Goal: Information Seeking & Learning: Compare options

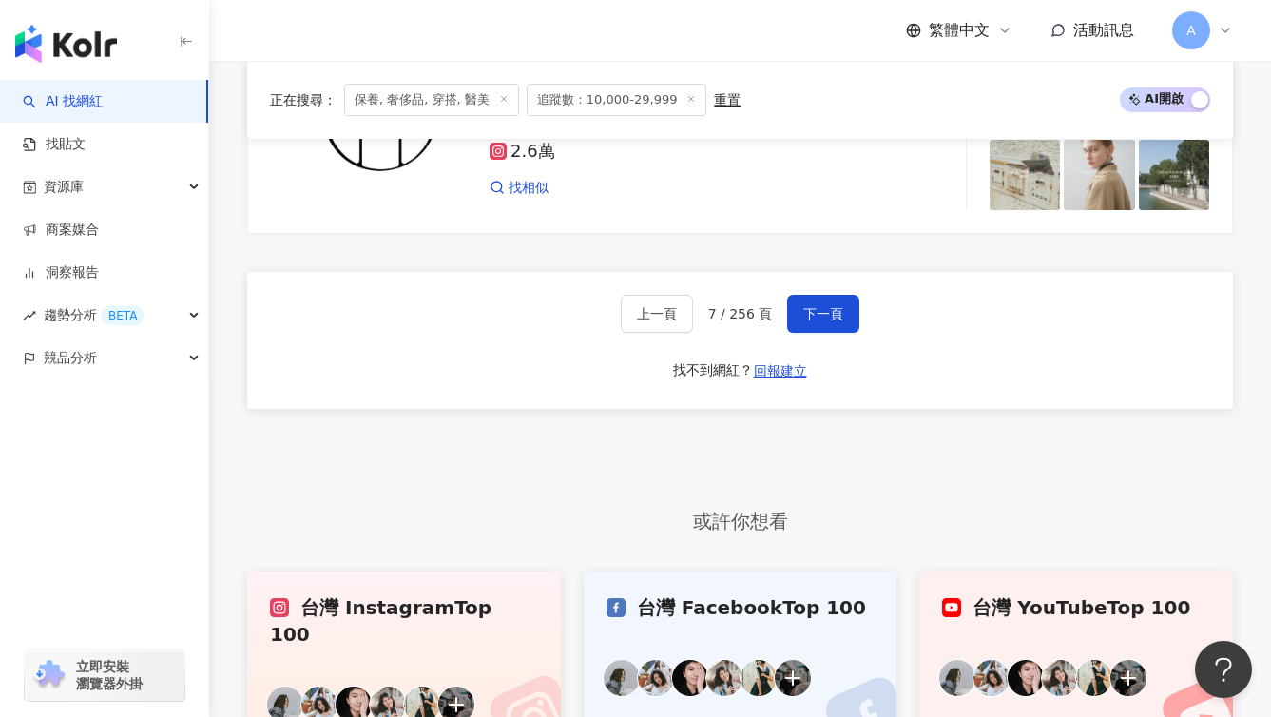
scroll to position [3672, 0]
click at [1227, 663] on button "Open Beacon popover" at bounding box center [1220, 665] width 57 height 57
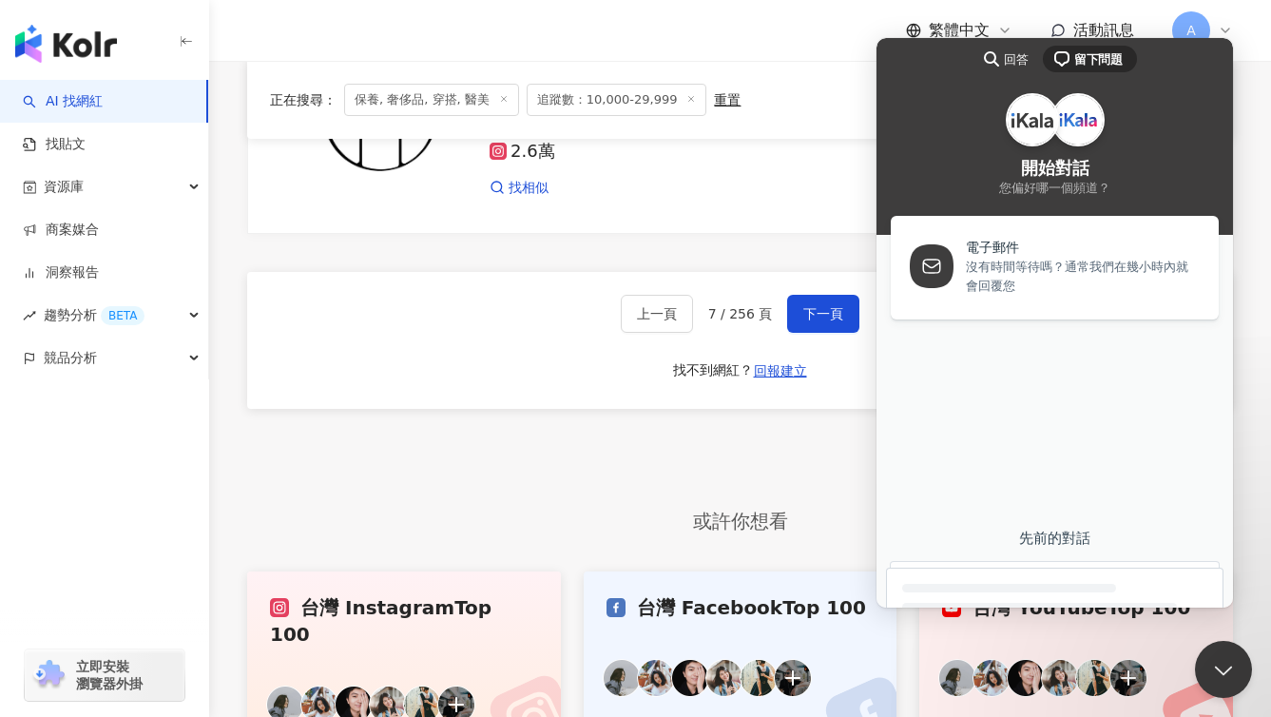
click at [1086, 541] on div "先前的對話" at bounding box center [1055, 538] width 338 height 17
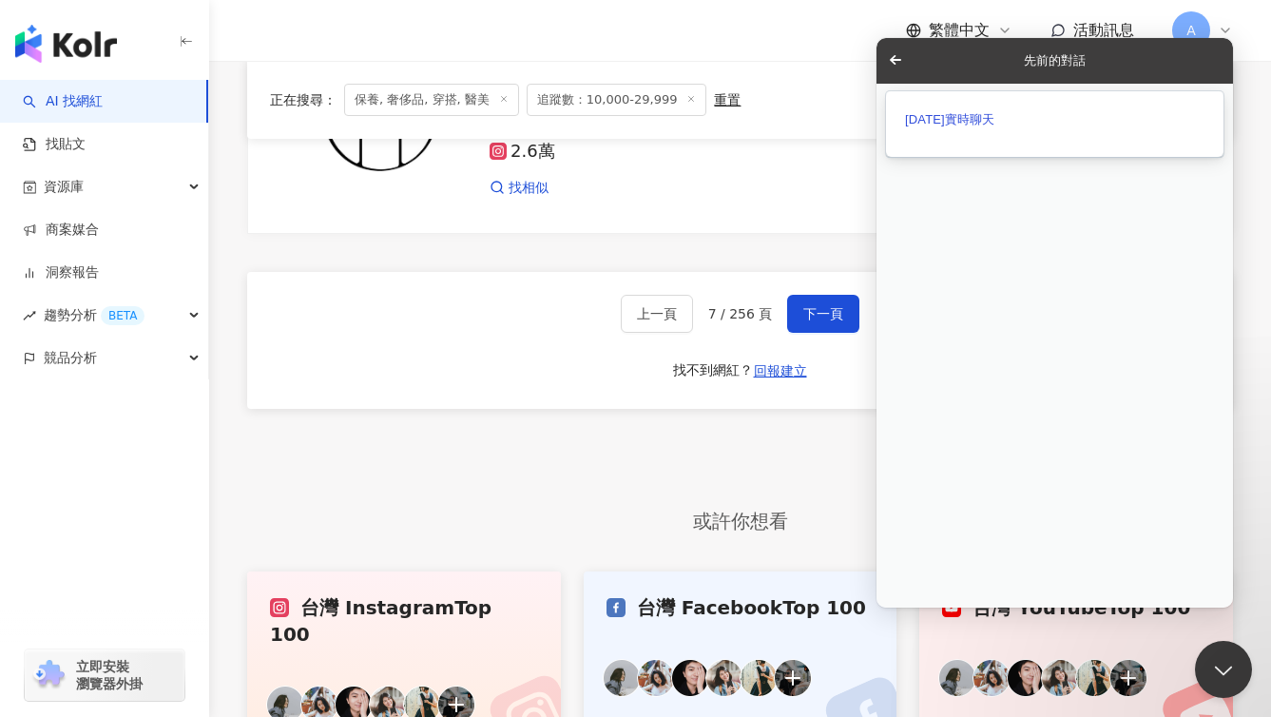
click at [1029, 116] on div "[DATE]實時聊天" at bounding box center [1055, 119] width 300 height 18
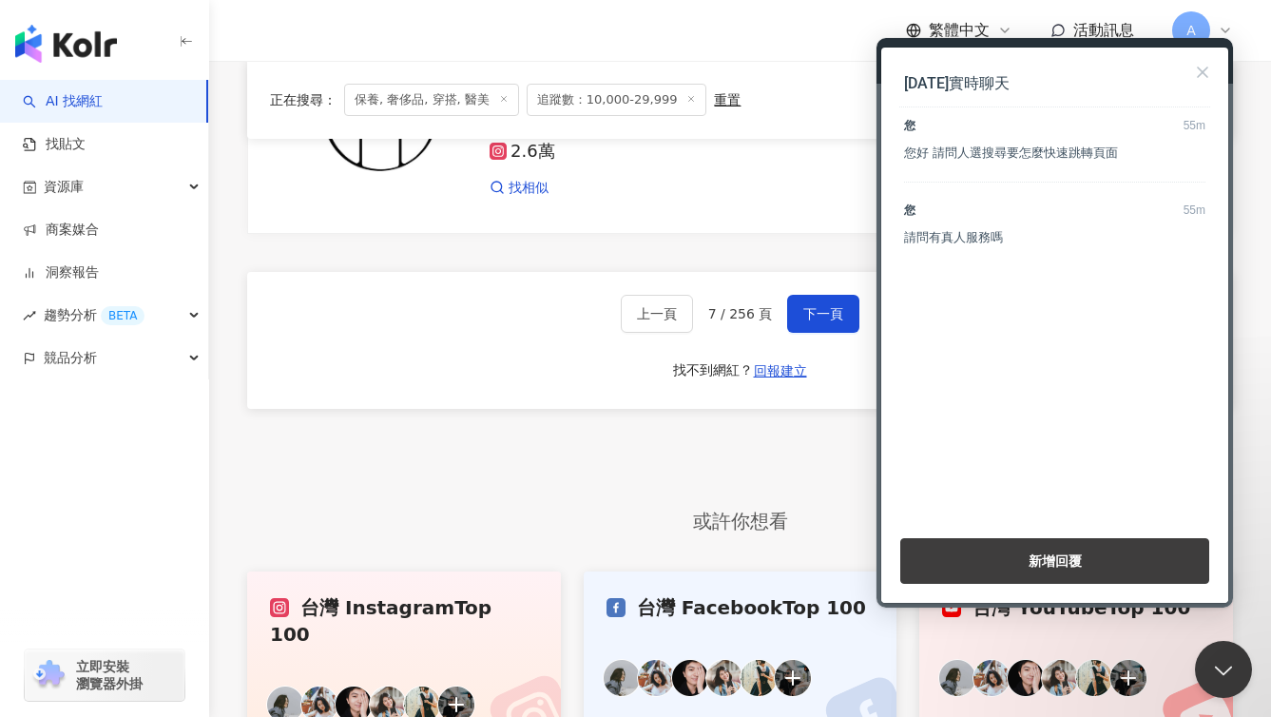
click at [1037, 237] on div "請問有真人服務嗎" at bounding box center [1054, 237] width 301 height 19
click at [957, 242] on div "請問有真人服務嗎" at bounding box center [1054, 237] width 301 height 19
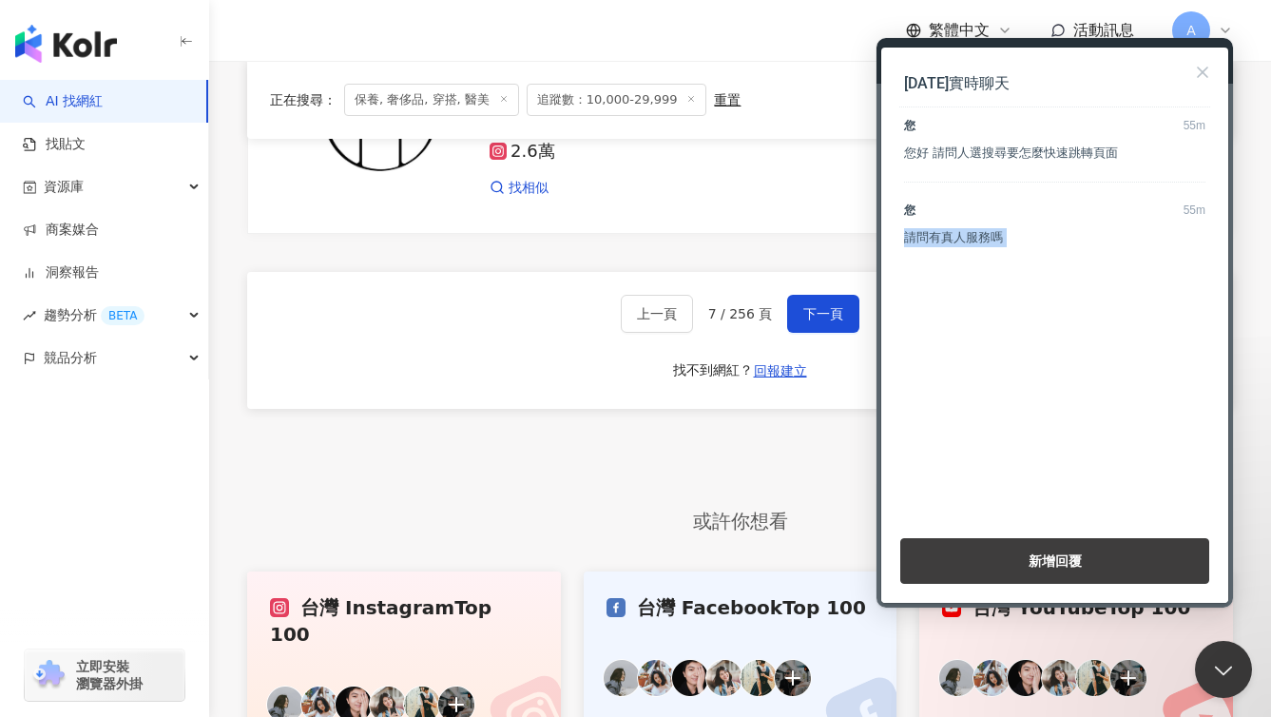
click at [1005, 320] on div "[DATE]實時聊天 您 55m 您好 請問人選搜尋要怎麼快速跳轉頁面 您 55m 請問有真人服務嗎" at bounding box center [1055, 284] width 347 height 472
click at [562, 524] on div "或許你想看" at bounding box center [740, 521] width 986 height 29
click at [119, 177] on div "資源庫" at bounding box center [104, 186] width 208 height 43
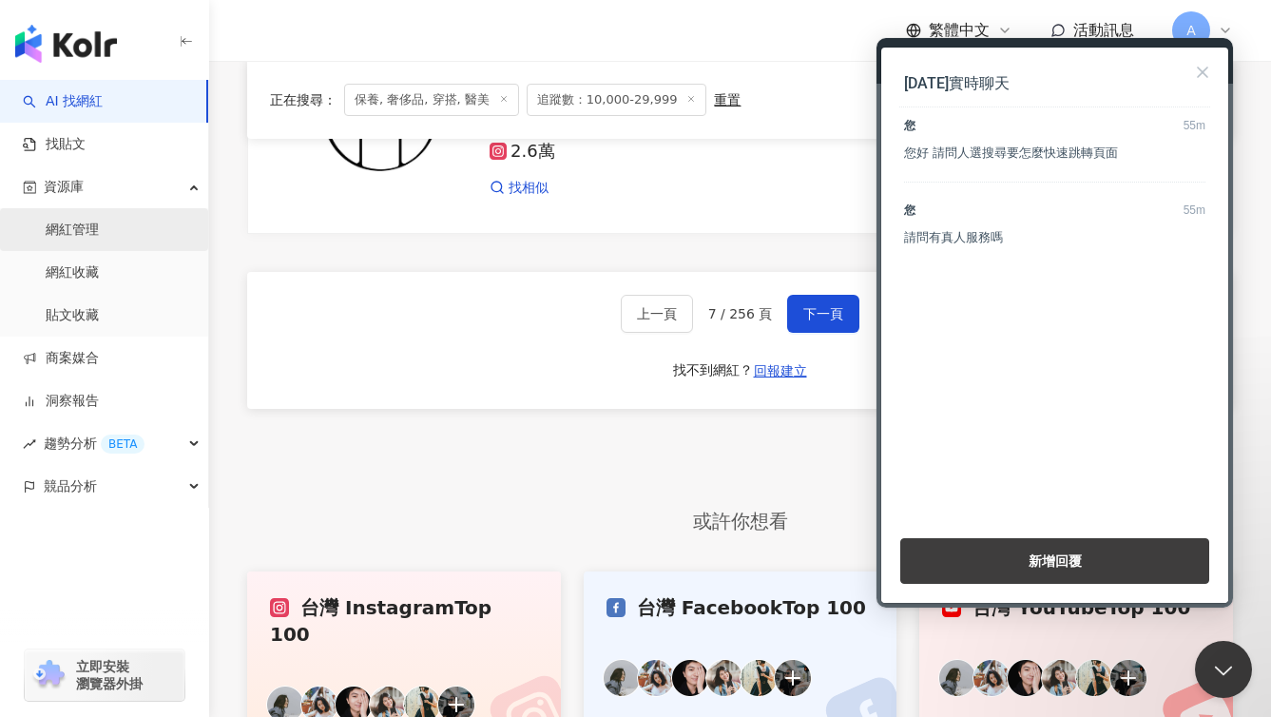
click at [99, 230] on link "網紅管理" at bounding box center [72, 230] width 53 height 19
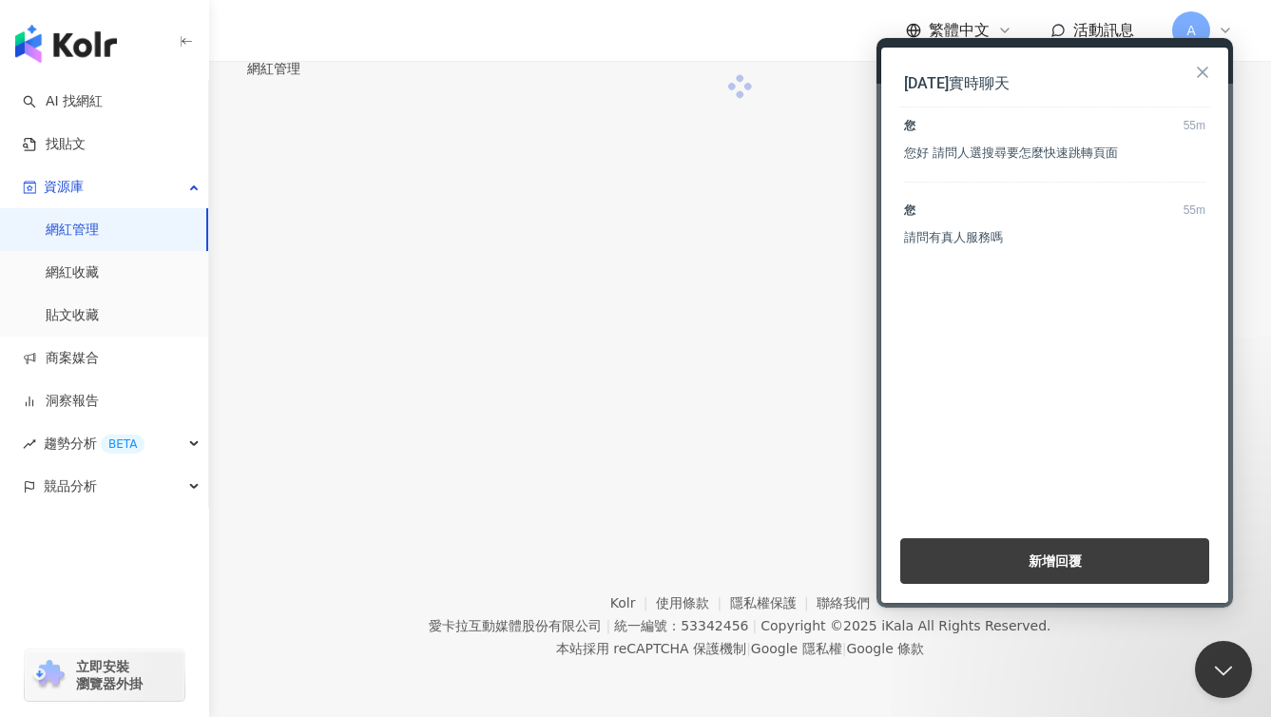
click at [1200, 70] on button "Close" at bounding box center [1203, 72] width 30 height 30
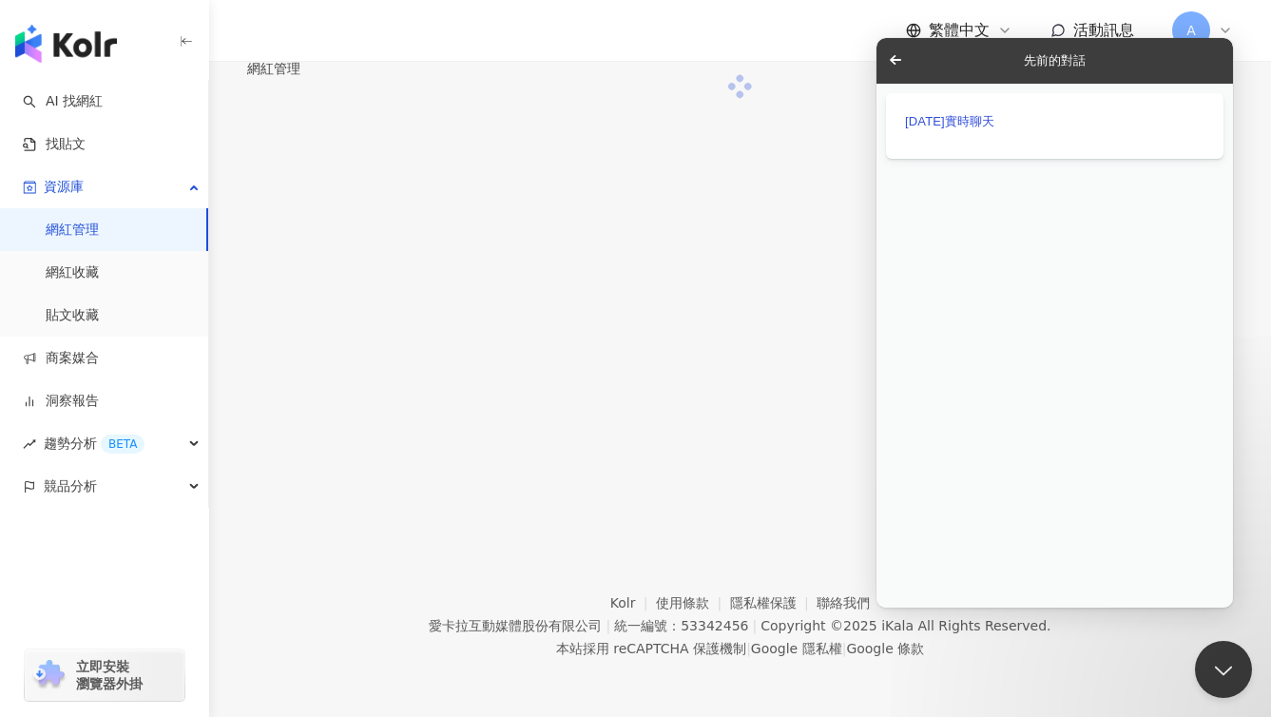
click at [898, 62] on span "Go back" at bounding box center [895, 59] width 23 height 23
click at [1247, 660] on button "Close Beacon popover" at bounding box center [1220, 665] width 57 height 57
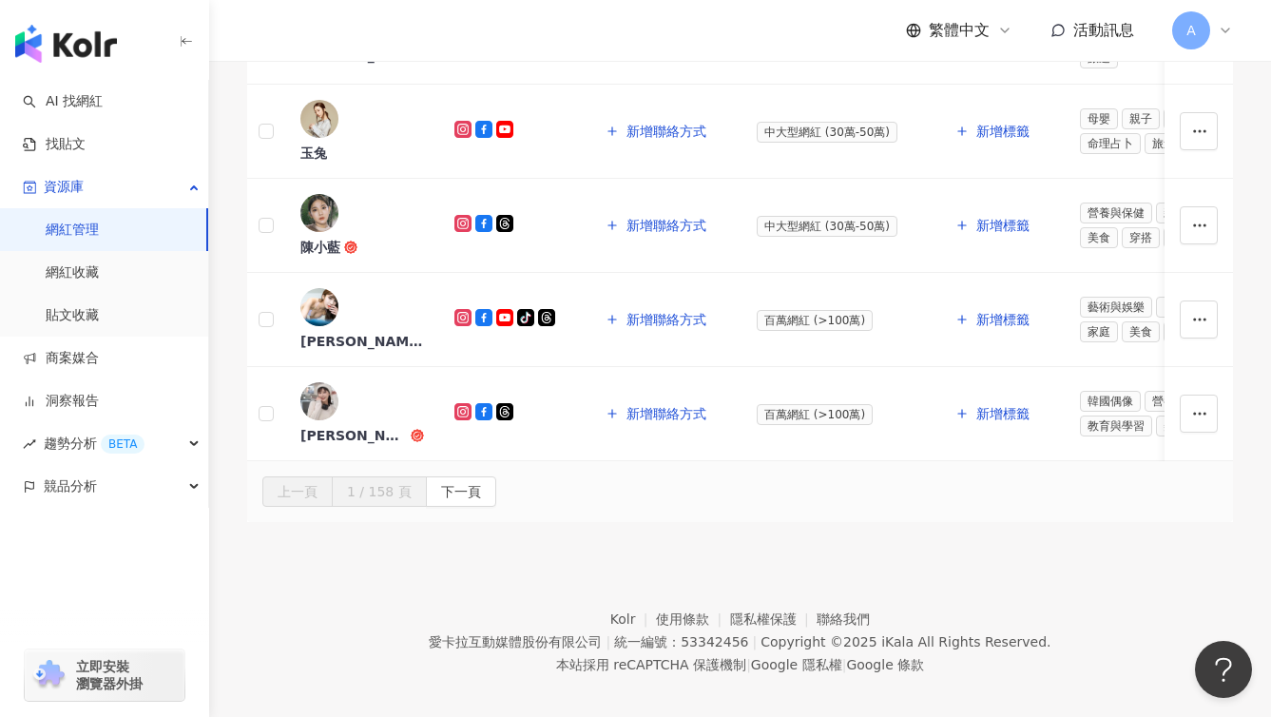
scroll to position [1115, 0]
click at [496, 475] on button "下一頁" at bounding box center [461, 490] width 70 height 30
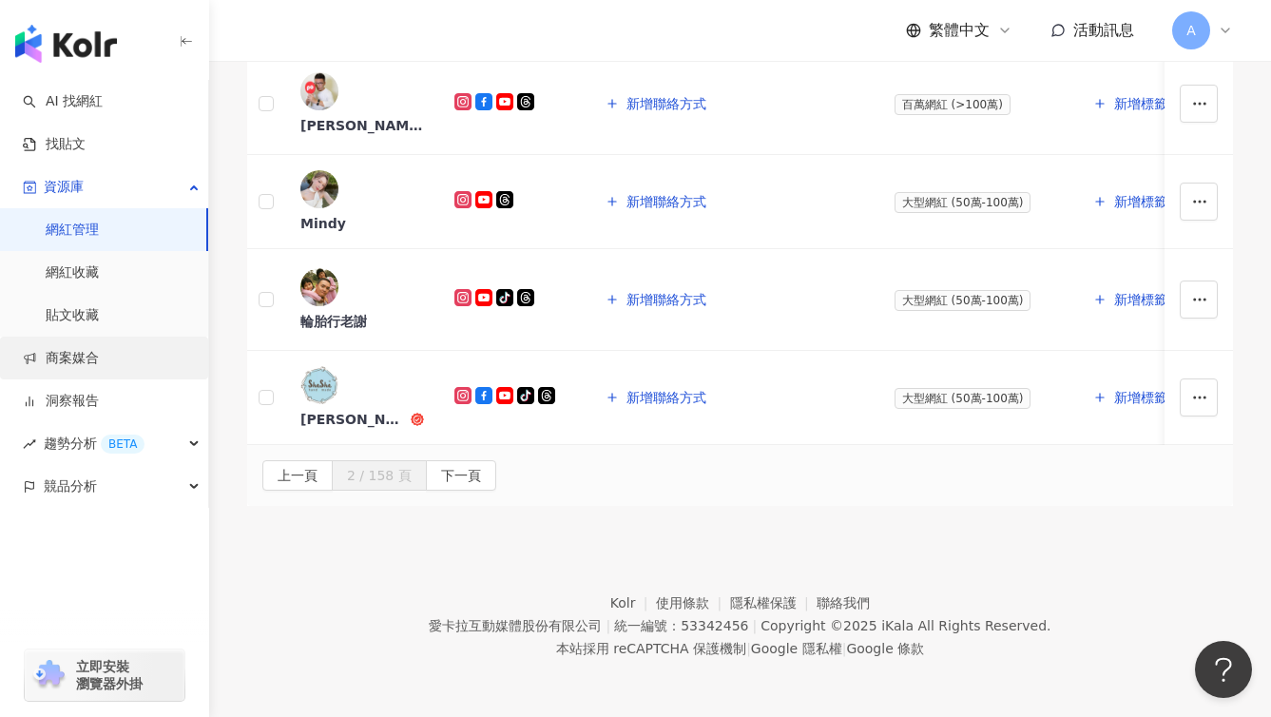
click at [99, 352] on link "商案媒合" at bounding box center [61, 358] width 76 height 19
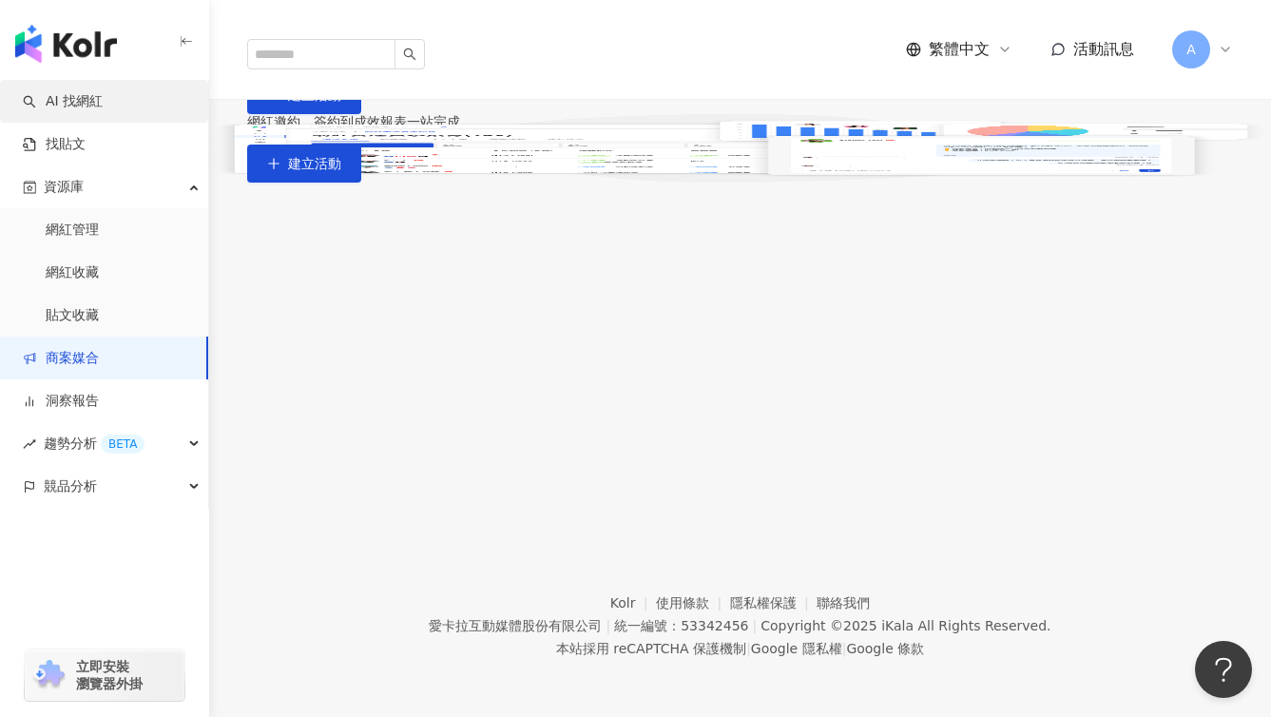
click at [103, 106] on link "AI 找網紅" at bounding box center [63, 101] width 80 height 19
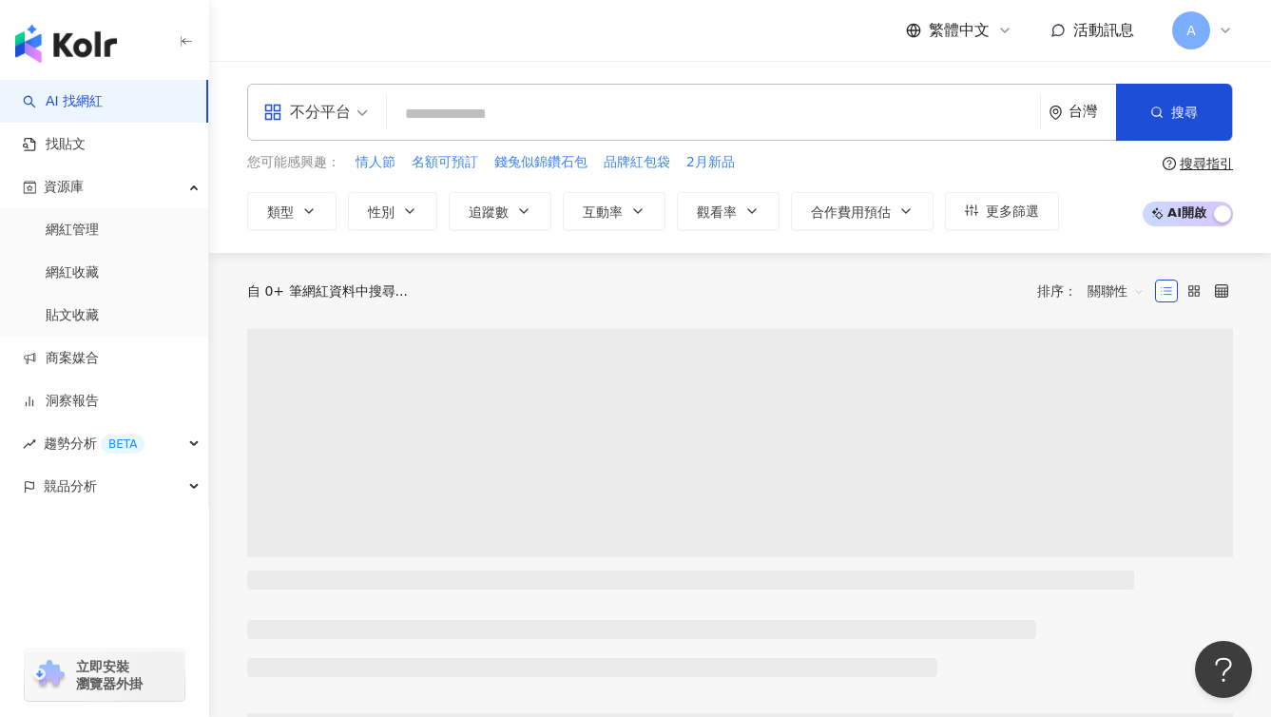
click at [325, 111] on div "不分平台" at bounding box center [306, 112] width 87 height 30
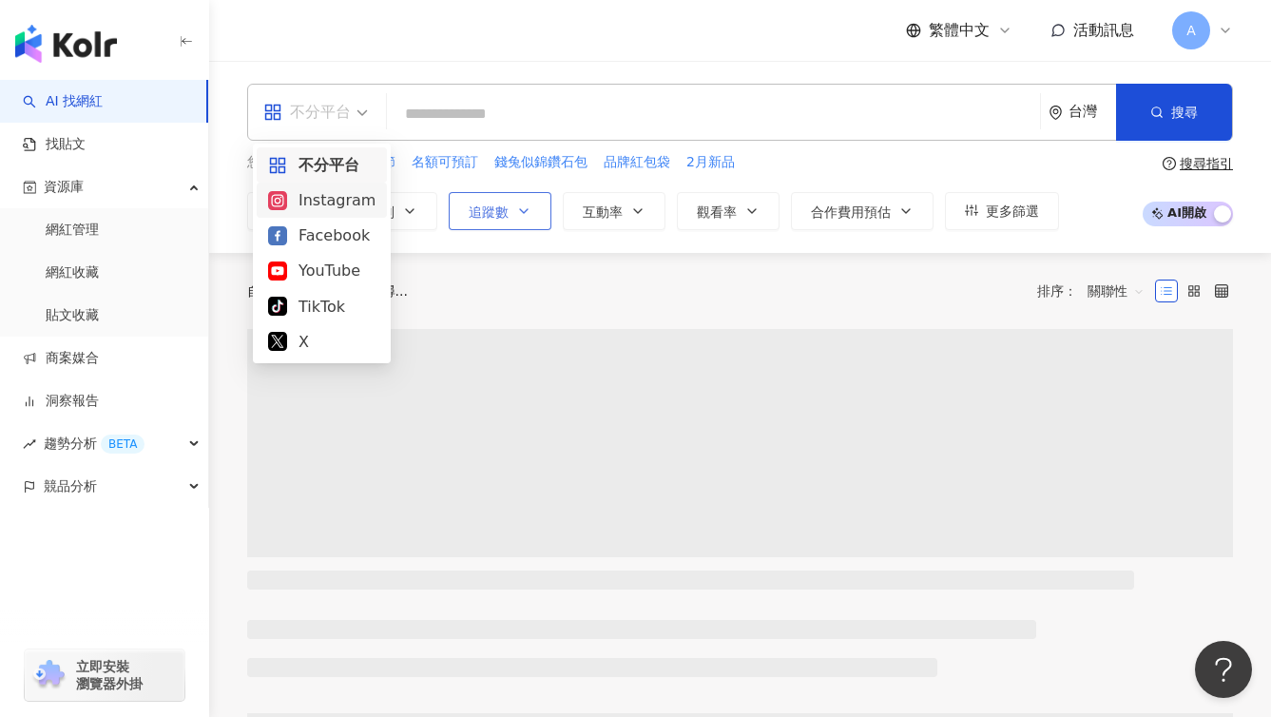
click at [300, 203] on div "Instagram" at bounding box center [321, 200] width 107 height 24
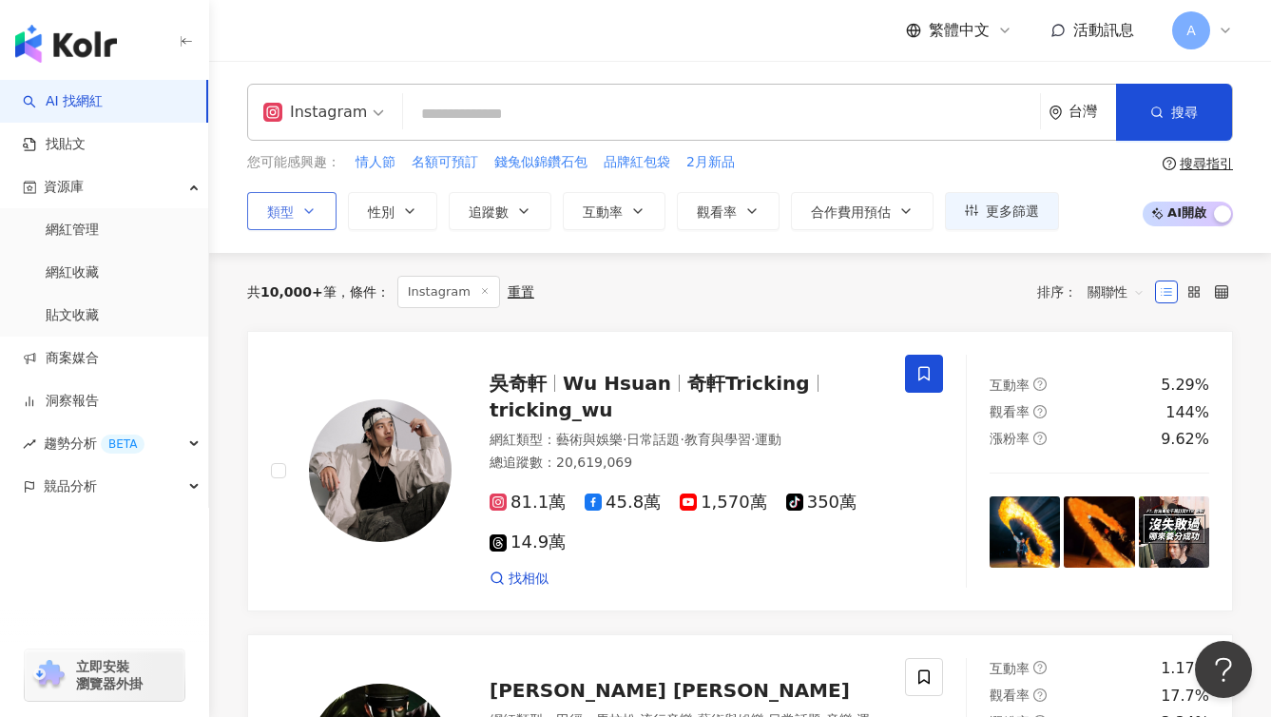
click at [301, 215] on icon "button" at bounding box center [308, 211] width 15 height 15
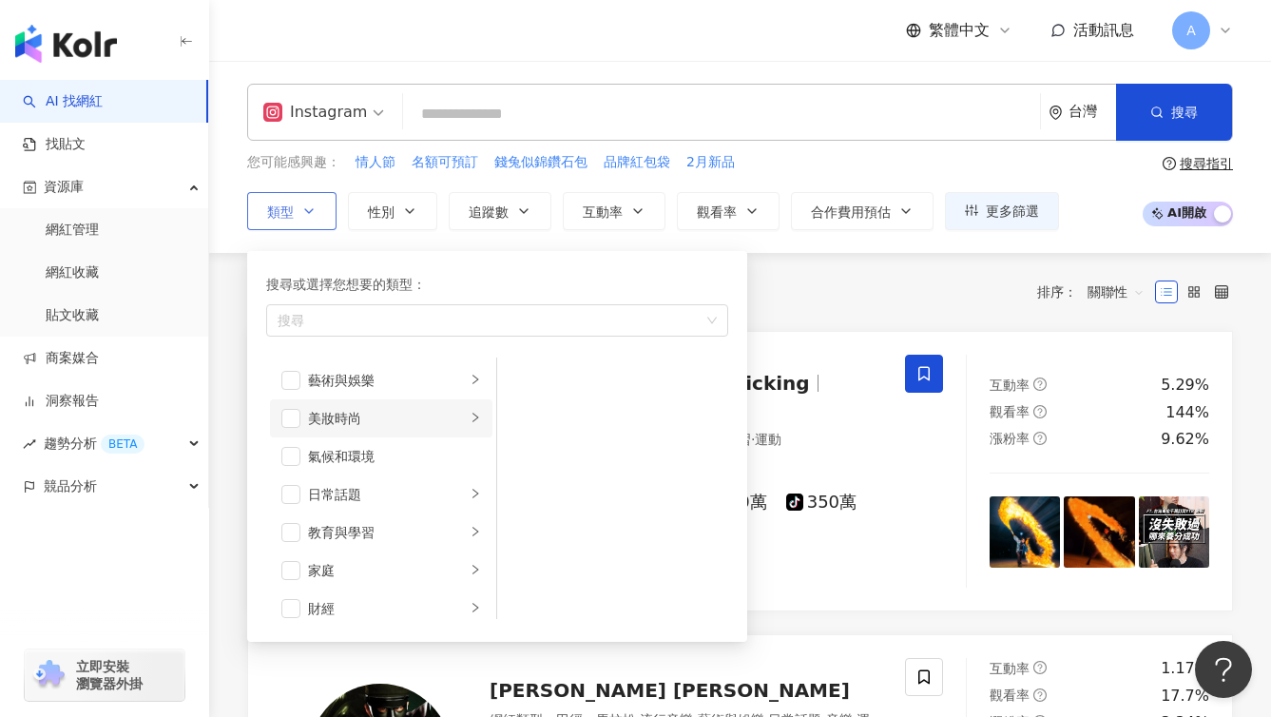
click at [388, 413] on div "美妝時尚" at bounding box center [387, 418] width 158 height 21
click at [628, 391] on li "保養" at bounding box center [612, 380] width 223 height 38
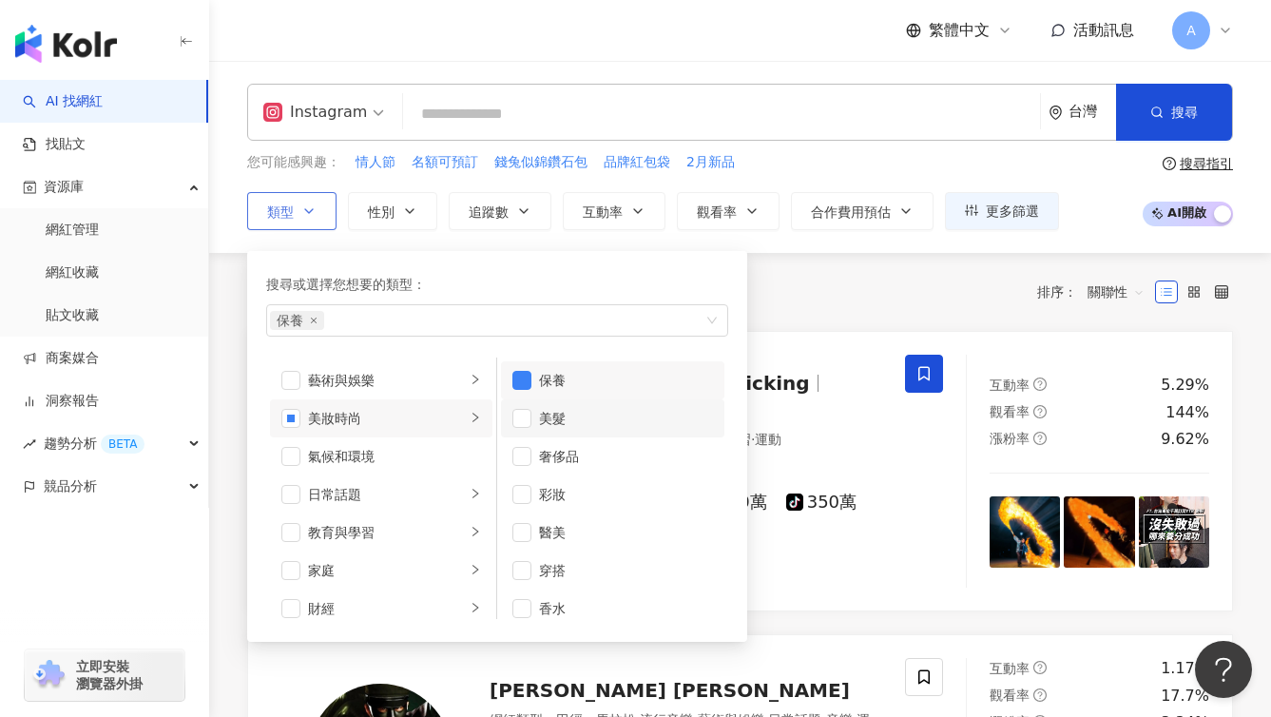
click at [628, 410] on div "美髮" at bounding box center [626, 418] width 174 height 21
click at [625, 413] on div "美髮" at bounding box center [626, 418] width 174 height 21
click at [624, 451] on div "奢侈品" at bounding box center [626, 456] width 174 height 21
click at [607, 537] on div "醫美" at bounding box center [626, 532] width 174 height 21
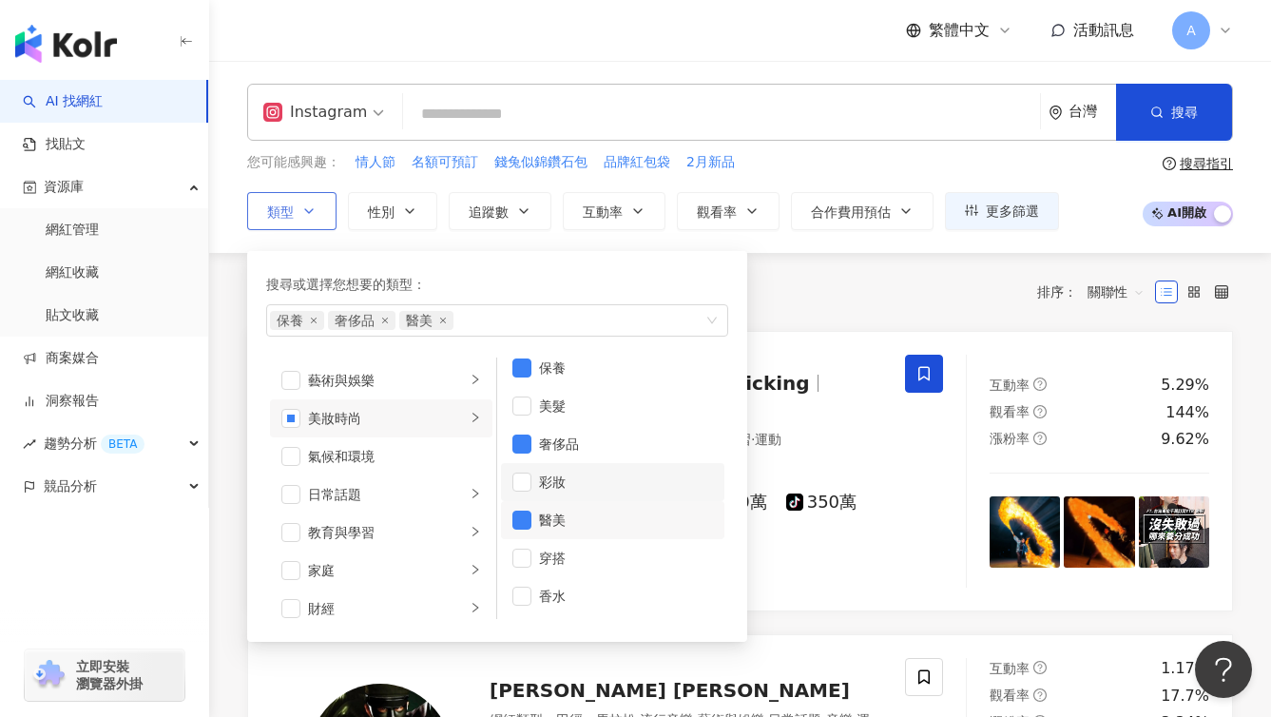
click at [594, 472] on div "彩妝" at bounding box center [626, 482] width 174 height 21
click at [590, 475] on div "彩妝" at bounding box center [626, 482] width 174 height 21
click at [581, 573] on li "穿搭" at bounding box center [612, 558] width 223 height 38
click at [863, 288] on div "共 10,000+ 筆 條件 ： Instagram 重置 排序： 關聯性" at bounding box center [740, 292] width 986 height 32
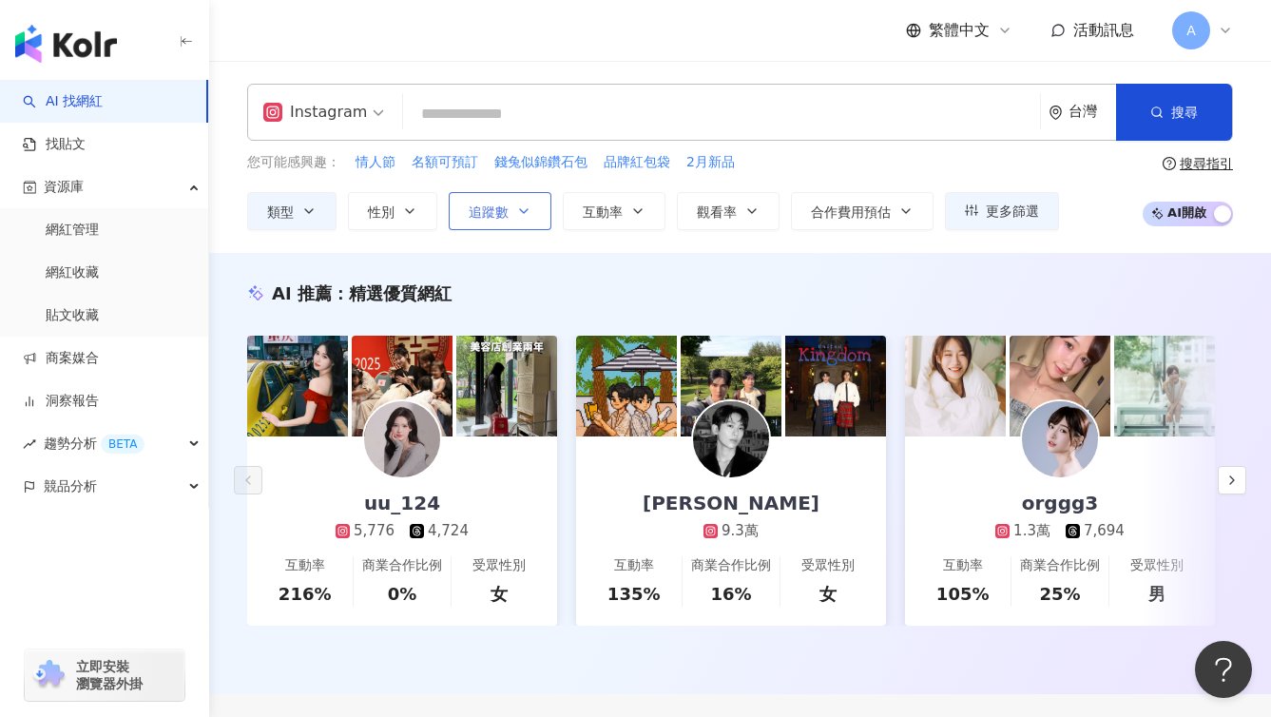
click at [496, 221] on button "追蹤數" at bounding box center [500, 211] width 103 height 38
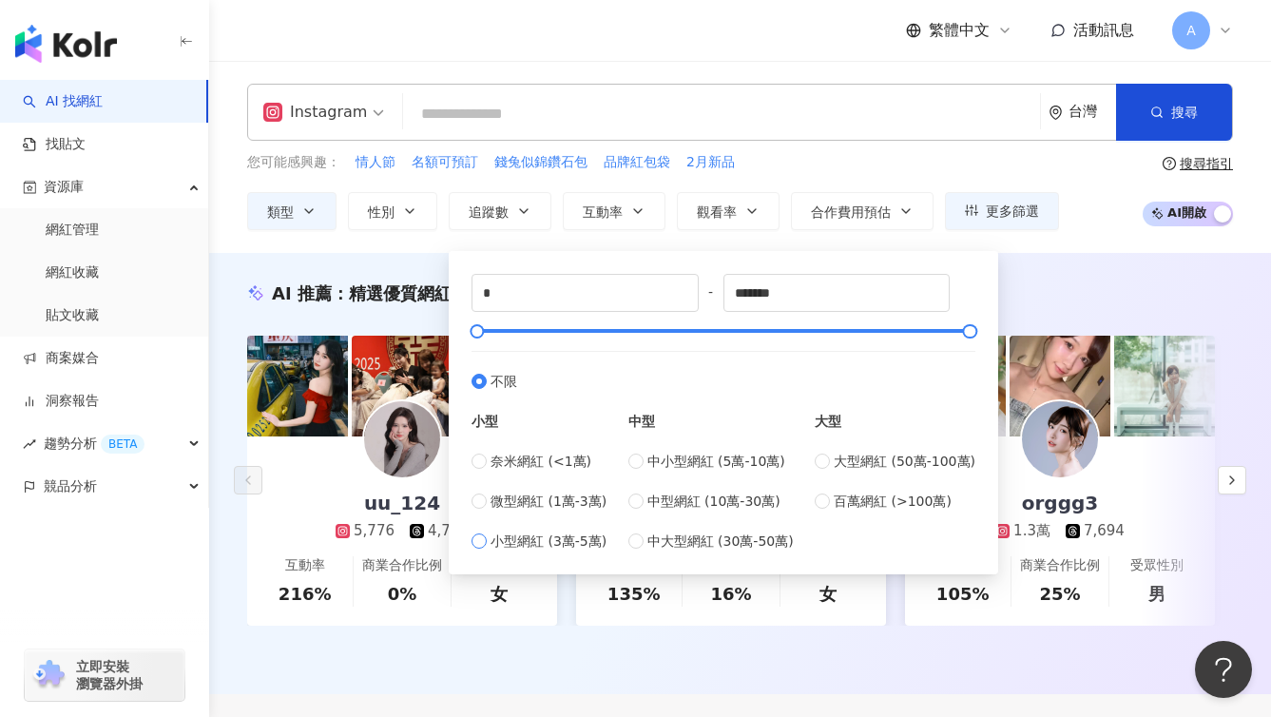
click at [518, 537] on span "小型網紅 (3萬-5萬)" at bounding box center [549, 541] width 116 height 21
type input "*****"
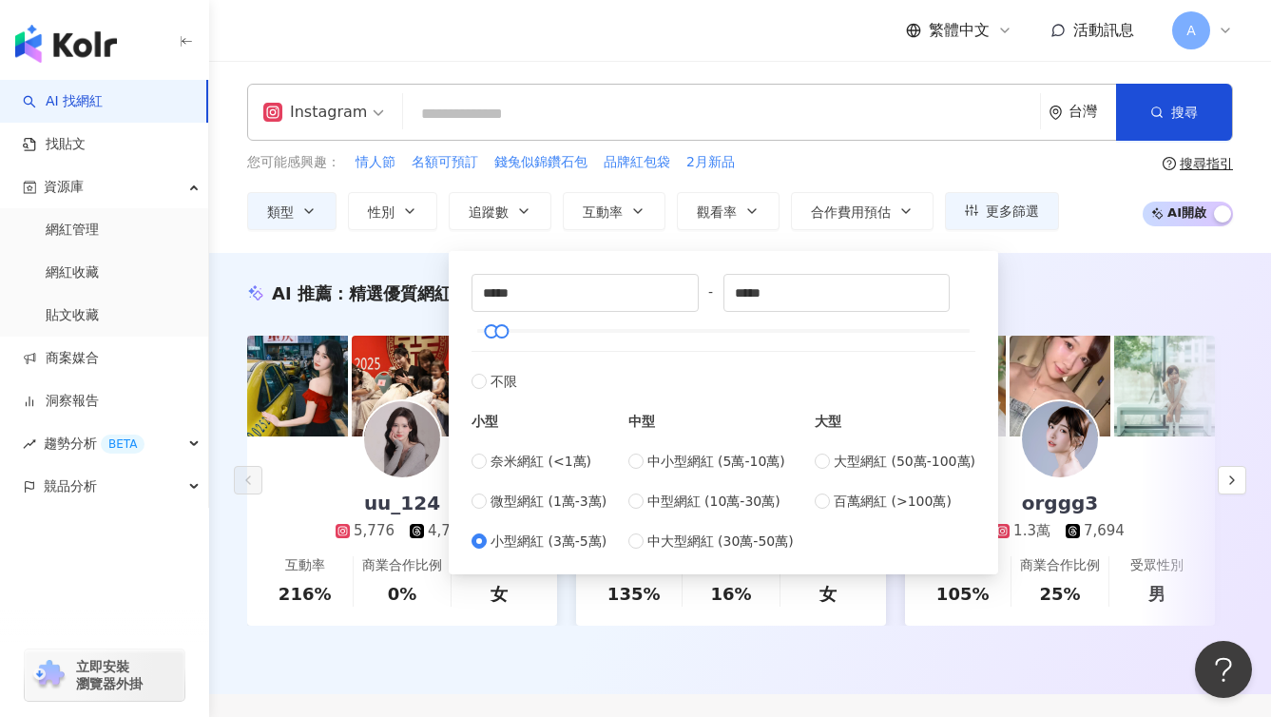
click at [1067, 271] on div "AI 推薦 ： 精選優質網紅 uu_124 5,776 4,724 互動率 216% 商業合作比例 0% 受眾性別 女 Leiro Lai 9.3萬 互動率 …" at bounding box center [740, 473] width 1062 height 441
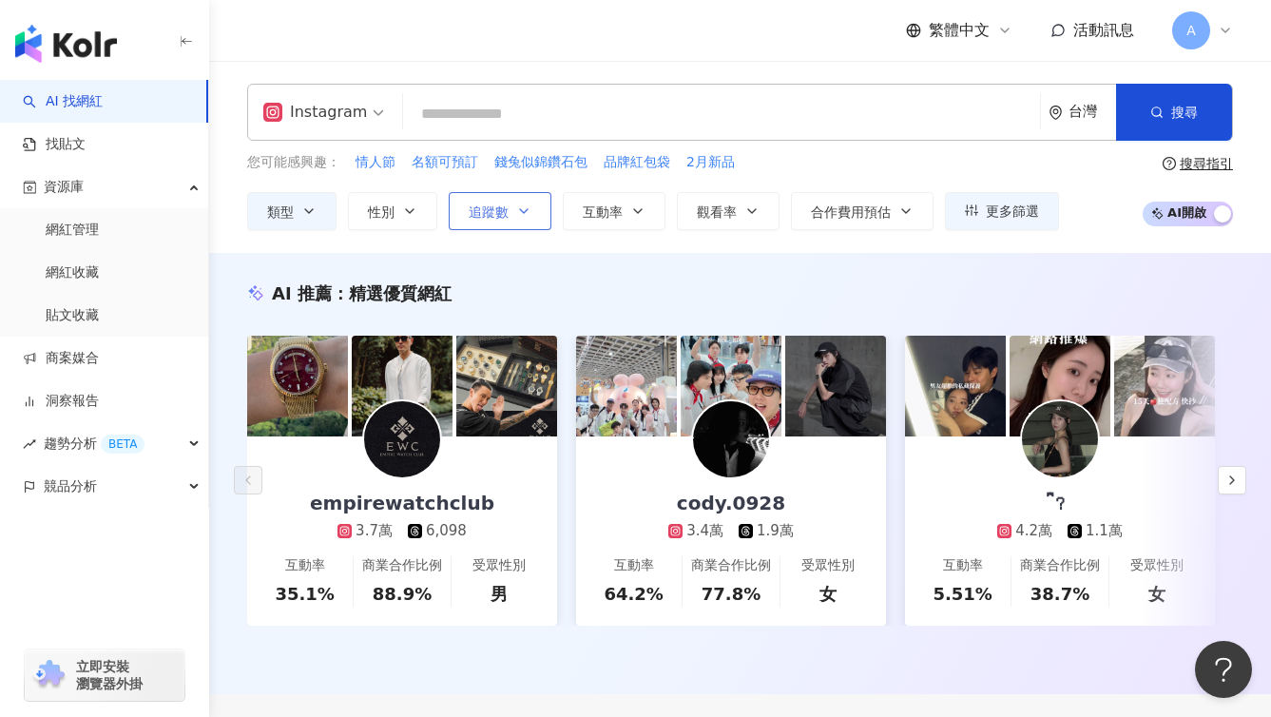
click at [513, 209] on button "追蹤數" at bounding box center [500, 211] width 103 height 38
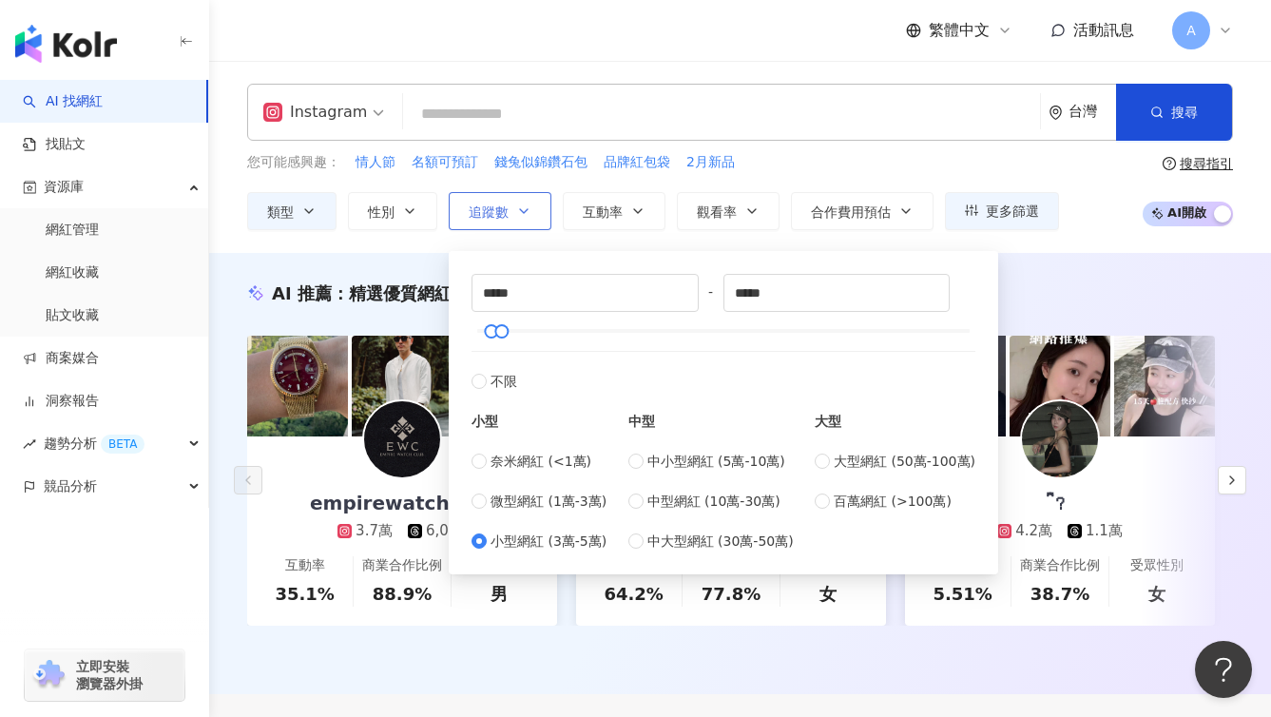
click at [524, 228] on button "追蹤數" at bounding box center [500, 211] width 103 height 38
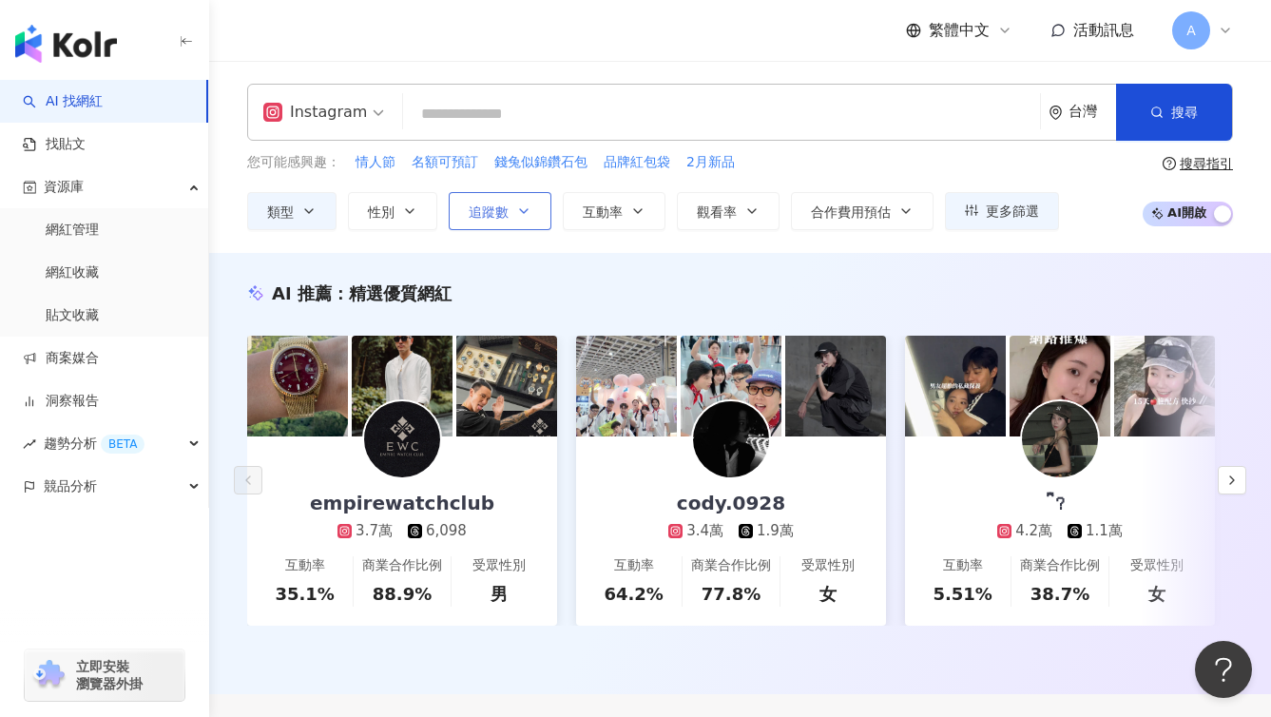
click at [519, 216] on icon "button" at bounding box center [523, 211] width 15 height 15
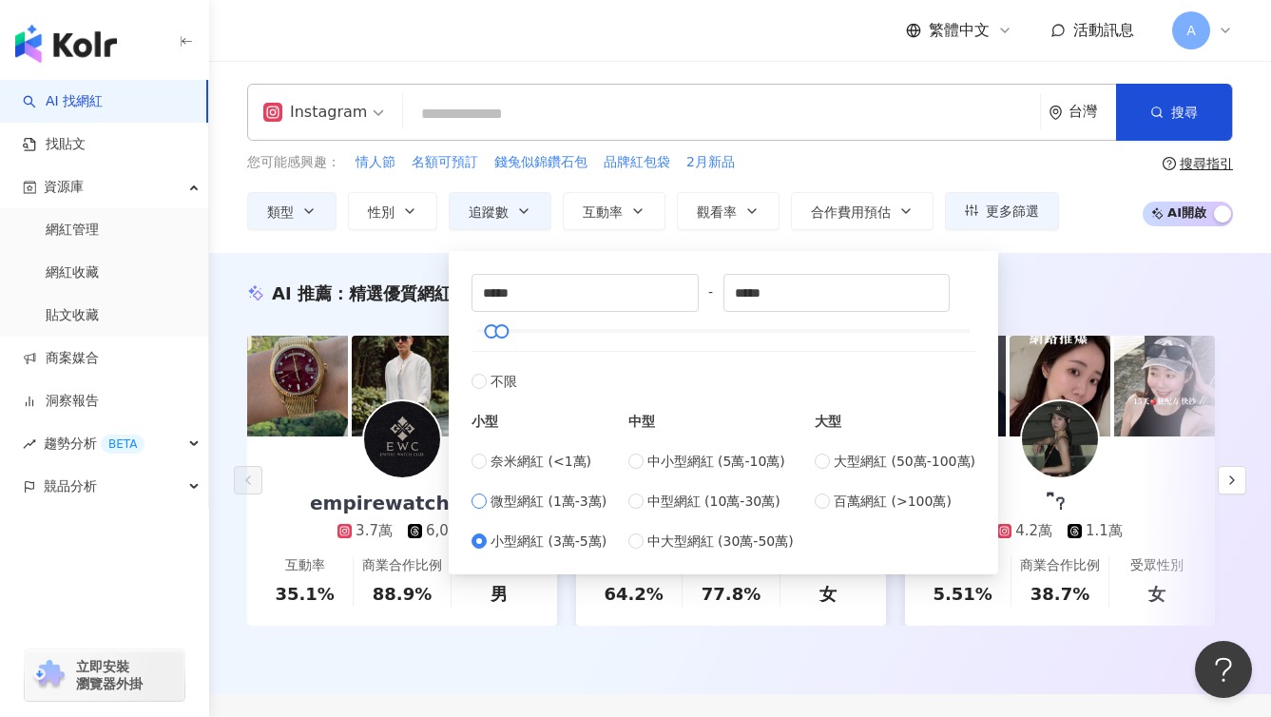
click at [513, 496] on span "微型網紅 (1萬-3萬)" at bounding box center [549, 501] width 116 height 21
type input "*****"
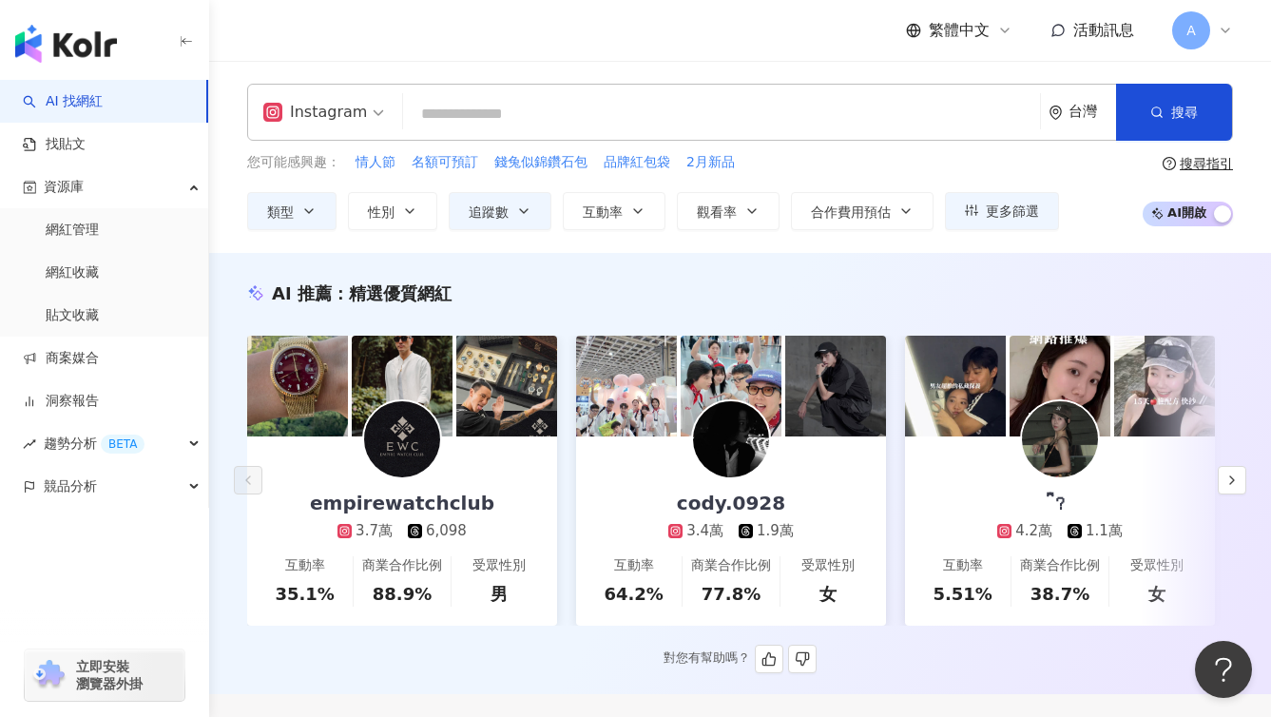
click at [1057, 303] on div "AI 推薦 ： 精選優質網紅" at bounding box center [740, 293] width 986 height 24
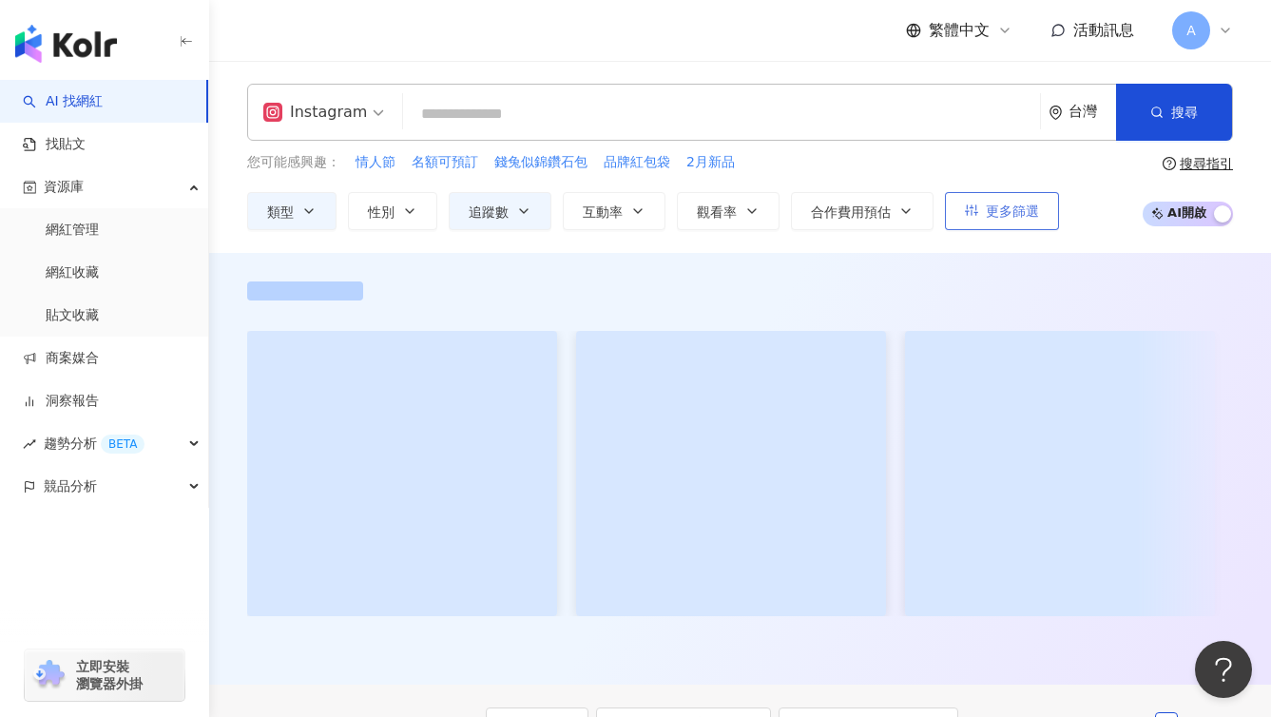
click at [1014, 215] on span "更多篩選" at bounding box center [1012, 211] width 53 height 15
type input "*****"
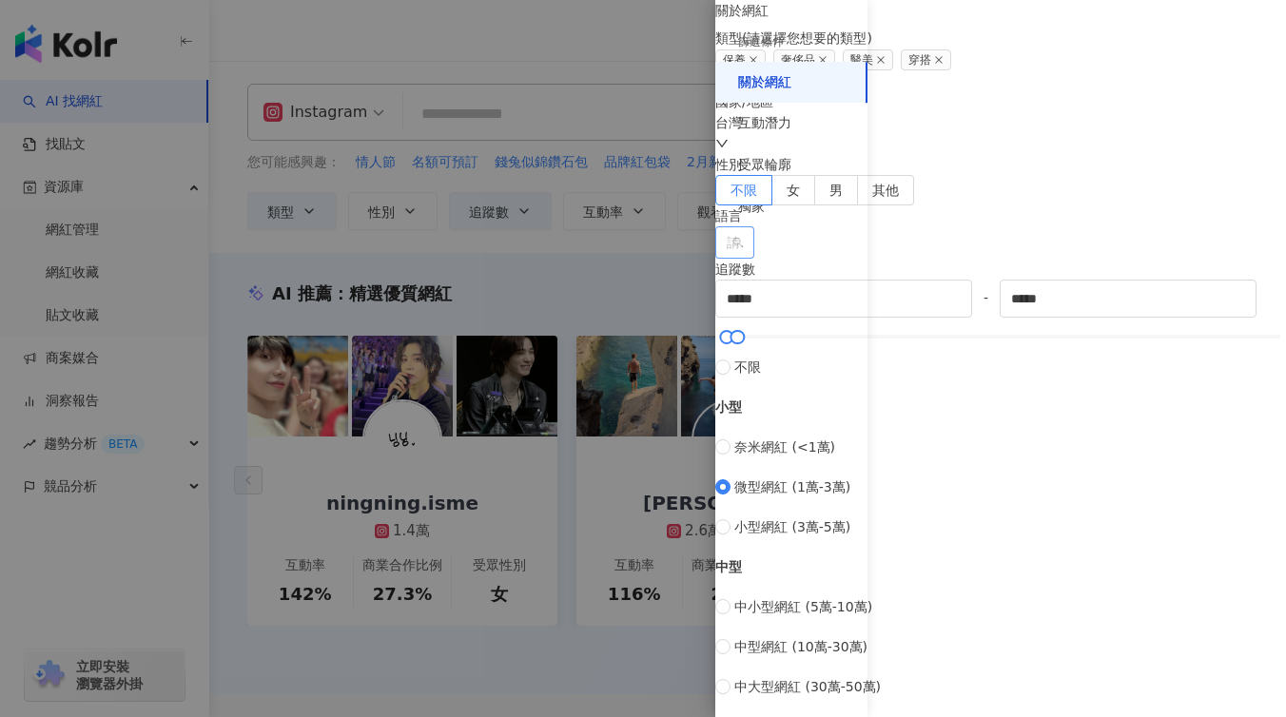
click at [730, 250] on div at bounding box center [724, 243] width 11 height 14
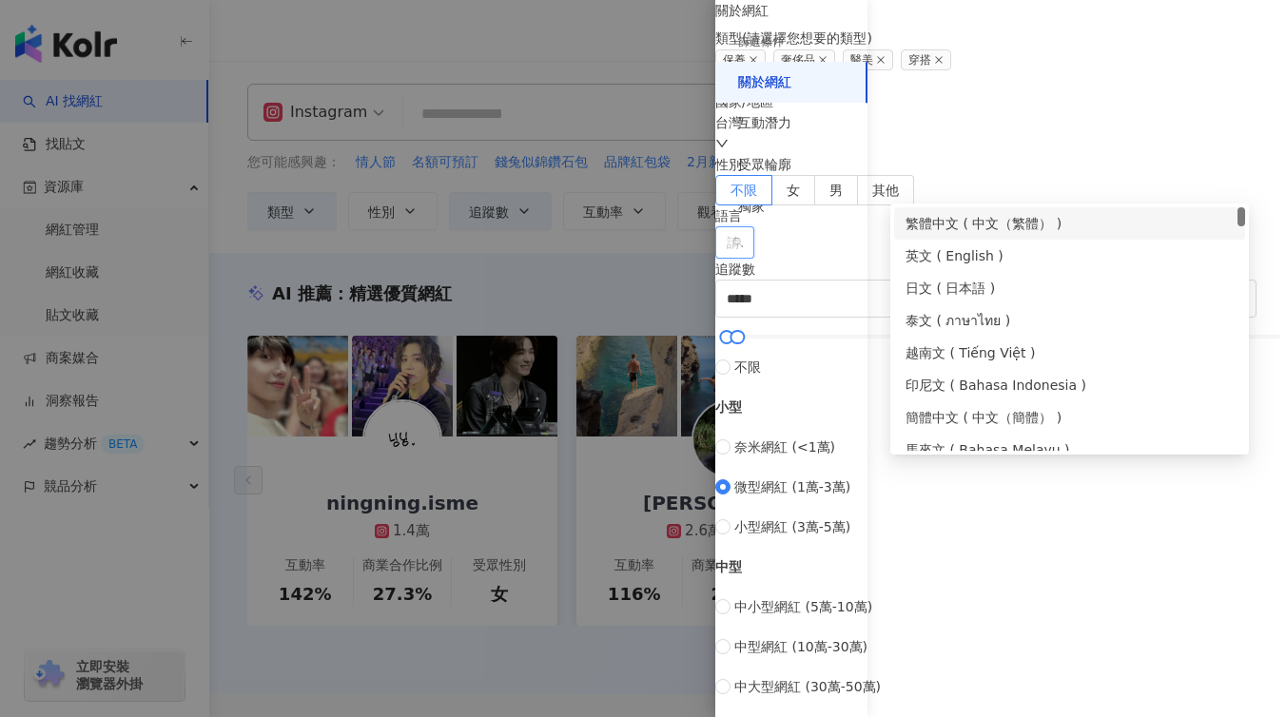
click at [1041, 223] on div "繁體中文 ( 中文（繁體） )" at bounding box center [1069, 223] width 328 height 21
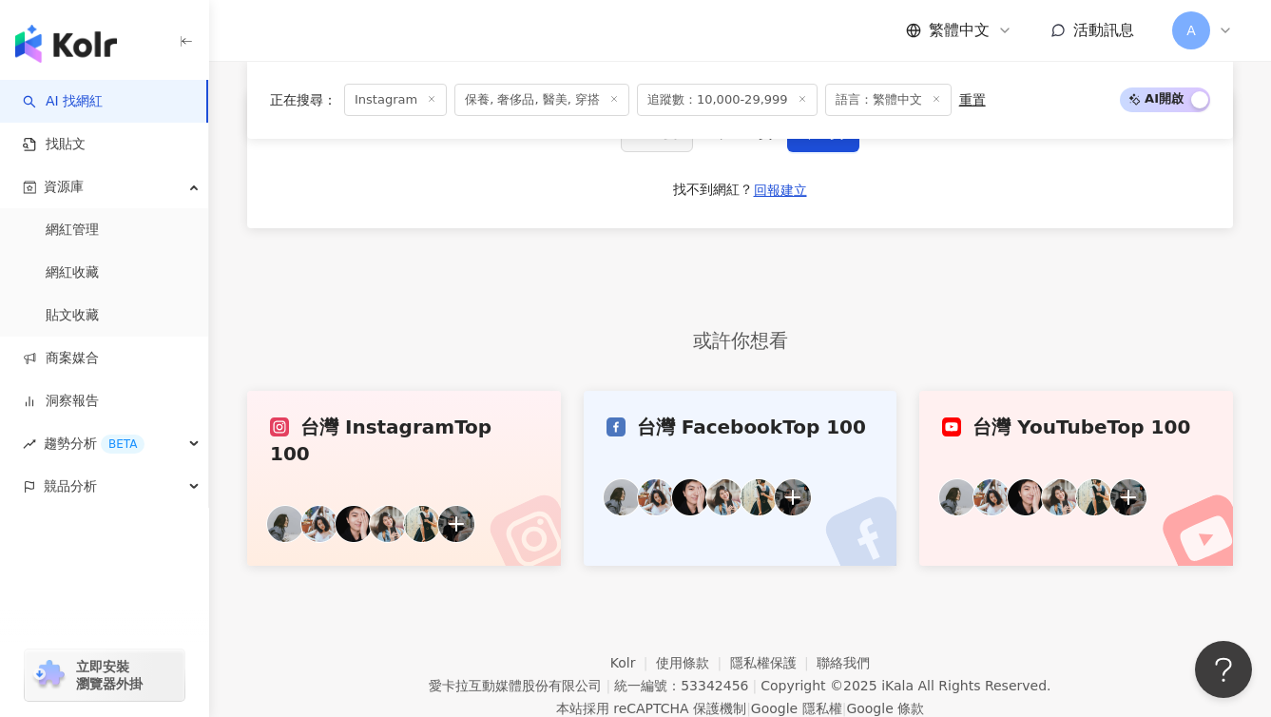
scroll to position [4002, 0]
click at [832, 153] on button "下一頁" at bounding box center [823, 134] width 72 height 38
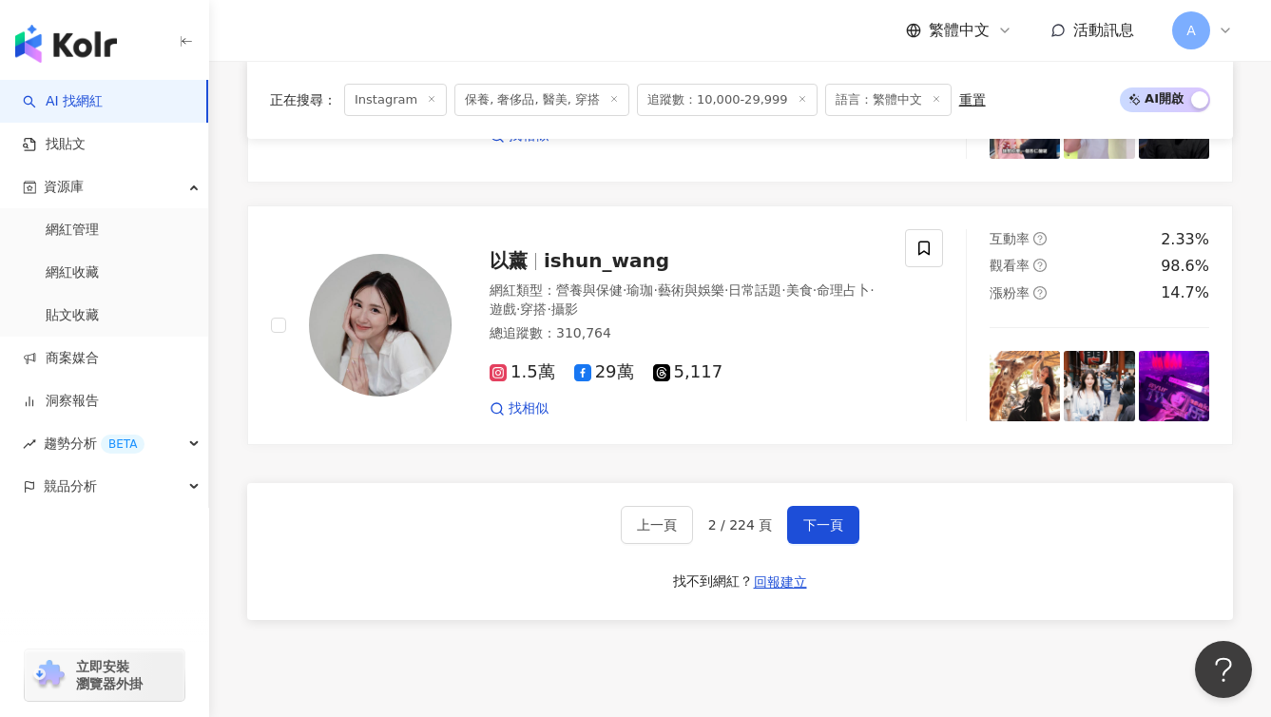
scroll to position [3529, 0]
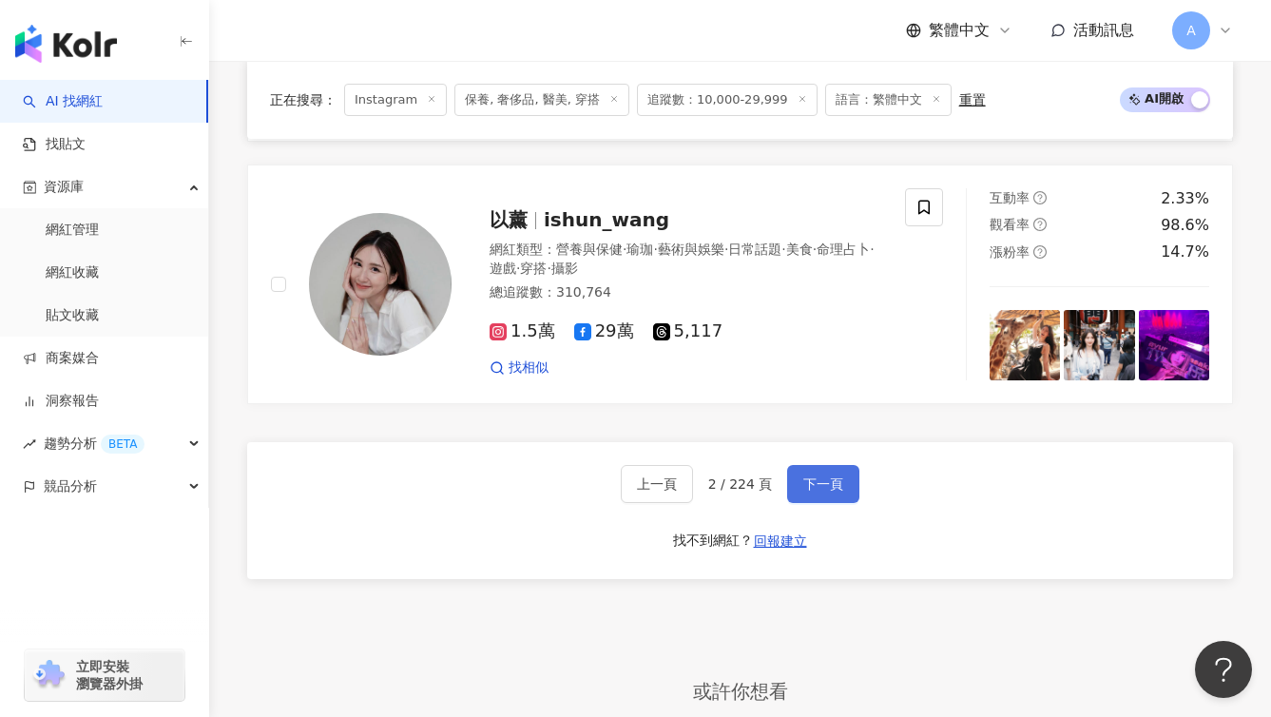
click at [824, 476] on span "下一頁" at bounding box center [824, 483] width 40 height 15
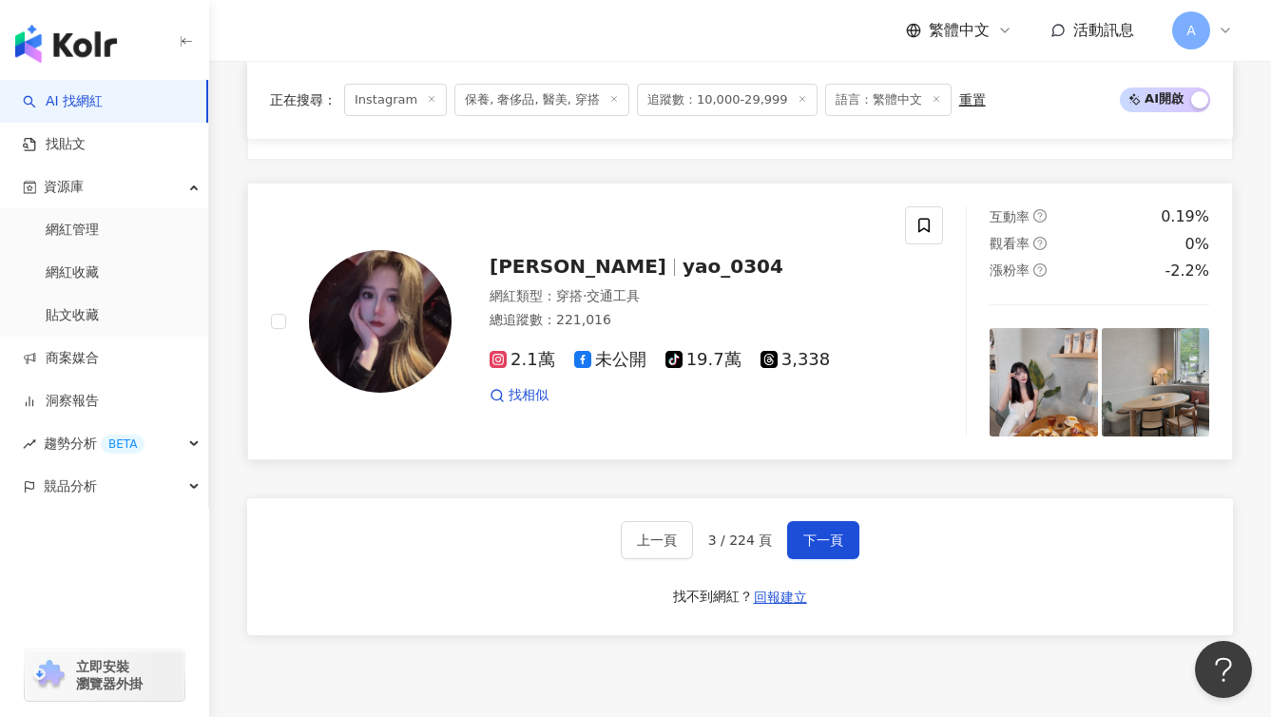
scroll to position [3514, 0]
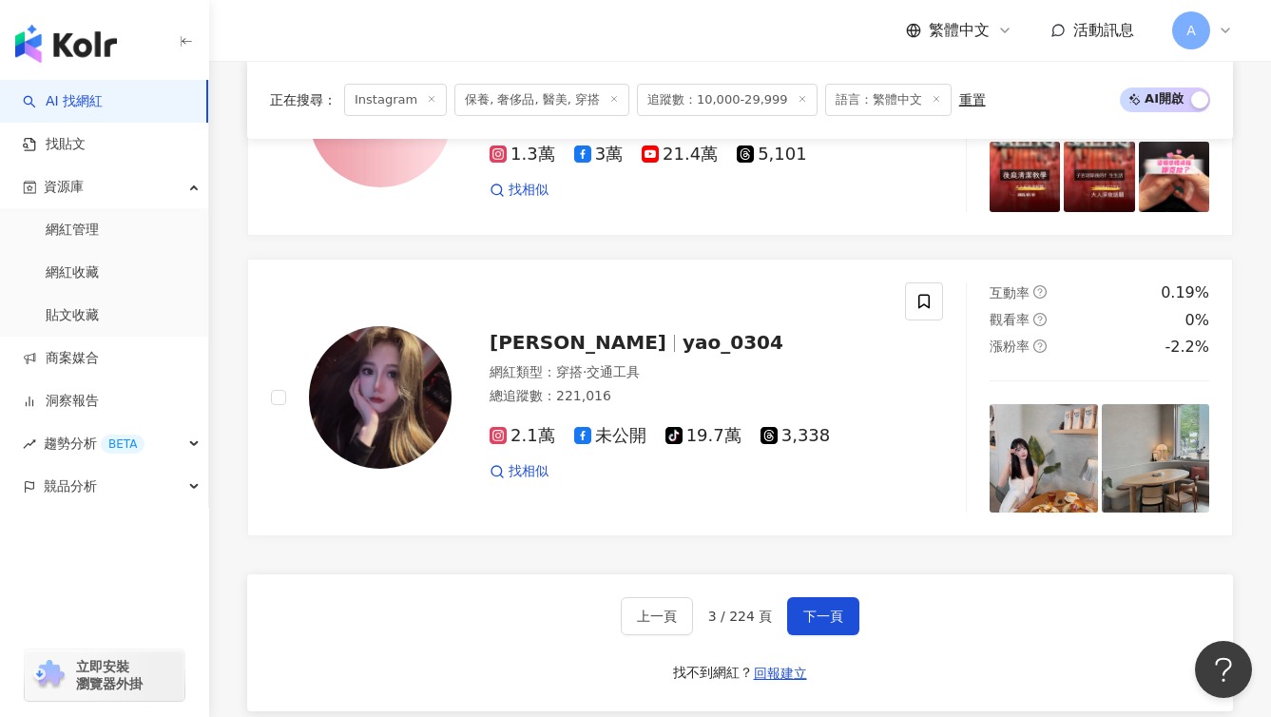
click at [824, 580] on div "上一頁 3 / 224 頁 下一頁 找不到網紅？ 回報建立" at bounding box center [740, 642] width 986 height 137
click at [824, 597] on button "下一頁" at bounding box center [823, 616] width 72 height 38
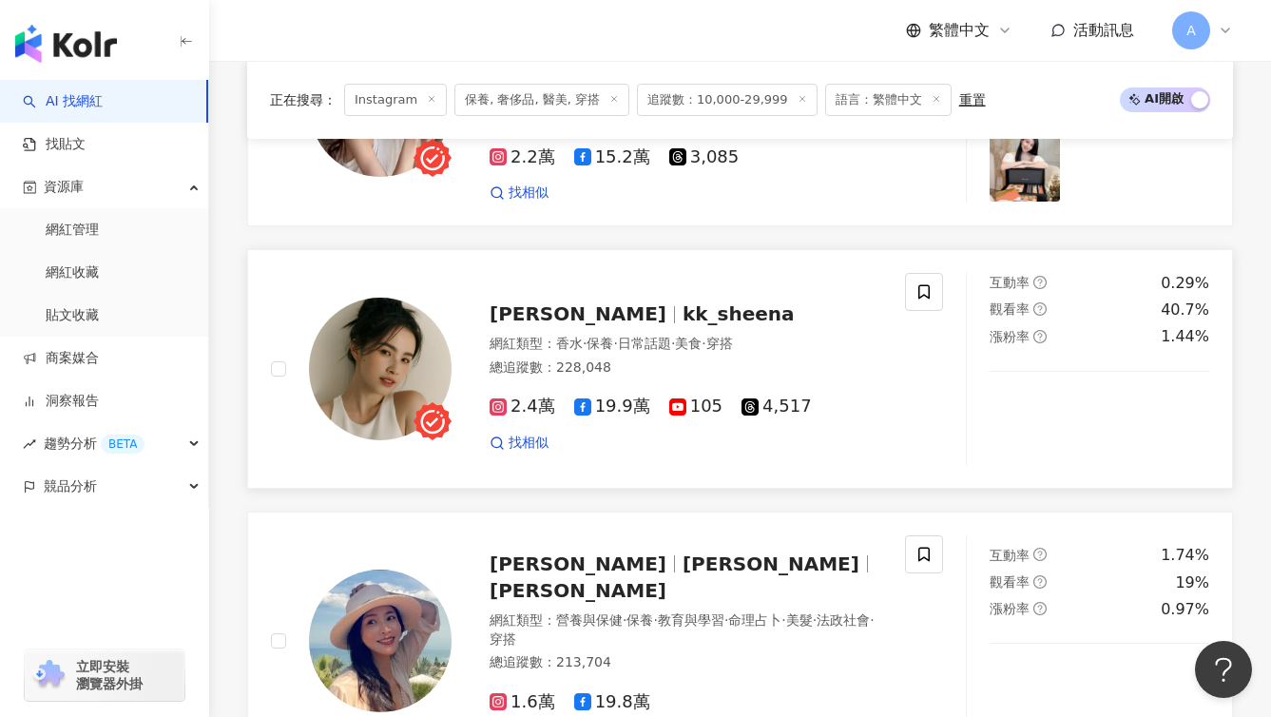
scroll to position [3824, 0]
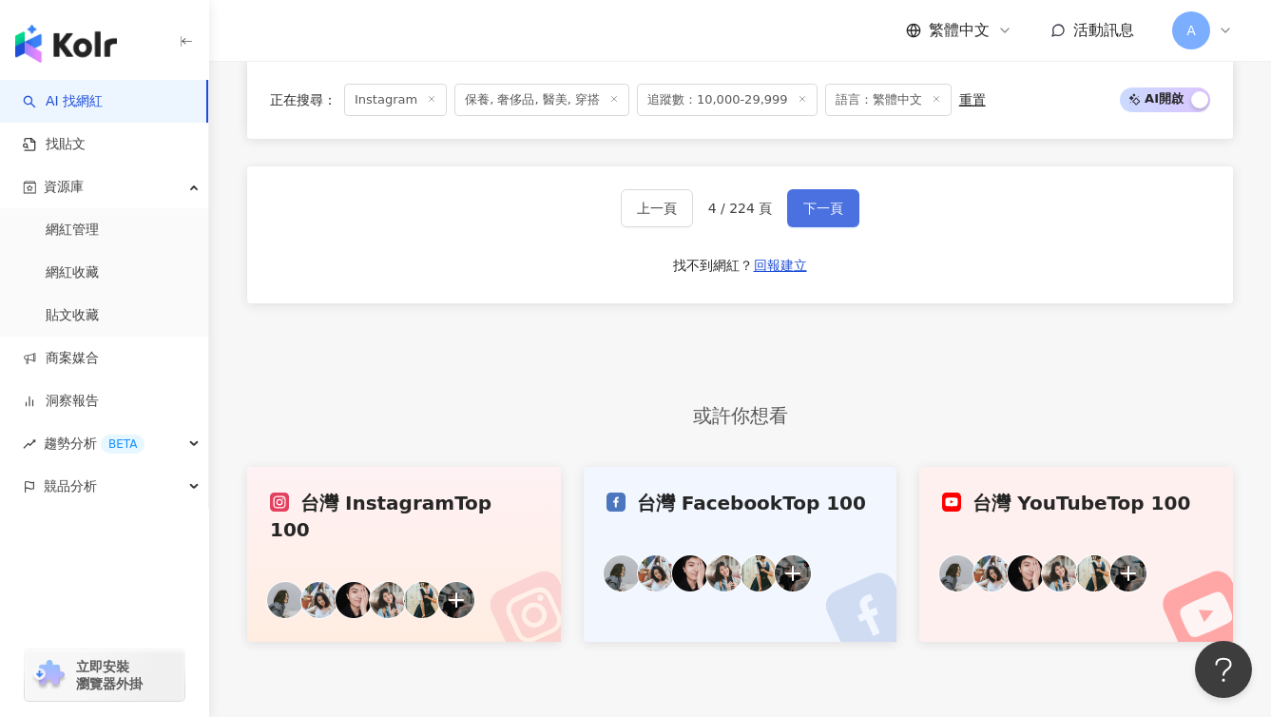
click at [827, 189] on button "下一頁" at bounding box center [823, 208] width 72 height 38
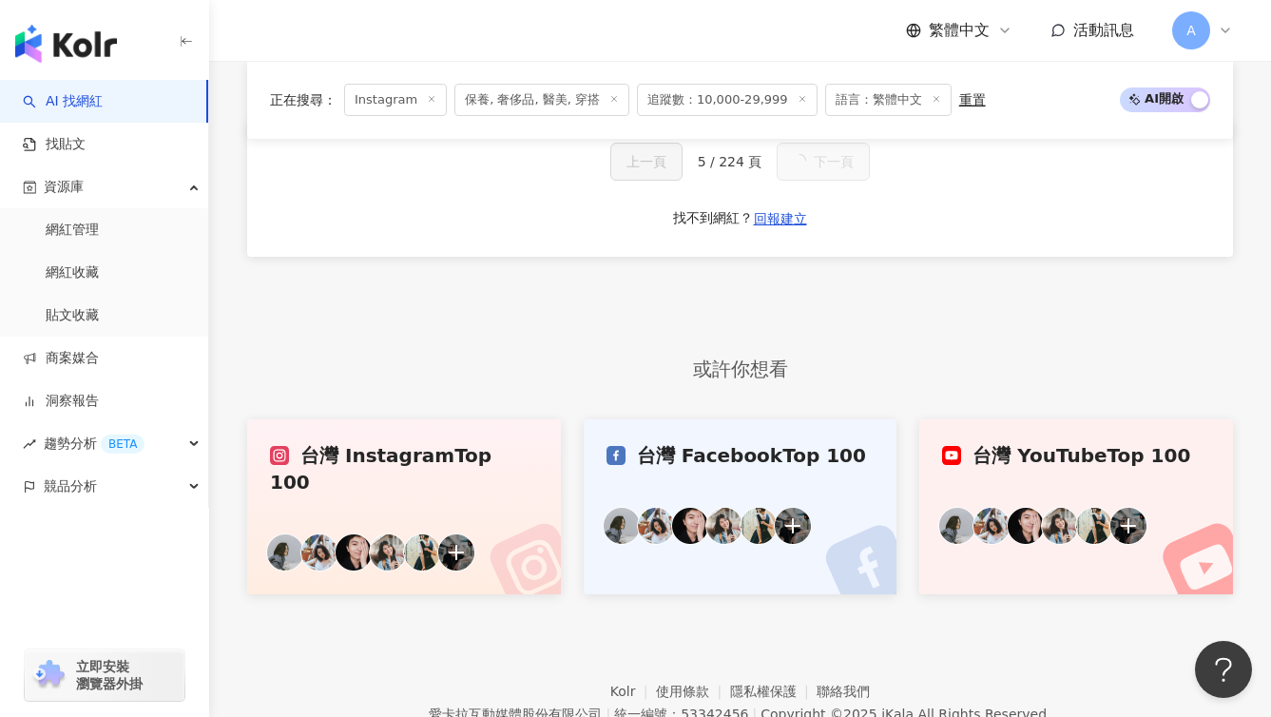
scroll to position [4006, 0]
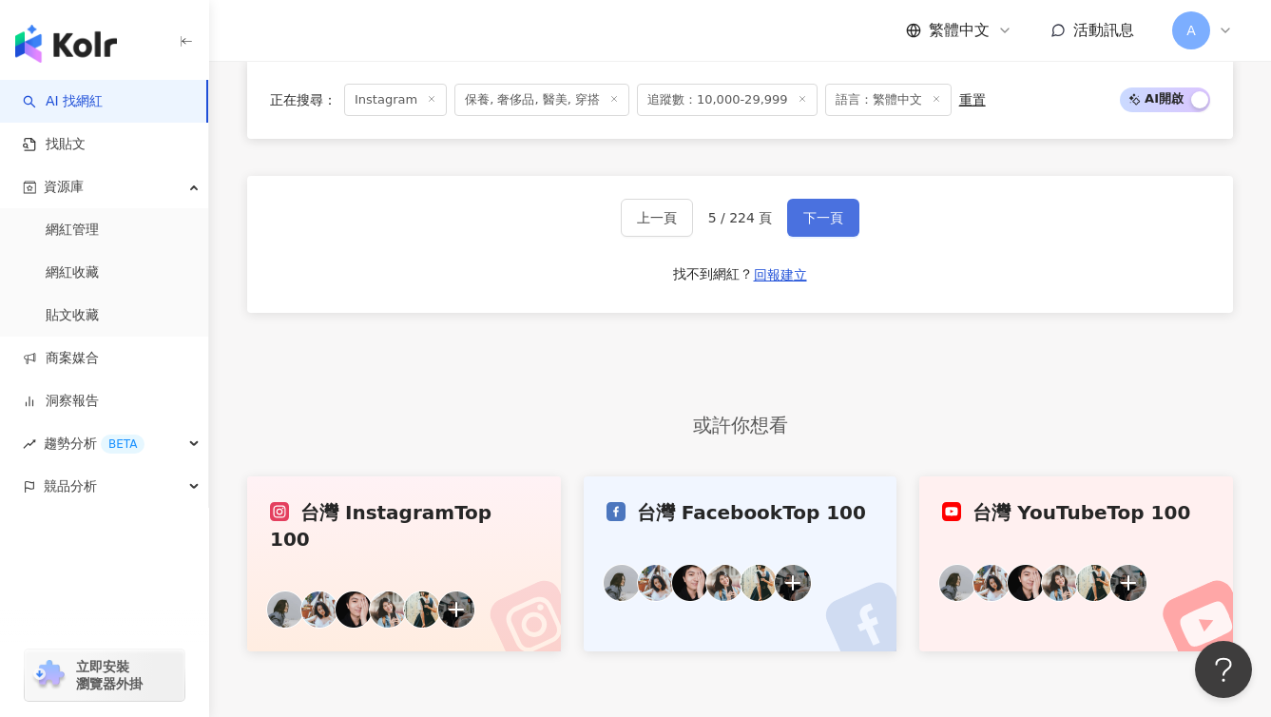
click at [824, 210] on span "下一頁" at bounding box center [824, 217] width 40 height 15
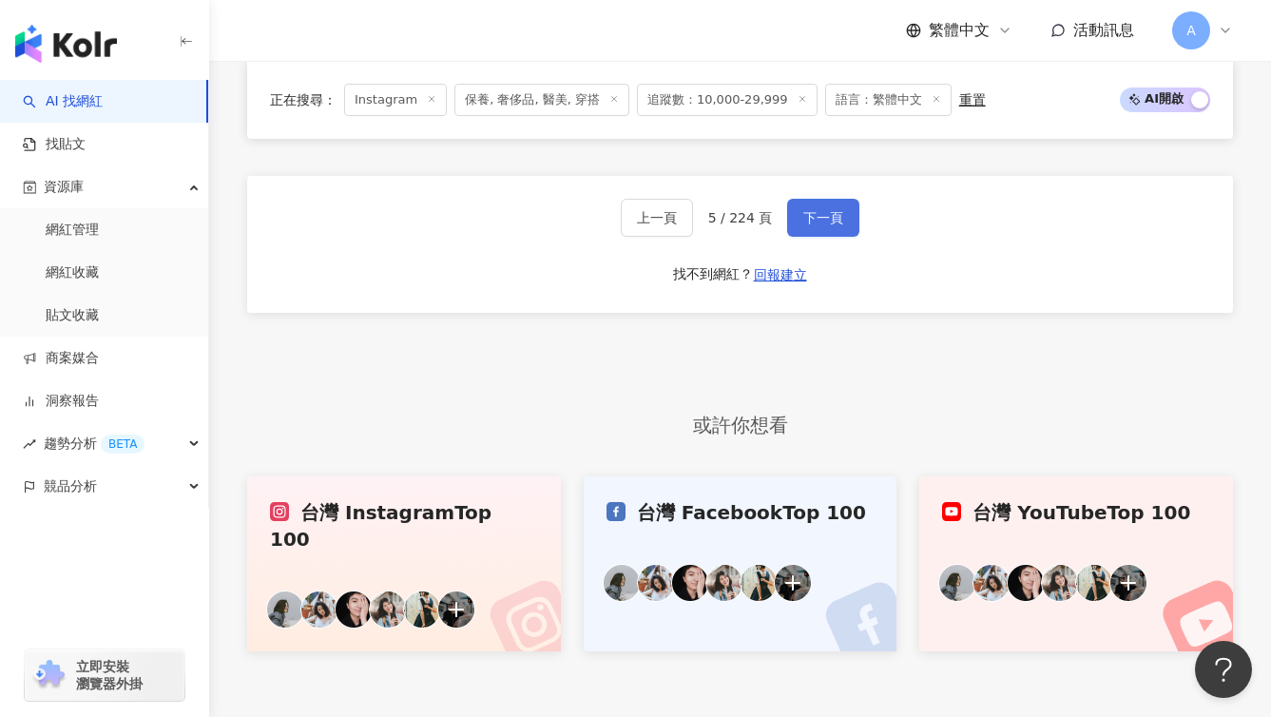
click at [824, 210] on span "下一頁" at bounding box center [824, 217] width 40 height 15
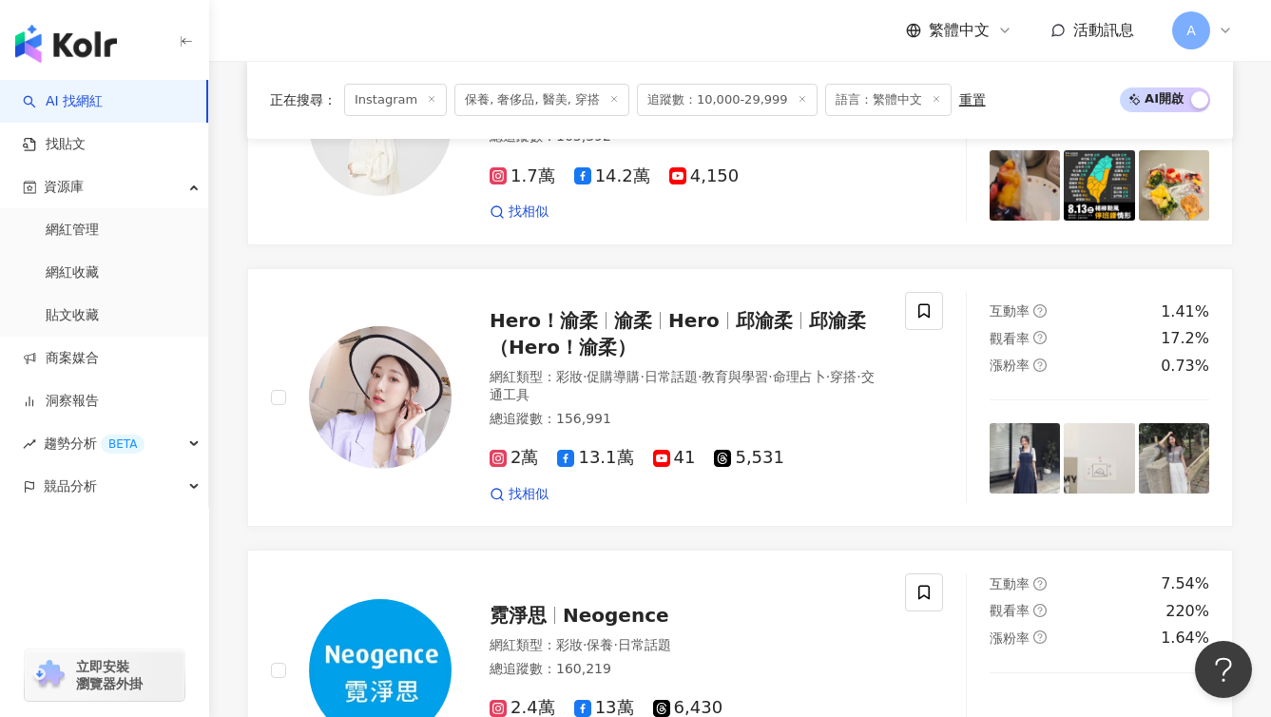
scroll to position [3844, 0]
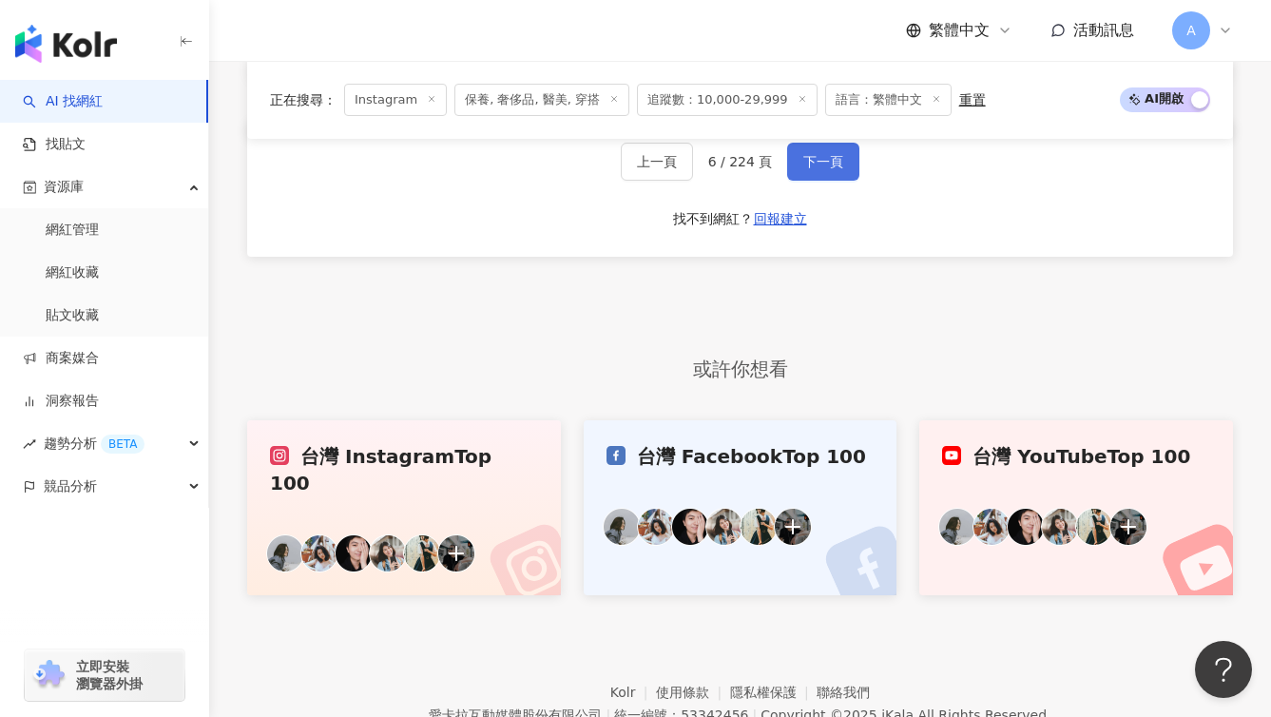
click at [824, 169] on span "下一頁" at bounding box center [824, 161] width 40 height 15
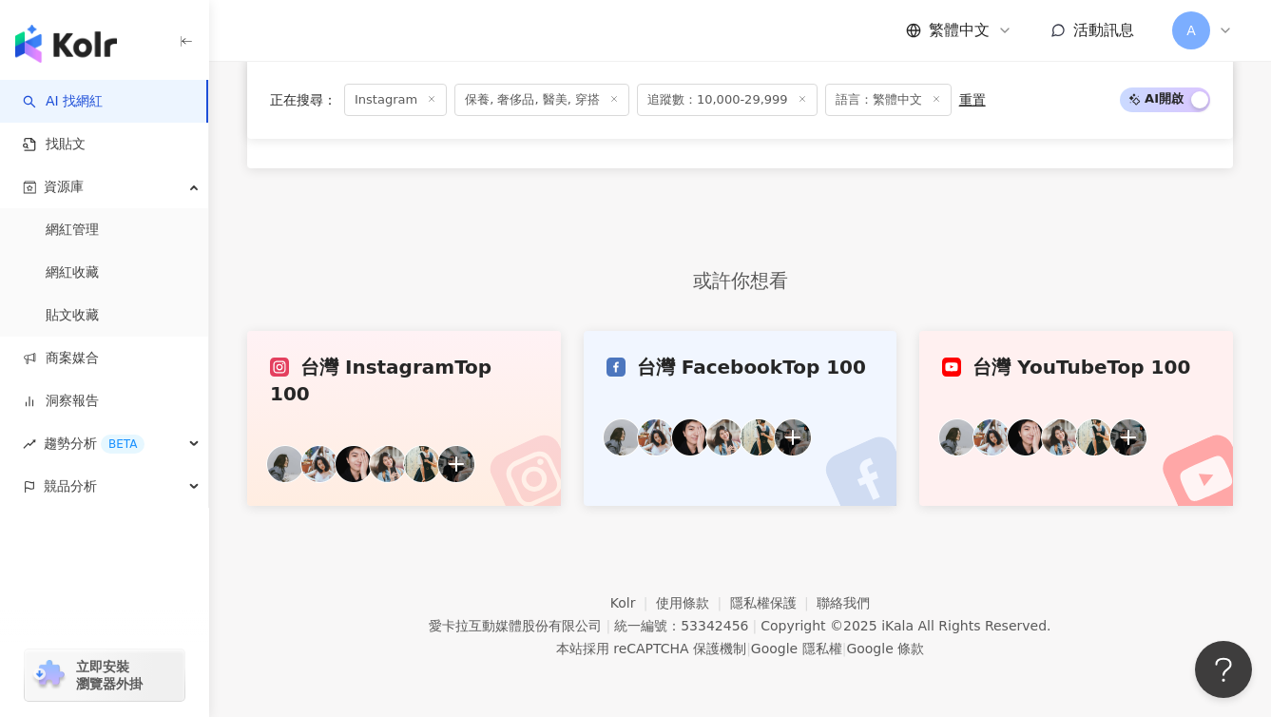
scroll to position [1820, 0]
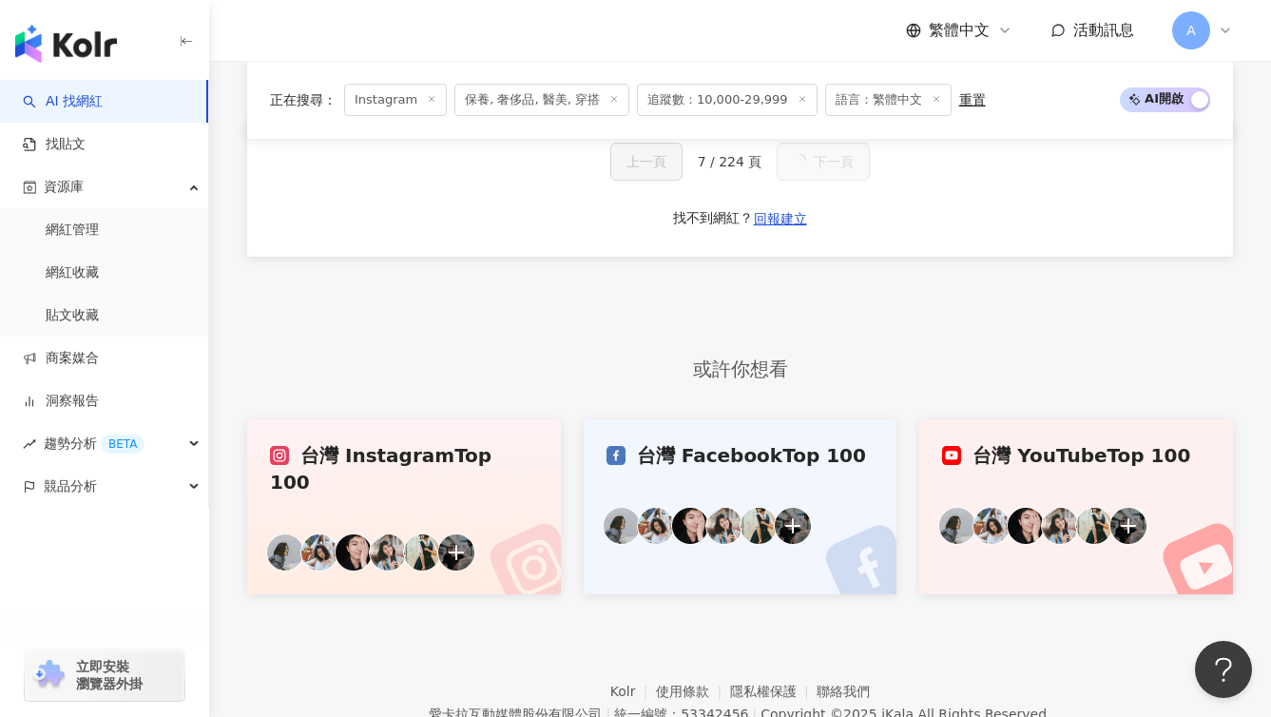
click at [824, 169] on span "下一頁" at bounding box center [834, 161] width 40 height 15
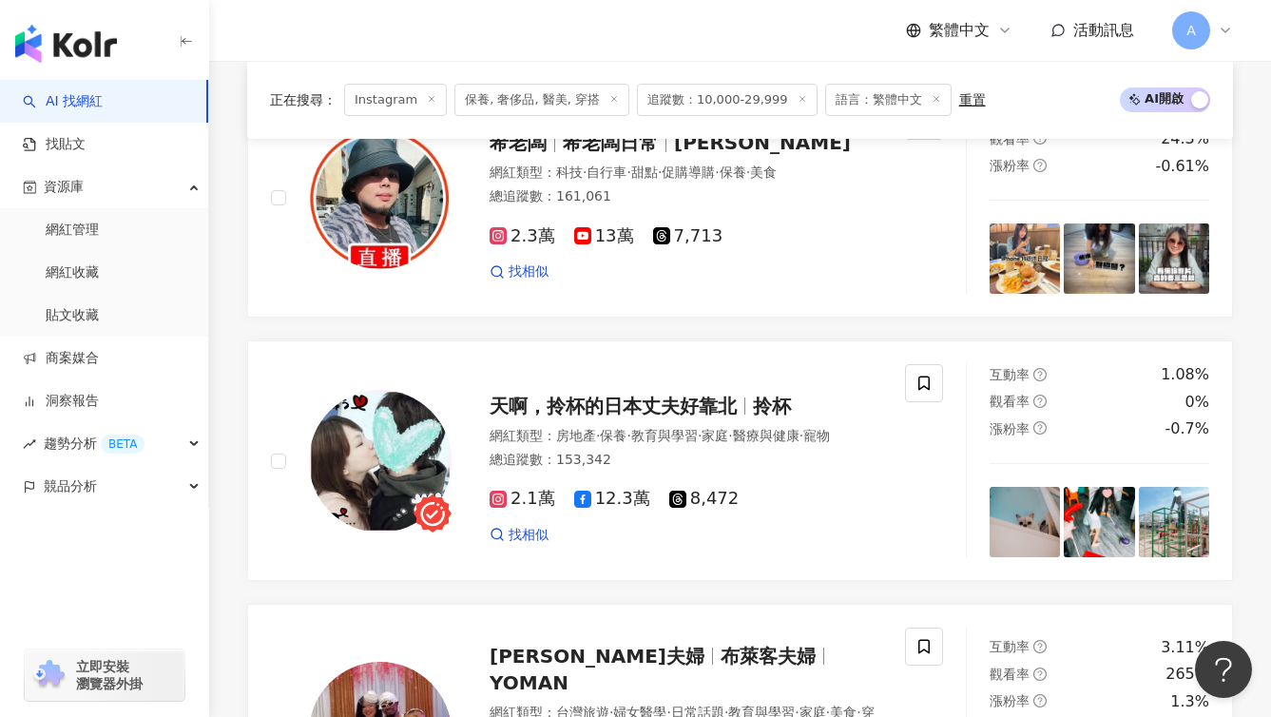
scroll to position [3843, 0]
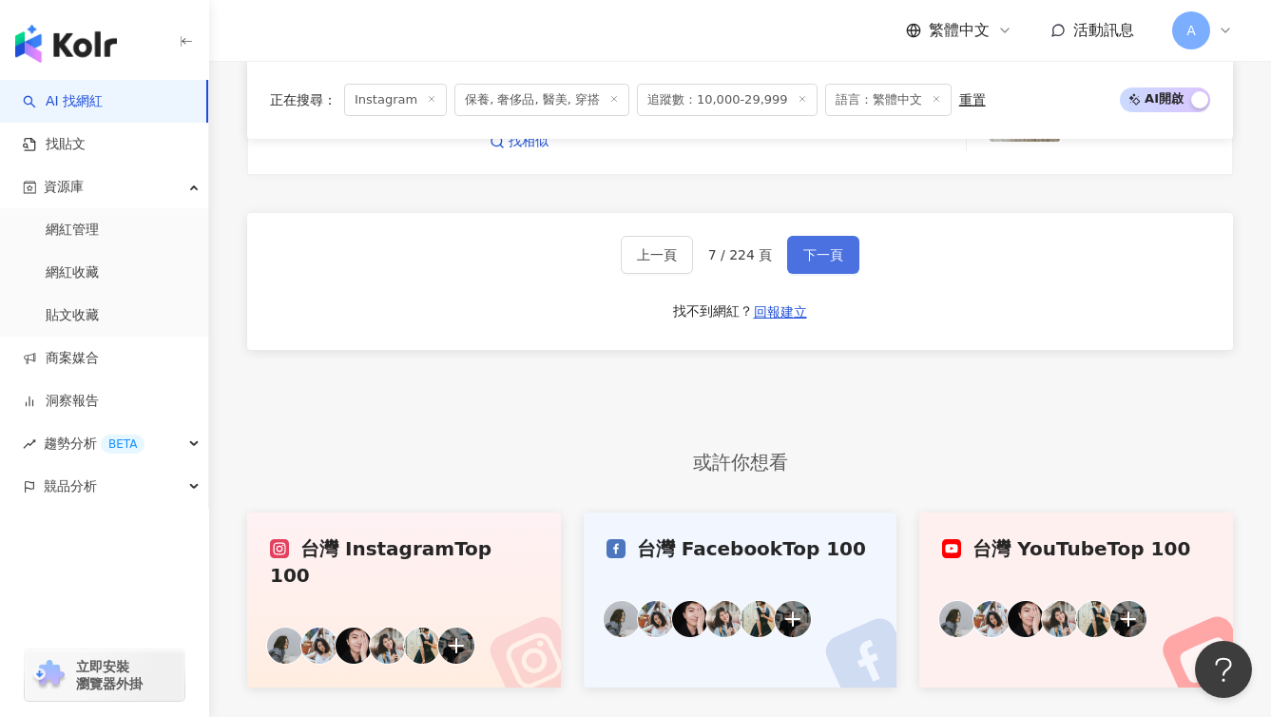
click at [824, 247] on span "下一頁" at bounding box center [824, 254] width 40 height 15
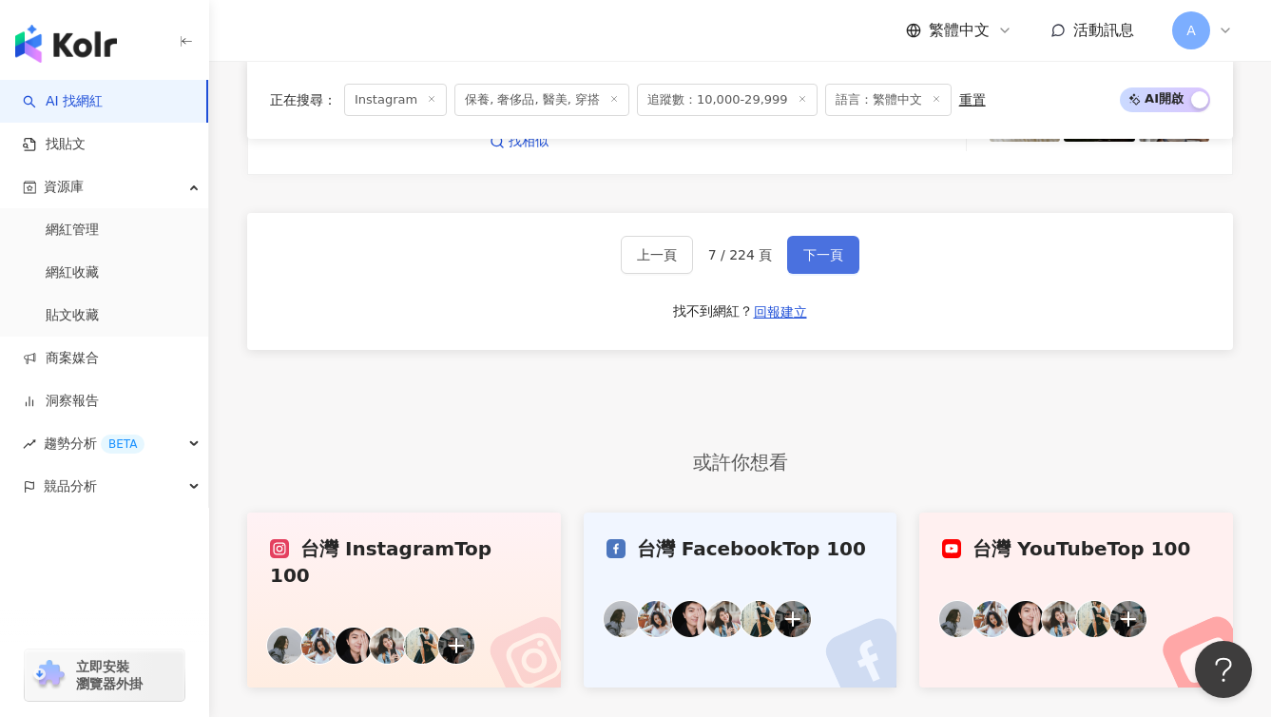
click at [824, 247] on span "下一頁" at bounding box center [824, 254] width 40 height 15
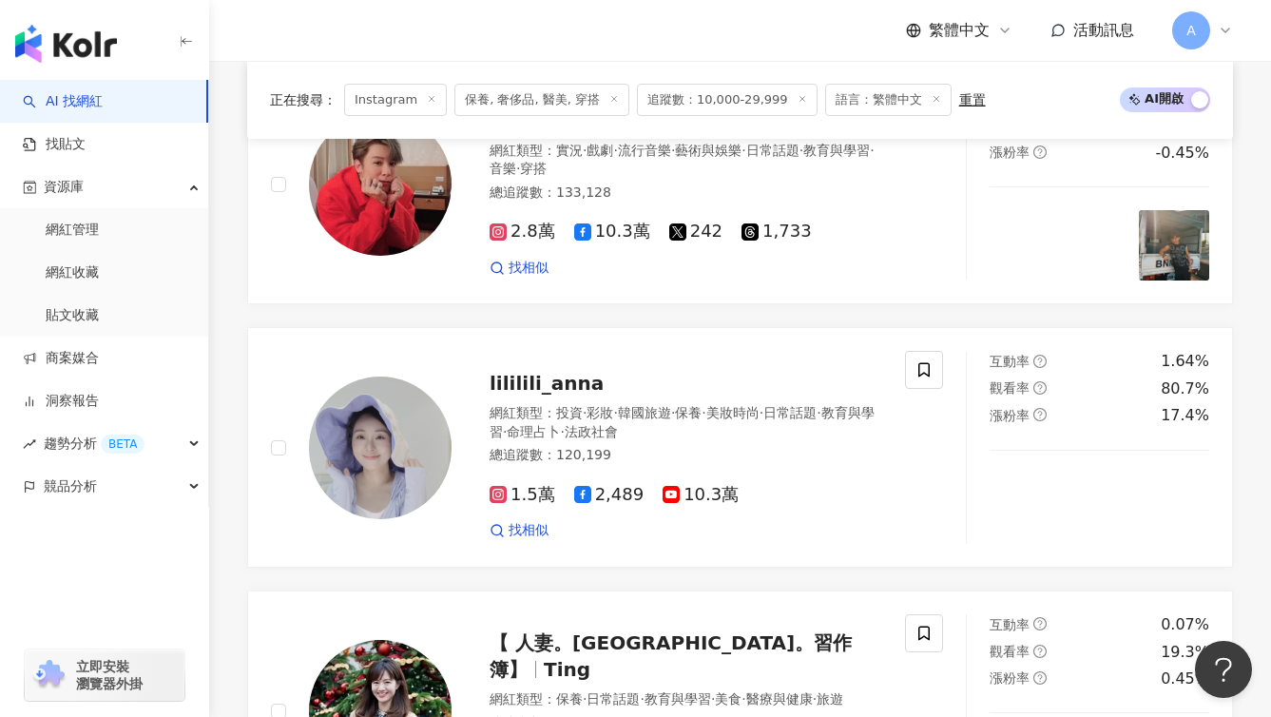
scroll to position [3895, 0]
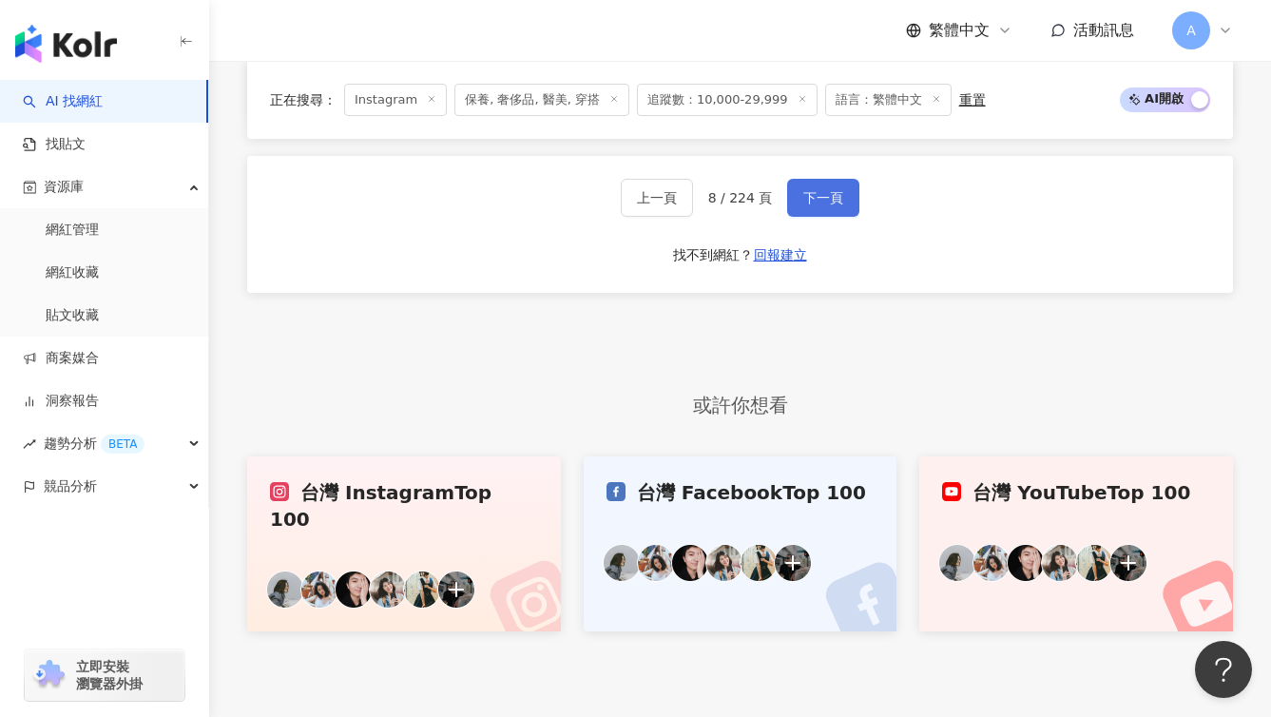
click at [834, 179] on button "下一頁" at bounding box center [823, 198] width 72 height 38
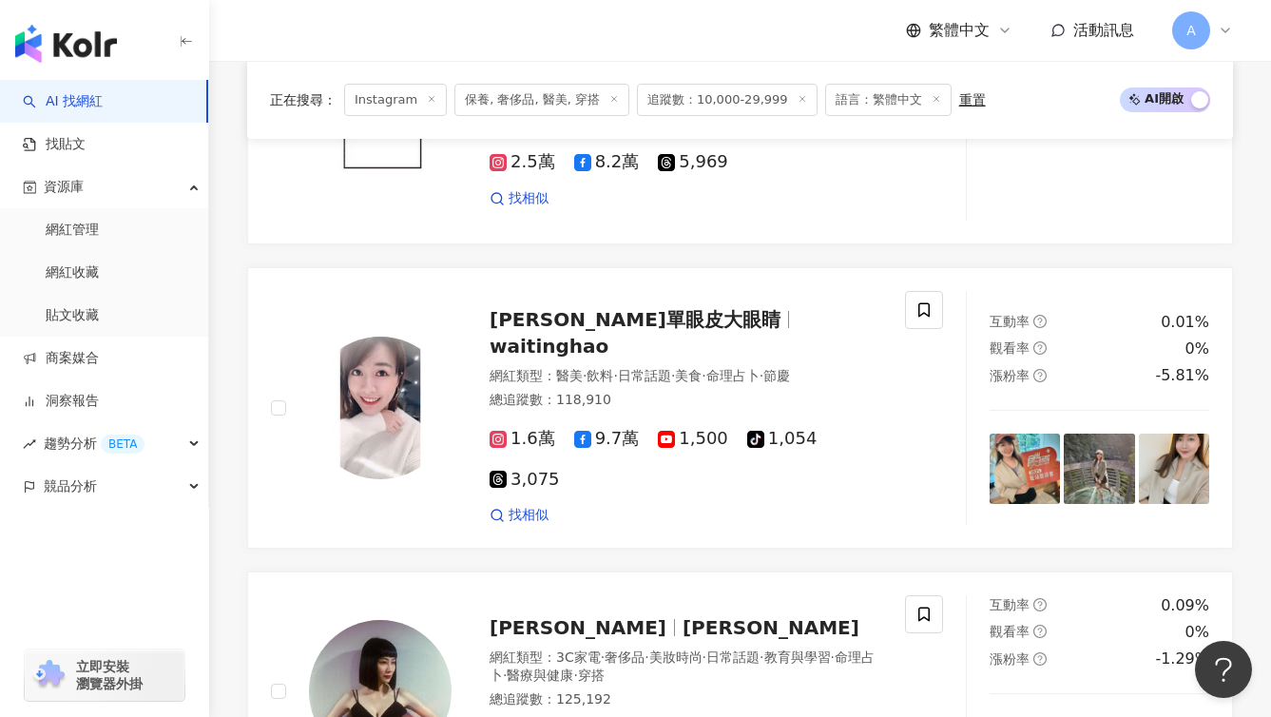
scroll to position [3838, 0]
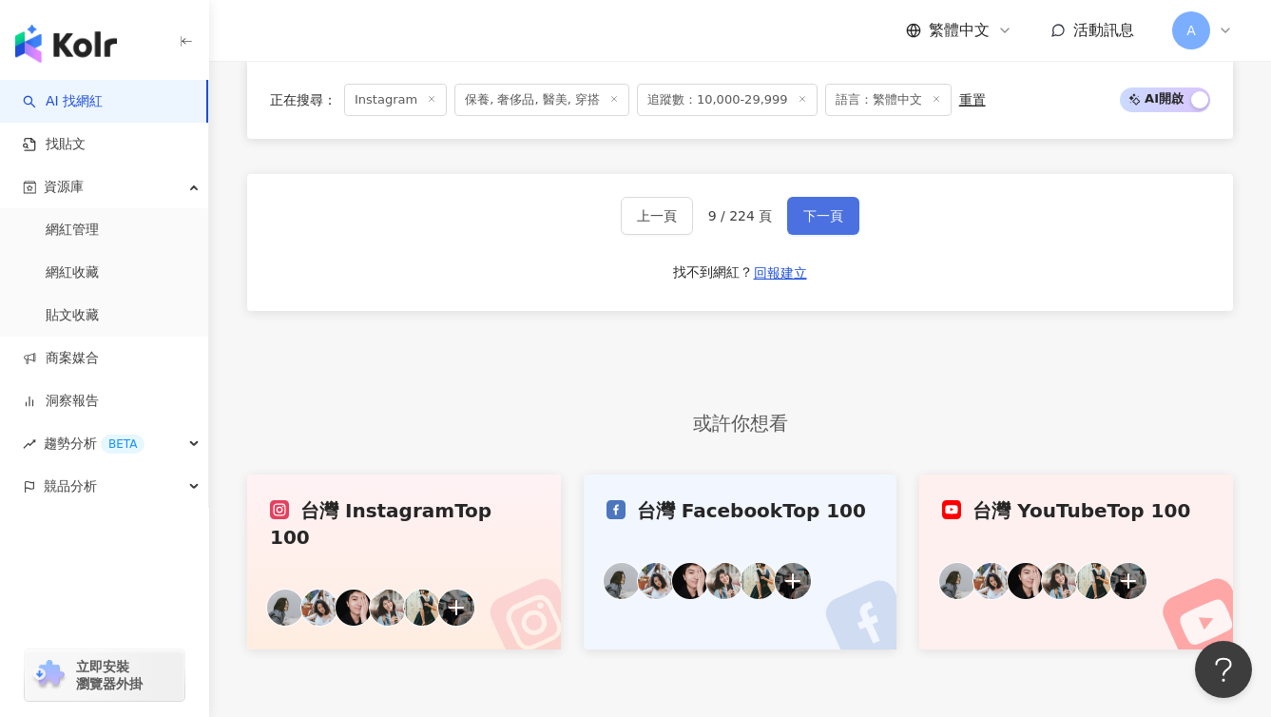
click at [828, 208] on span "下一頁" at bounding box center [824, 215] width 40 height 15
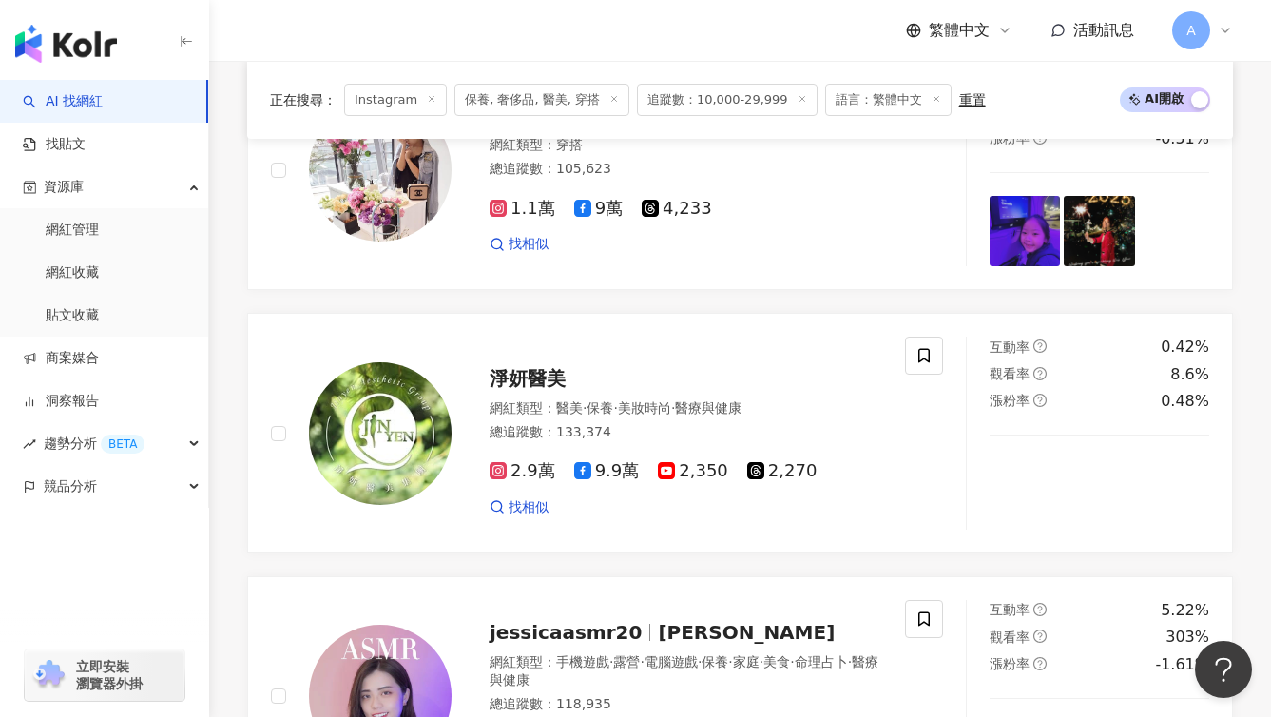
scroll to position [3843, 0]
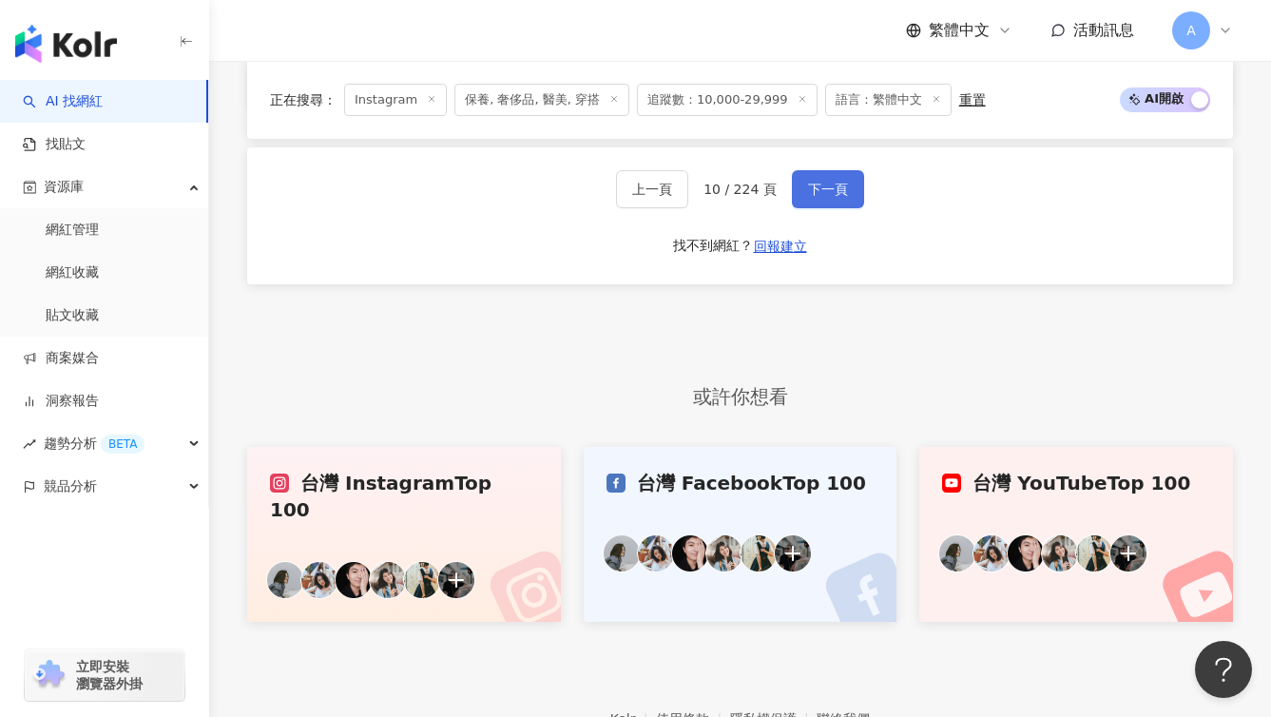
click at [822, 170] on button "下一頁" at bounding box center [828, 189] width 72 height 38
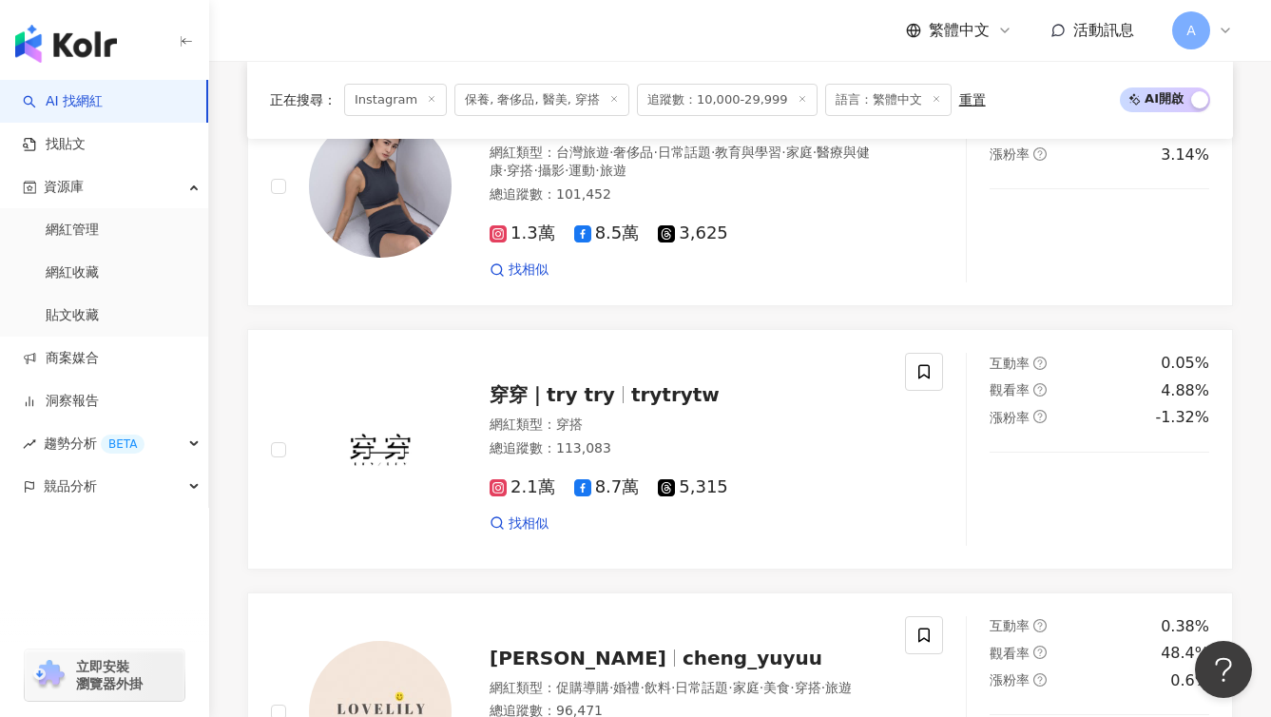
scroll to position [3913, 0]
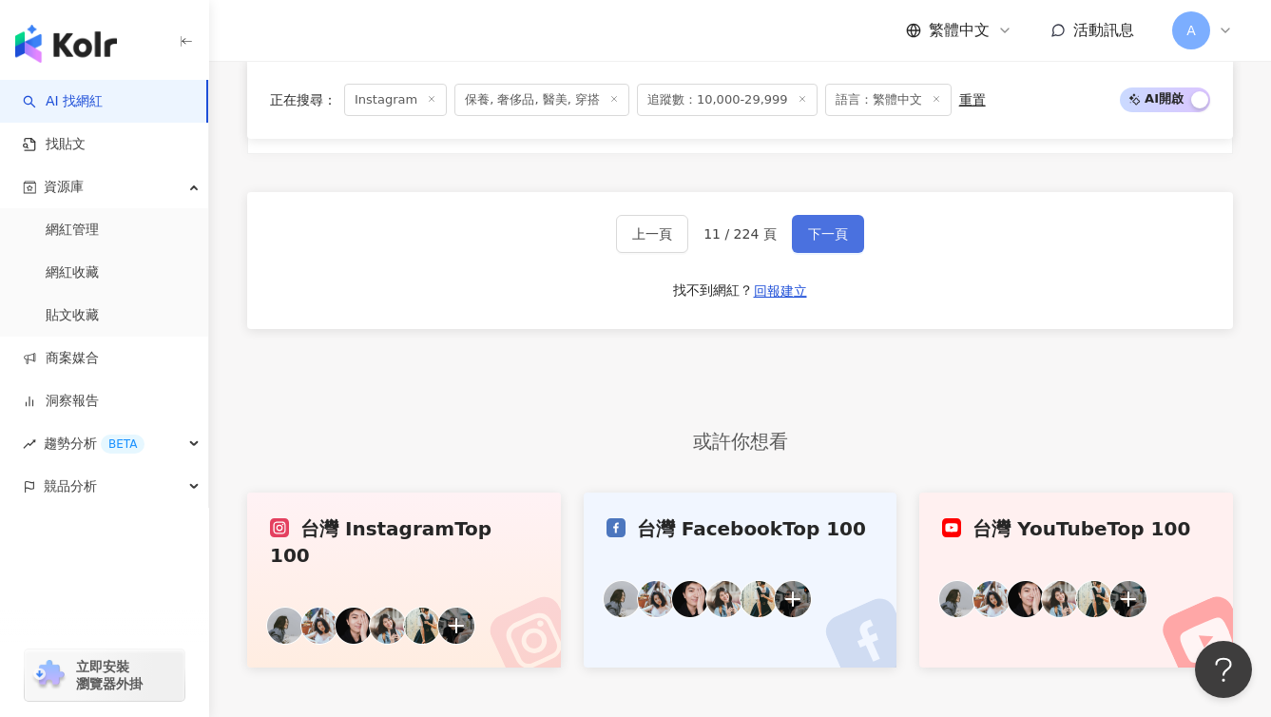
click at [822, 215] on button "下一頁" at bounding box center [828, 234] width 72 height 38
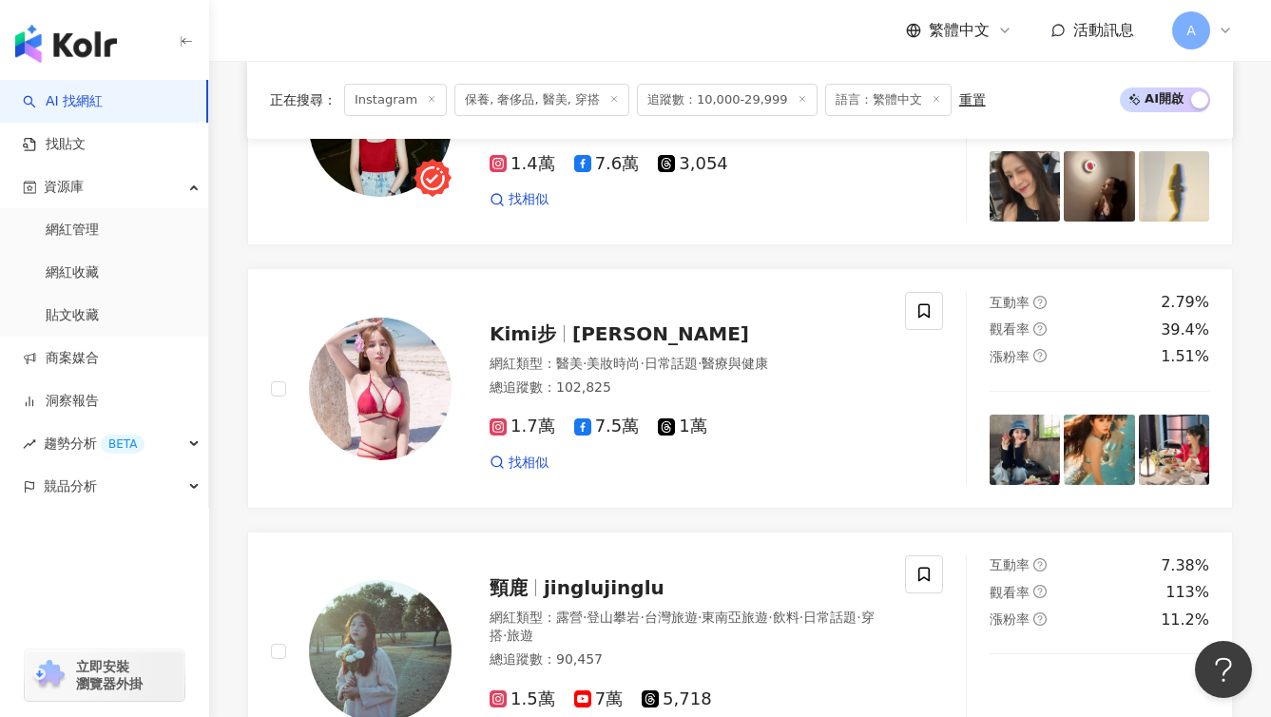
scroll to position [3824, 0]
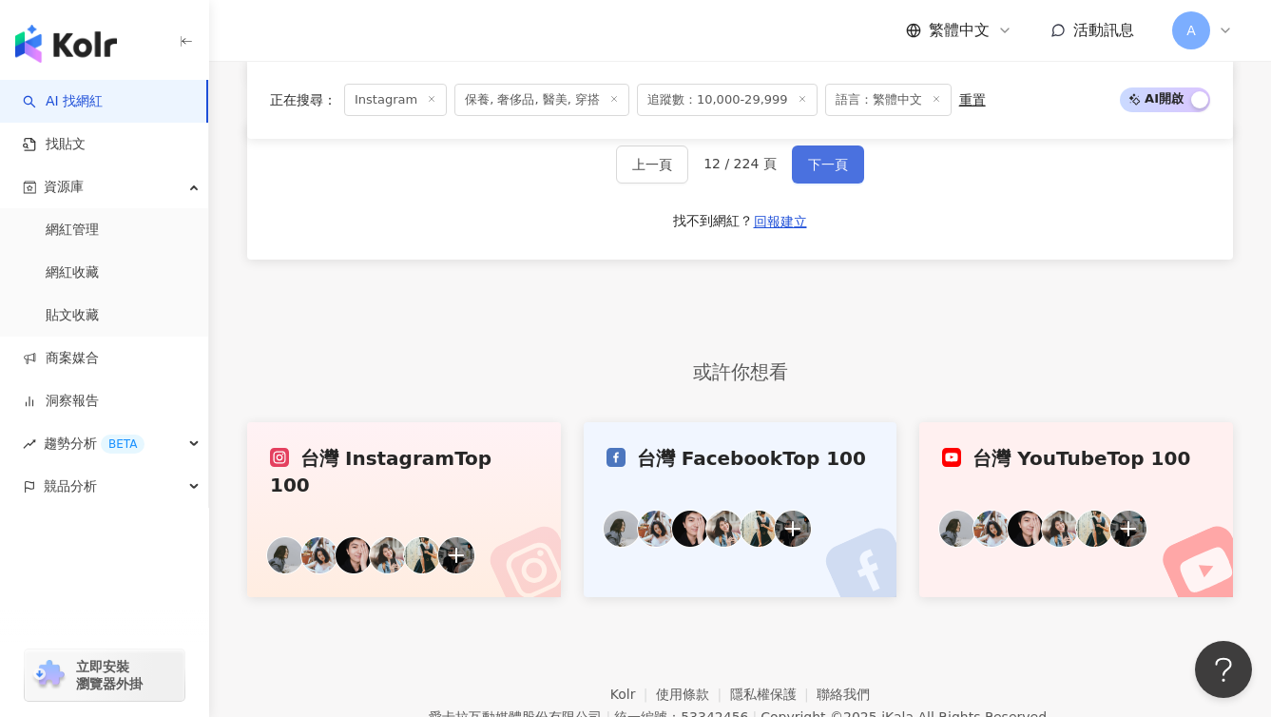
click at [832, 172] on span "下一頁" at bounding box center [828, 164] width 40 height 15
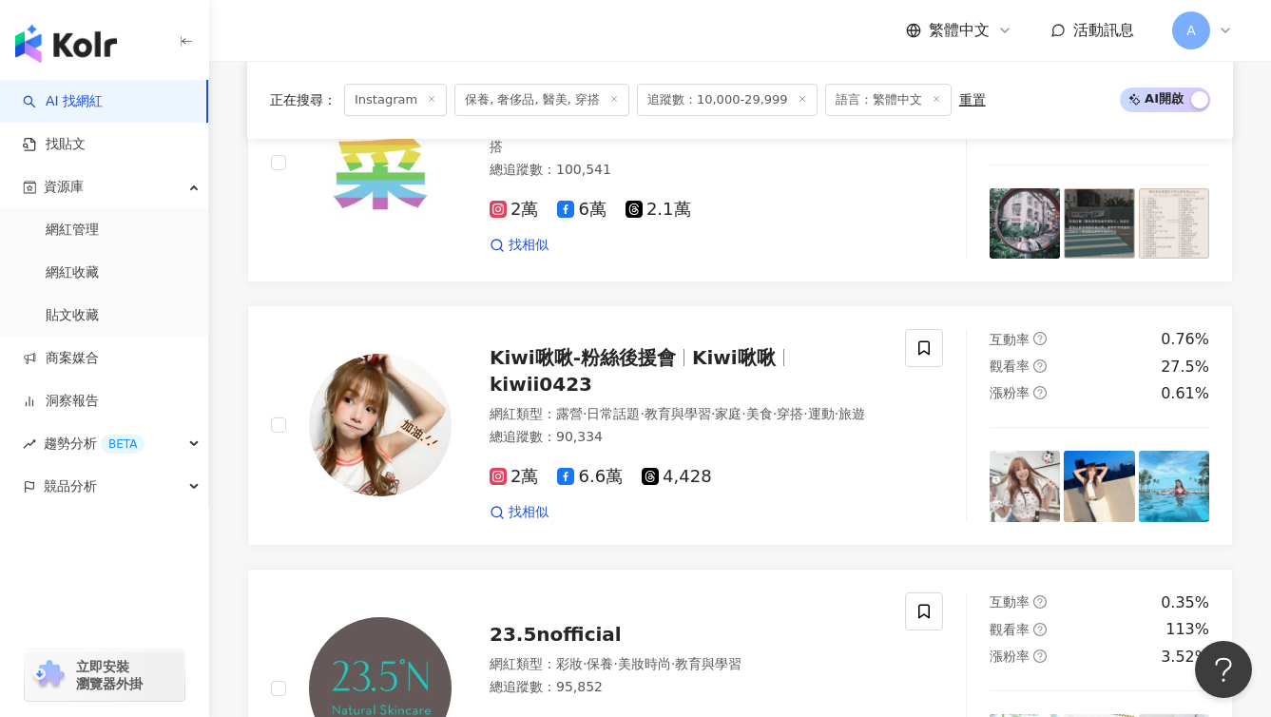
scroll to position [3843, 0]
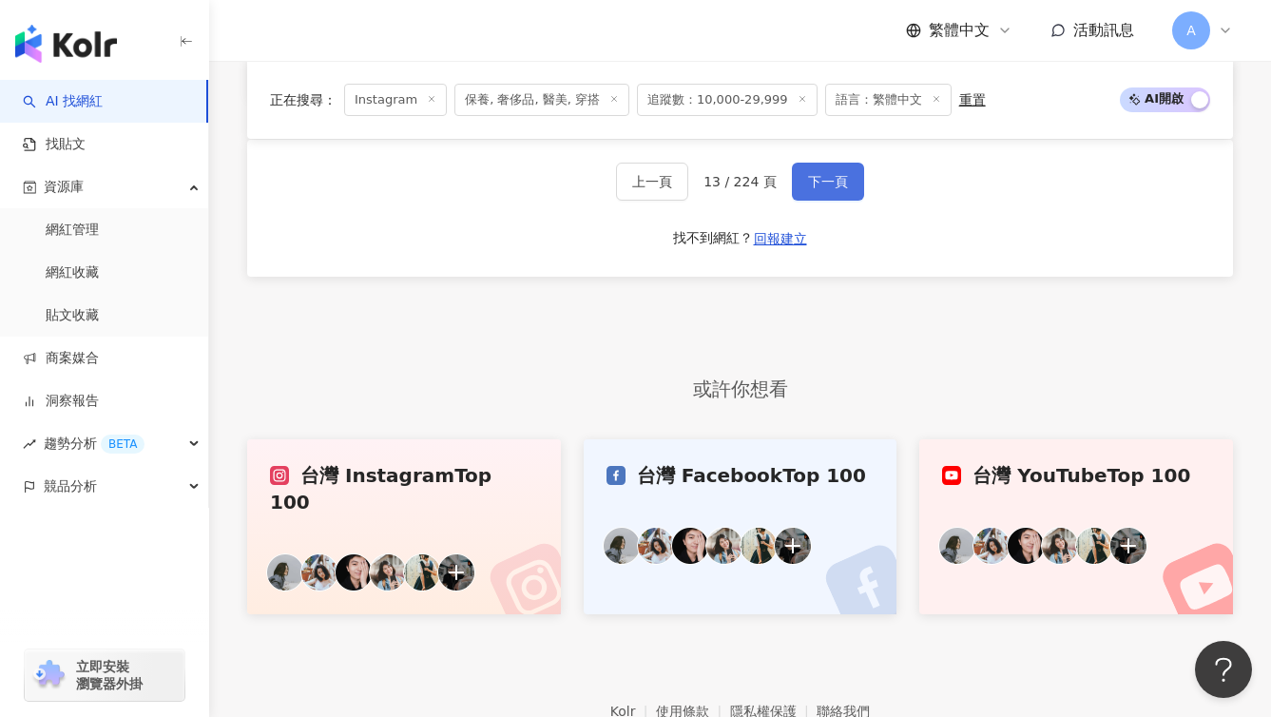
click at [832, 177] on span "下一頁" at bounding box center [828, 181] width 40 height 15
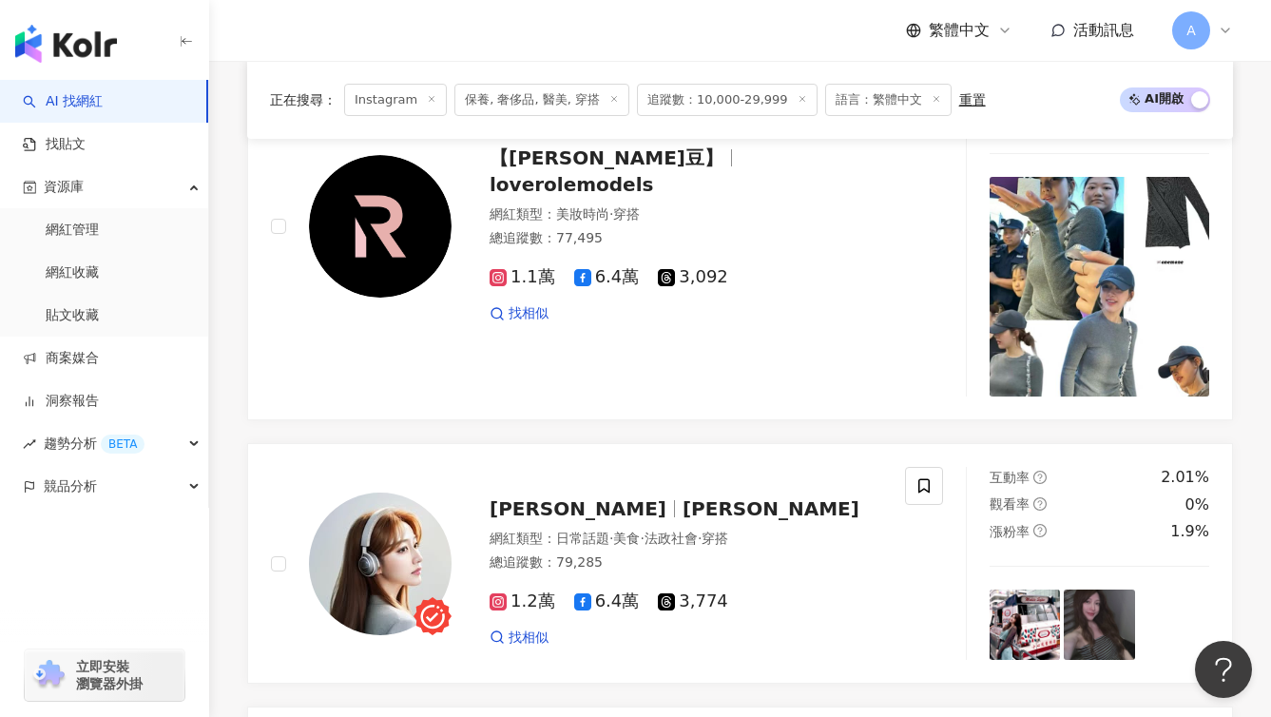
scroll to position [3993, 0]
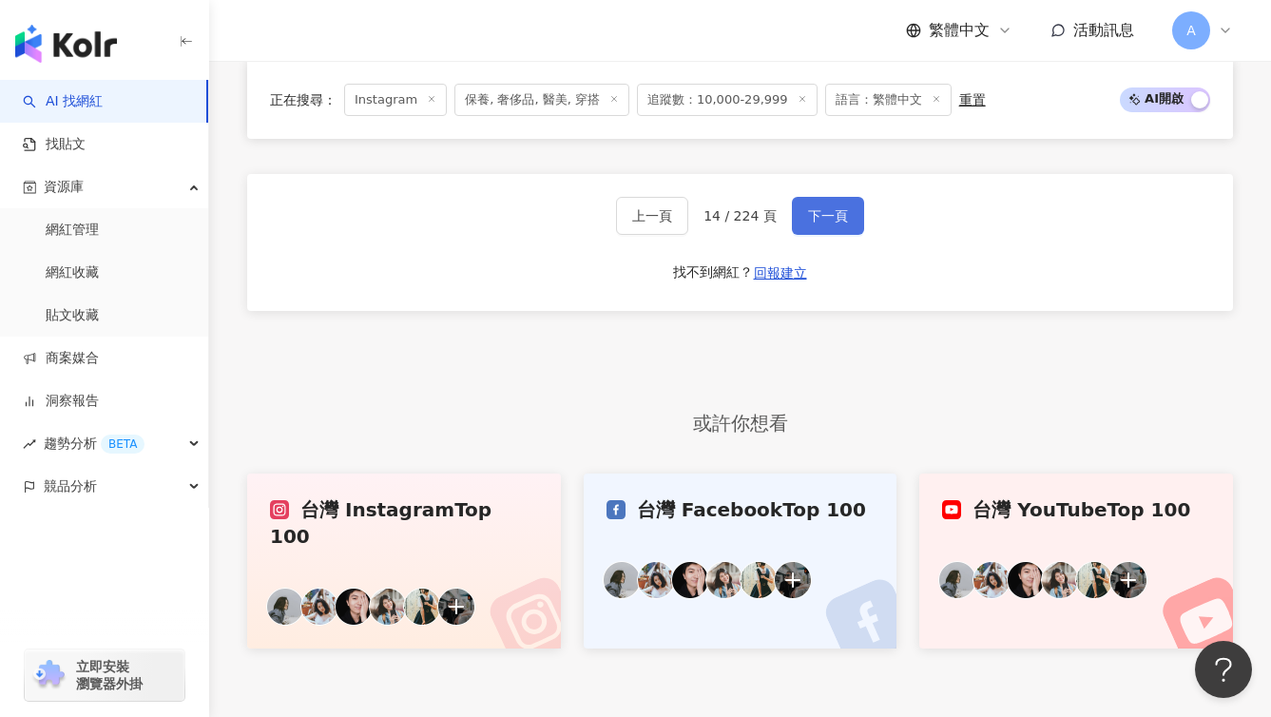
click at [832, 208] on span "下一頁" at bounding box center [828, 215] width 40 height 15
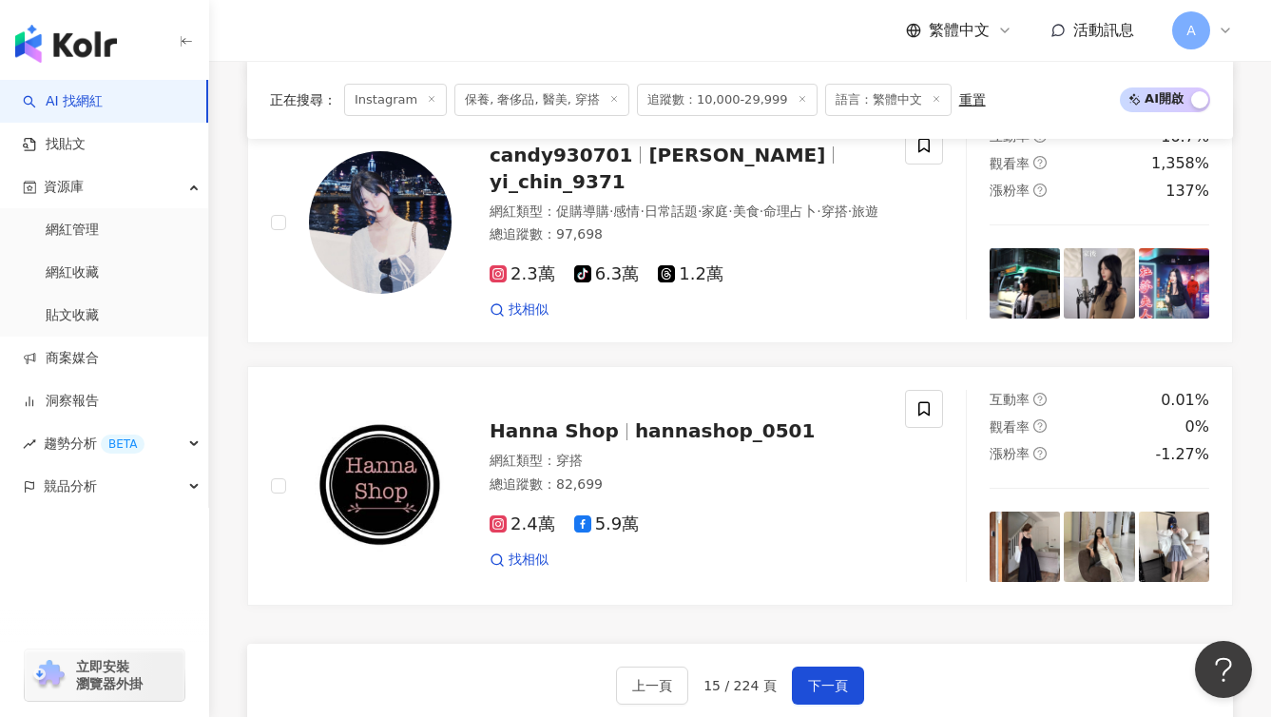
scroll to position [3329, 0]
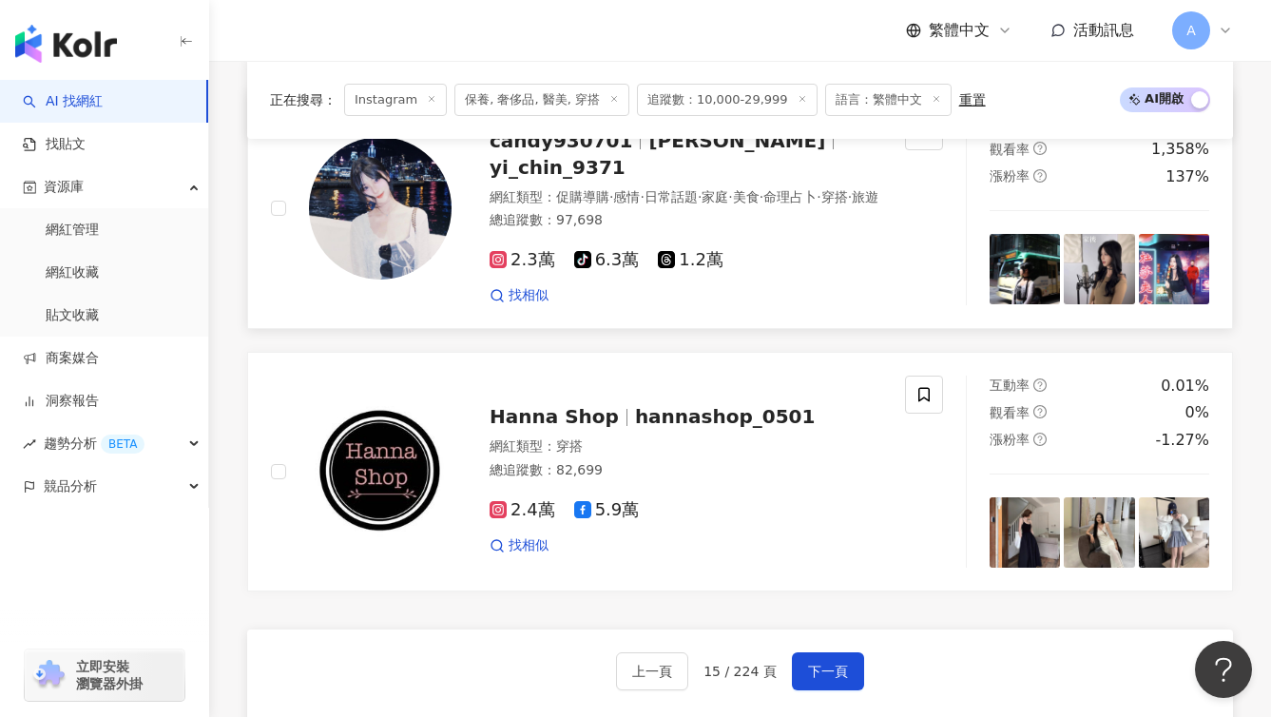
click at [504, 268] on icon at bounding box center [498, 259] width 17 height 17
click at [497, 262] on icon at bounding box center [498, 260] width 4 height 4
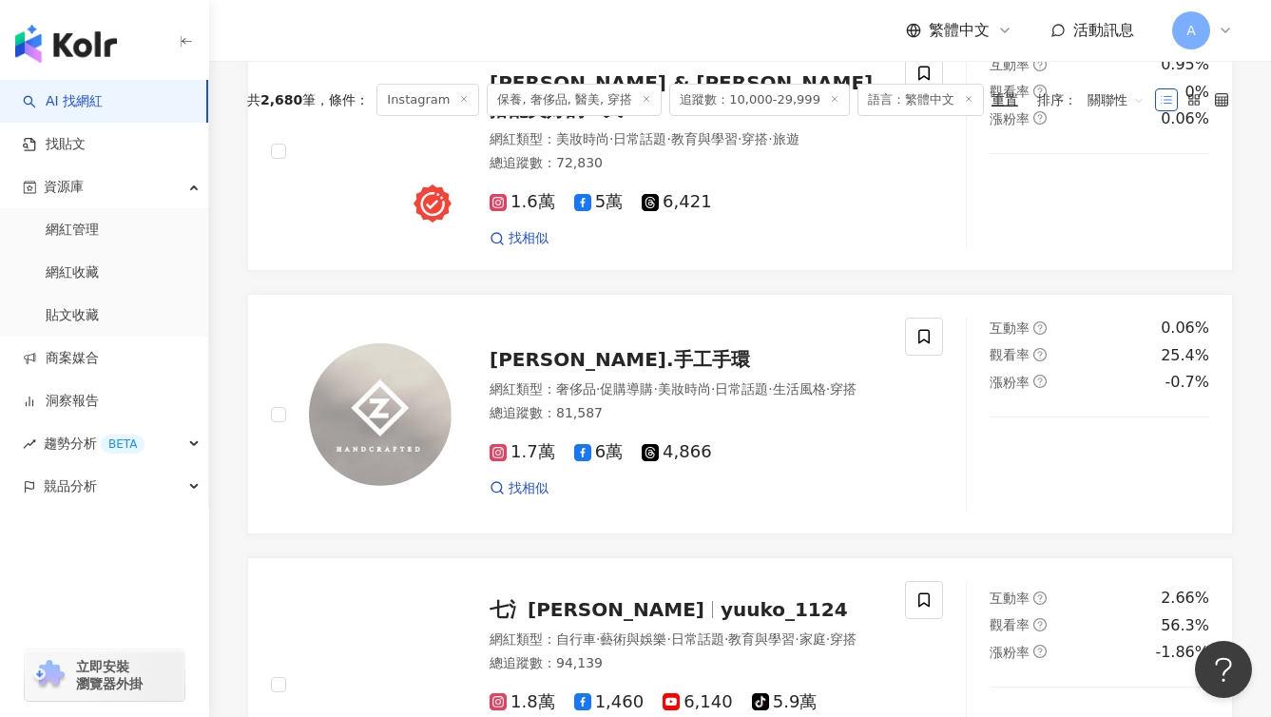
scroll to position [608, 0]
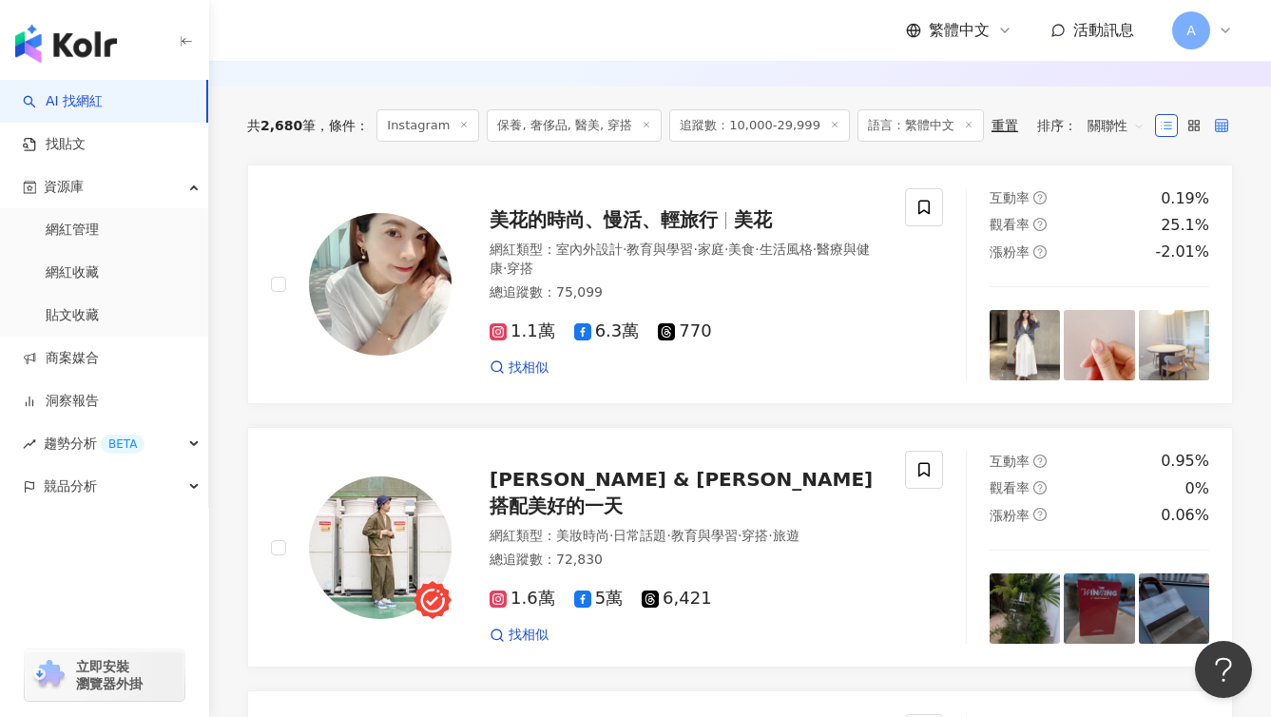
click at [1212, 137] on label at bounding box center [1222, 125] width 23 height 23
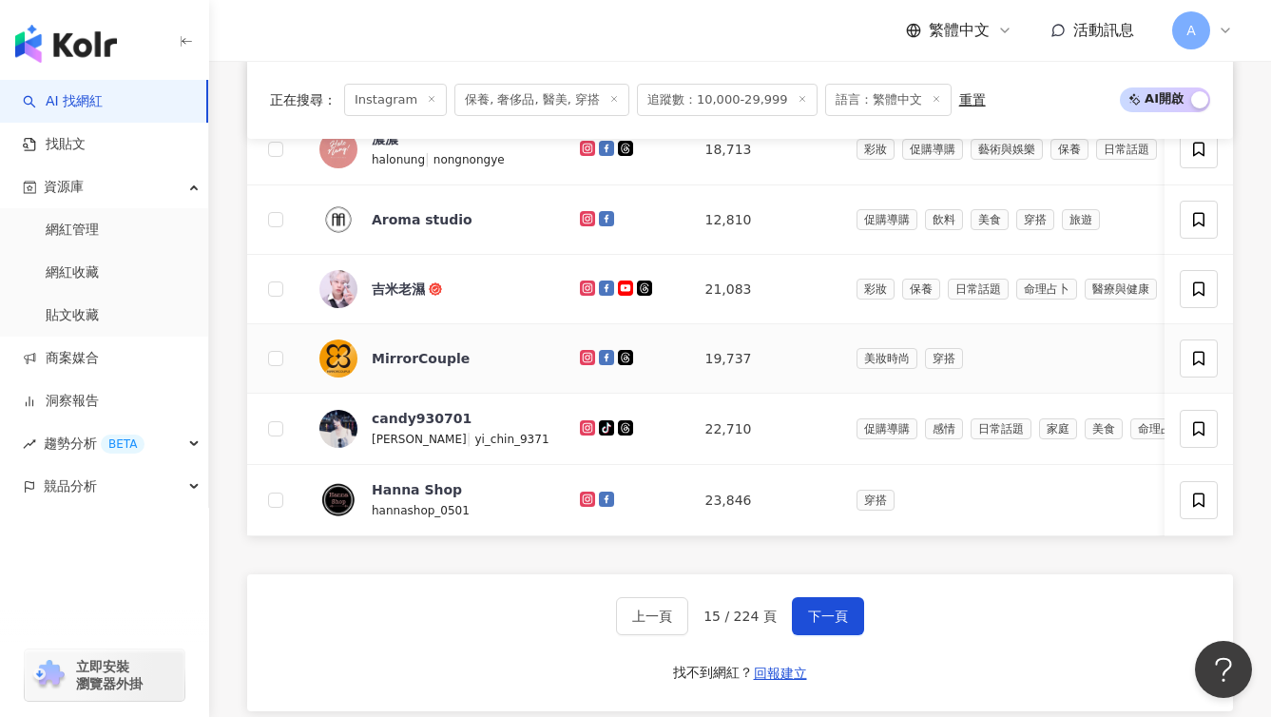
scroll to position [1172, 0]
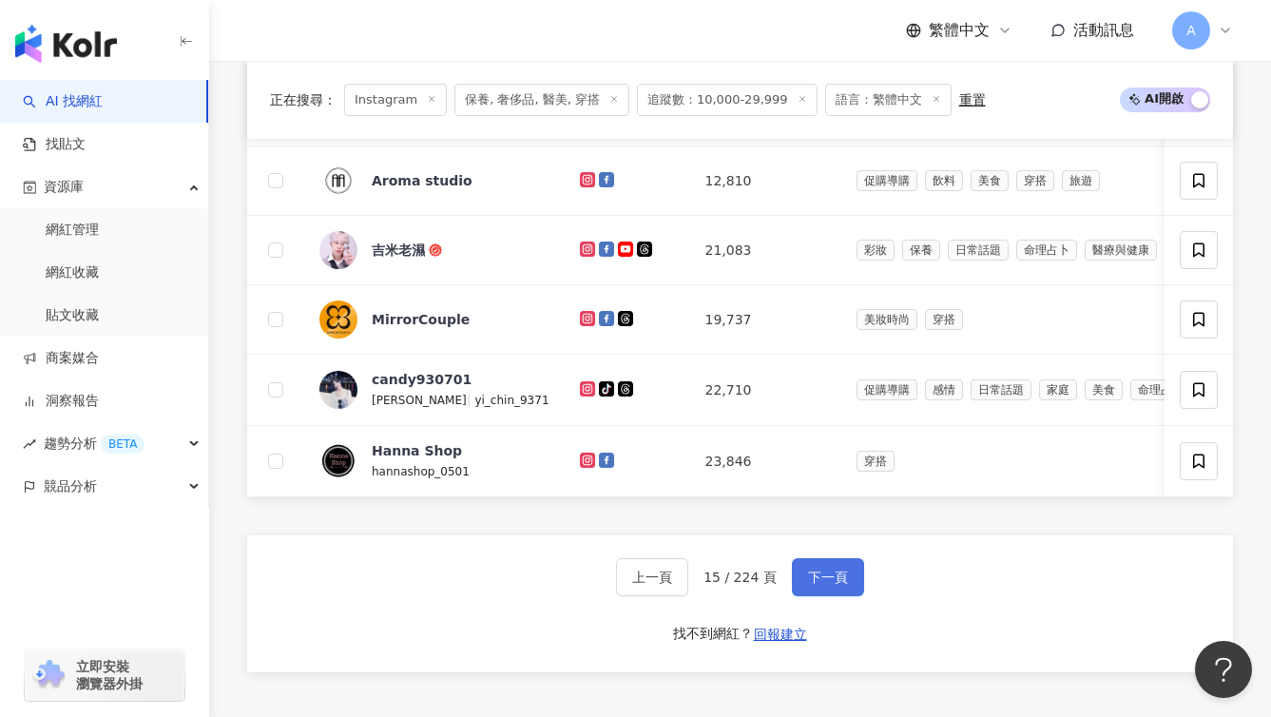
click at [830, 585] on span "下一頁" at bounding box center [828, 577] width 40 height 15
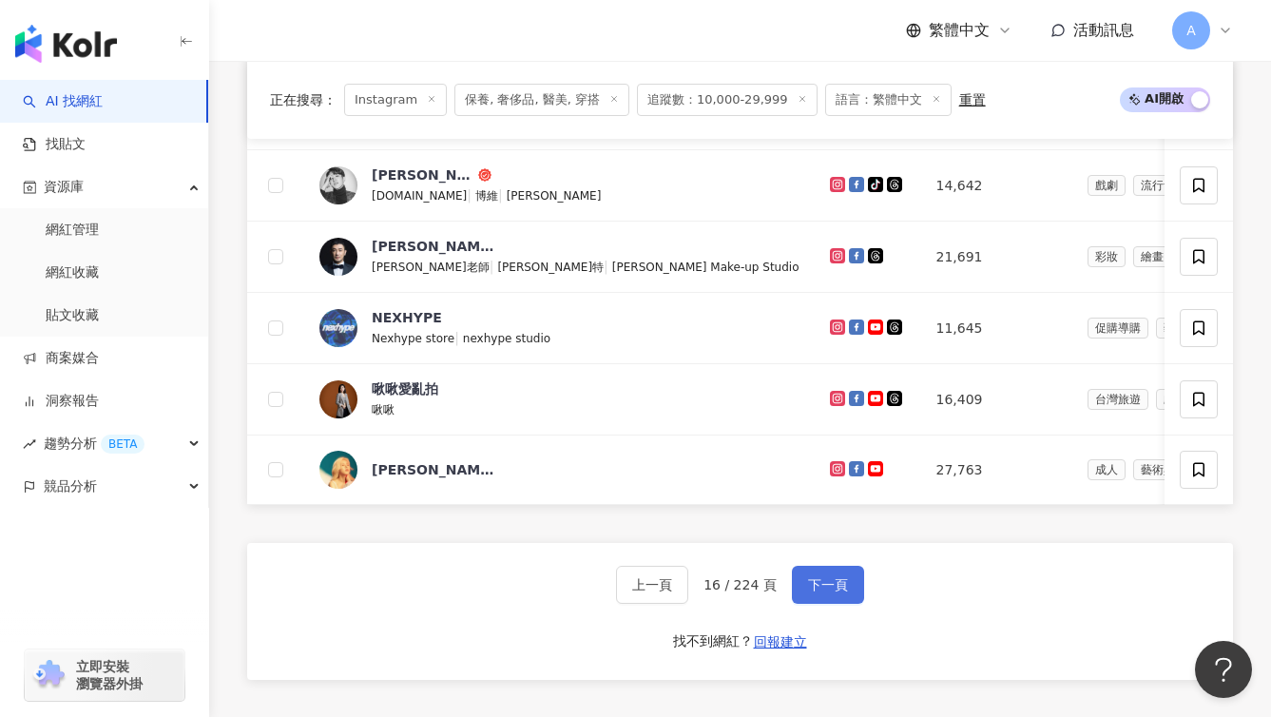
click at [844, 592] on span "下一頁" at bounding box center [828, 584] width 40 height 15
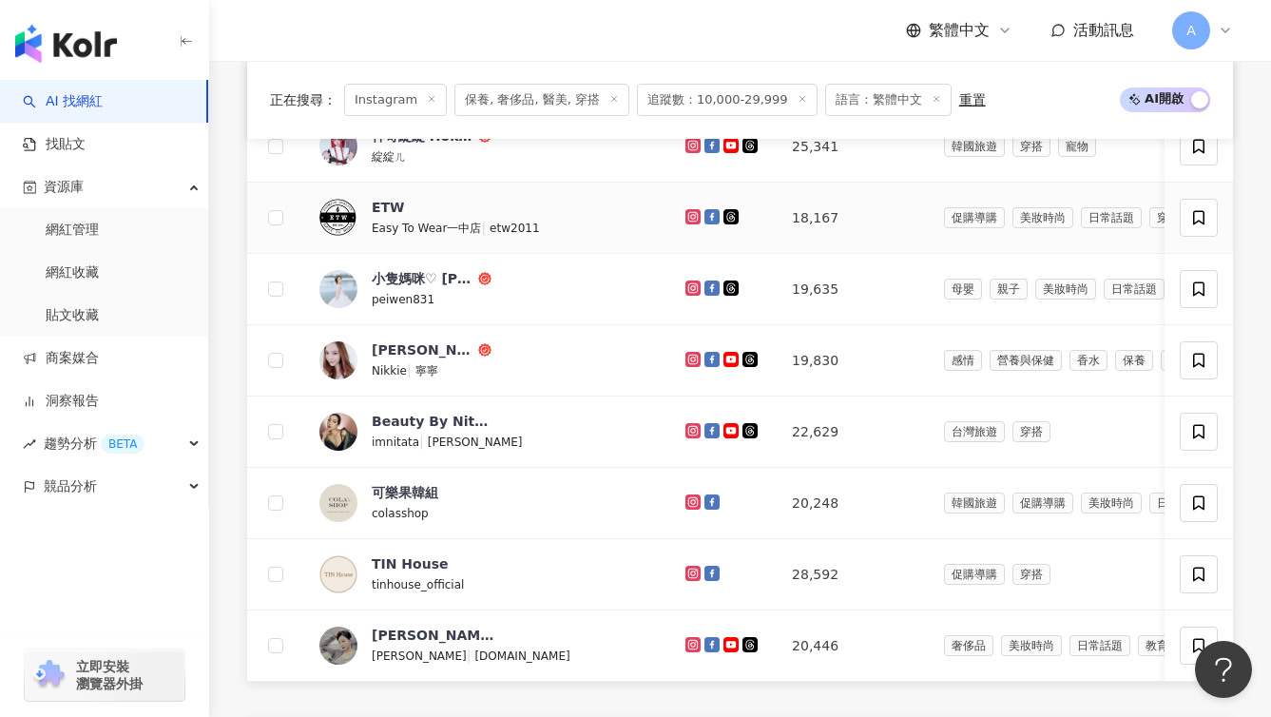
scroll to position [1581, 0]
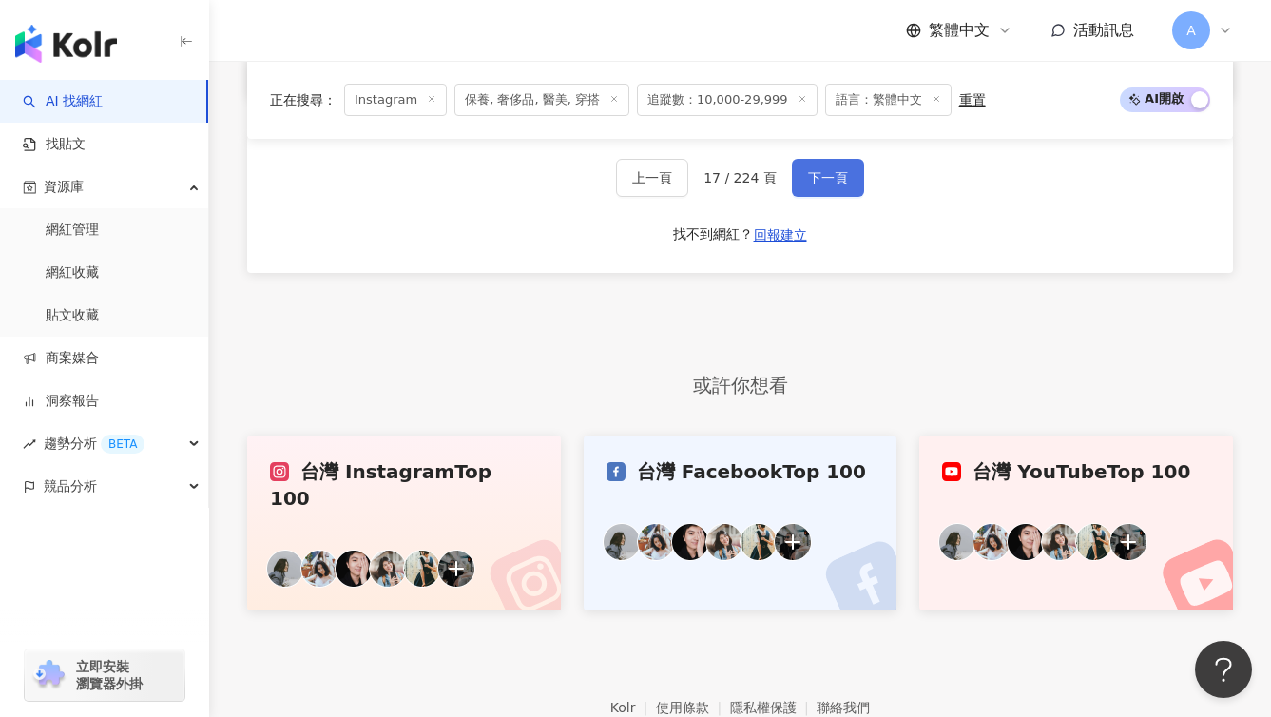
click at [804, 197] on button "下一頁" at bounding box center [828, 178] width 72 height 38
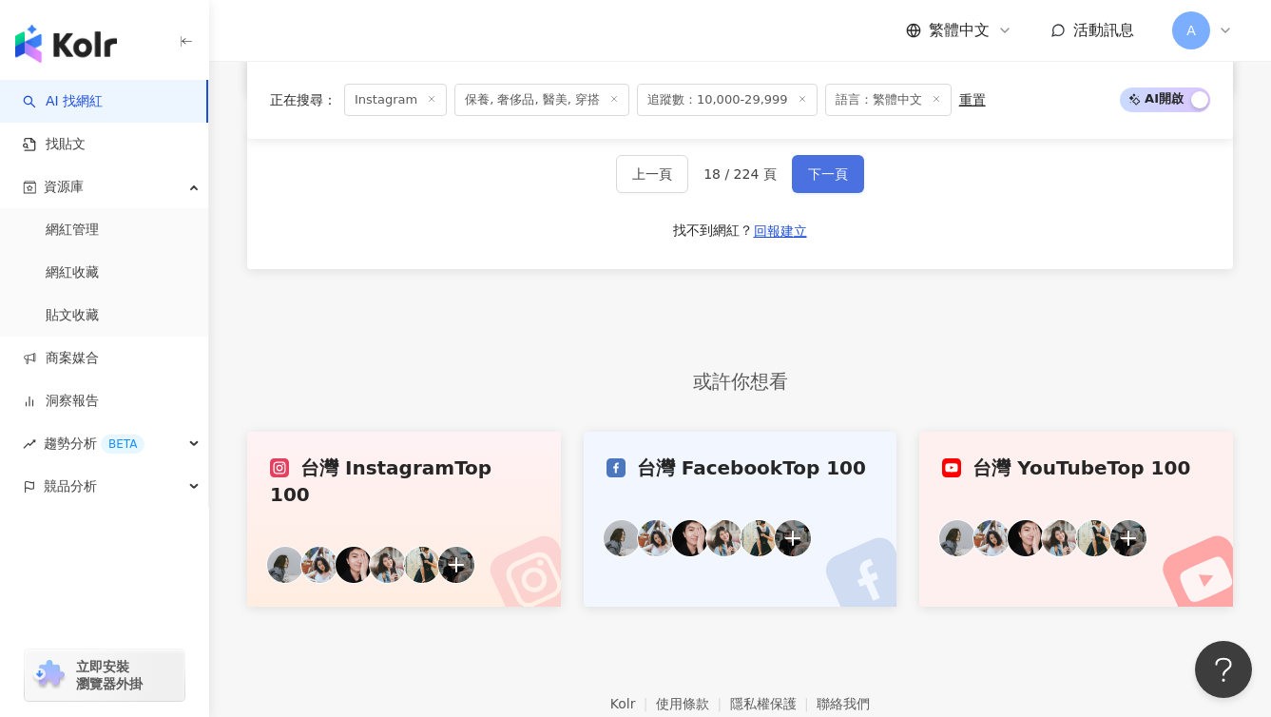
click at [824, 182] on span "下一頁" at bounding box center [828, 173] width 40 height 15
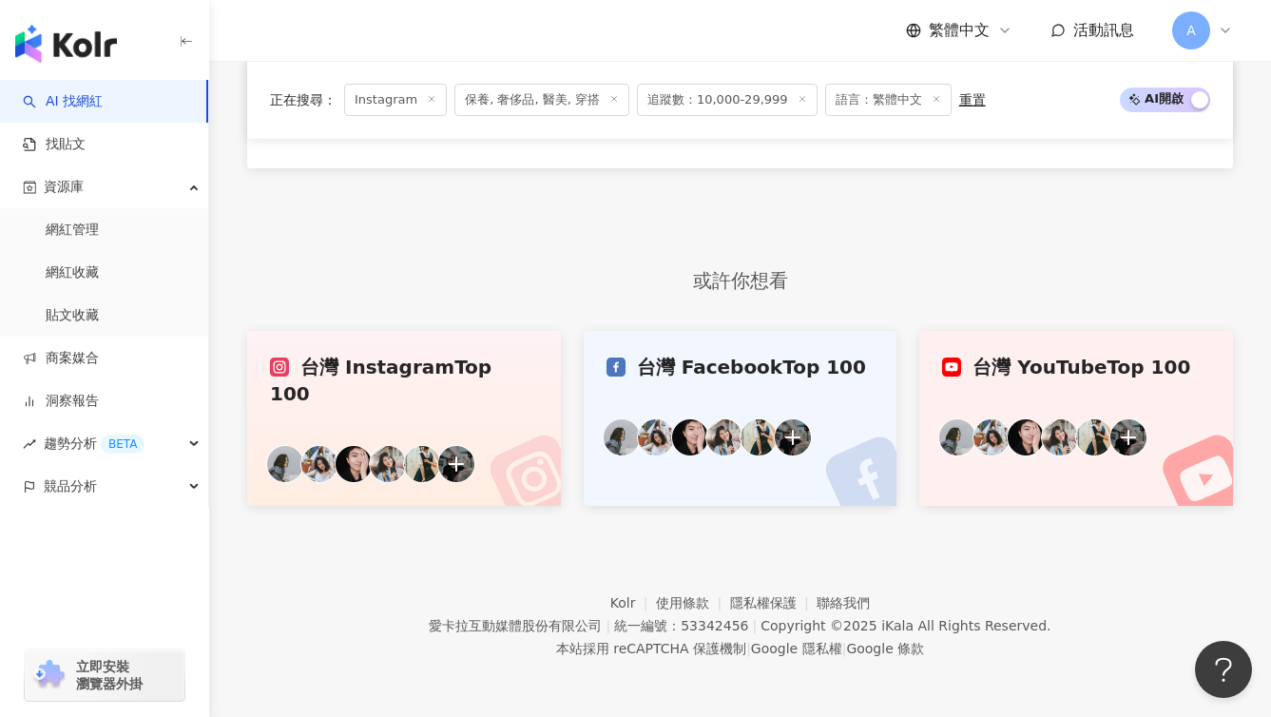
click at [824, 199] on div "網紅名稱 經營平台 Instagram 追蹤數 網紅類型 互動率 漲粉率 觀看率 操作 上一頁 19 / 224 頁 下一頁 找不到網紅？ 回報建立" at bounding box center [740, 8] width 986 height 491
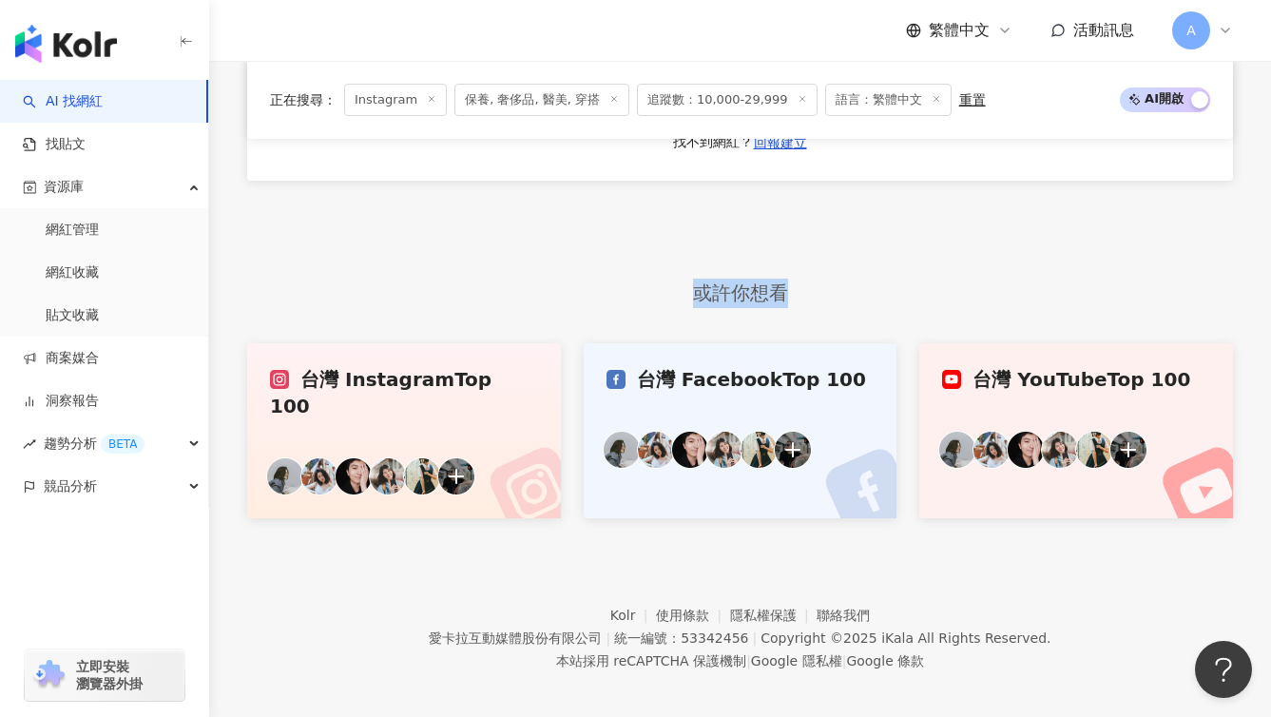
click at [824, 199] on div "網紅名稱 經營平台 Instagram 追蹤數 網紅類型 互動率 漲粉率 觀看率 操作 上一頁 19 / 224 頁 下一頁 找不到網紅？ 回報建立" at bounding box center [740, 21] width 986 height 491
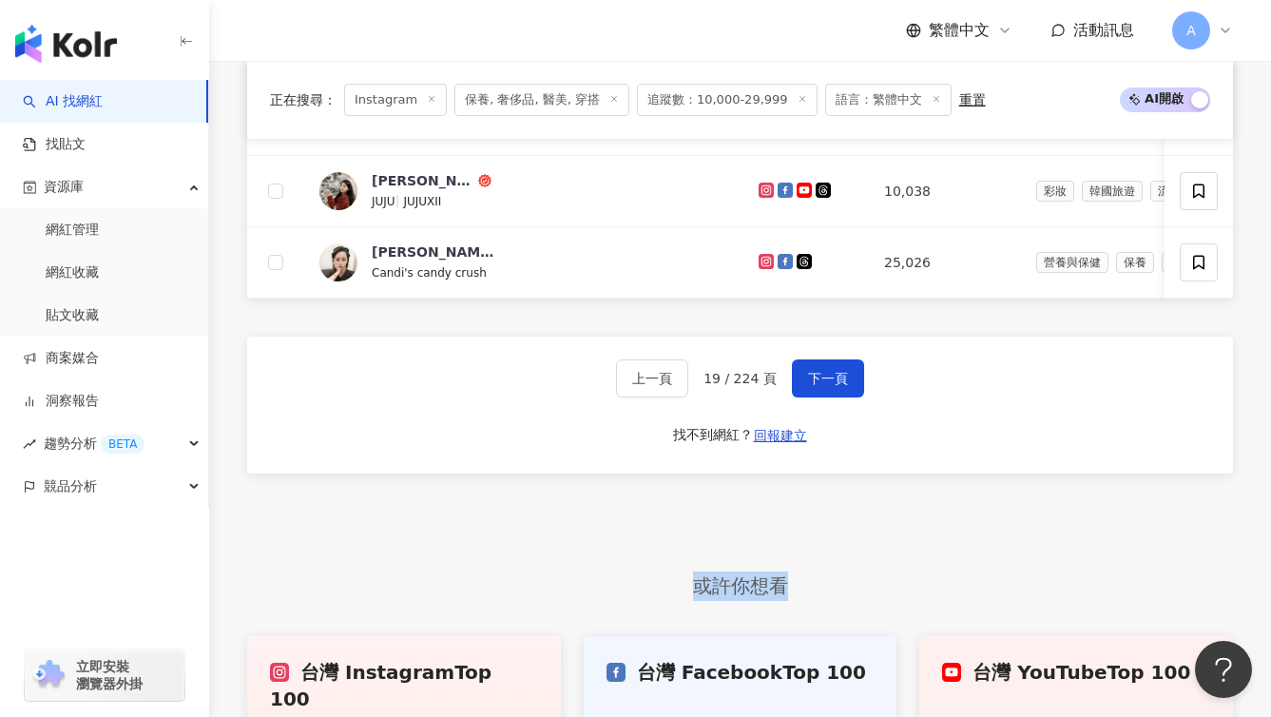
scroll to position [1118, 0]
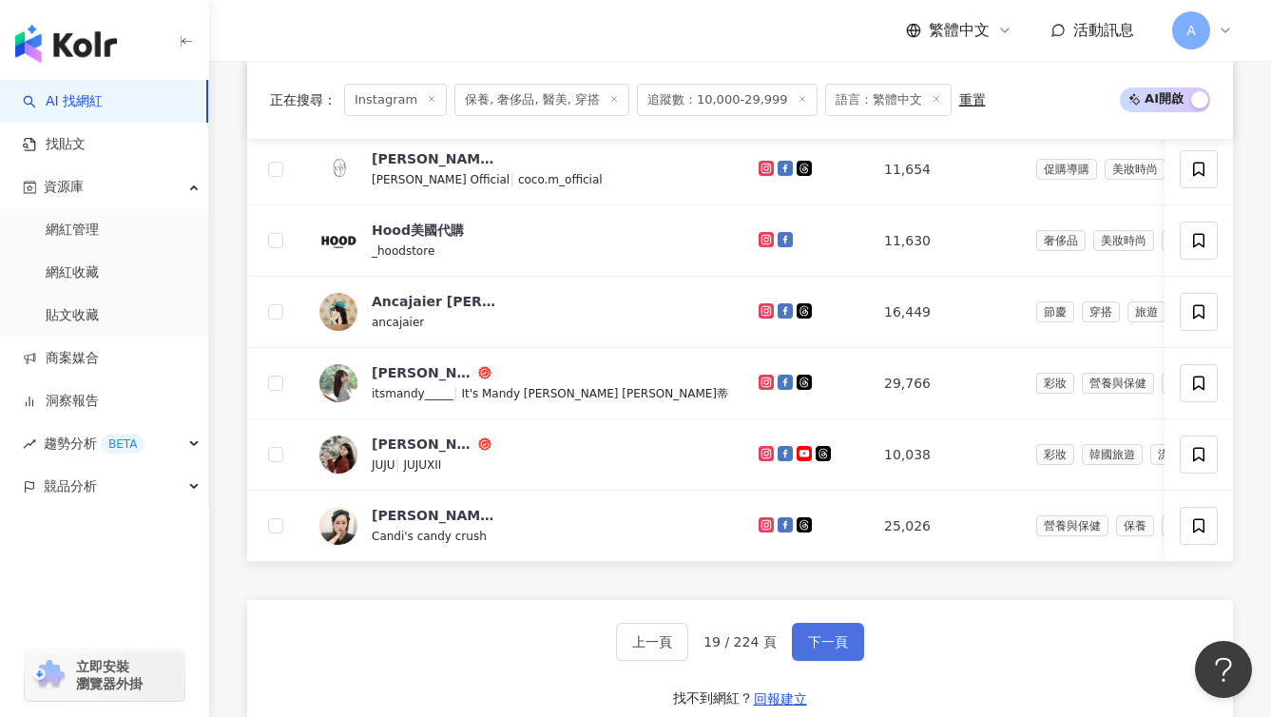
click at [812, 655] on button "下一頁" at bounding box center [828, 642] width 72 height 38
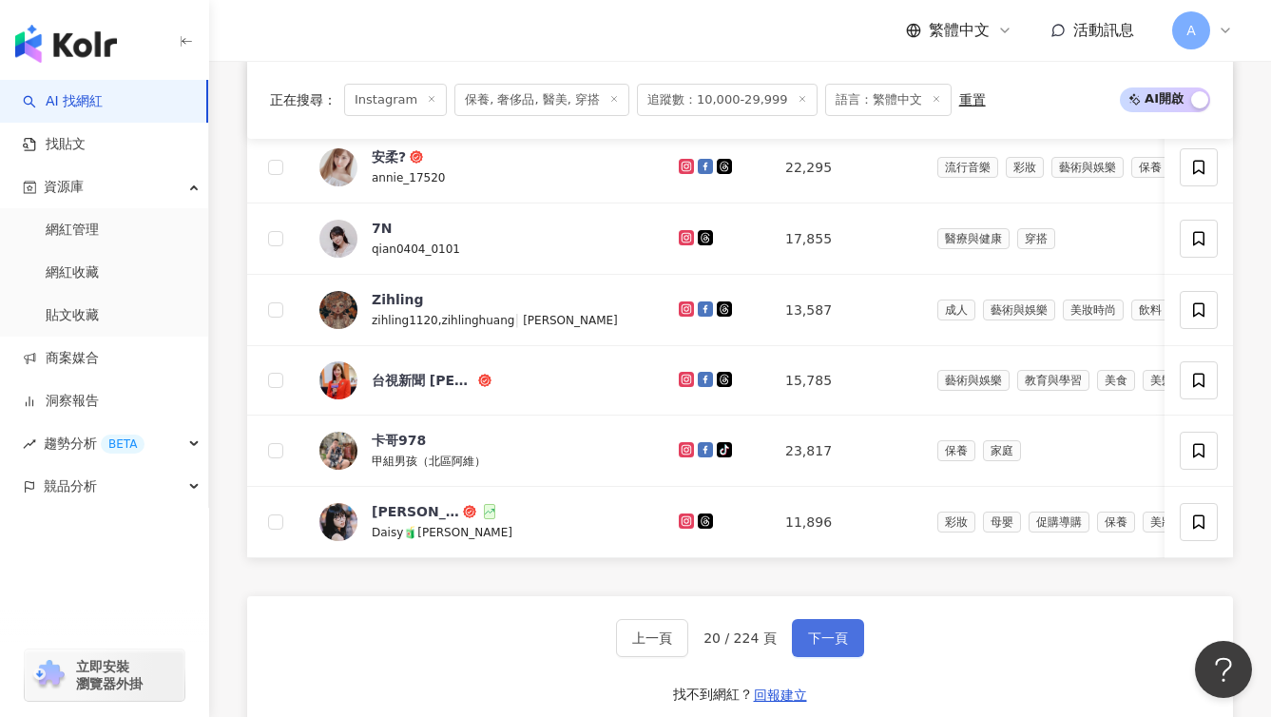
click at [830, 656] on button "下一頁" at bounding box center [828, 638] width 72 height 38
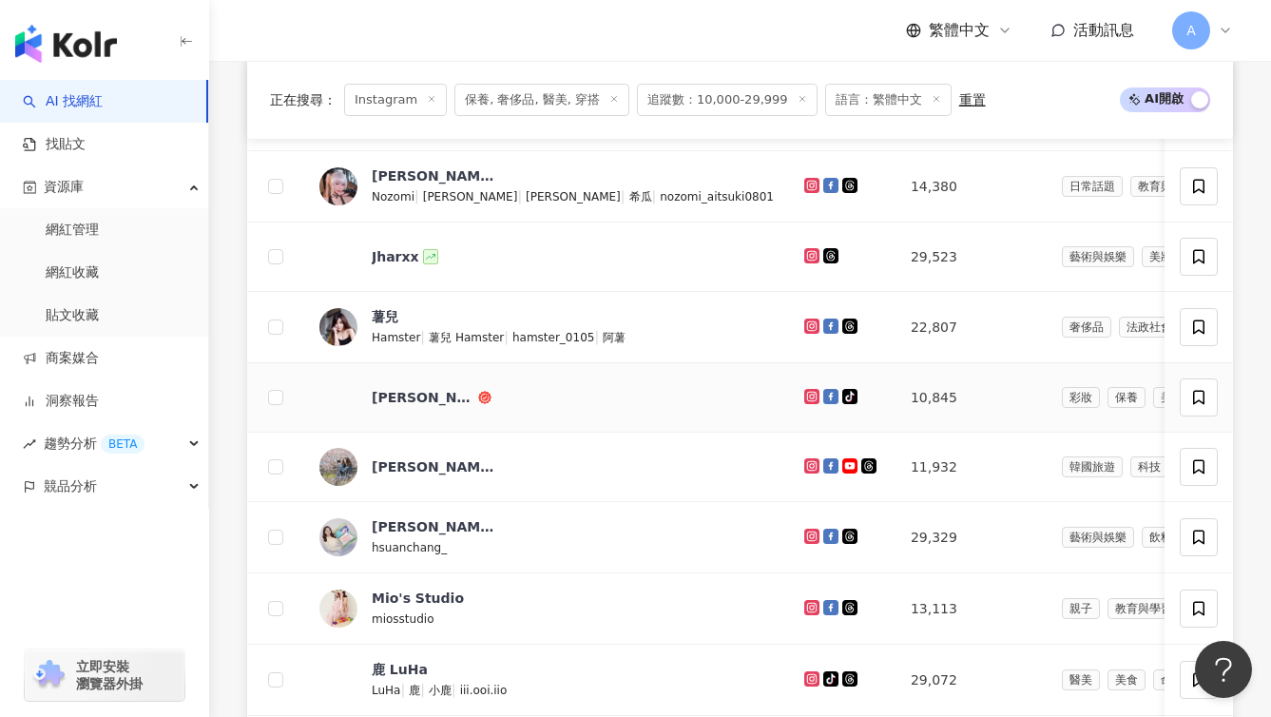
scroll to position [1323, 0]
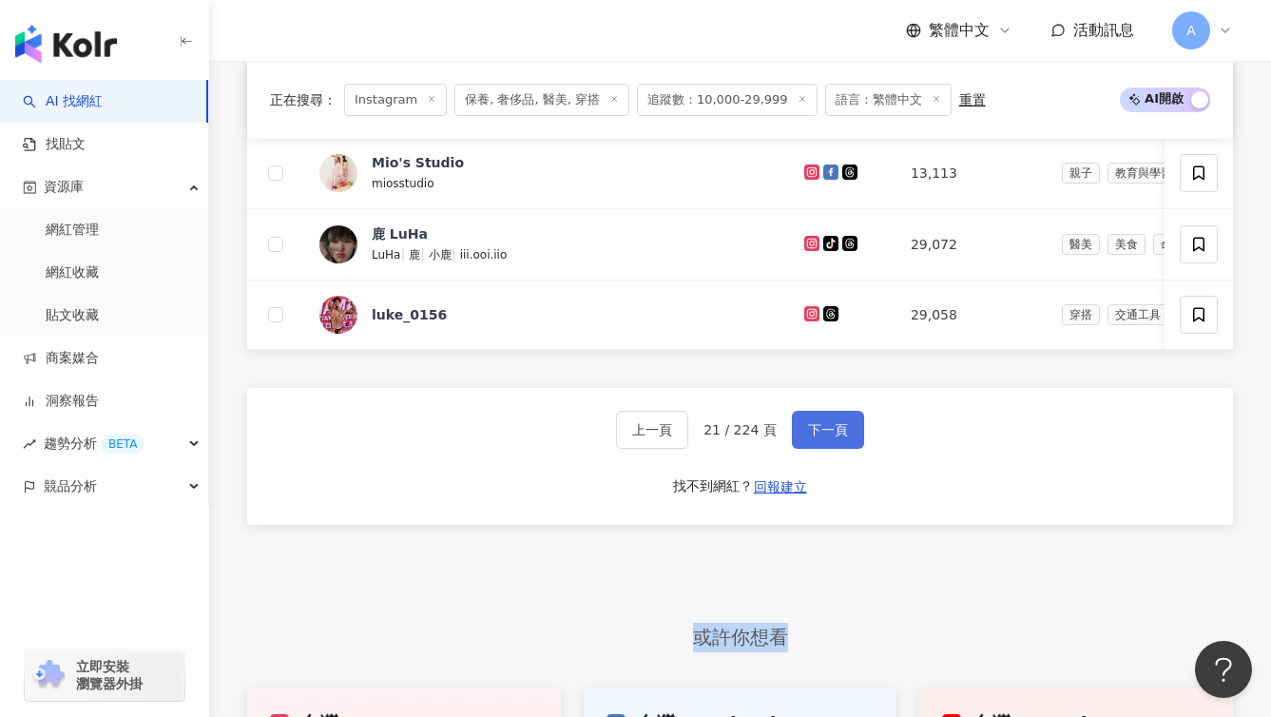
click at [843, 442] on button "下一頁" at bounding box center [828, 430] width 72 height 38
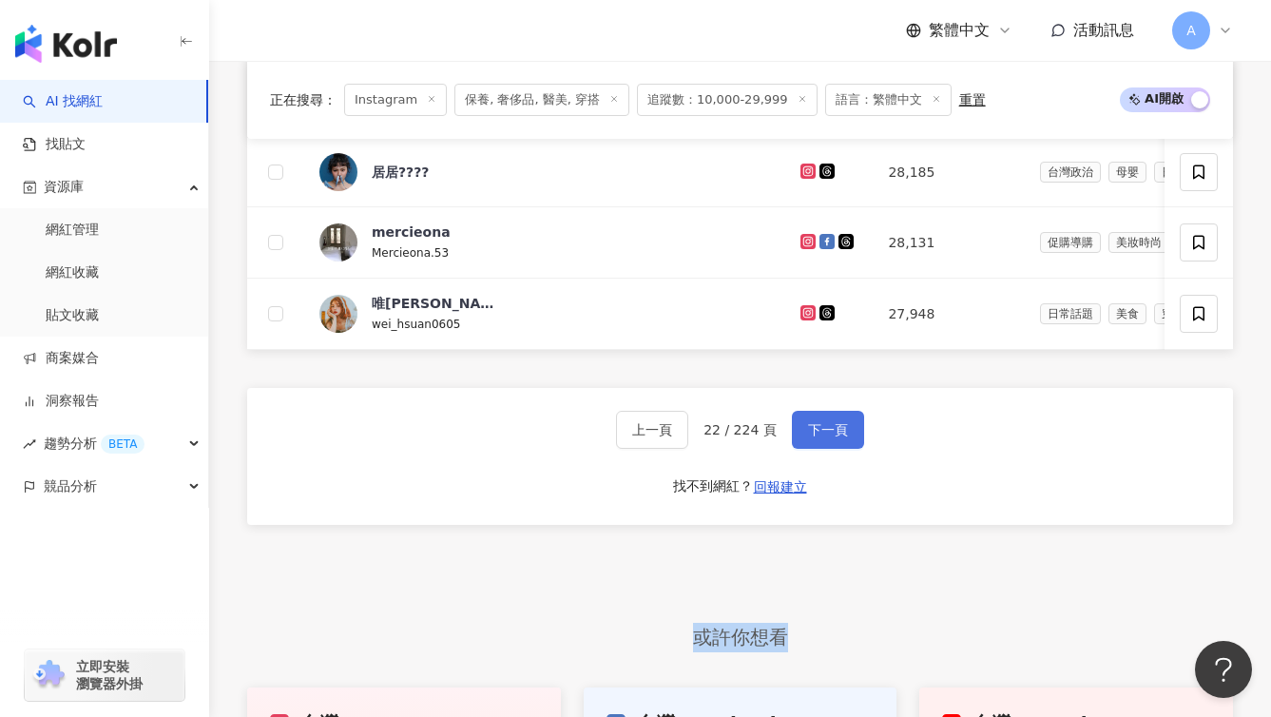
click at [843, 442] on button "下一頁" at bounding box center [828, 430] width 72 height 38
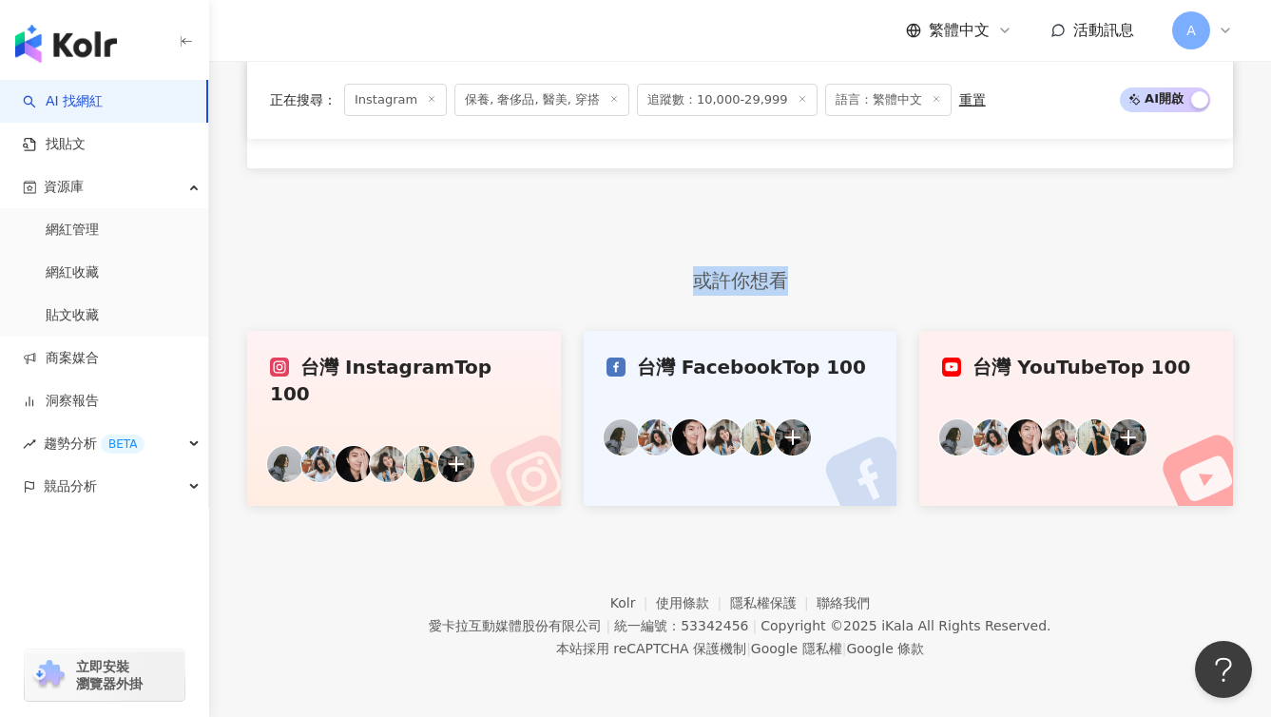
scroll to position [997, 0]
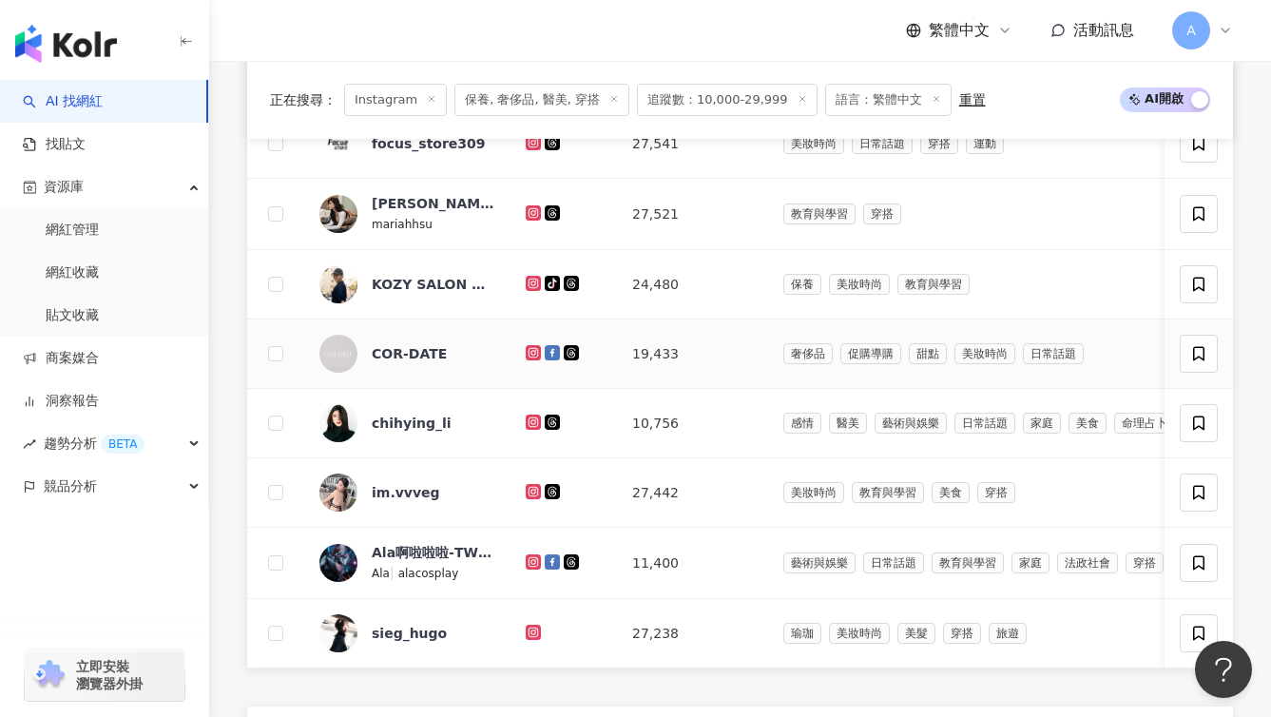
drag, startPoint x: 843, startPoint y: 442, endPoint x: 1005, endPoint y: 332, distance: 196.5
click at [1002, 334] on div "正在搜尋 ： Instagram 保養, 奢侈品, 醫美, 穿搭 追蹤數：10,000-29,999 語言：繁體中文 重置 AI 開啟 AI 關閉 網紅名稱 …" at bounding box center [740, 440] width 1062 height 1484
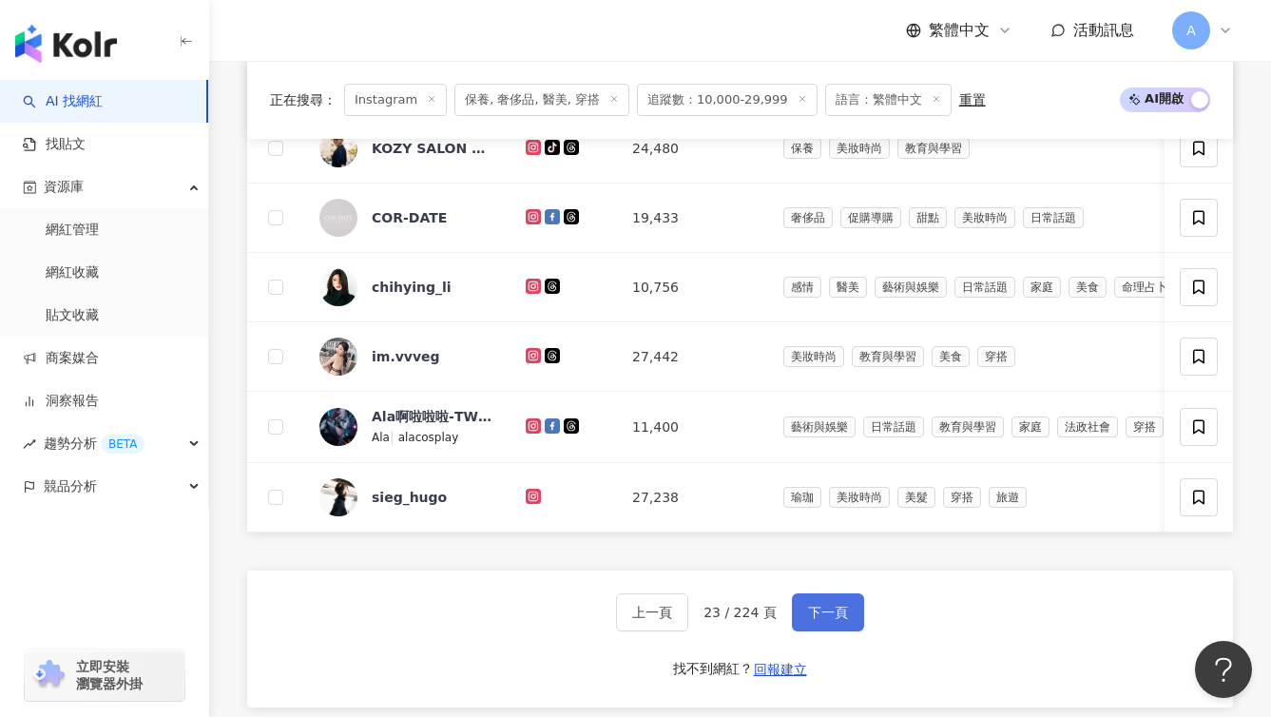
scroll to position [1136, 0]
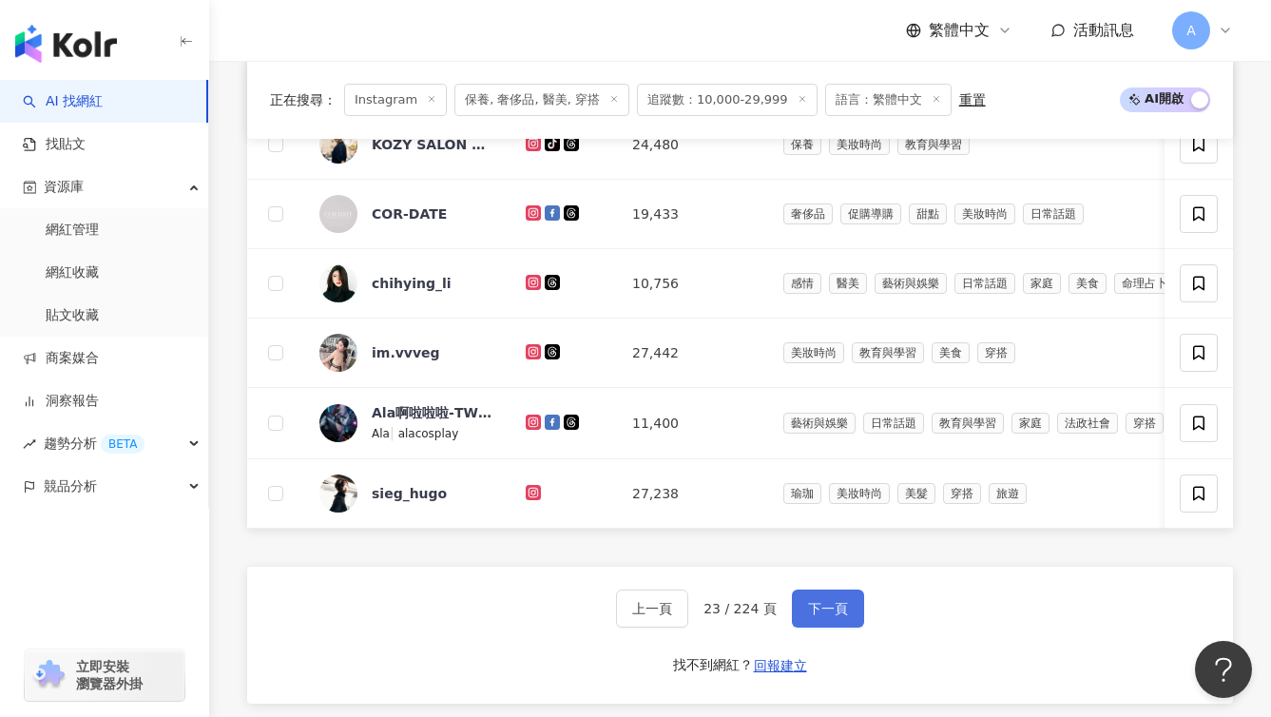
click at [820, 627] on button "下一頁" at bounding box center [828, 609] width 72 height 38
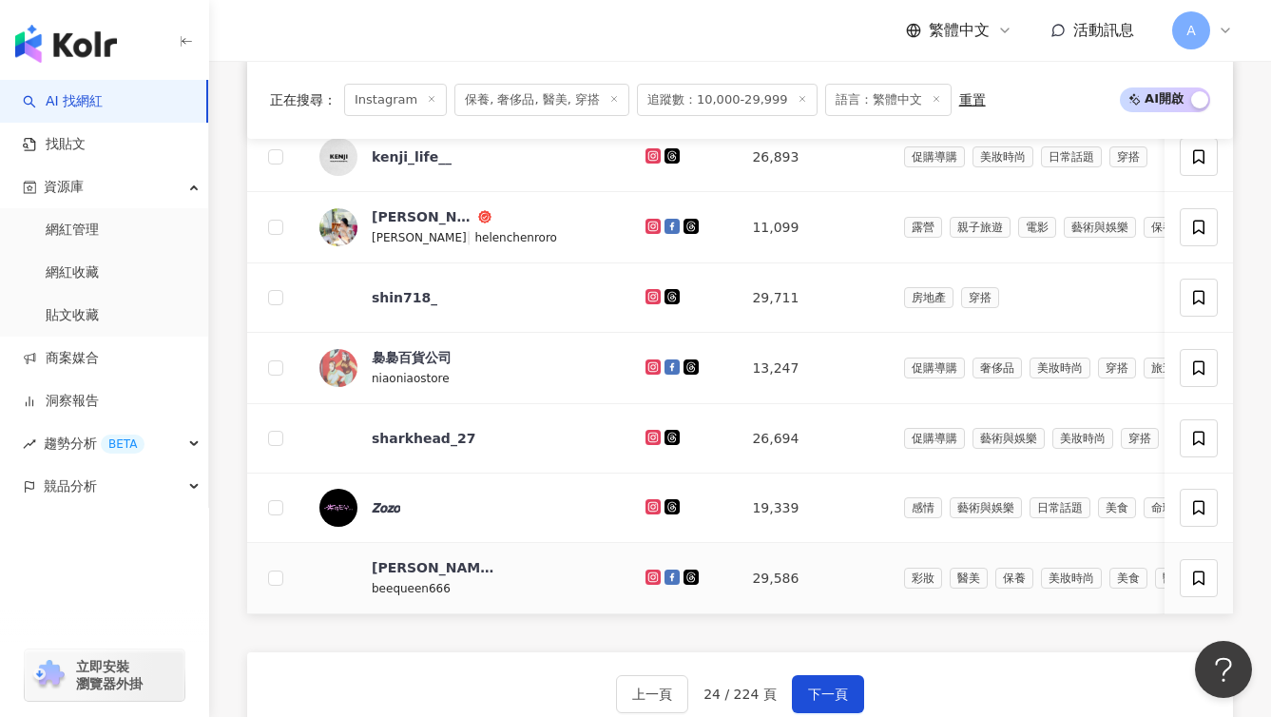
scroll to position [1124, 0]
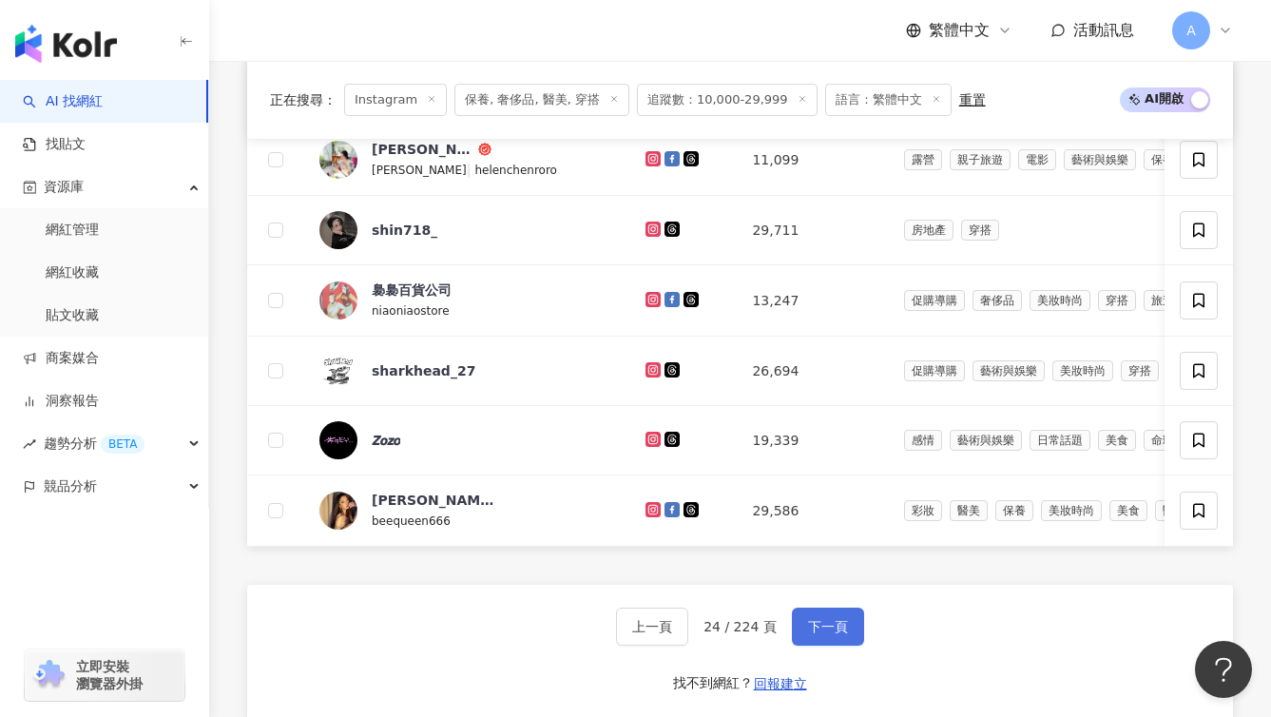
click at [858, 639] on button "下一頁" at bounding box center [828, 627] width 72 height 38
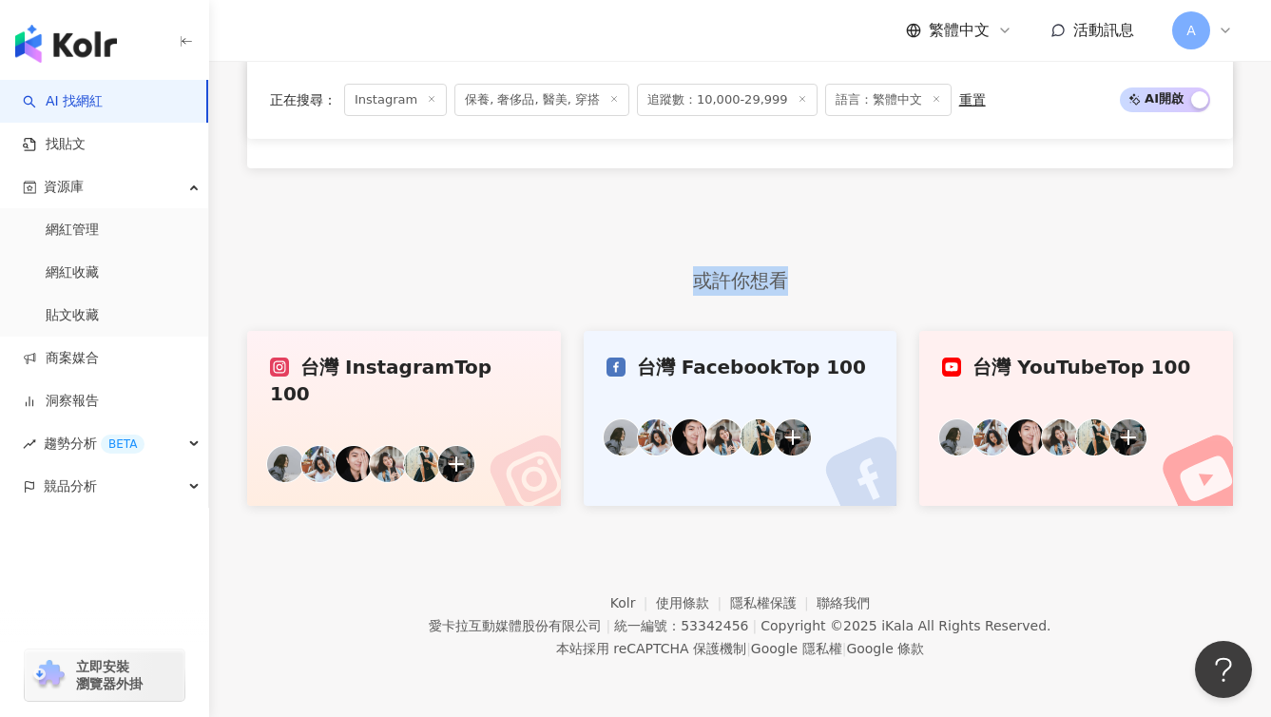
scroll to position [997, 0]
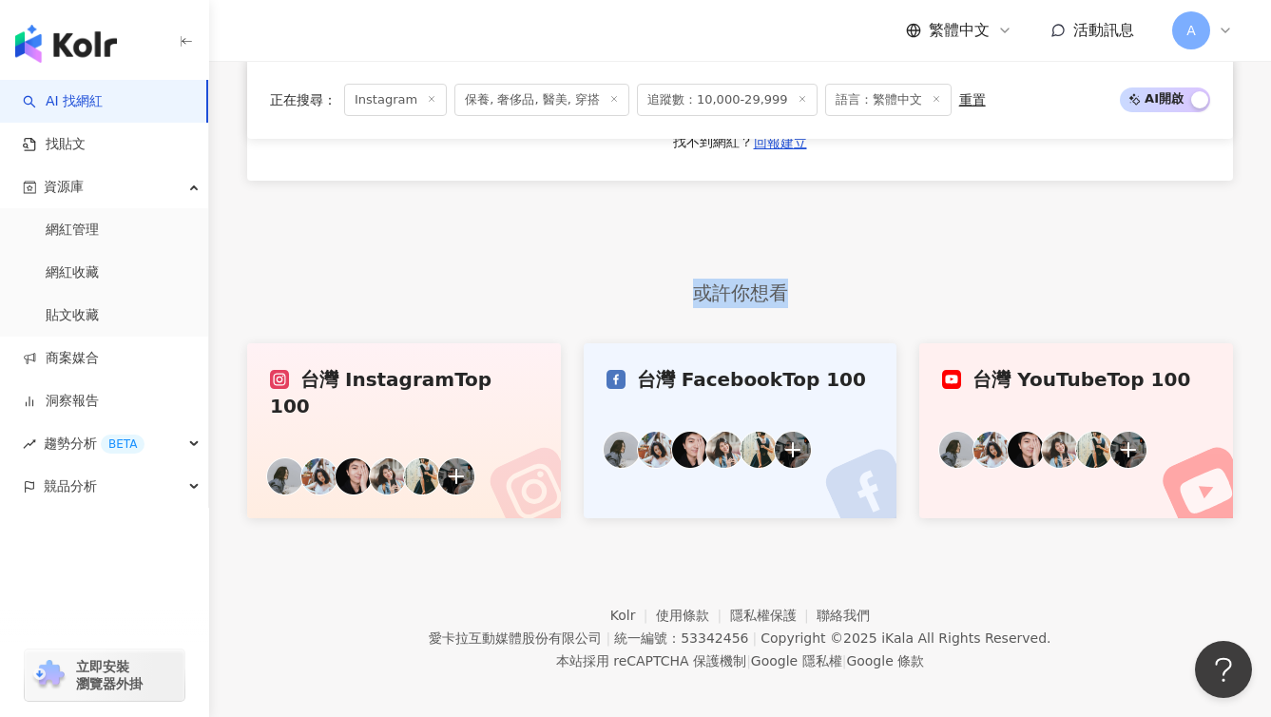
drag, startPoint x: 847, startPoint y: 644, endPoint x: 619, endPoint y: 647, distance: 228.3
click at [619, 650] on span "本站採用 reCAPTCHA 保護機制 | Google 隱私權 | Google 條款" at bounding box center [740, 661] width 368 height 23
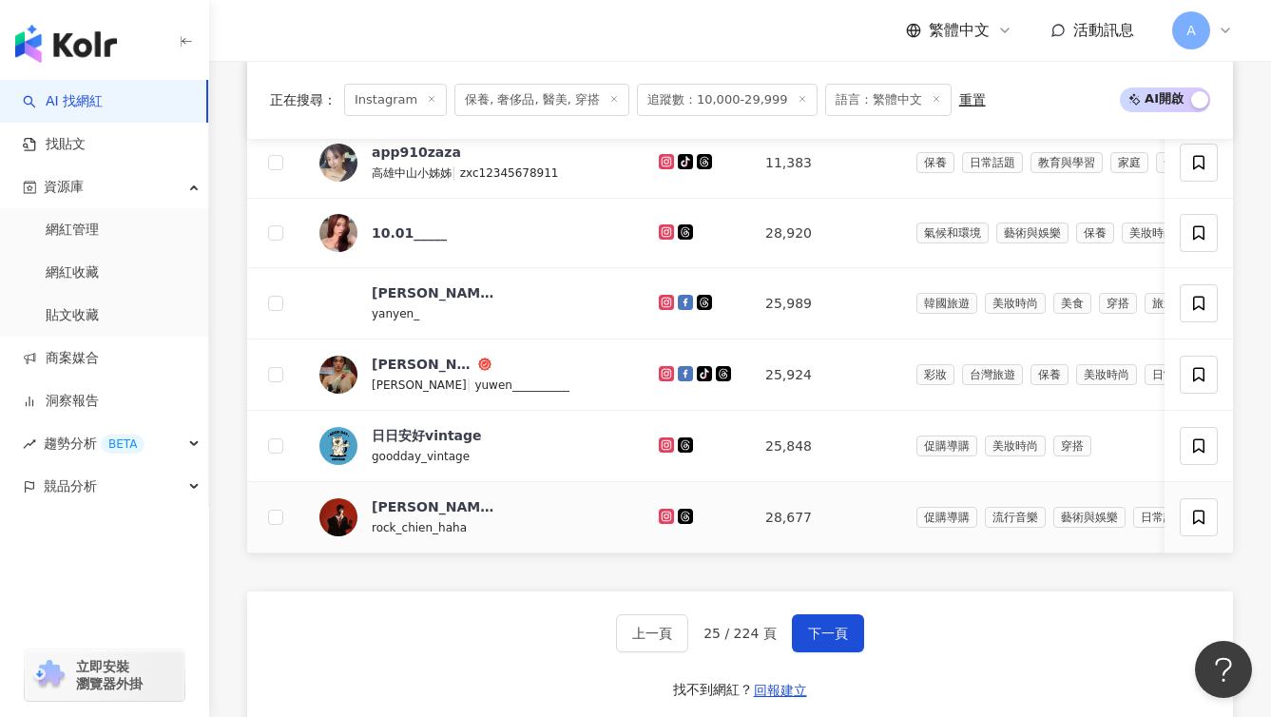
scroll to position [1122, 0]
click at [792, 629] on div "上一頁 25 / 224 頁 下一頁 找不到網紅？ 回報建立" at bounding box center [740, 659] width 986 height 137
click at [794, 641] on button "下一頁" at bounding box center [828, 632] width 72 height 38
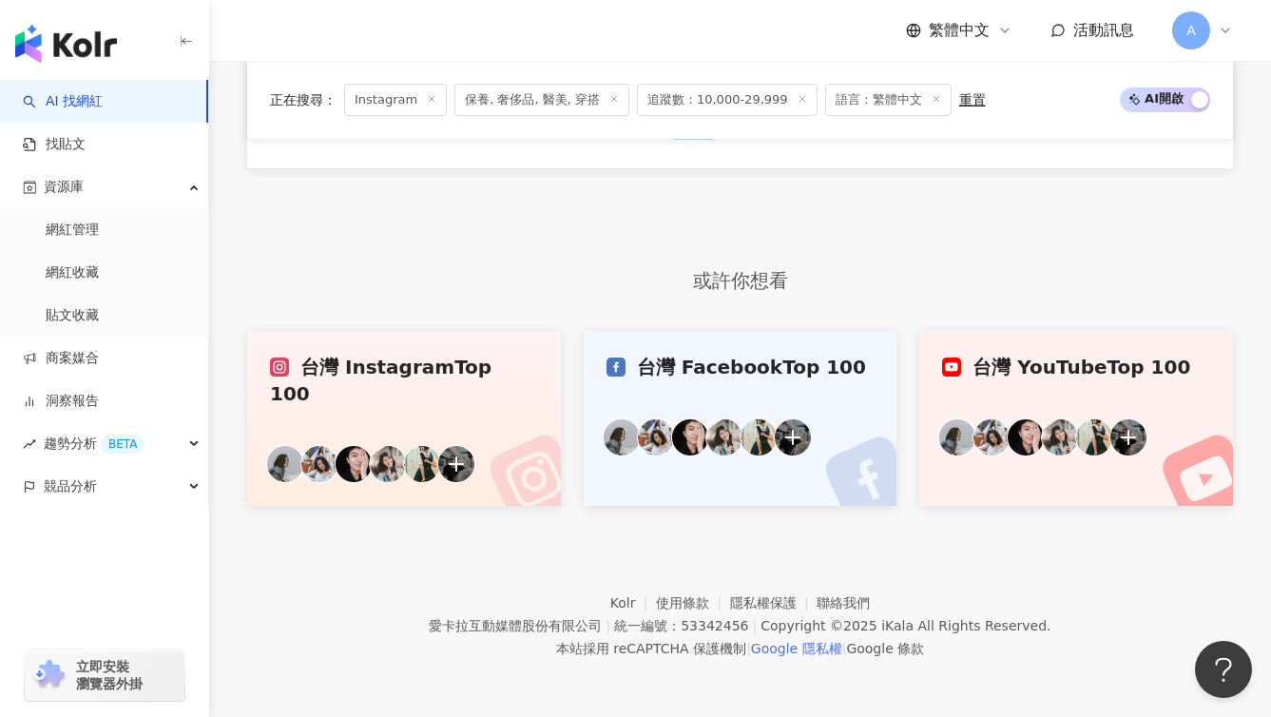
click at [797, 648] on link "Google 隱私權" at bounding box center [796, 648] width 91 height 15
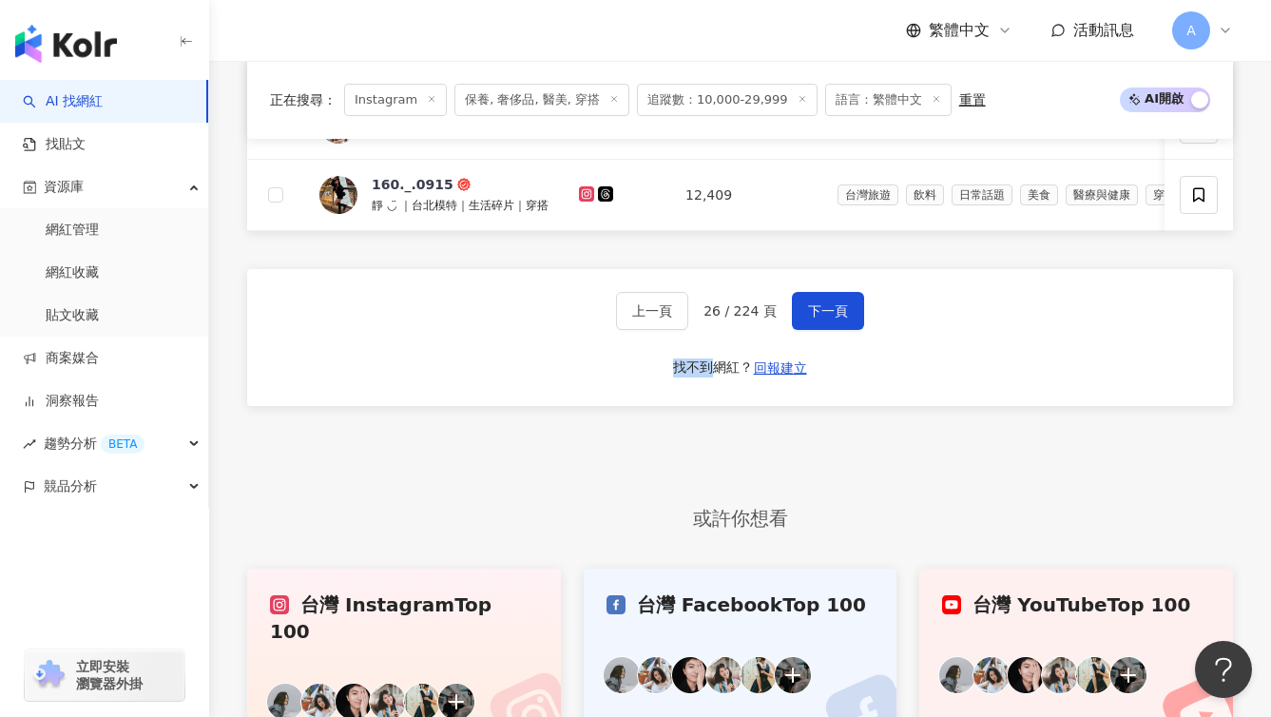
scroll to position [1564, 0]
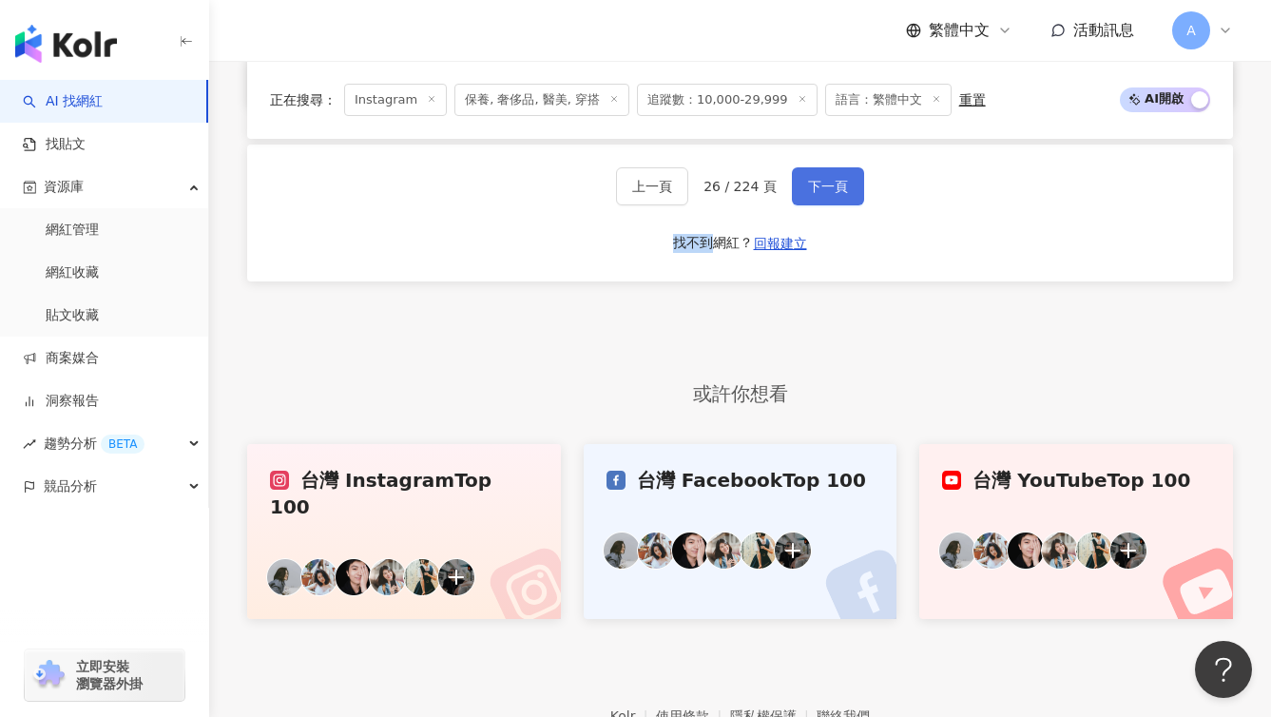
click at [832, 194] on span "下一頁" at bounding box center [828, 186] width 40 height 15
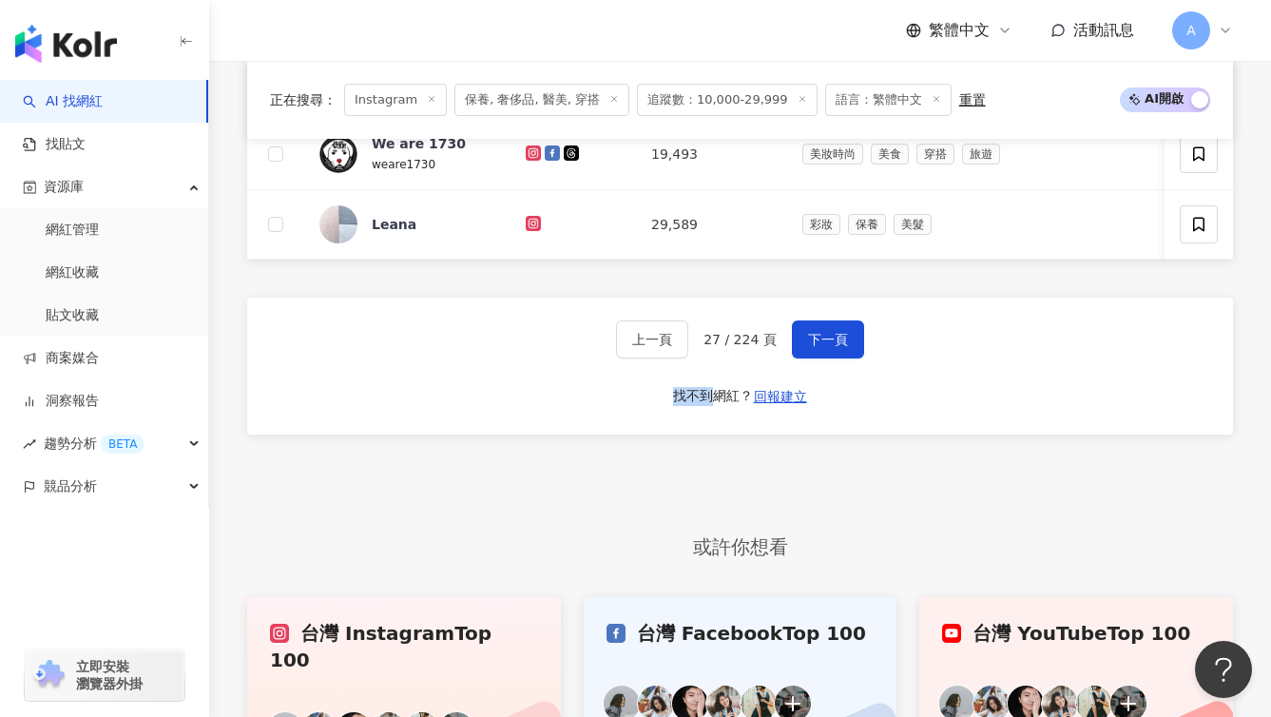
scroll to position [1397, 0]
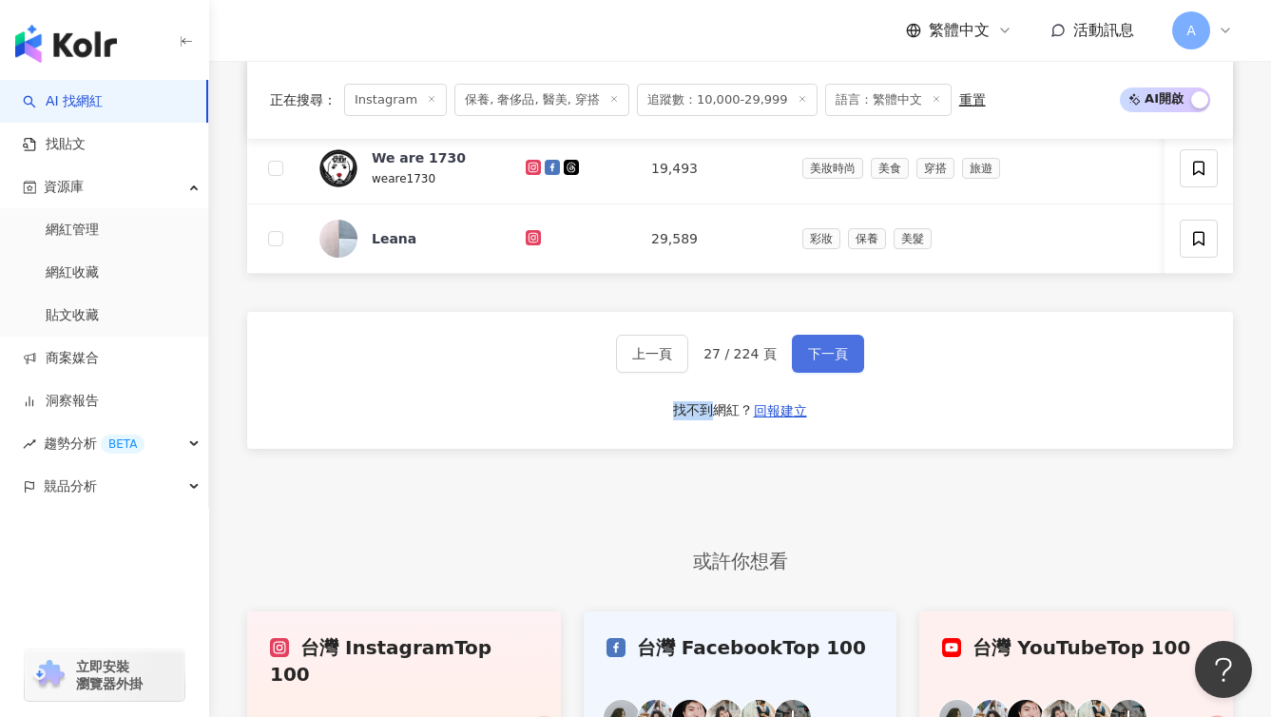
click at [838, 361] on span "下一頁" at bounding box center [828, 353] width 40 height 15
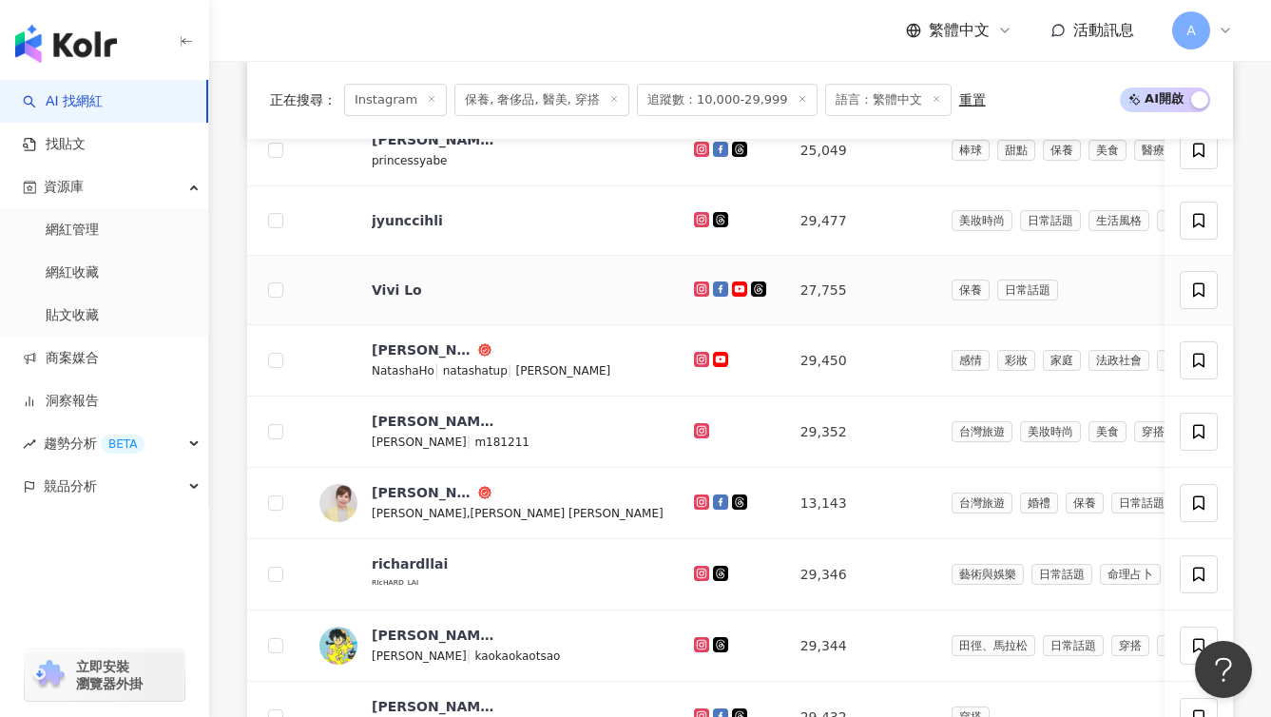
scroll to position [782, 0]
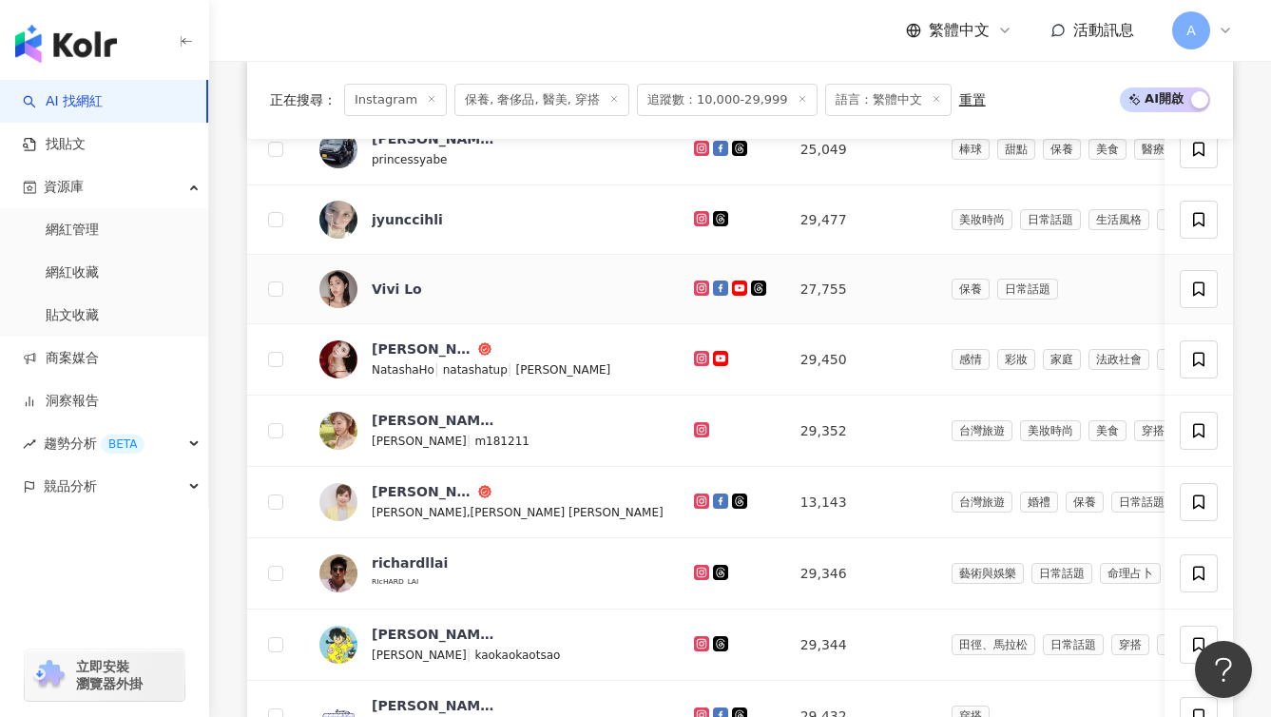
click at [697, 291] on icon at bounding box center [701, 287] width 8 height 8
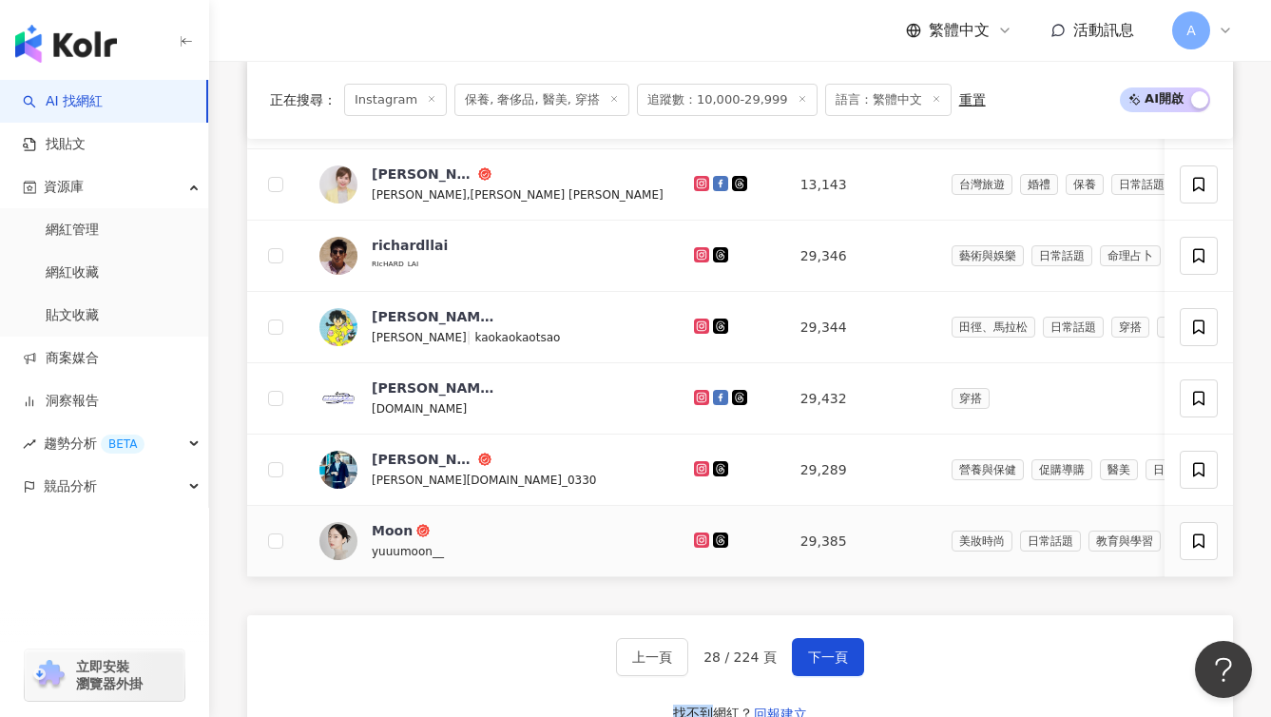
scroll to position [1273, 0]
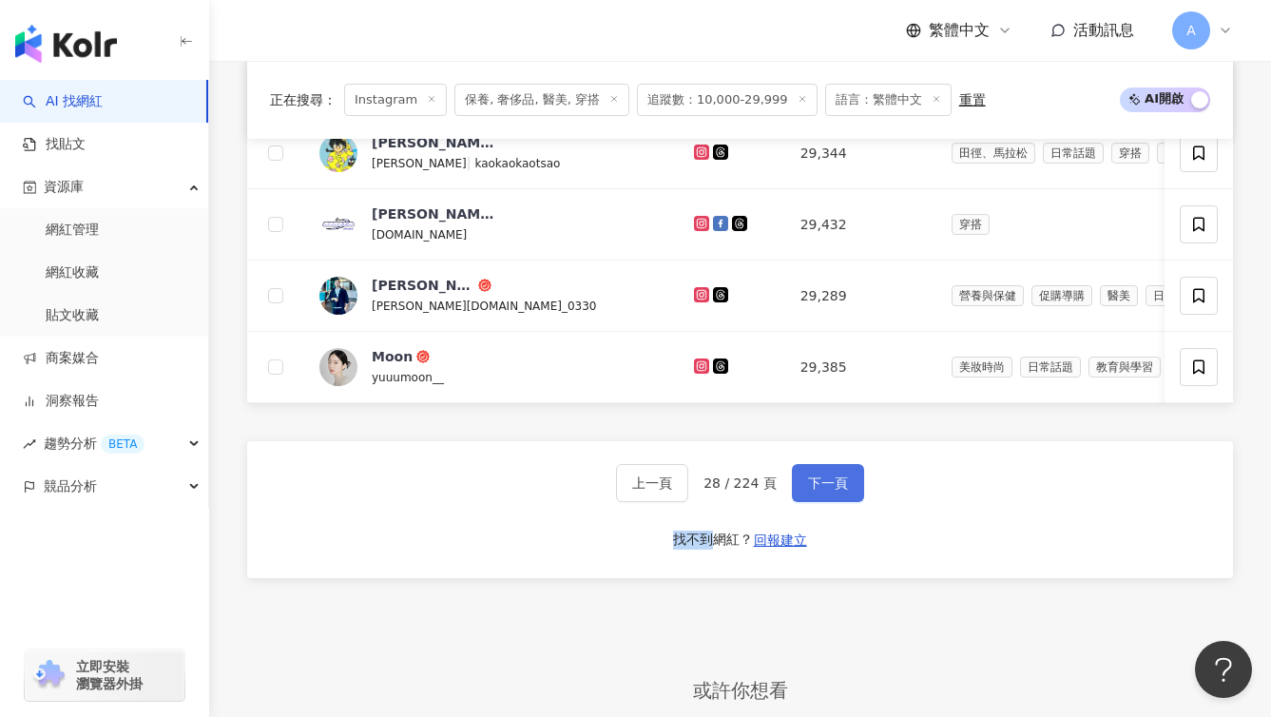
click at [830, 491] on span "下一頁" at bounding box center [828, 482] width 40 height 15
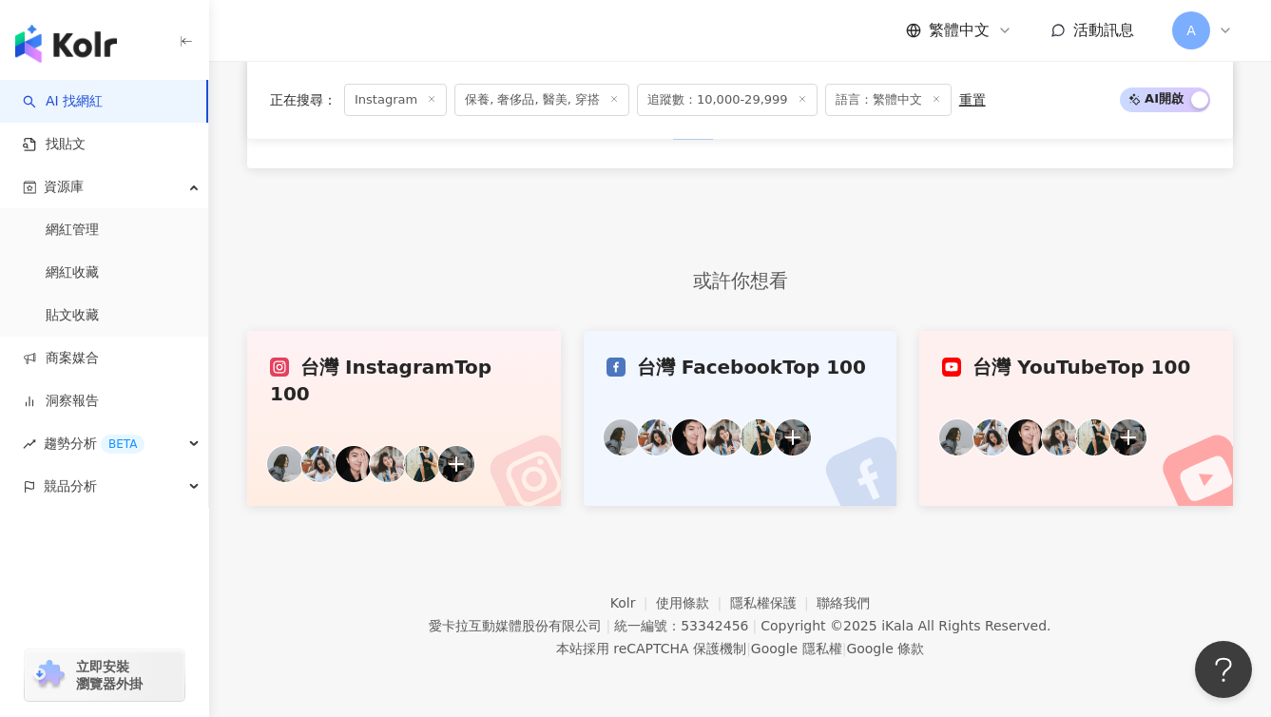
scroll to position [997, 0]
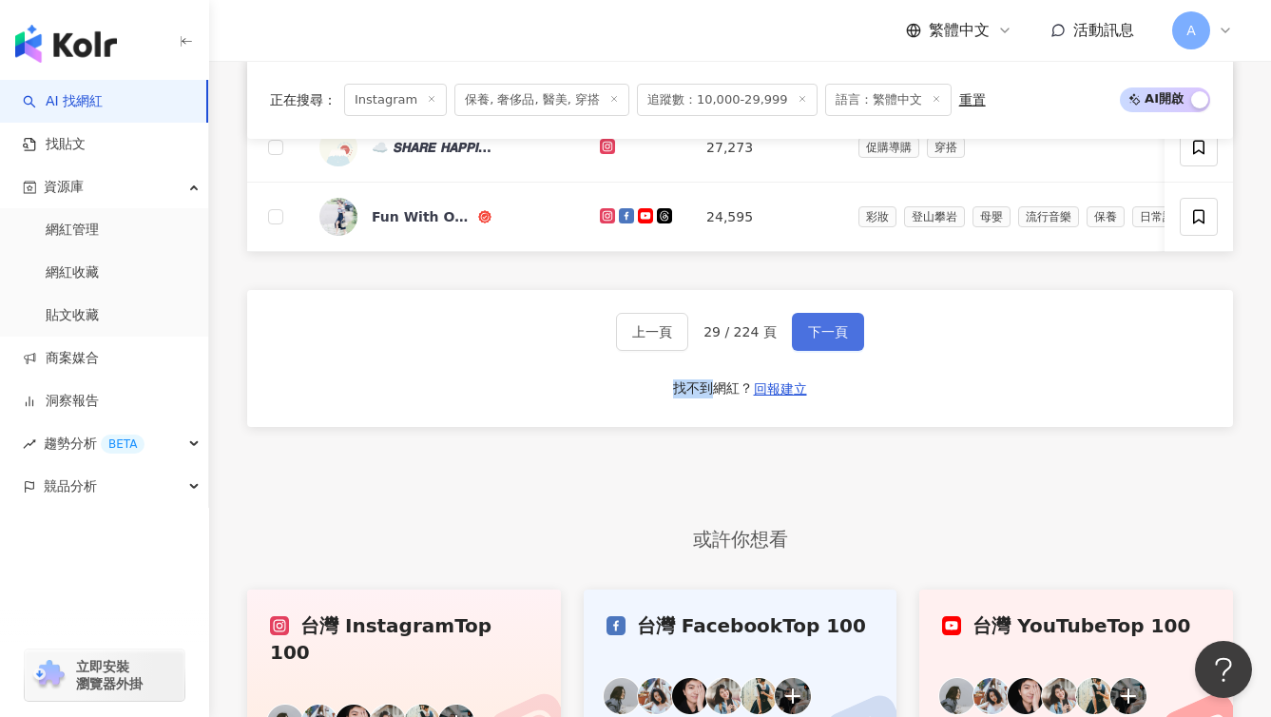
click at [841, 351] on button "下一頁" at bounding box center [828, 332] width 72 height 38
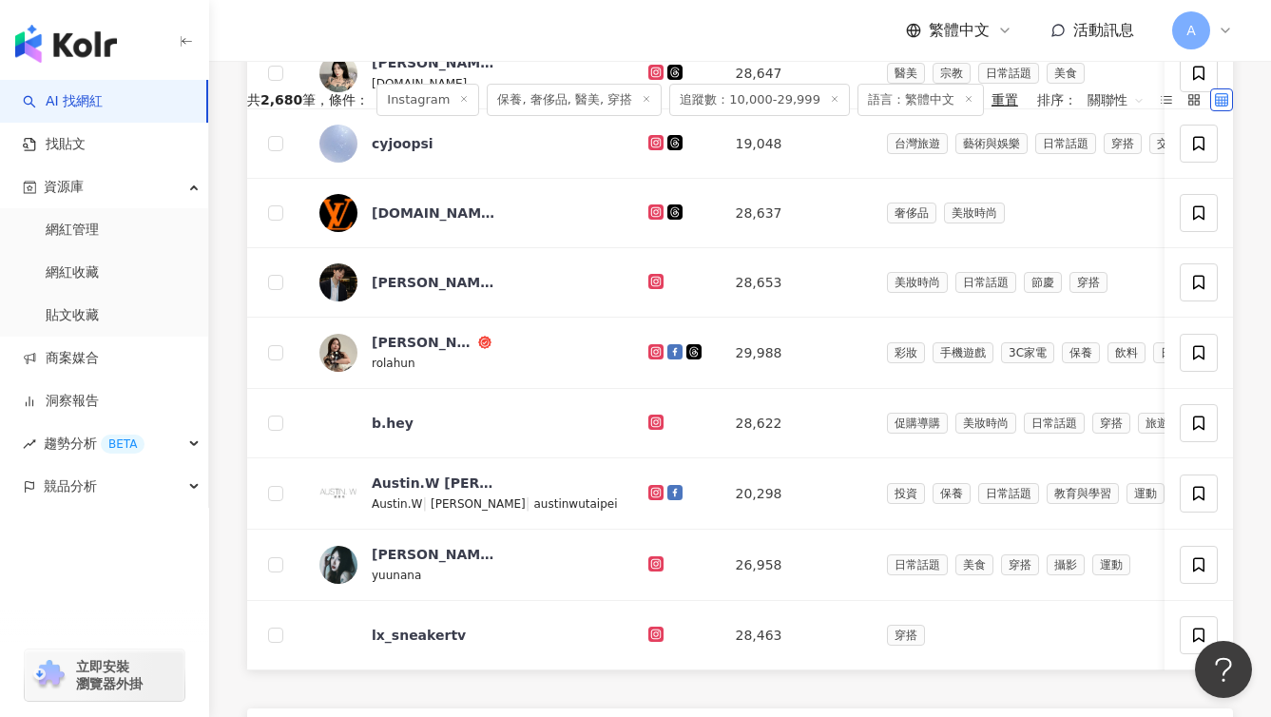
scroll to position [533, 0]
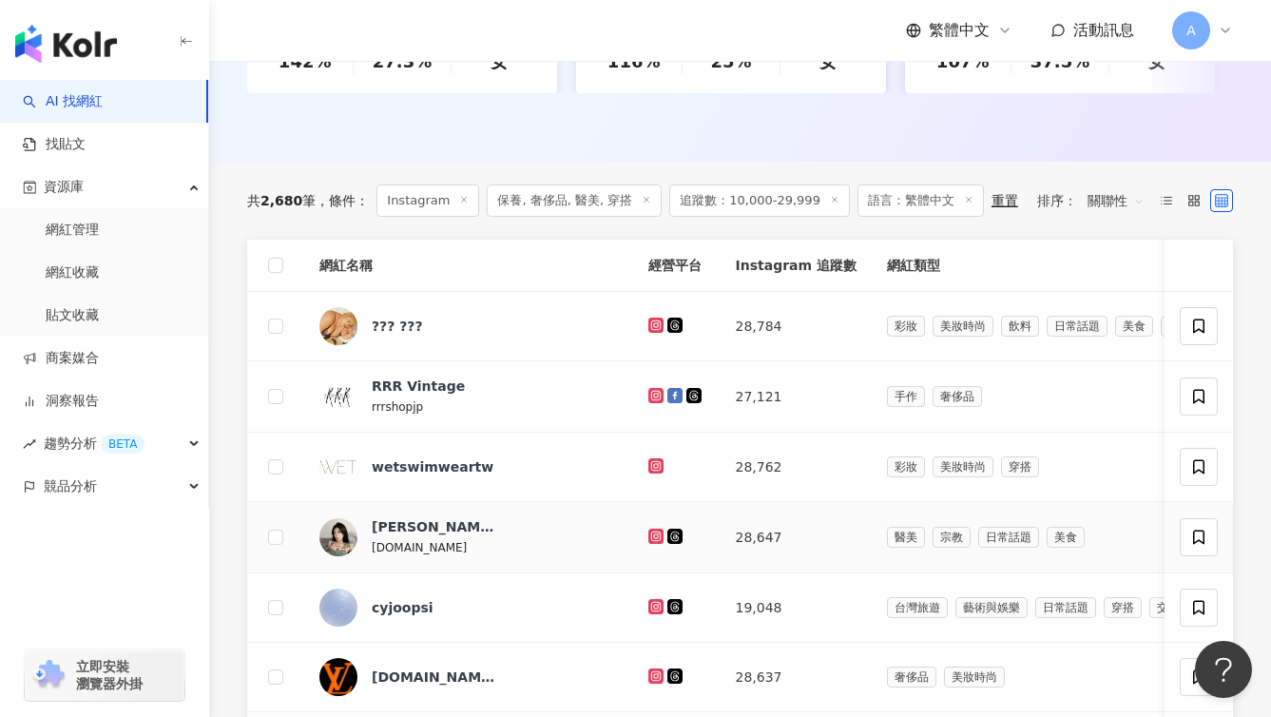
click at [649, 544] on icon at bounding box center [656, 536] width 15 height 15
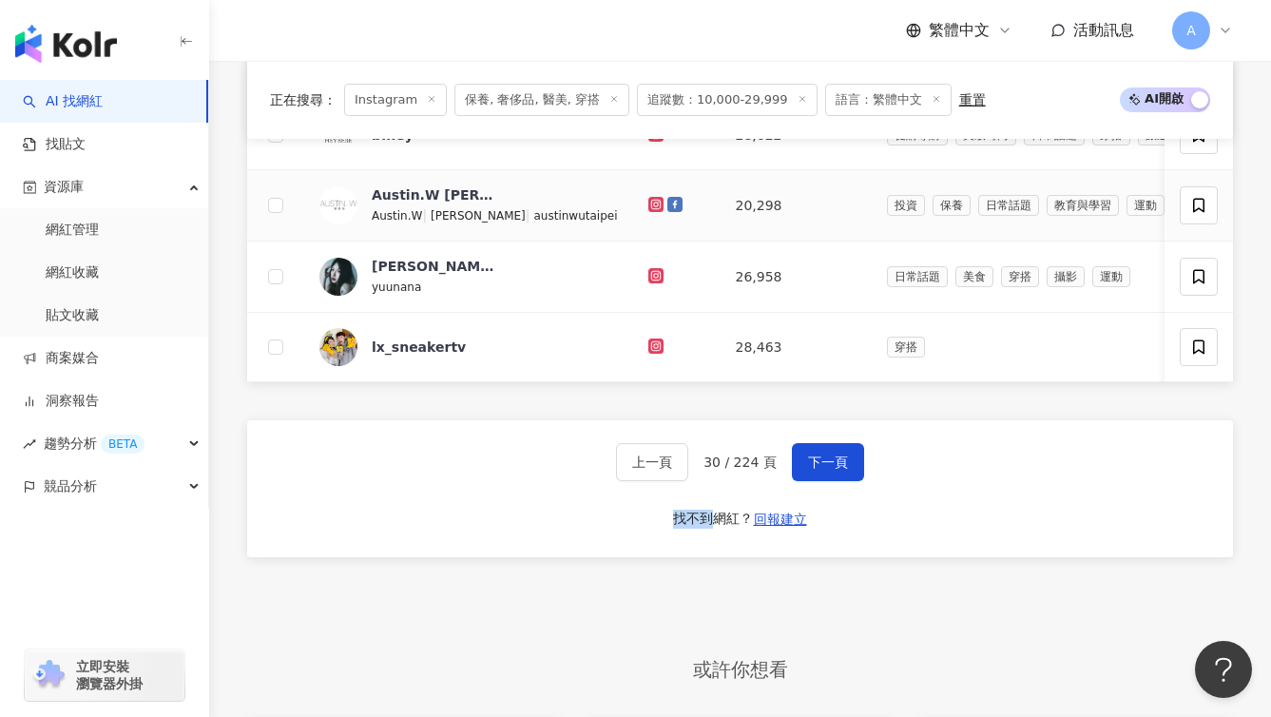
scroll to position [1346, 0]
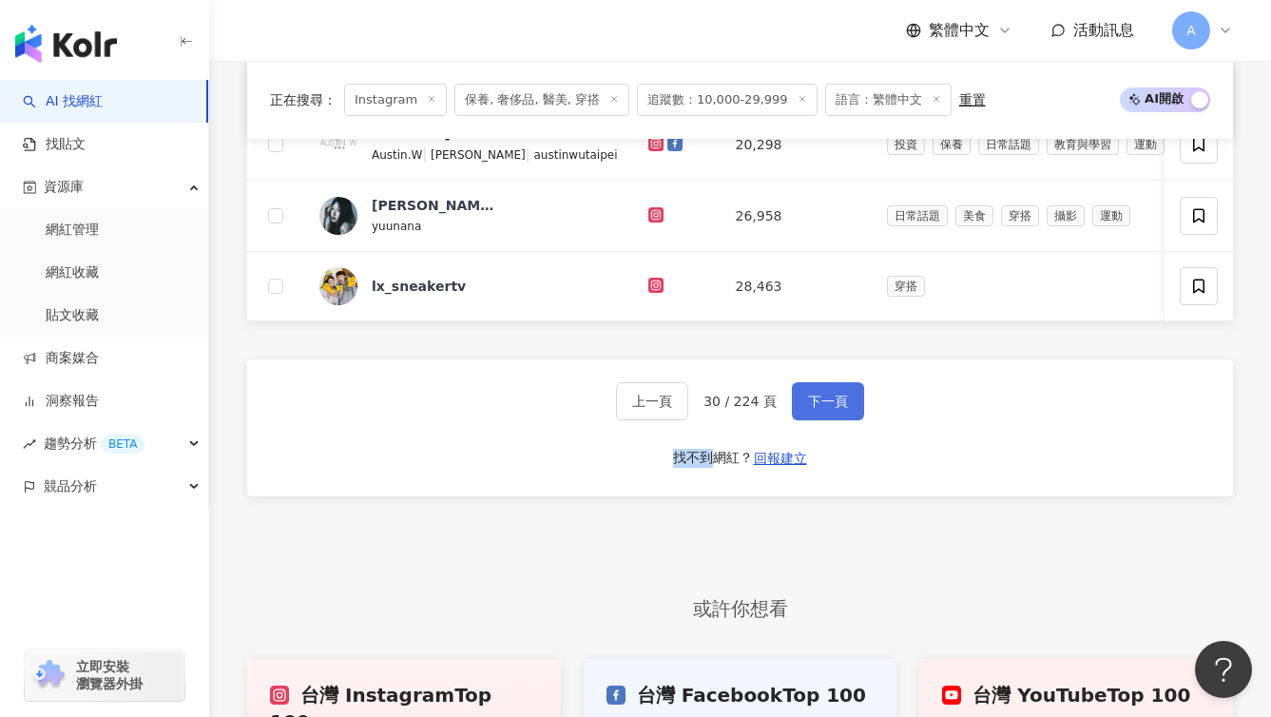
click at [822, 413] on button "下一頁" at bounding box center [828, 401] width 72 height 38
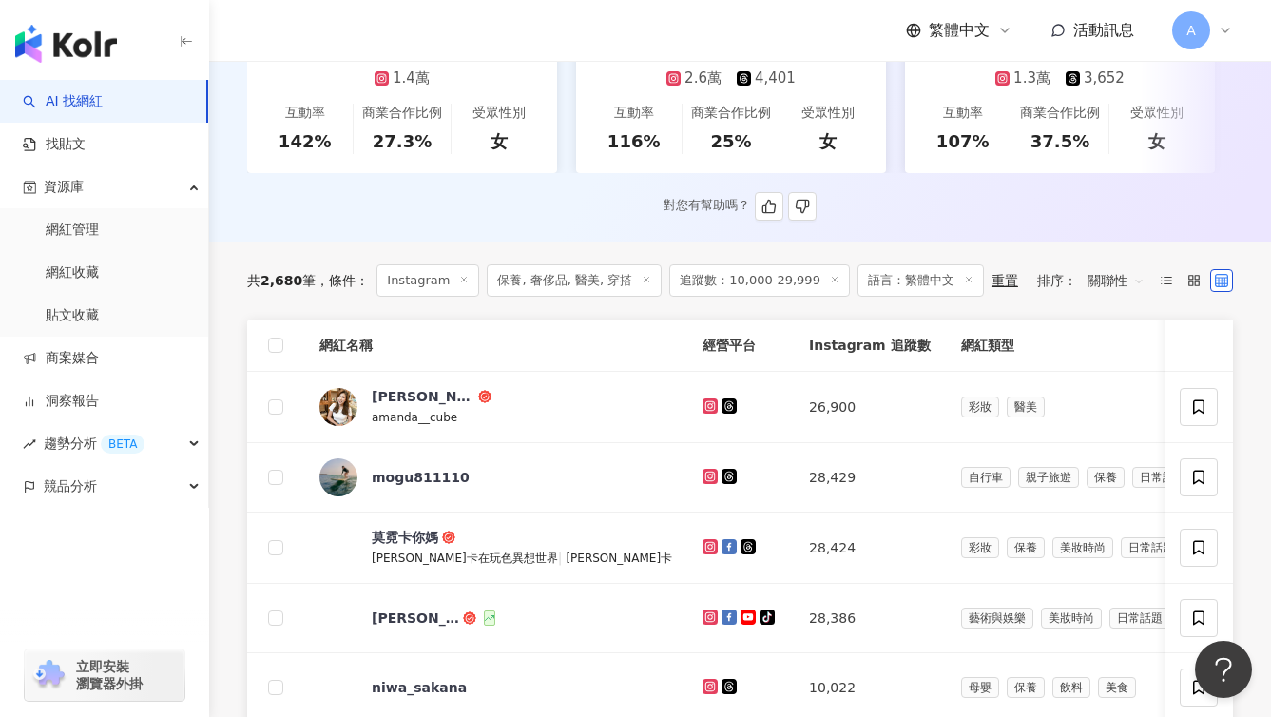
scroll to position [557, 0]
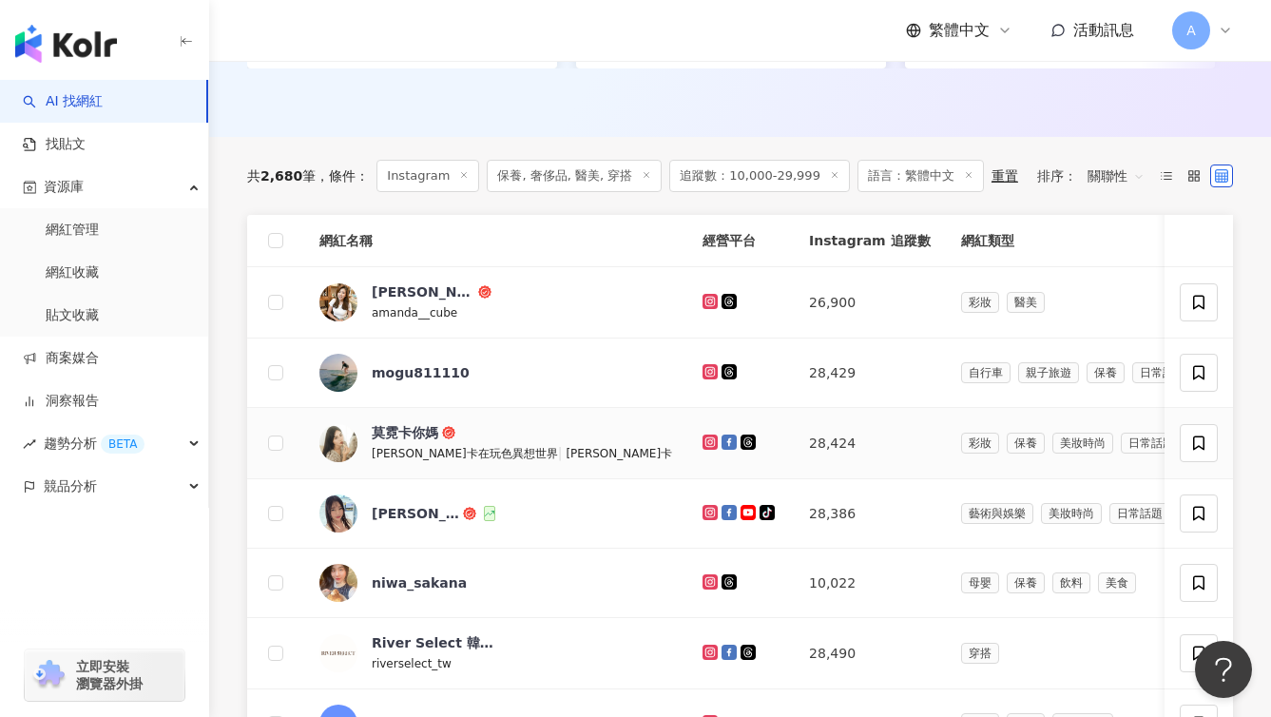
click at [705, 448] on icon at bounding box center [711, 441] width 12 height 11
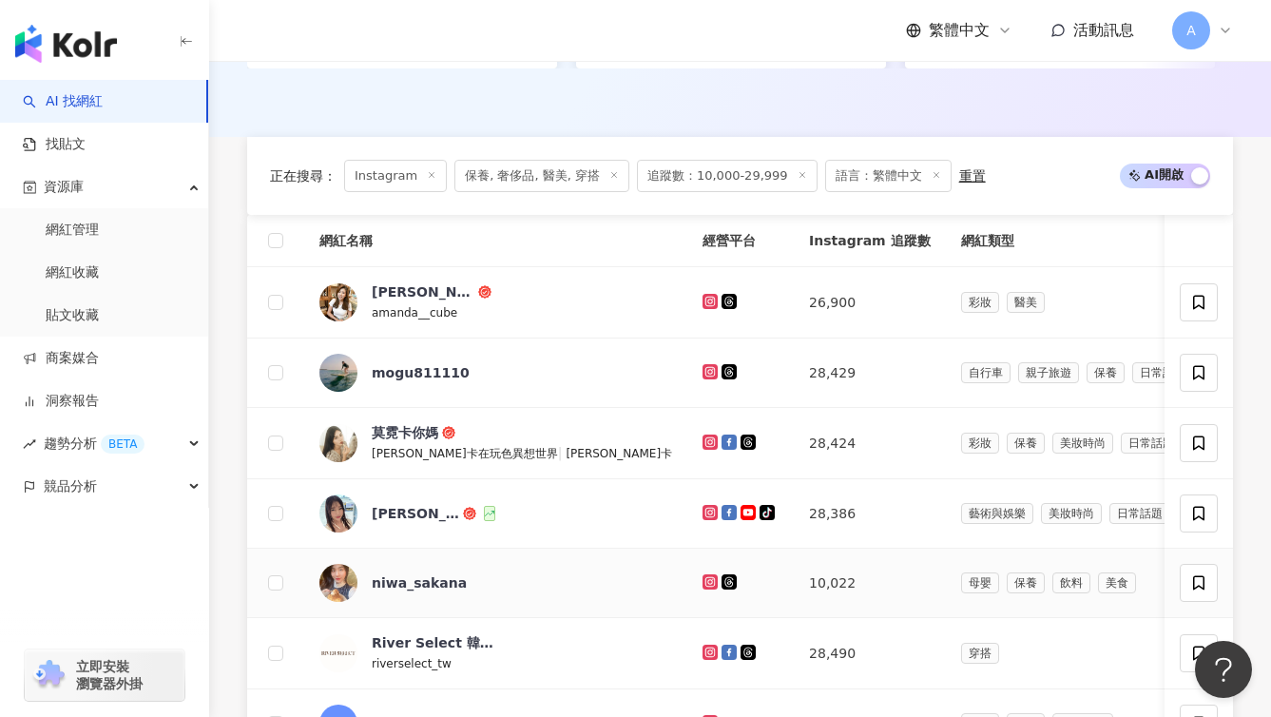
scroll to position [1499, 0]
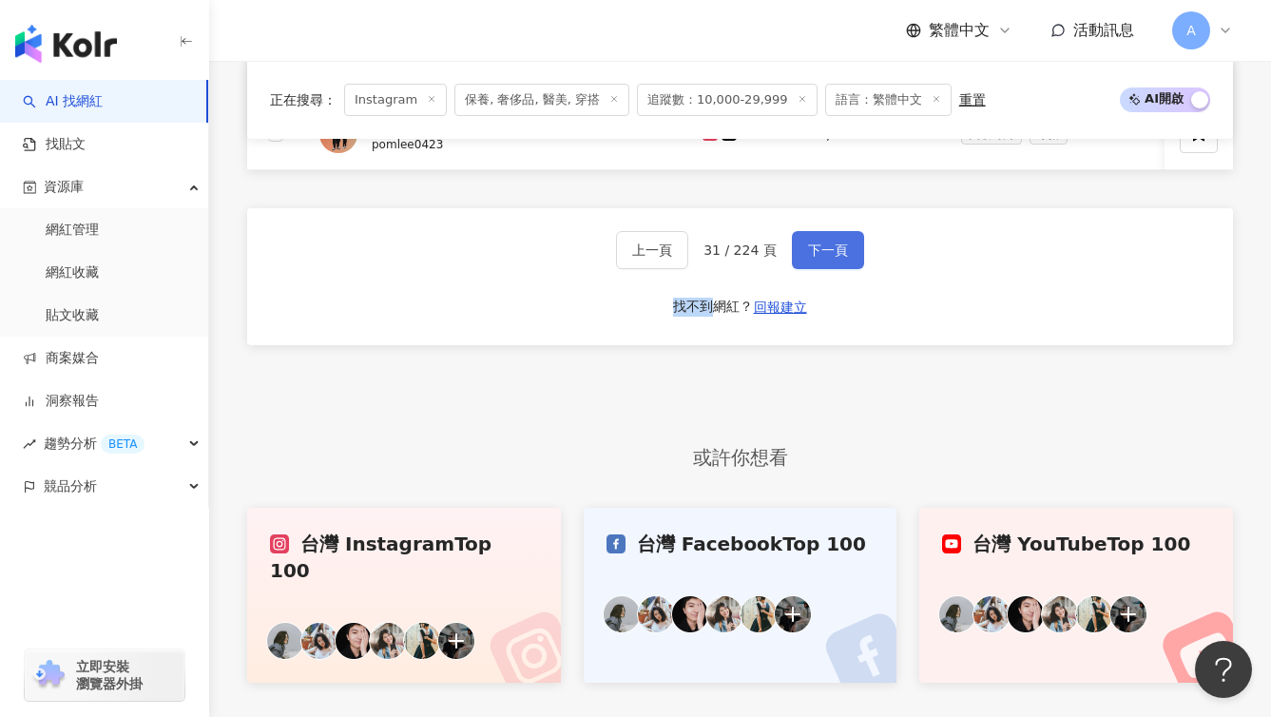
click at [814, 258] on span "下一頁" at bounding box center [828, 249] width 40 height 15
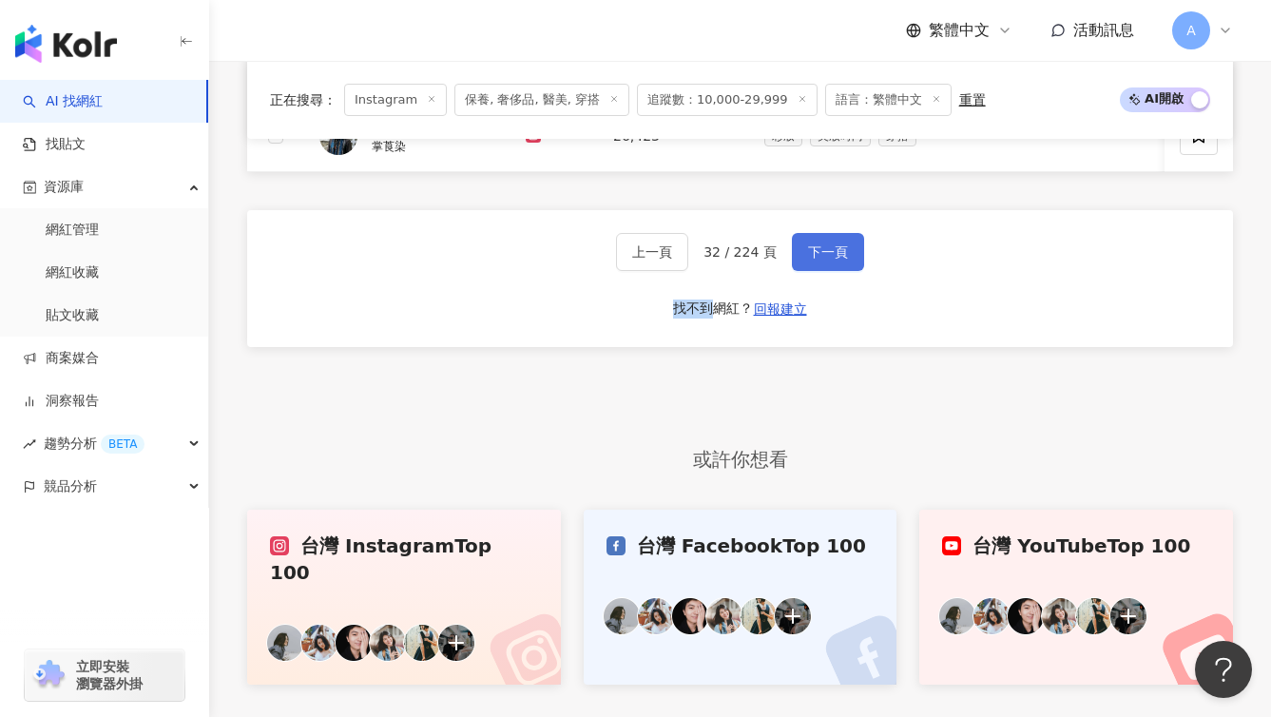
click at [814, 260] on span "下一頁" at bounding box center [828, 251] width 40 height 15
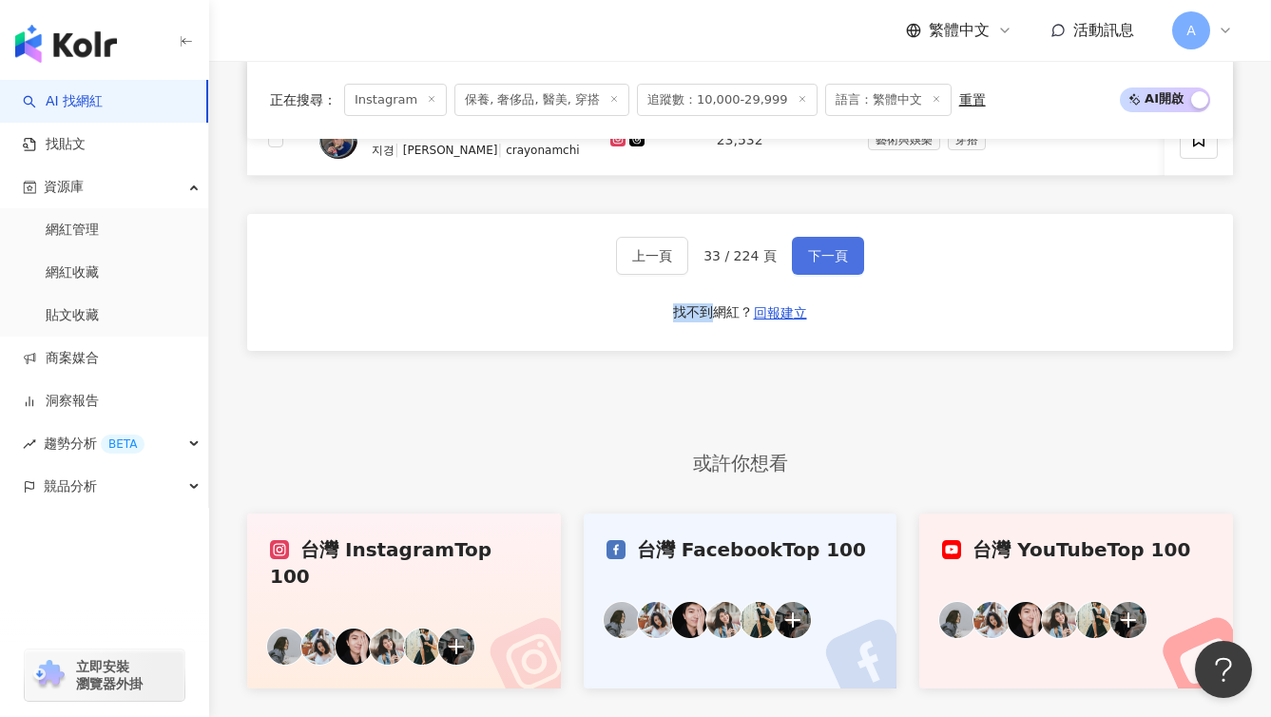
click at [814, 263] on span "下一頁" at bounding box center [828, 255] width 40 height 15
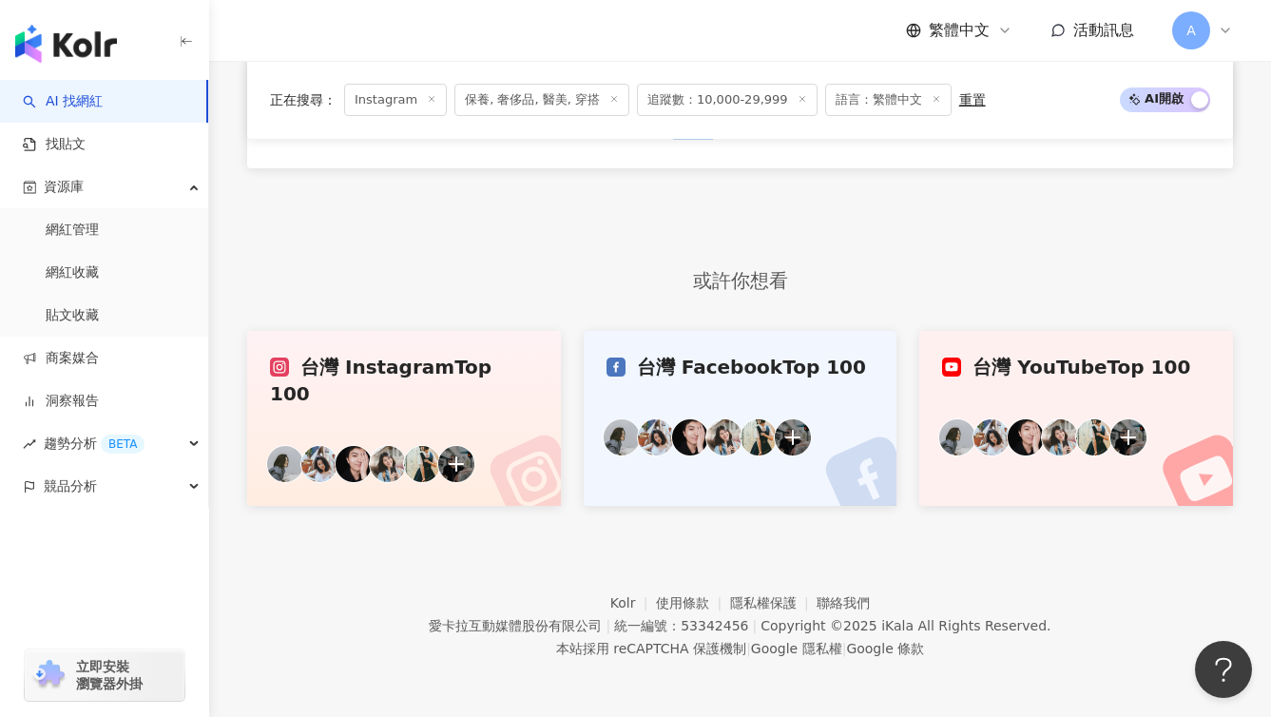
scroll to position [997, 0]
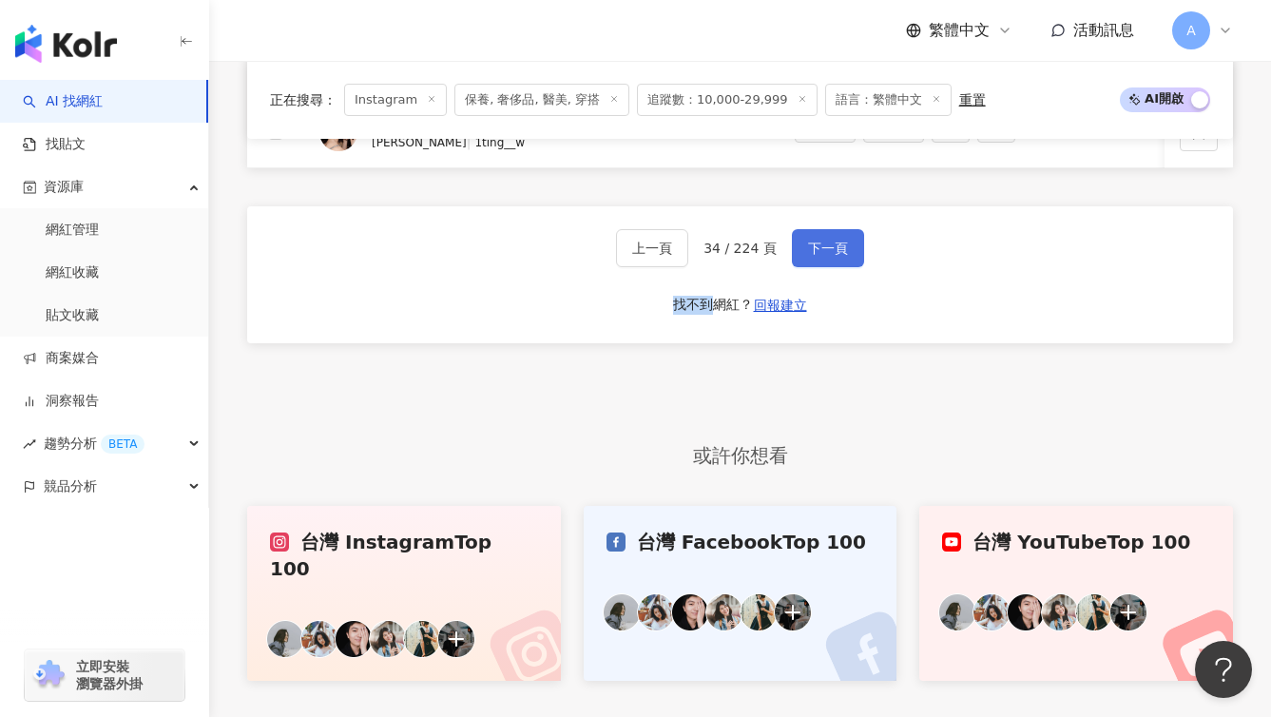
click at [814, 256] on span "下一頁" at bounding box center [828, 248] width 40 height 15
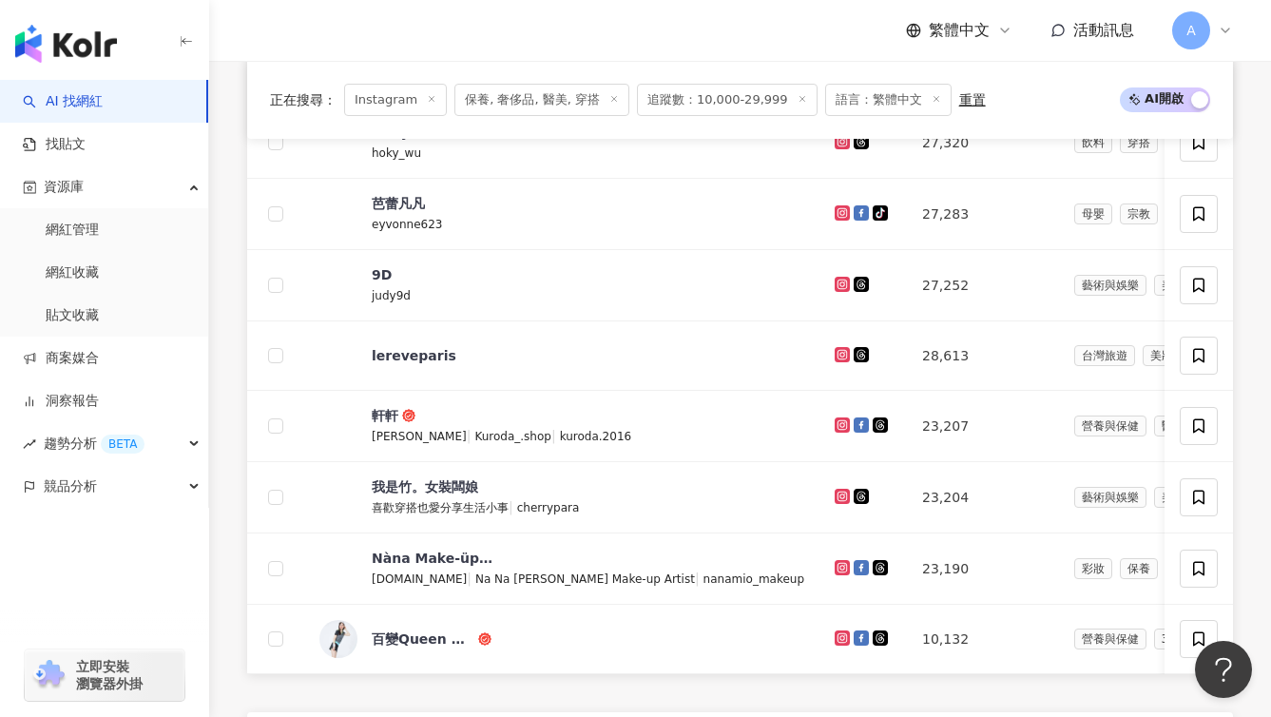
scroll to position [1499, 0]
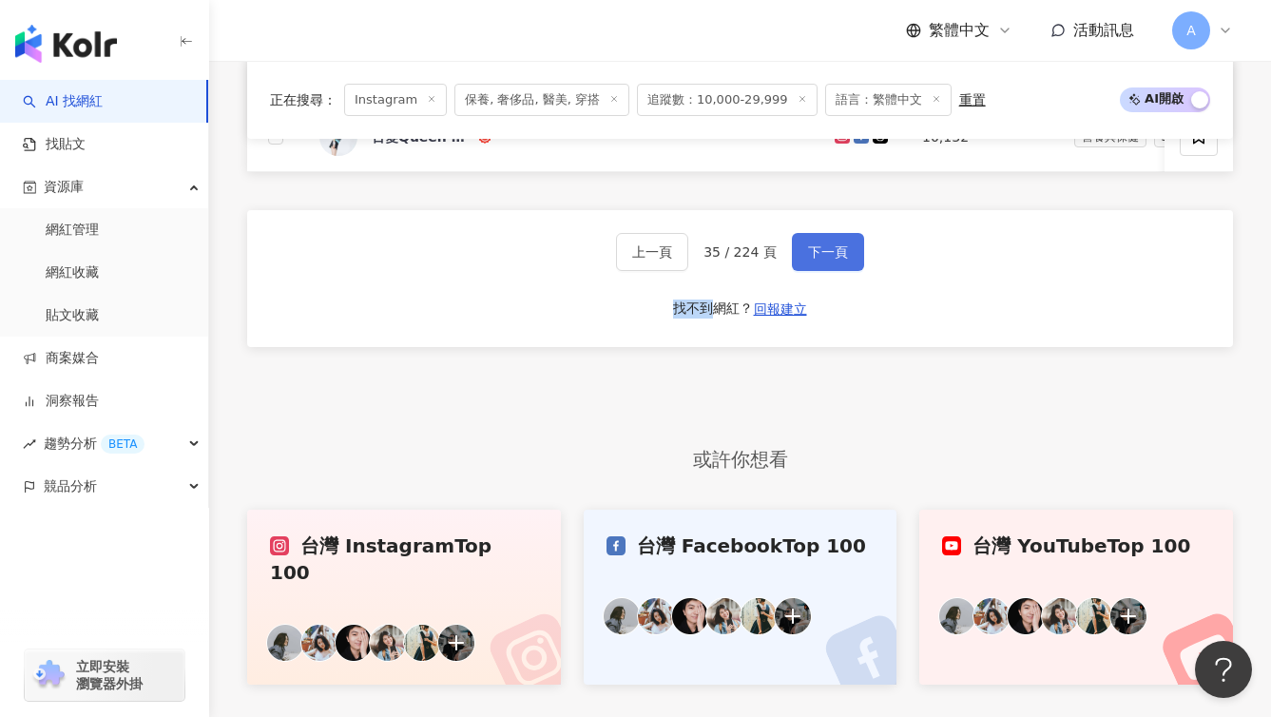
click at [814, 260] on span "下一頁" at bounding box center [828, 251] width 40 height 15
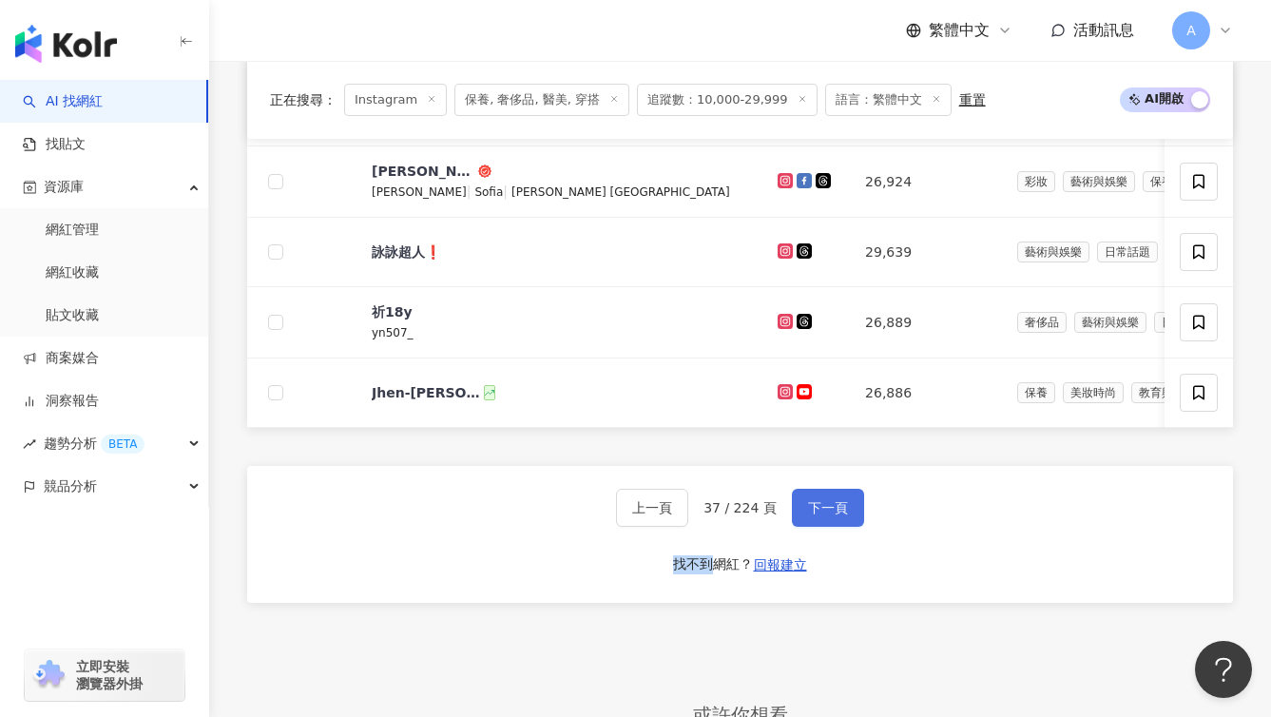
scroll to position [1187, 0]
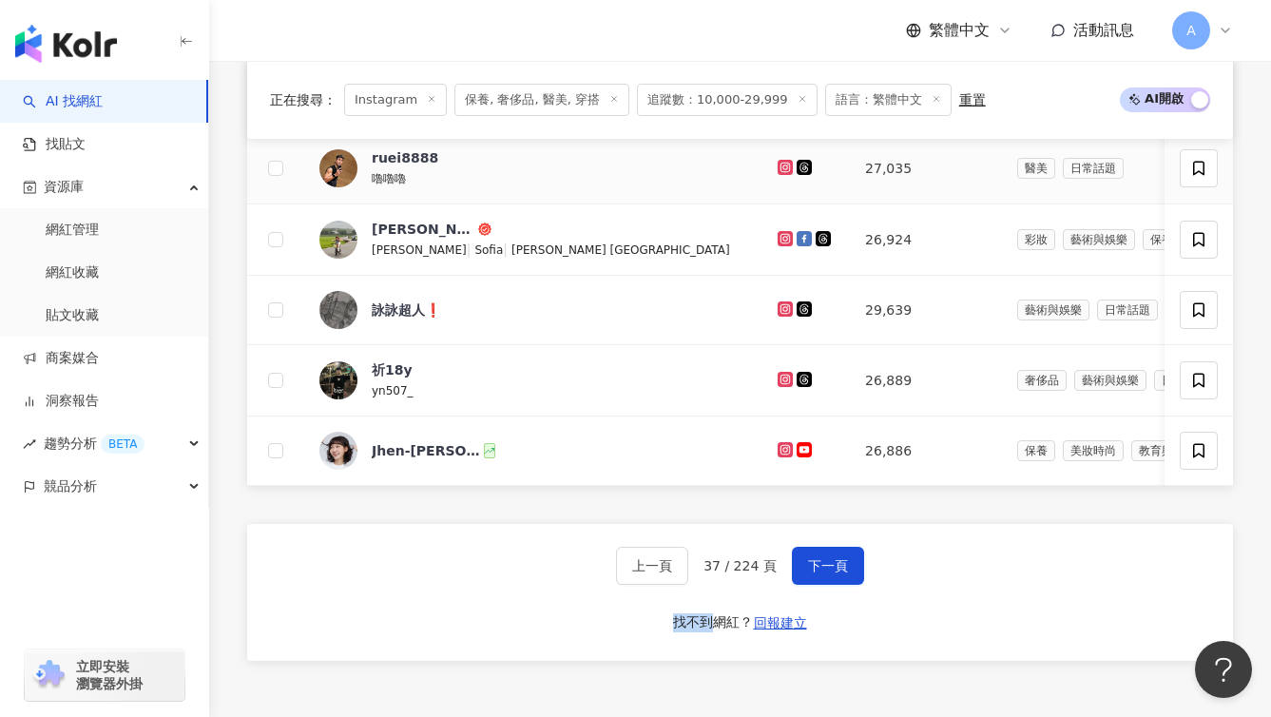
click at [780, 173] on icon at bounding box center [786, 167] width 12 height 11
click at [821, 584] on button "下一頁" at bounding box center [828, 566] width 72 height 38
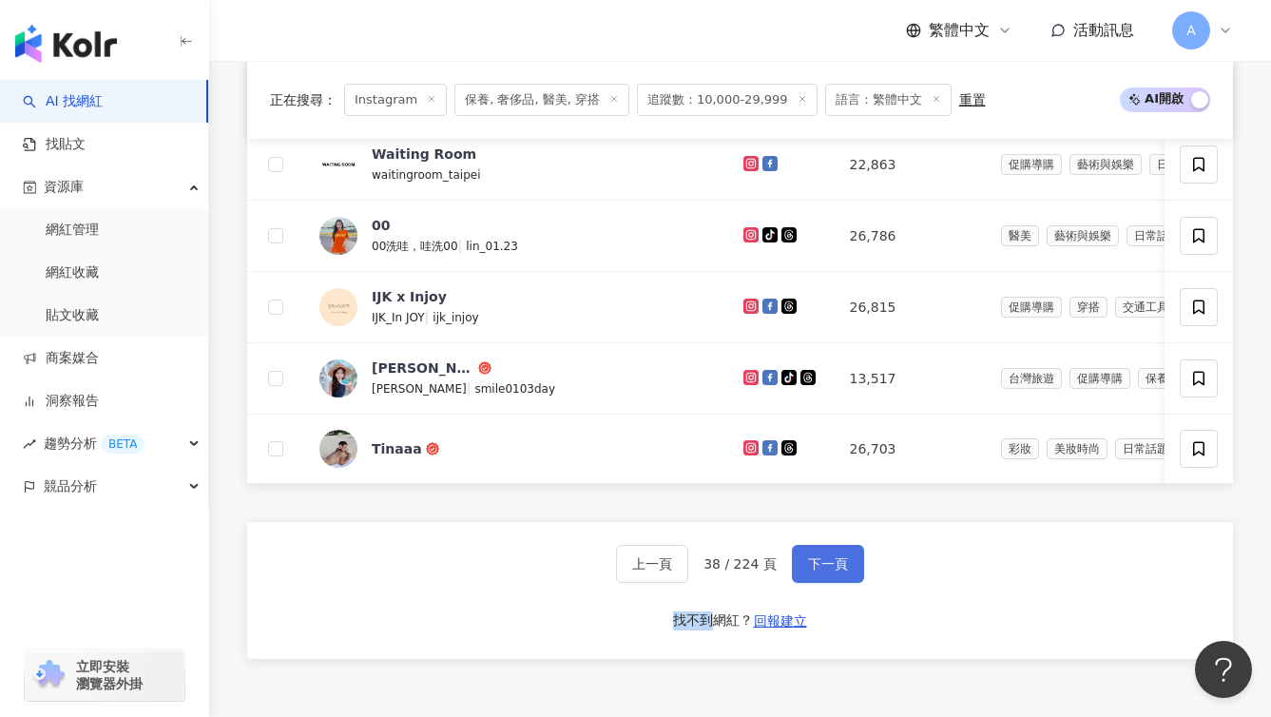
click at [853, 583] on button "下一頁" at bounding box center [828, 564] width 72 height 38
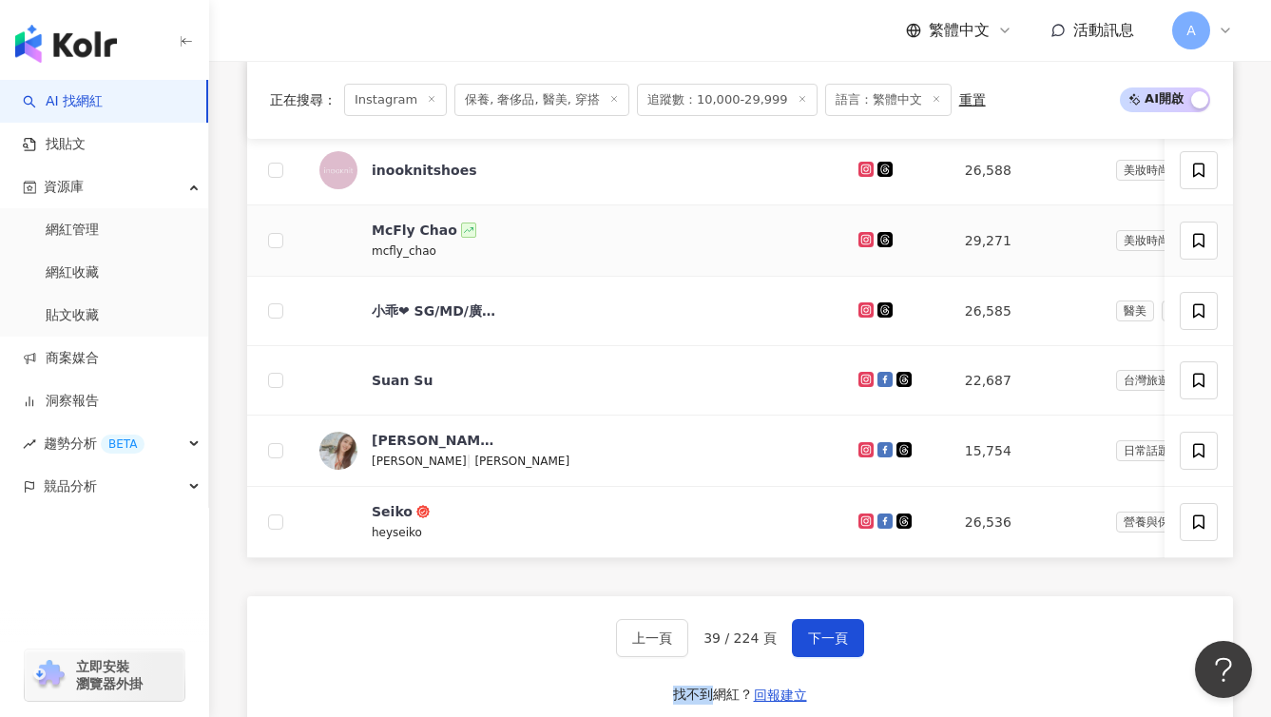
scroll to position [1113, 0]
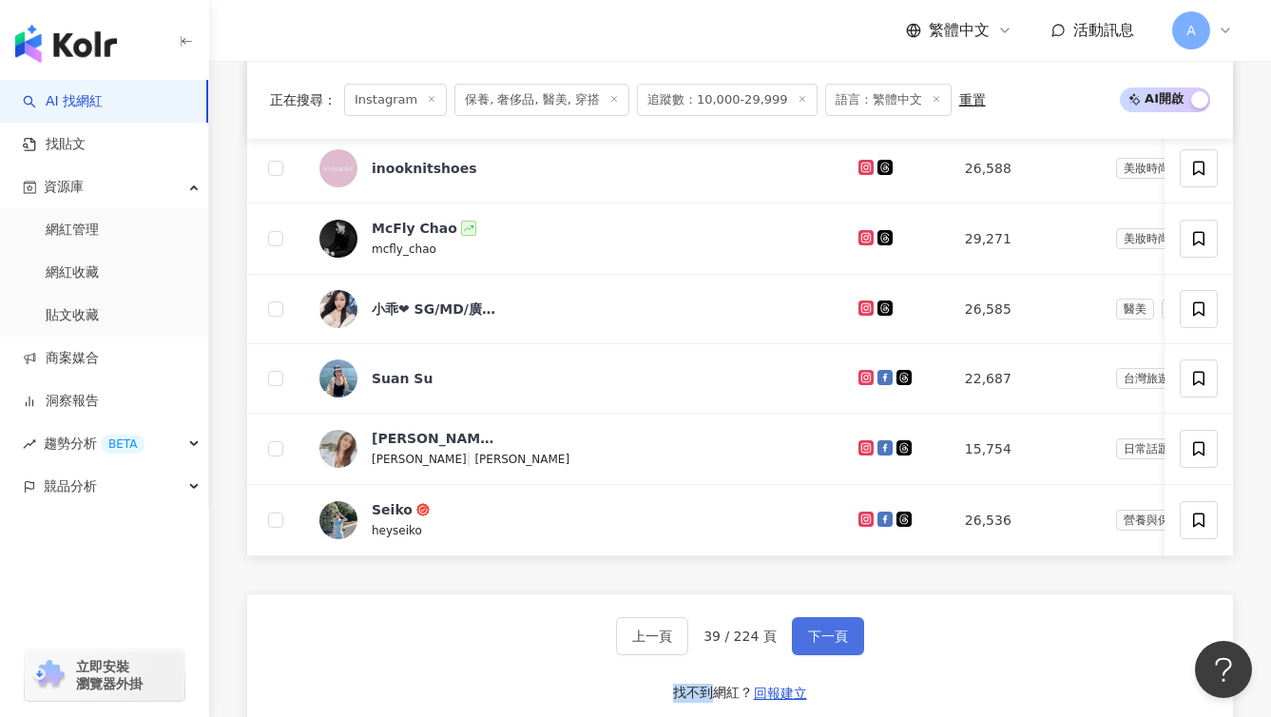
click at [820, 644] on span "下一頁" at bounding box center [828, 636] width 40 height 15
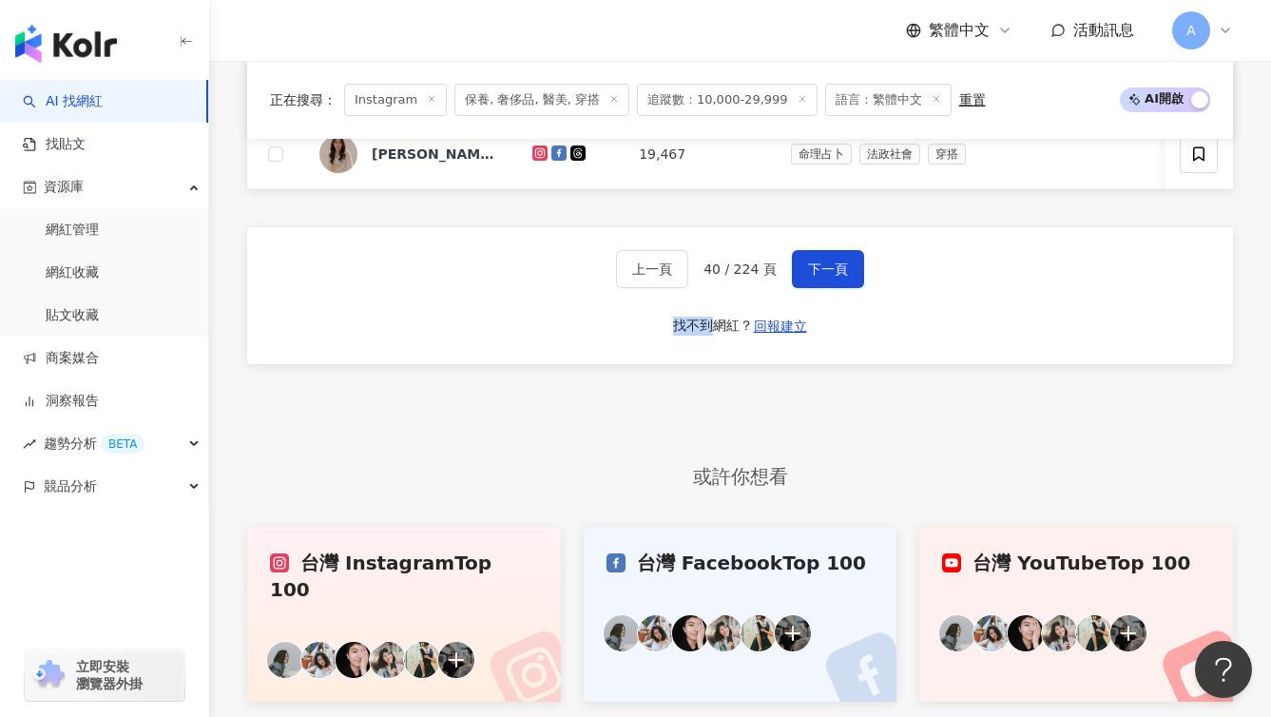
scroll to position [1486, 0]
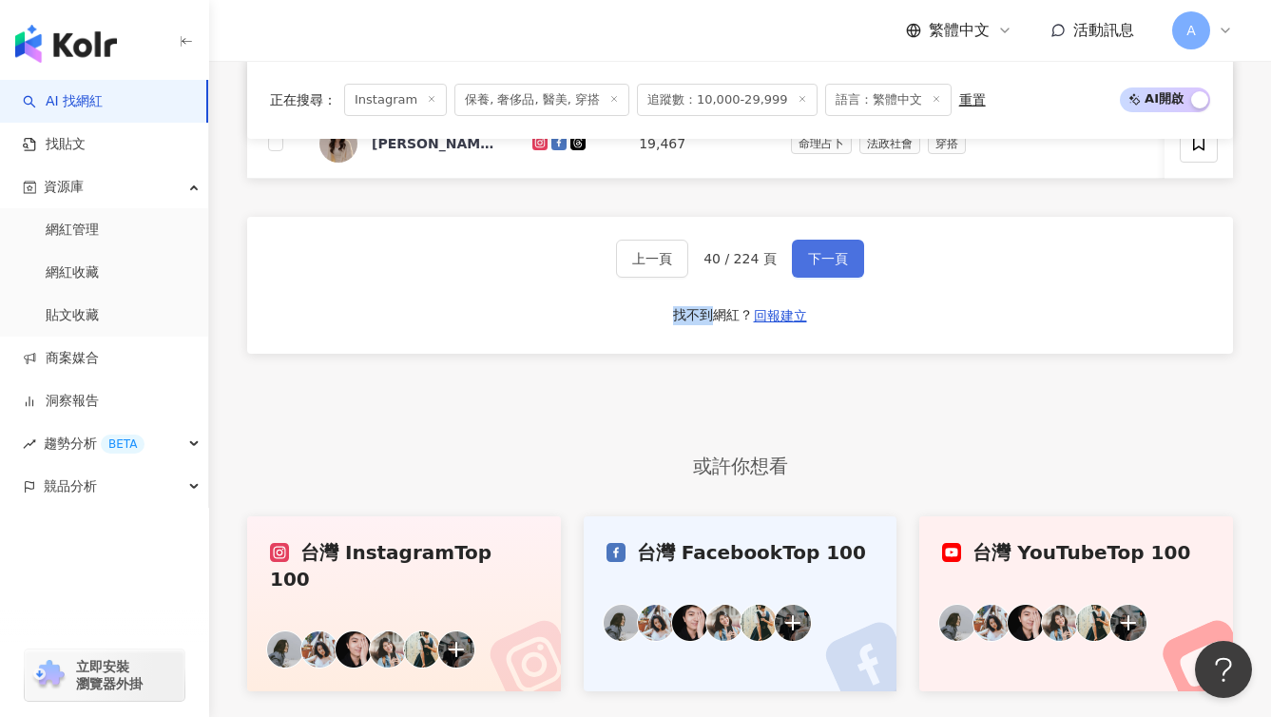
click at [833, 266] on span "下一頁" at bounding box center [828, 258] width 40 height 15
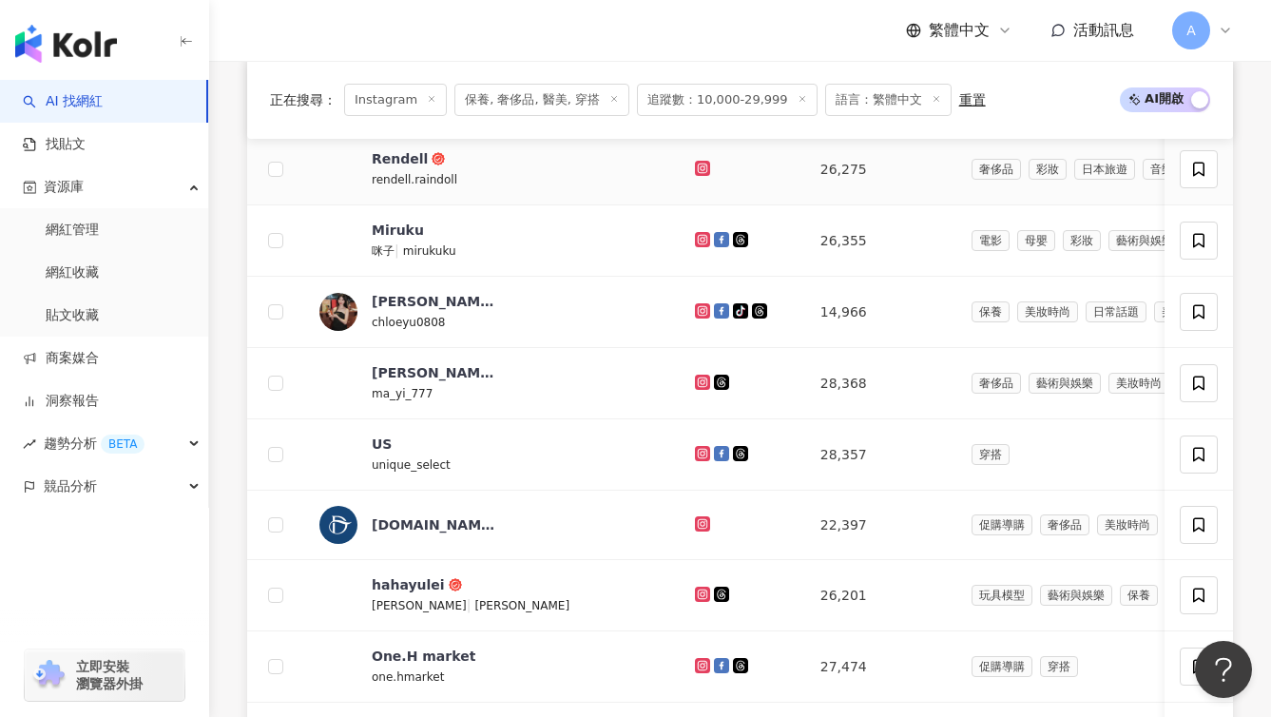
scroll to position [1084, 0]
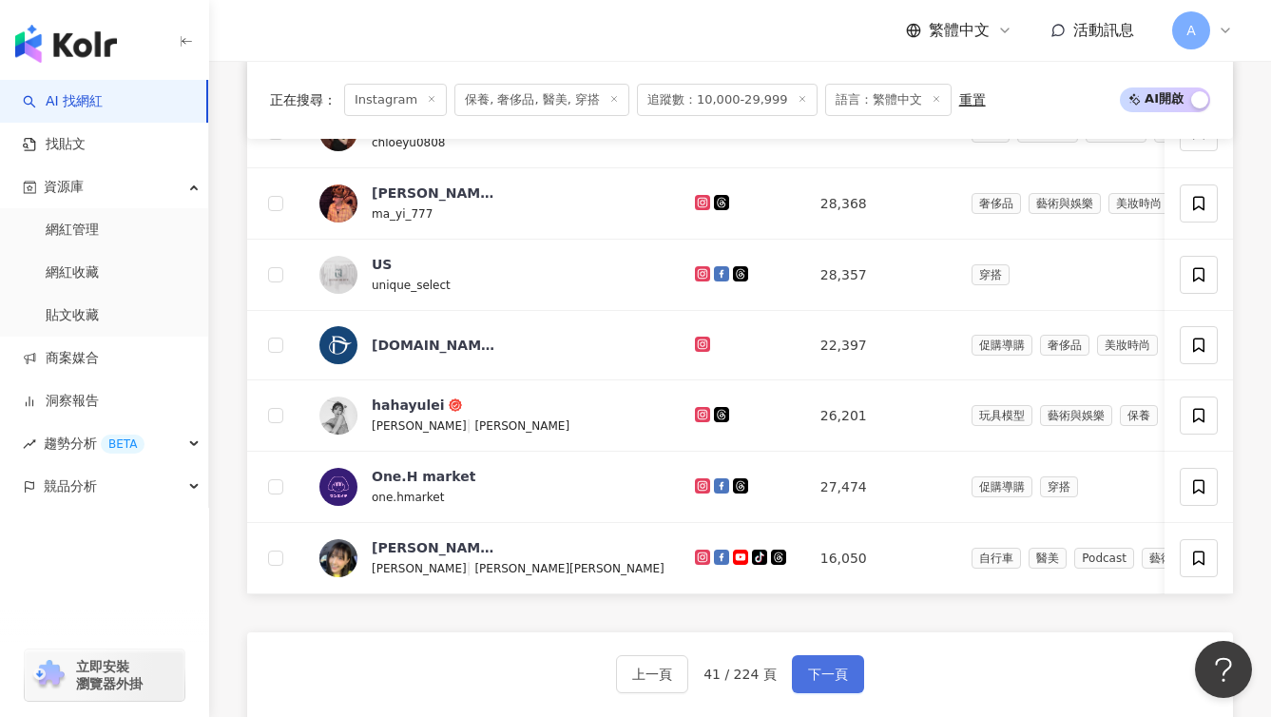
click at [823, 682] on span "下一頁" at bounding box center [828, 674] width 40 height 15
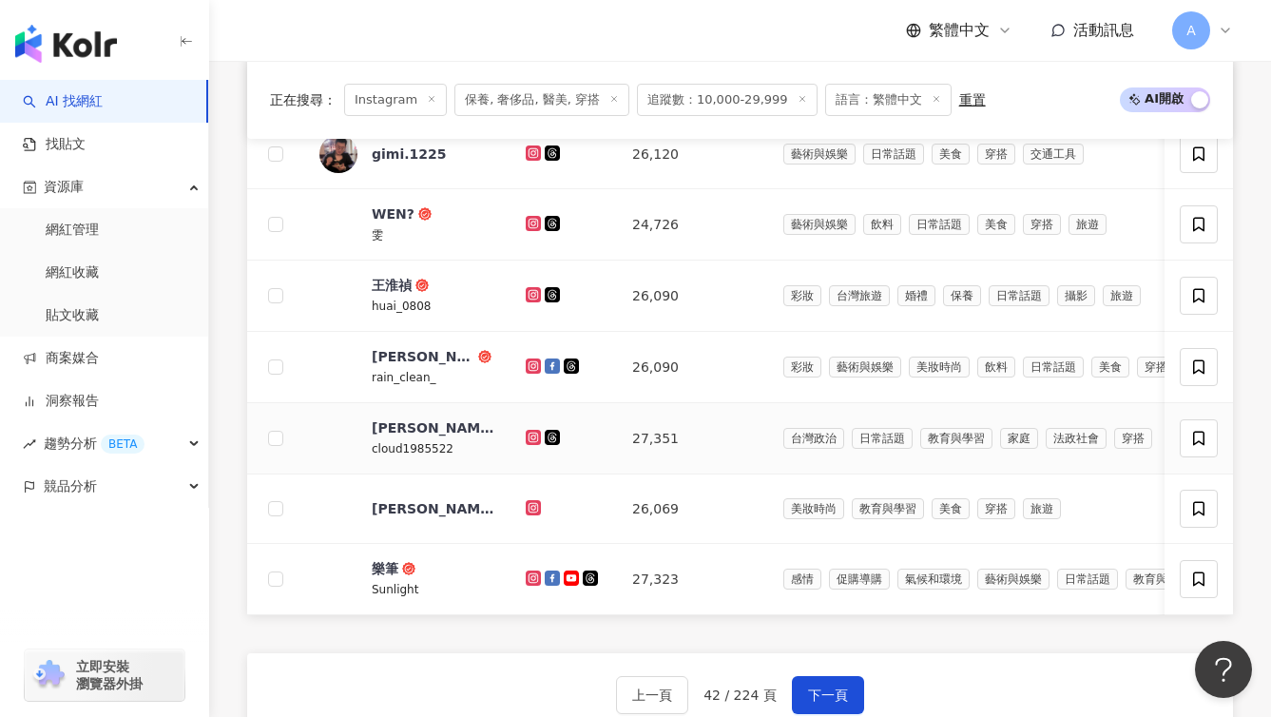
scroll to position [1052, 0]
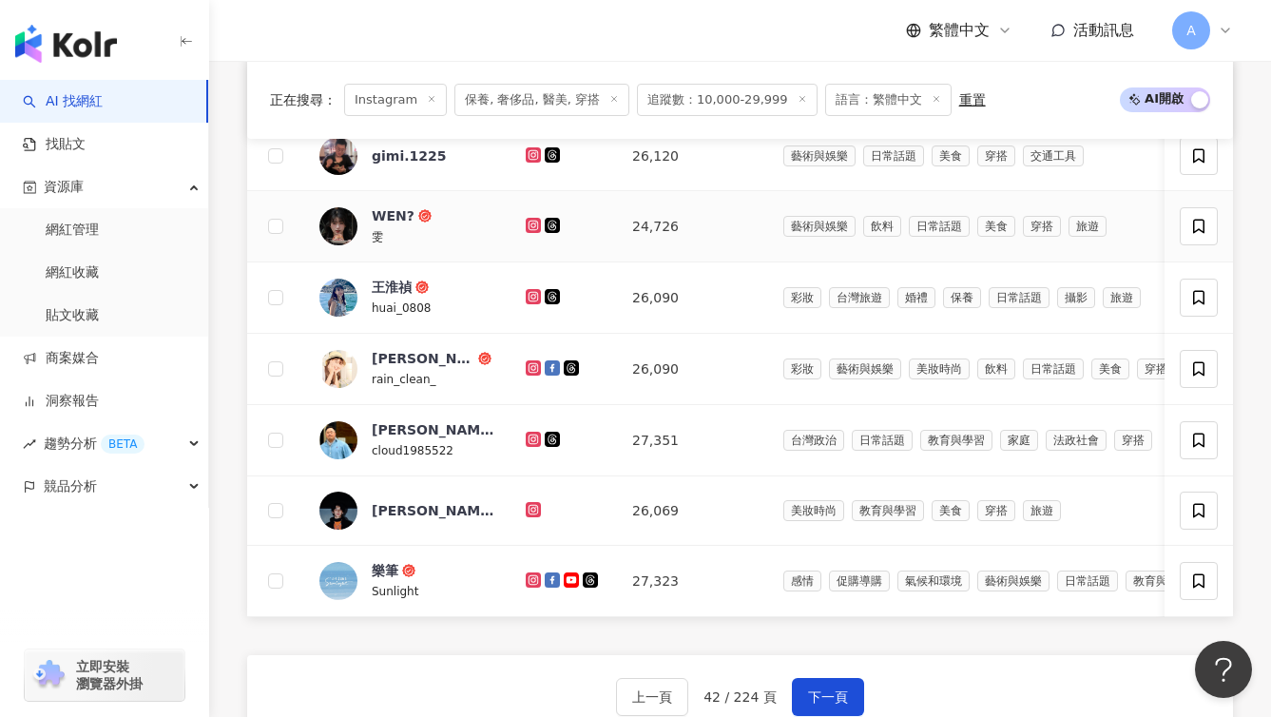
click at [532, 226] on icon at bounding box center [533, 224] width 3 height 3
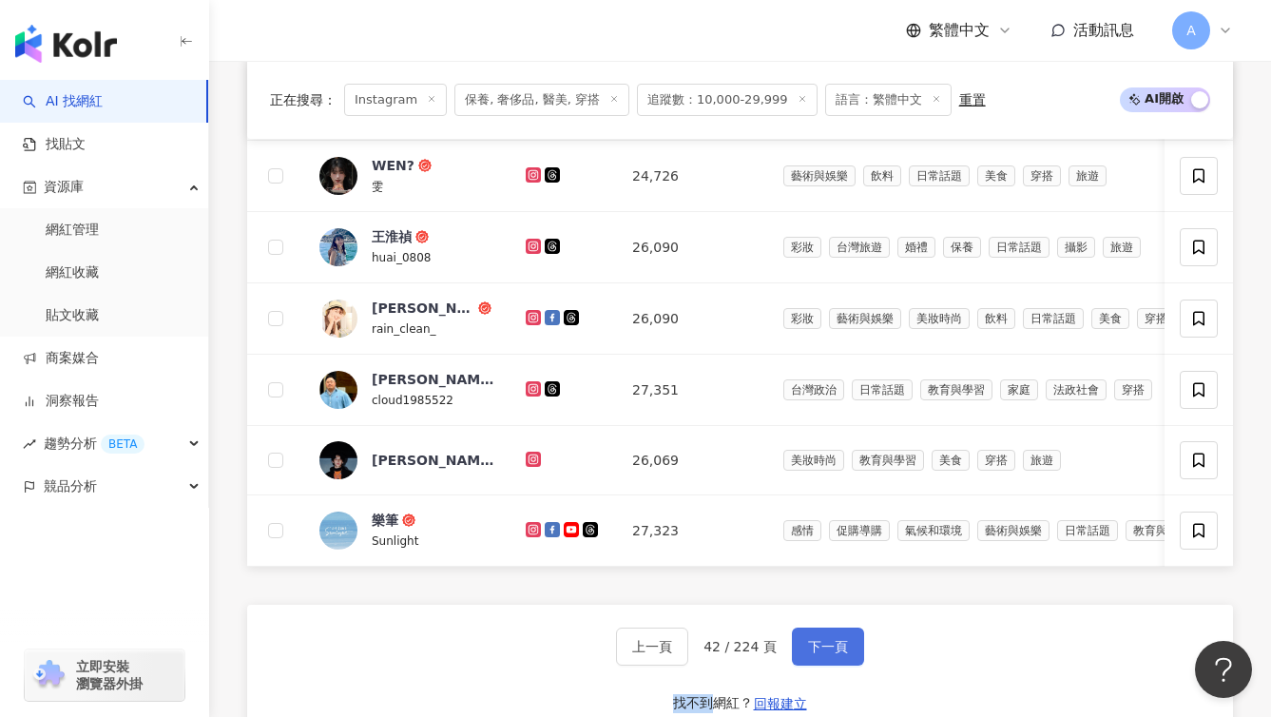
scroll to position [1103, 0]
click at [857, 665] on button "下一頁" at bounding box center [828, 646] width 72 height 38
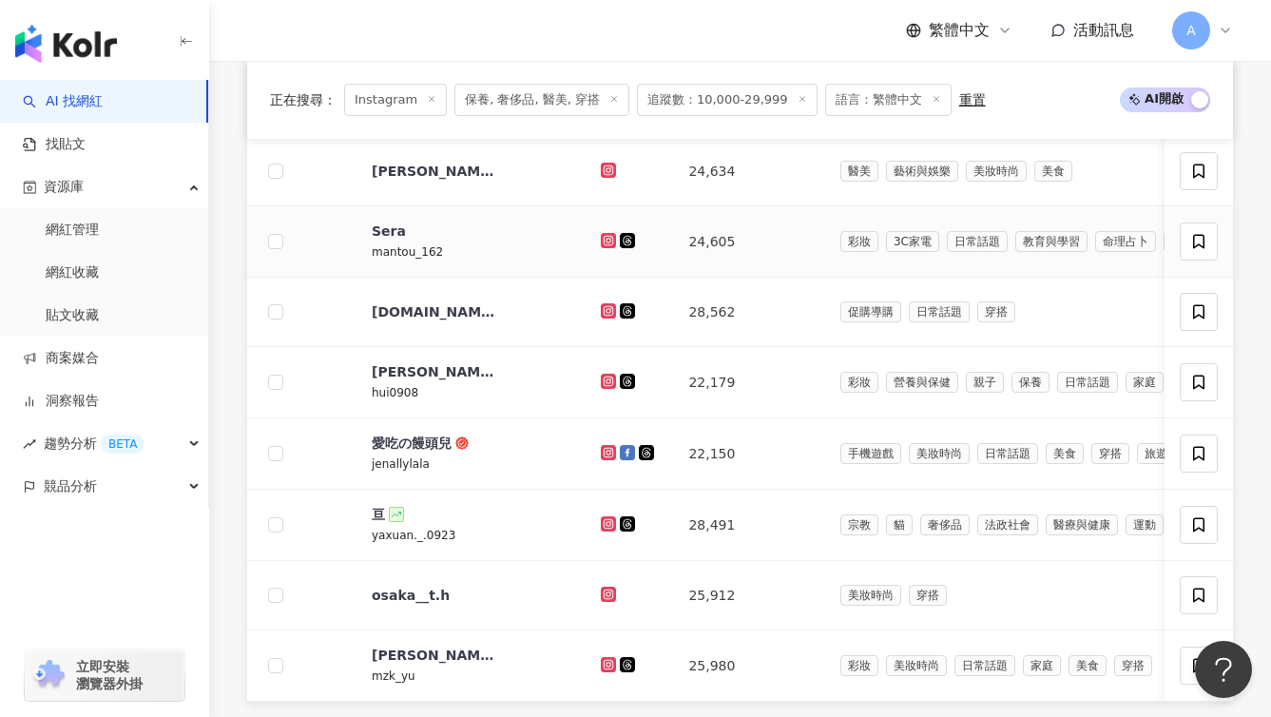
scroll to position [1147, 0]
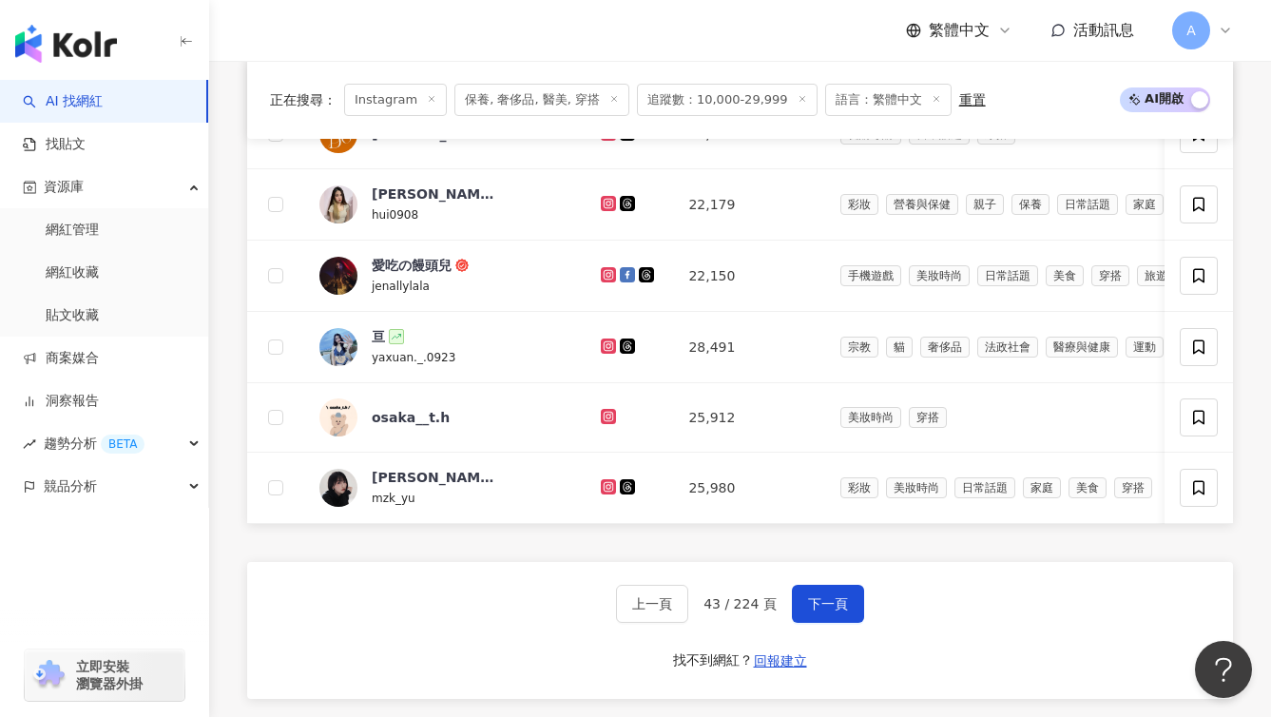
click at [826, 600] on div "上一頁 43 / 224 頁 下一頁 找不到網紅？ 回報建立" at bounding box center [740, 630] width 986 height 137
click at [826, 601] on div "上一頁 43 / 224 頁 下一頁 找不到網紅？ 回報建立" at bounding box center [740, 630] width 986 height 137
click at [830, 620] on button "下一頁" at bounding box center [828, 604] width 72 height 38
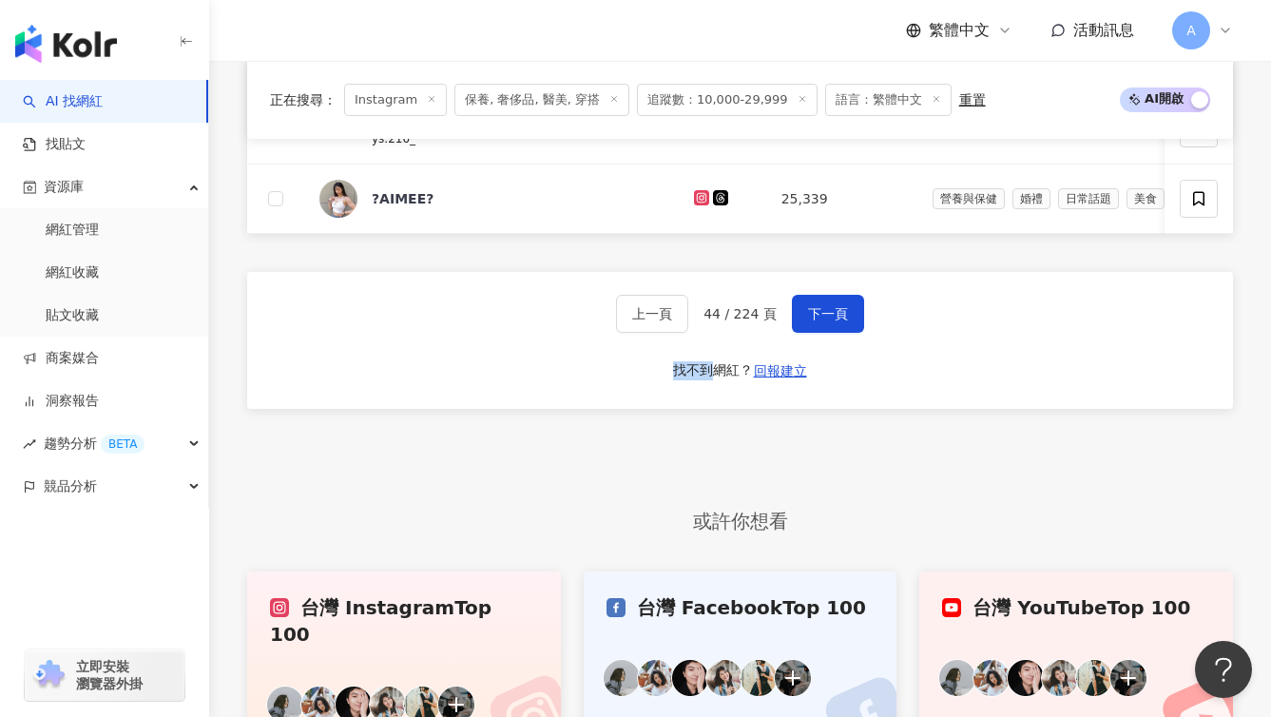
scroll to position [1435, 0]
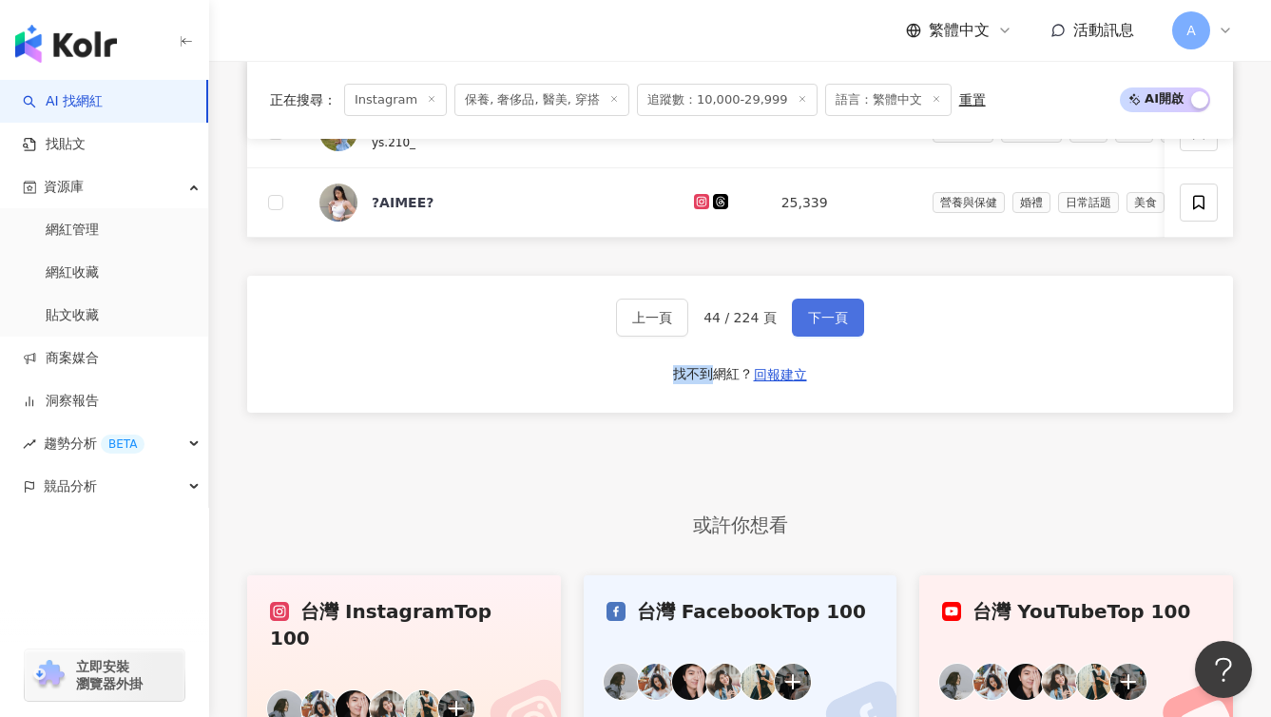
click at [810, 325] on span "下一頁" at bounding box center [828, 317] width 40 height 15
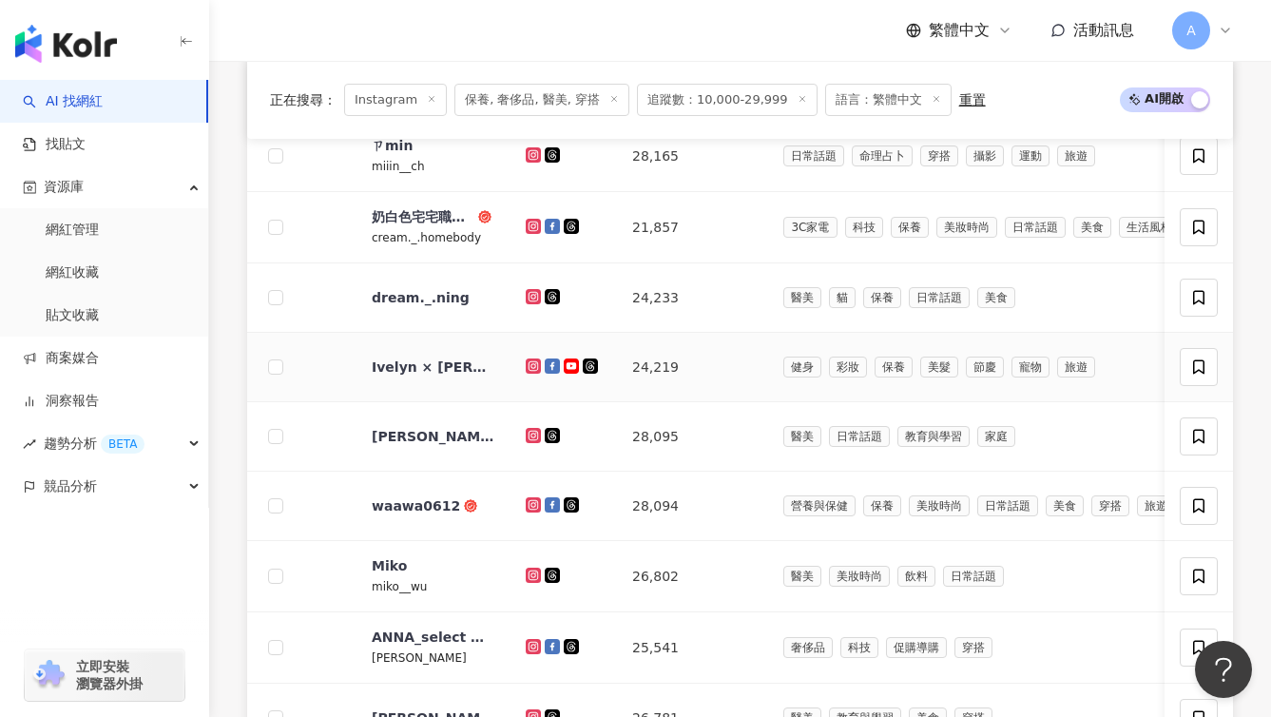
scroll to position [920, 0]
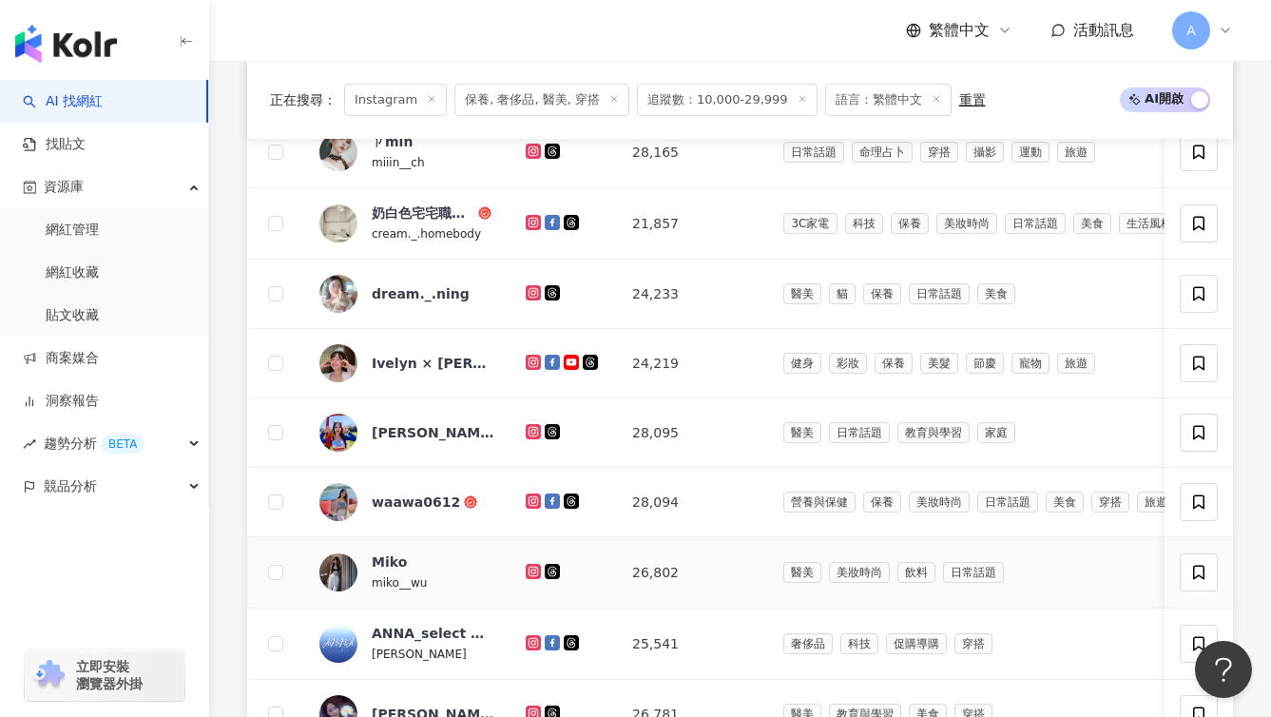
click at [530, 579] on icon at bounding box center [533, 571] width 15 height 15
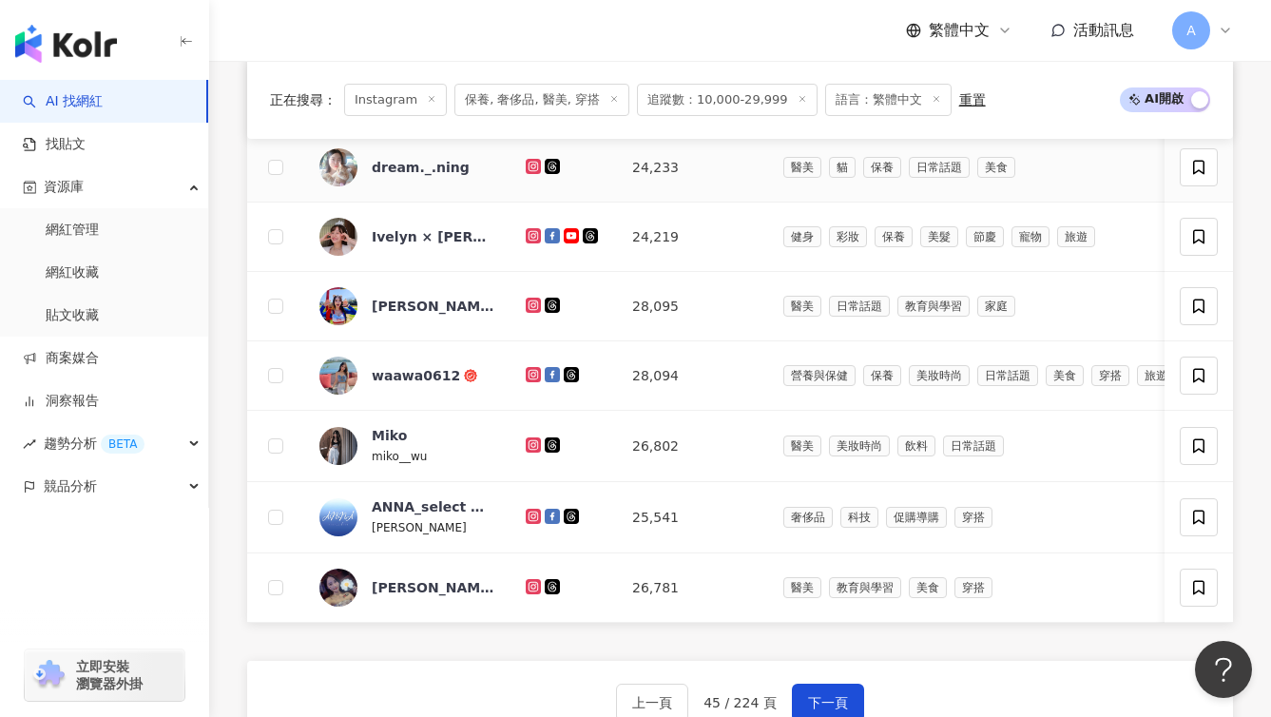
scroll to position [1161, 0]
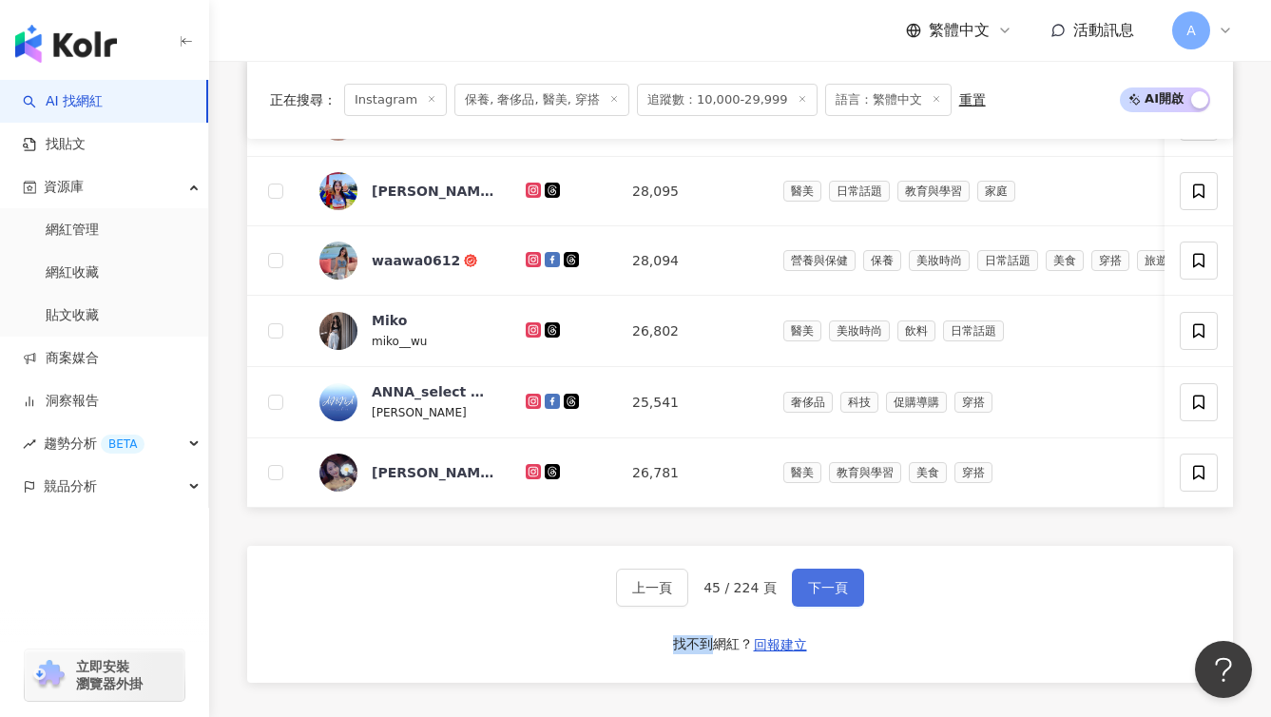
click at [831, 595] on span "下一頁" at bounding box center [828, 587] width 40 height 15
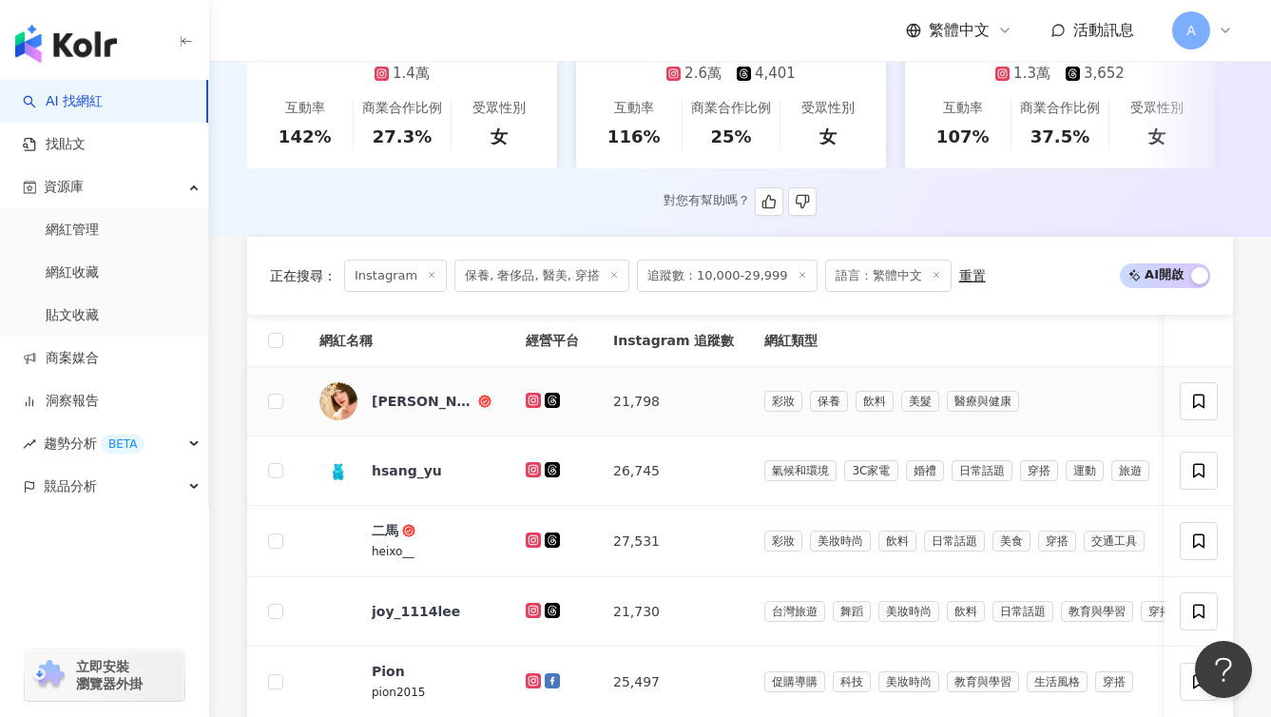
scroll to position [708, 0]
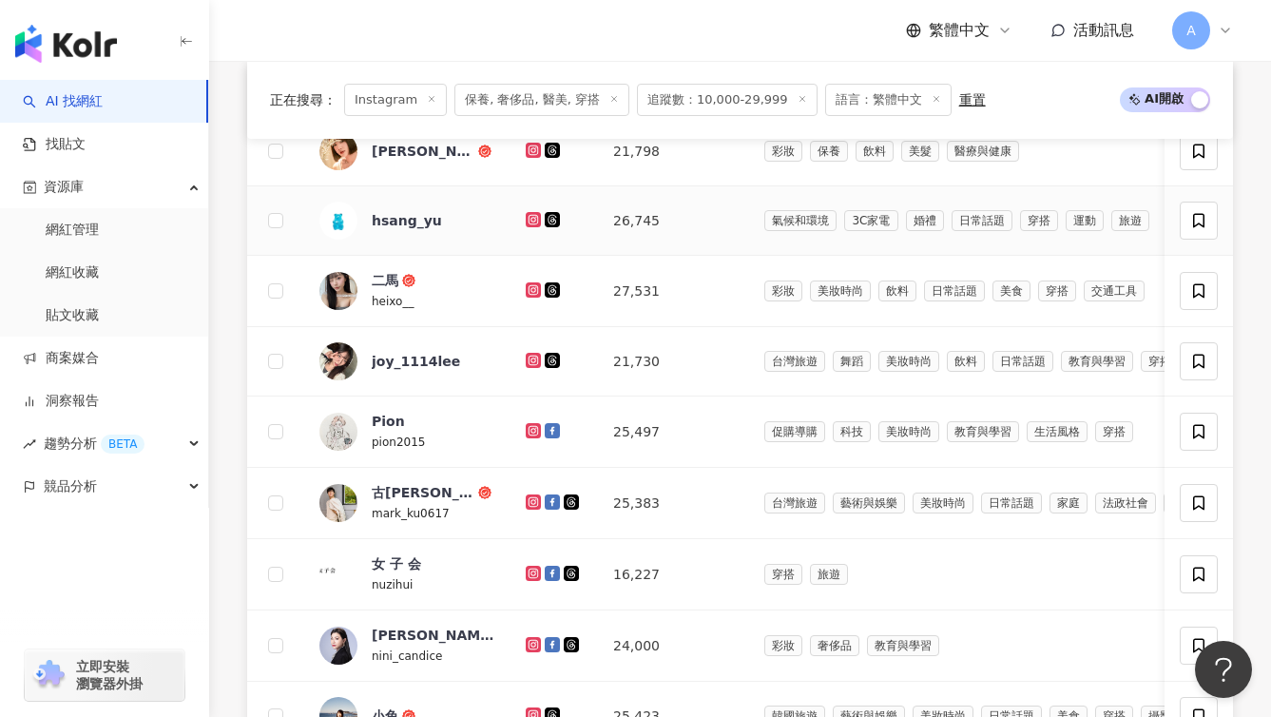
click at [533, 225] on icon at bounding box center [534, 219] width 12 height 11
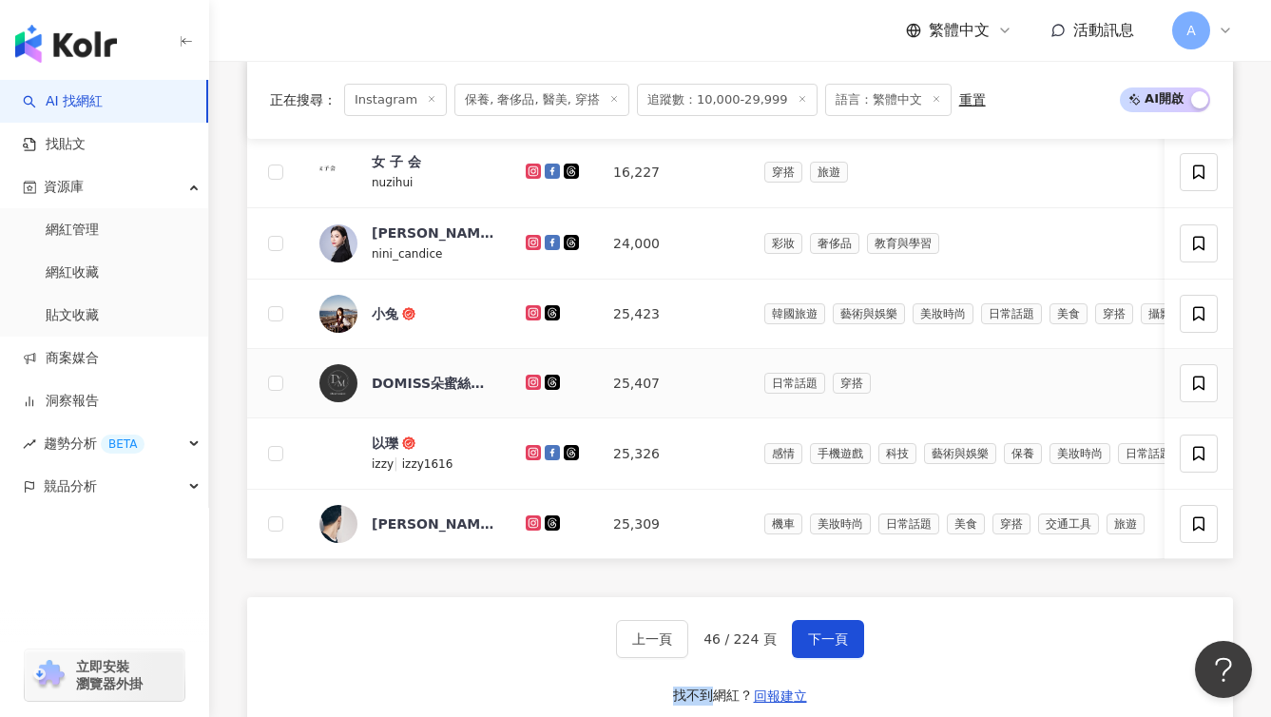
scroll to position [1111, 0]
click at [862, 657] on button "下一頁" at bounding box center [828, 638] width 72 height 38
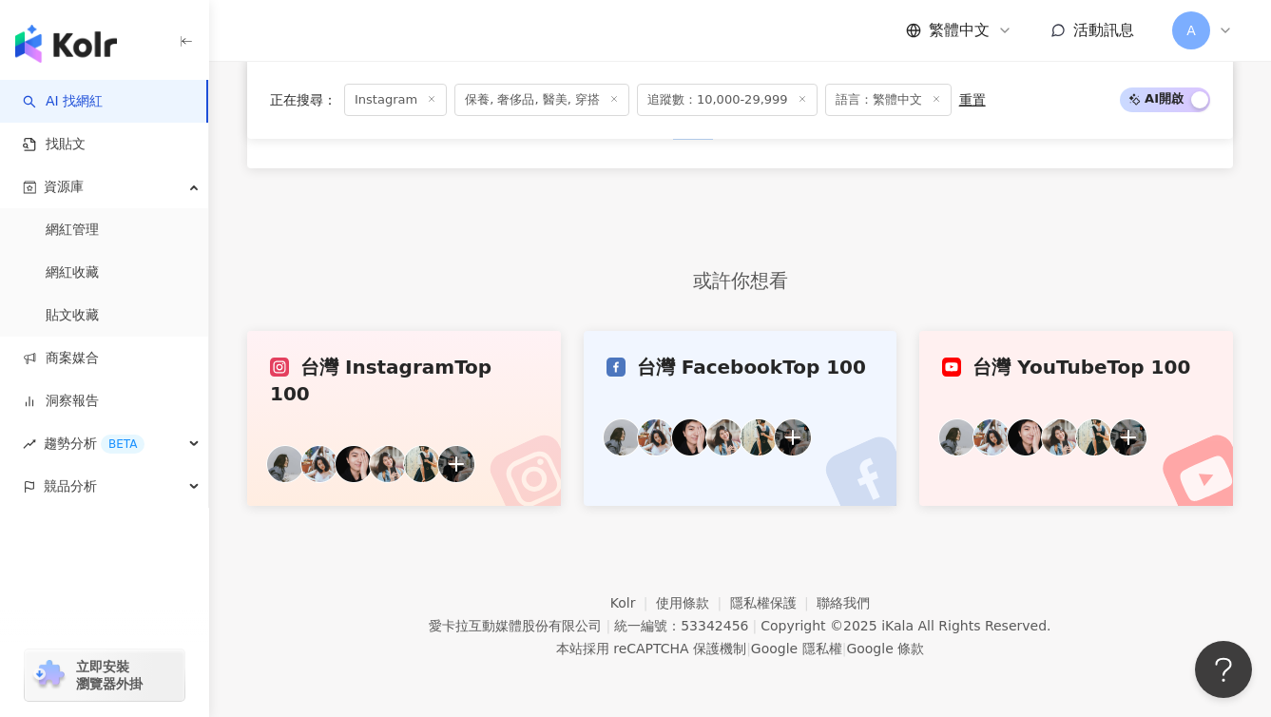
scroll to position [997, 0]
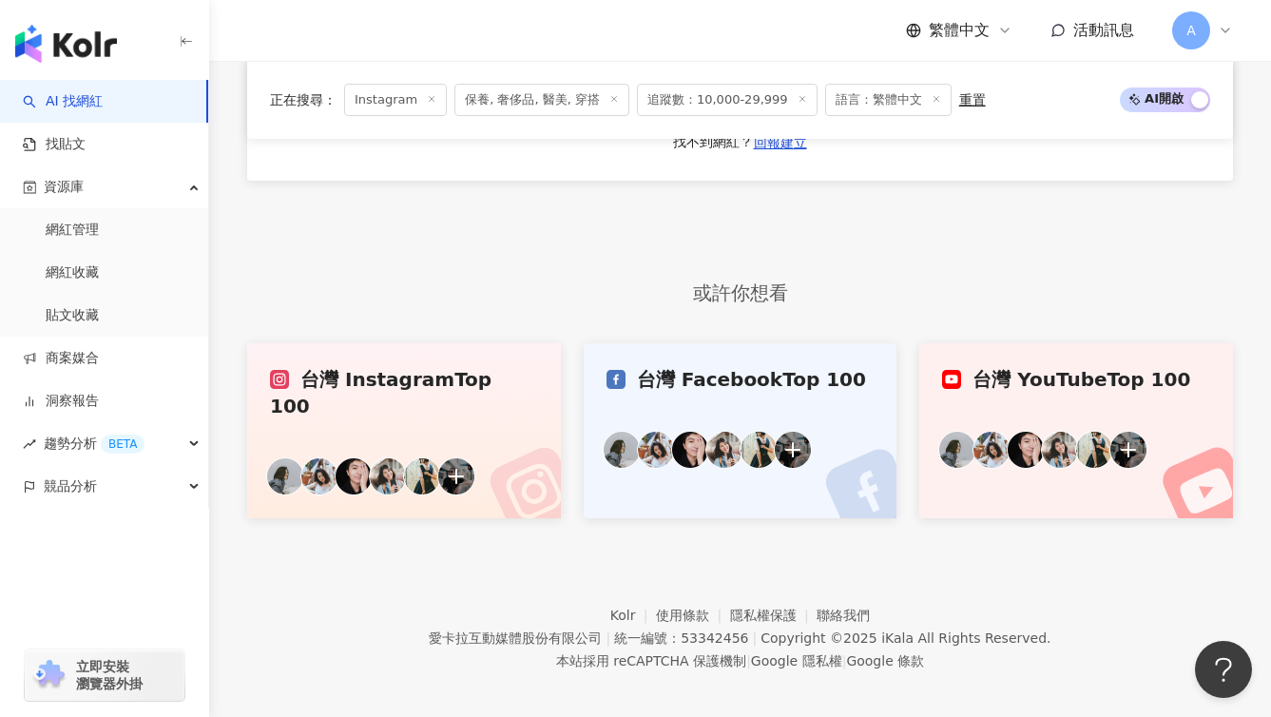
click at [846, 671] on footer "Kolr 使用條款 隱私權保護 聯絡我們 愛卡拉互動媒體股份有限公司 | 統一編號：53342456 | Copyright © 2025 iKala All…" at bounding box center [740, 623] width 1062 height 211
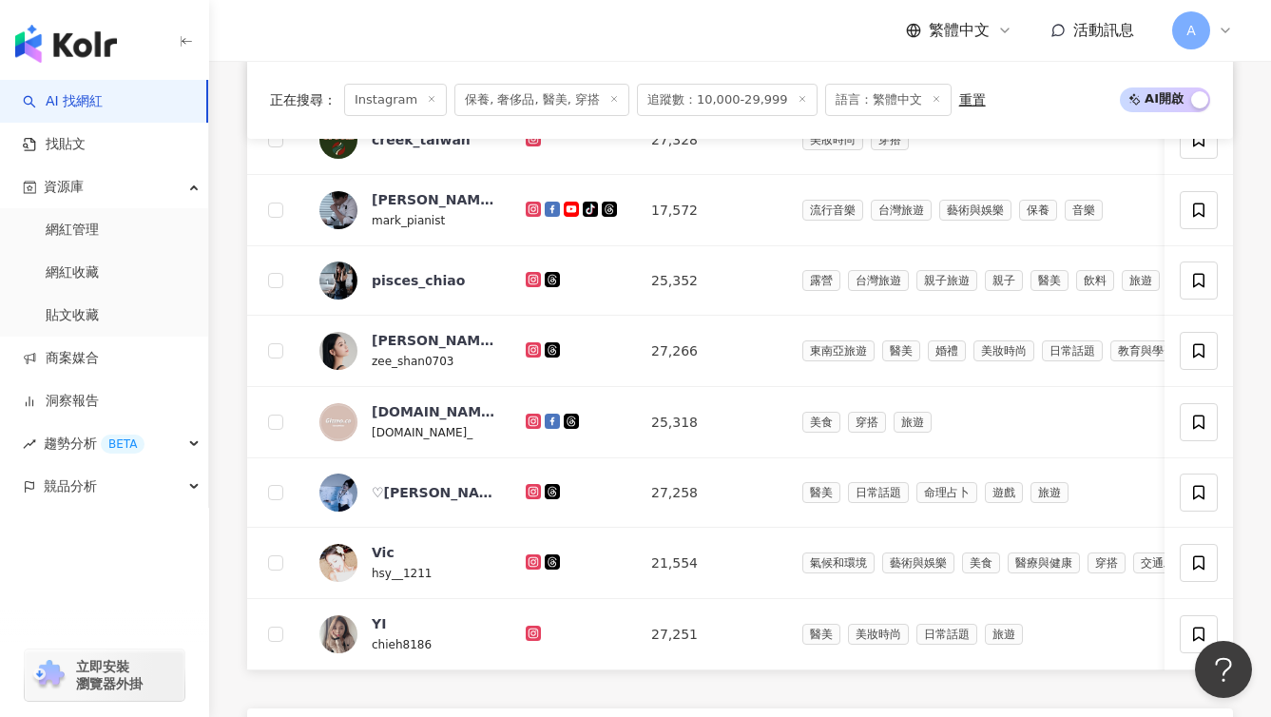
scroll to position [1111, 0]
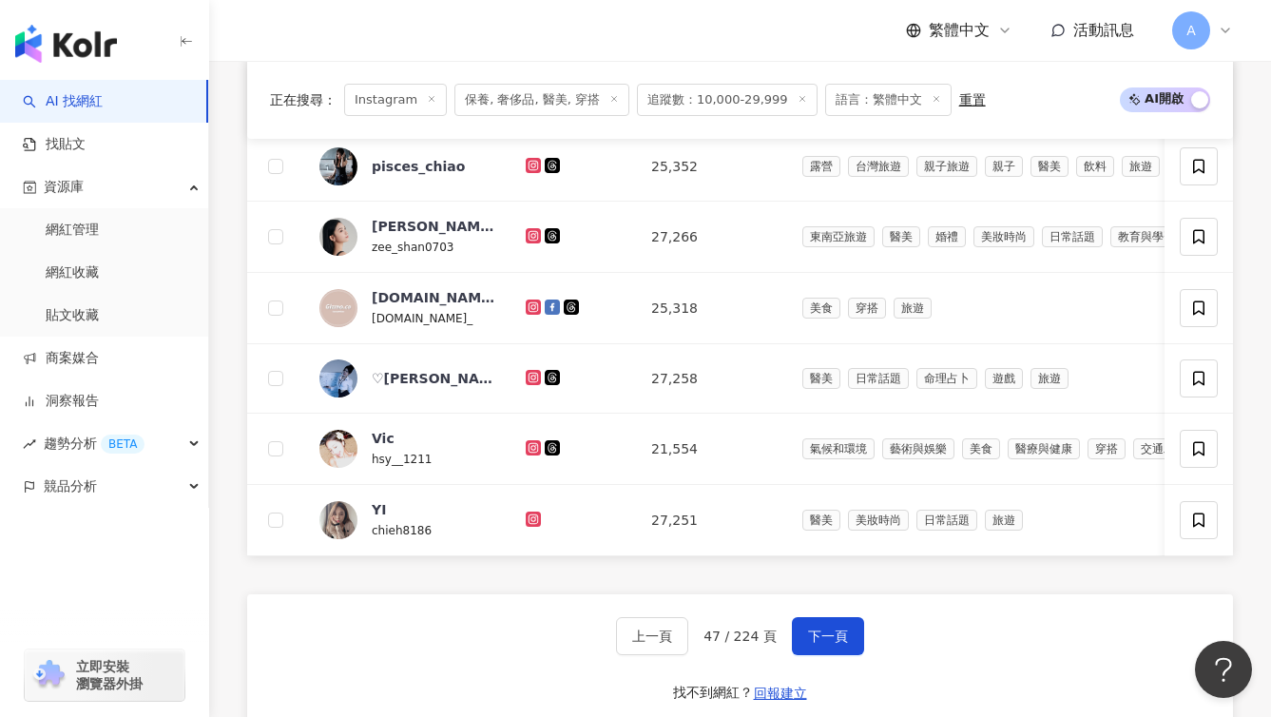
click at [846, 655] on button "下一頁" at bounding box center [828, 636] width 72 height 38
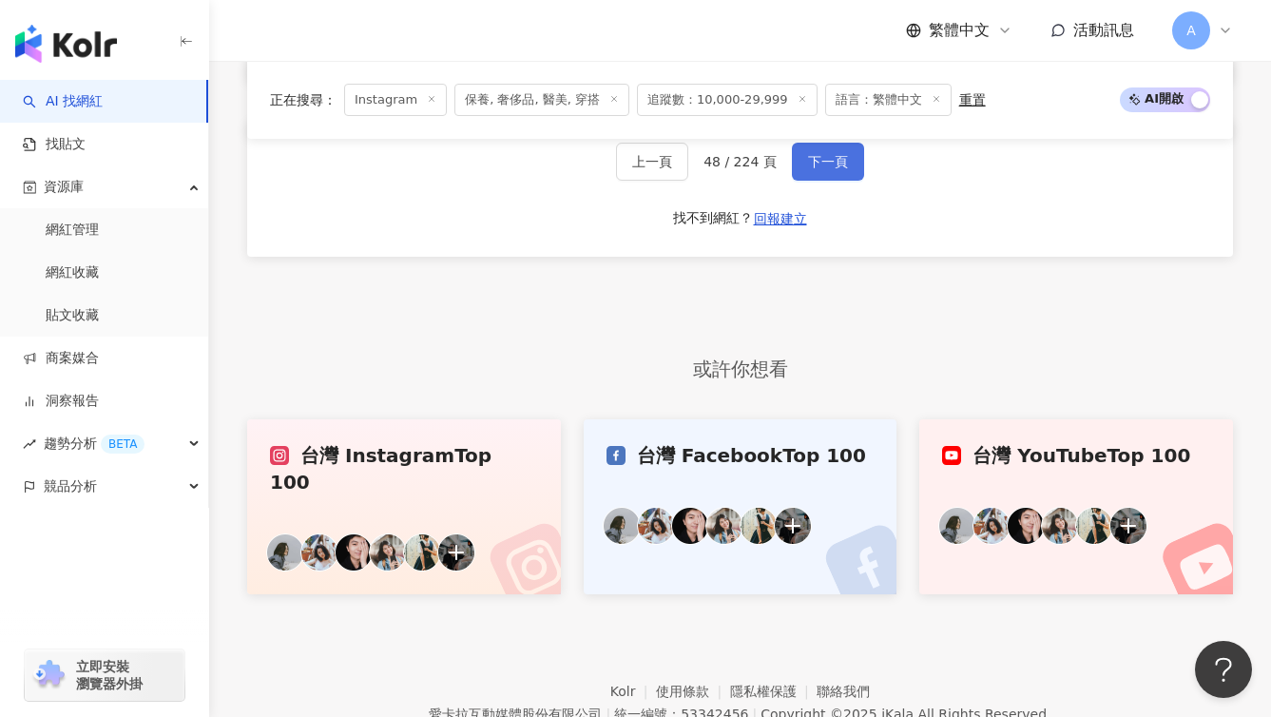
scroll to position [1518, 0]
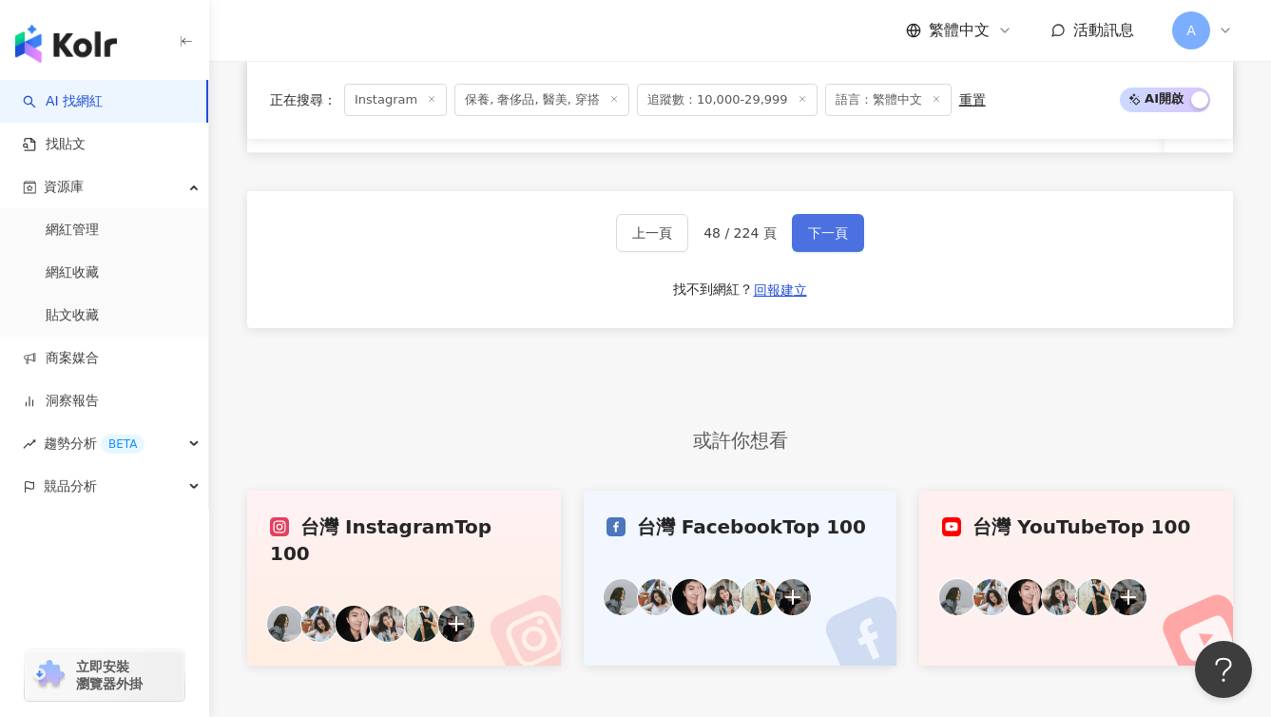
click at [796, 252] on button "下一頁" at bounding box center [828, 233] width 72 height 38
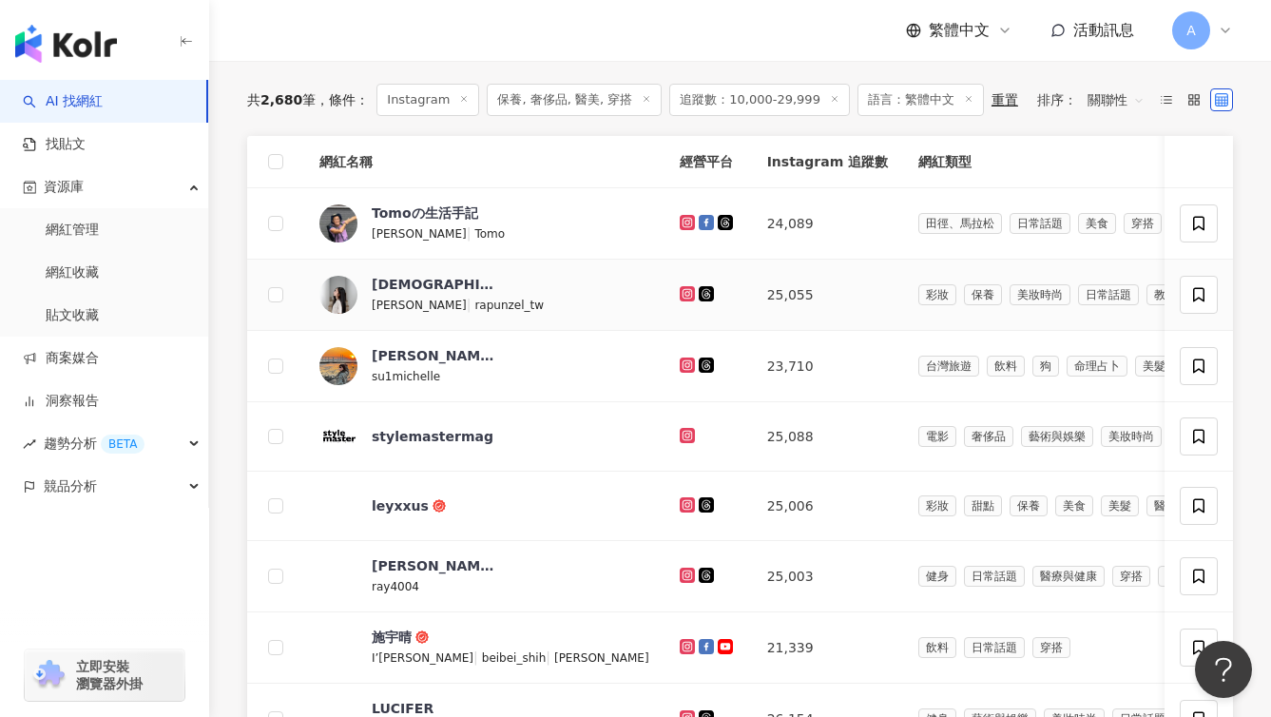
scroll to position [637, 0]
click at [683, 296] on icon at bounding box center [687, 292] width 8 height 8
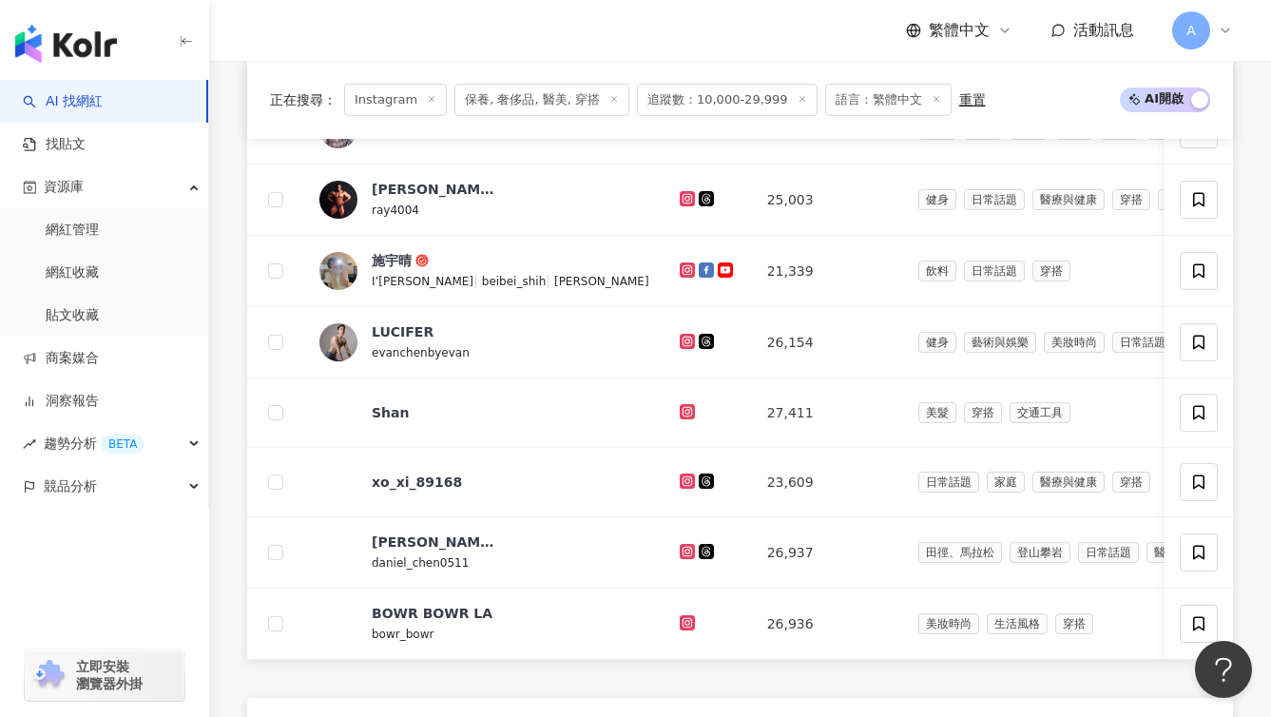
scroll to position [1298, 0]
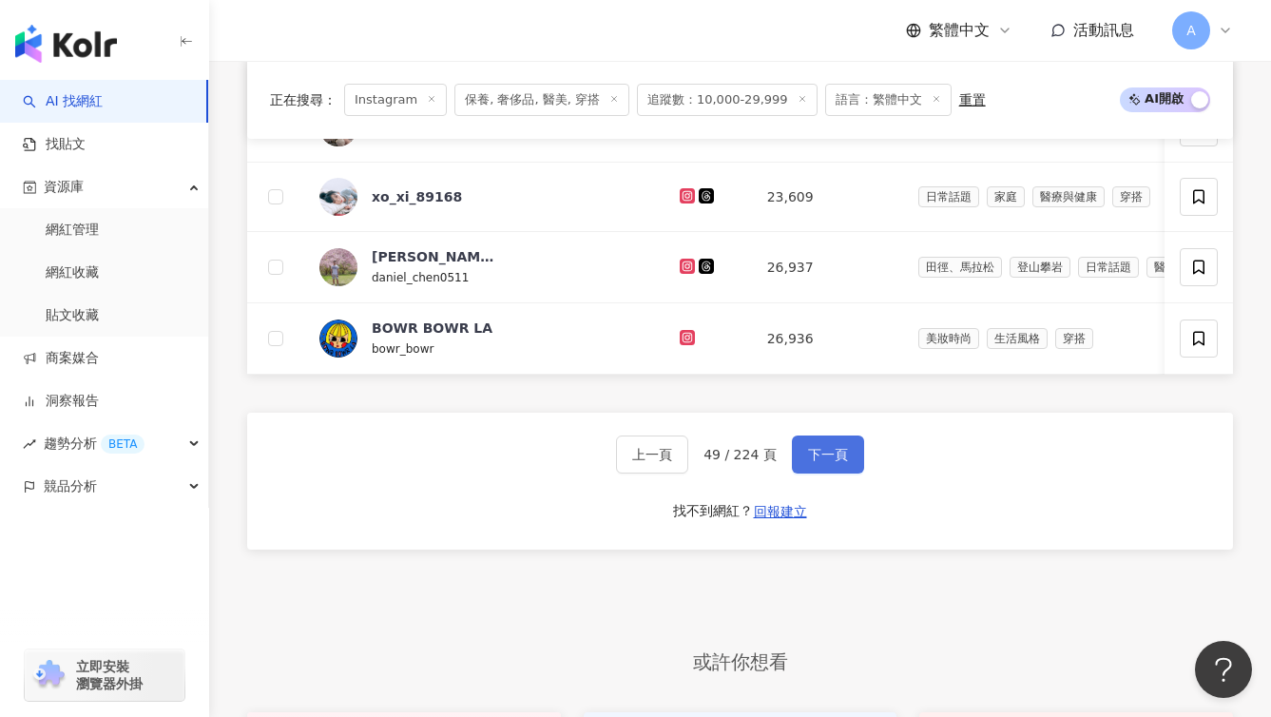
click at [839, 462] on span "下一頁" at bounding box center [828, 454] width 40 height 15
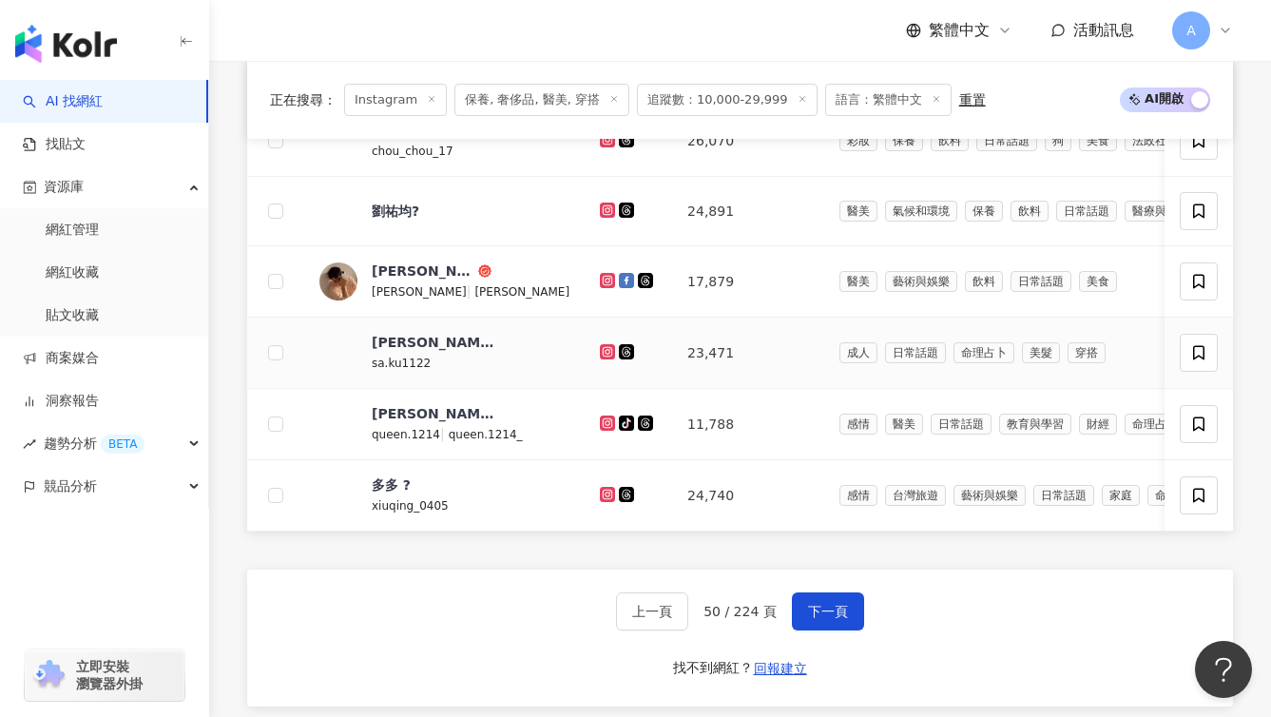
scroll to position [1304, 0]
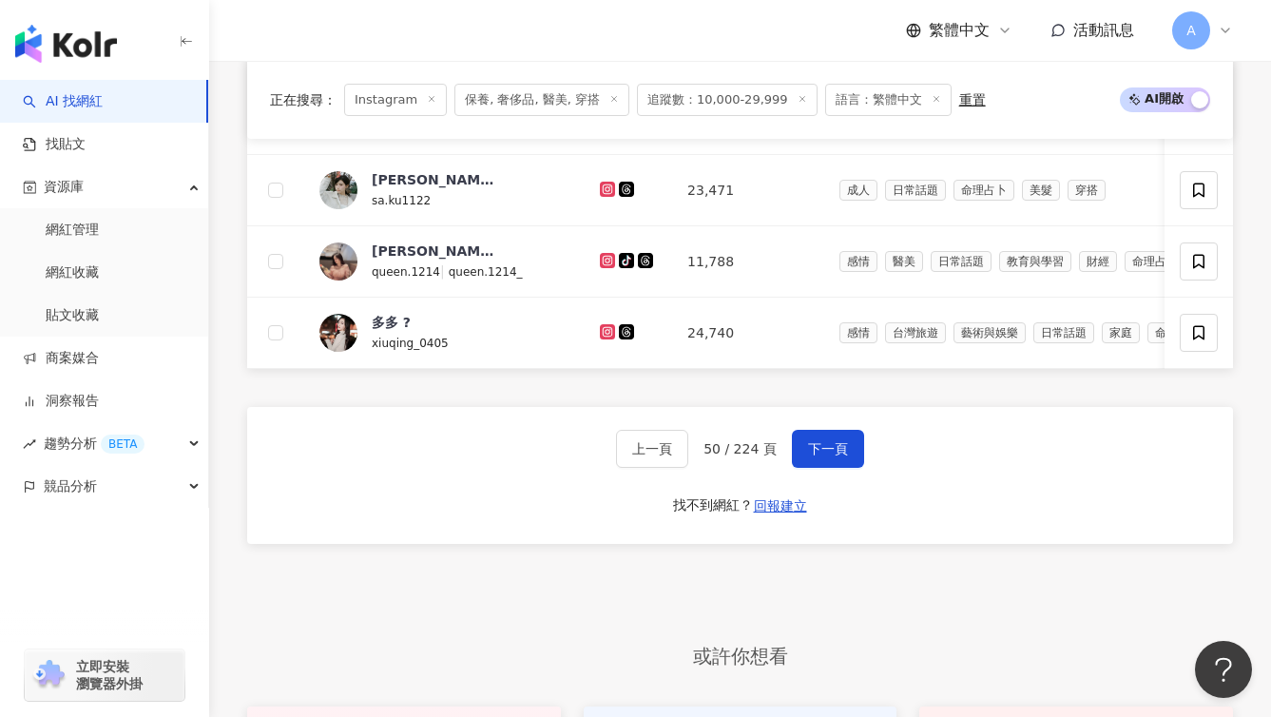
click at [785, 468] on div "上一頁 50 / 224 頁 下一頁" at bounding box center [740, 449] width 248 height 38
click at [808, 456] on span "下一頁" at bounding box center [828, 448] width 40 height 15
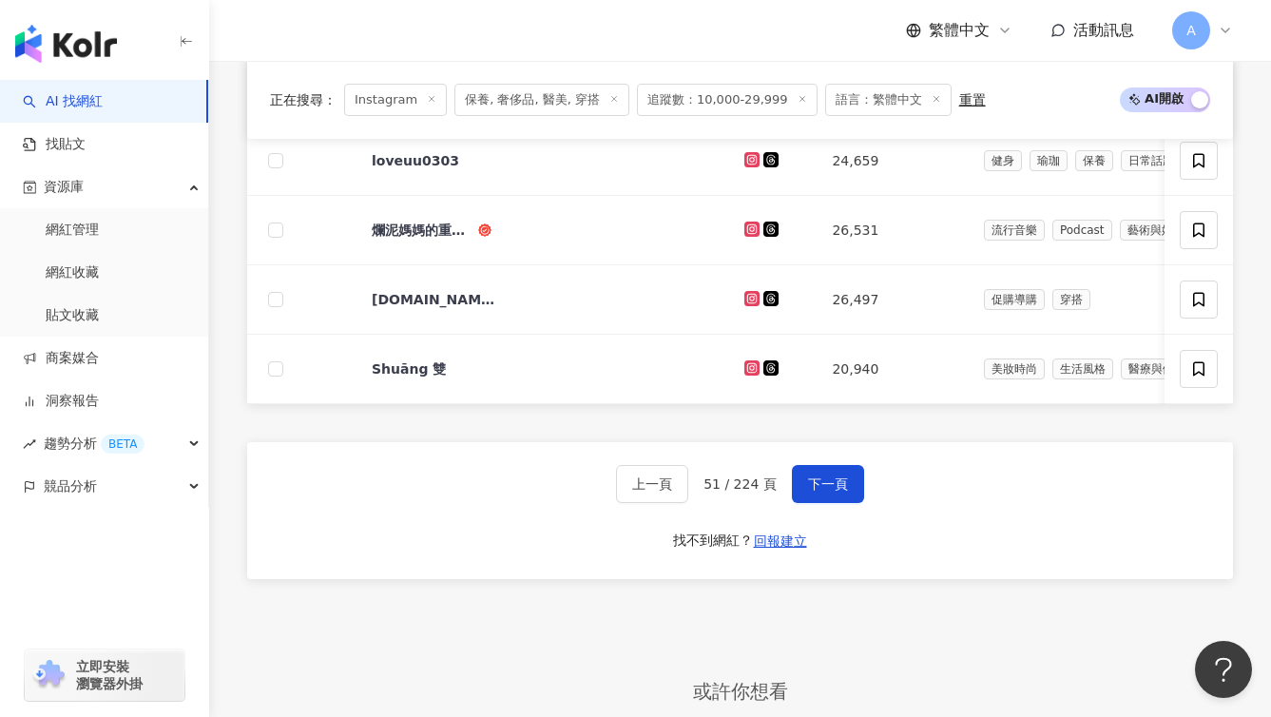
scroll to position [1411, 0]
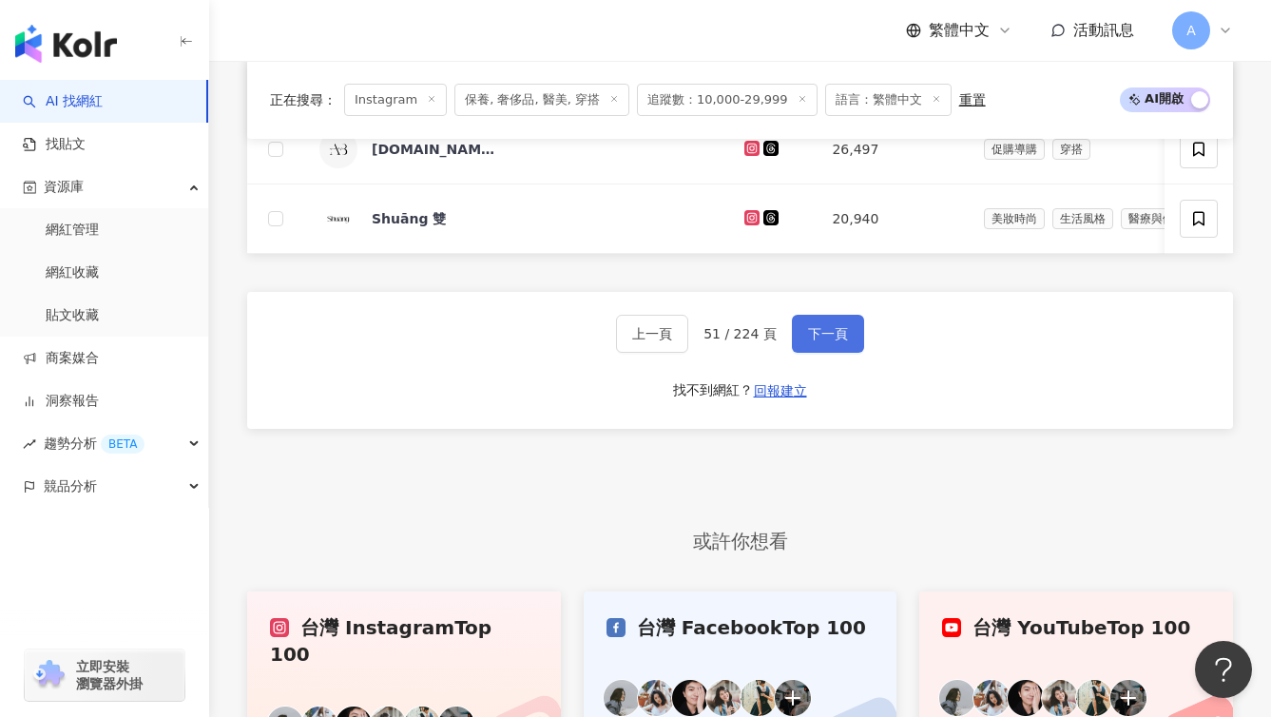
click at [852, 353] on button "下一頁" at bounding box center [828, 334] width 72 height 38
click at [839, 592] on link "台灣 Facebook Top 100" at bounding box center [741, 679] width 314 height 175
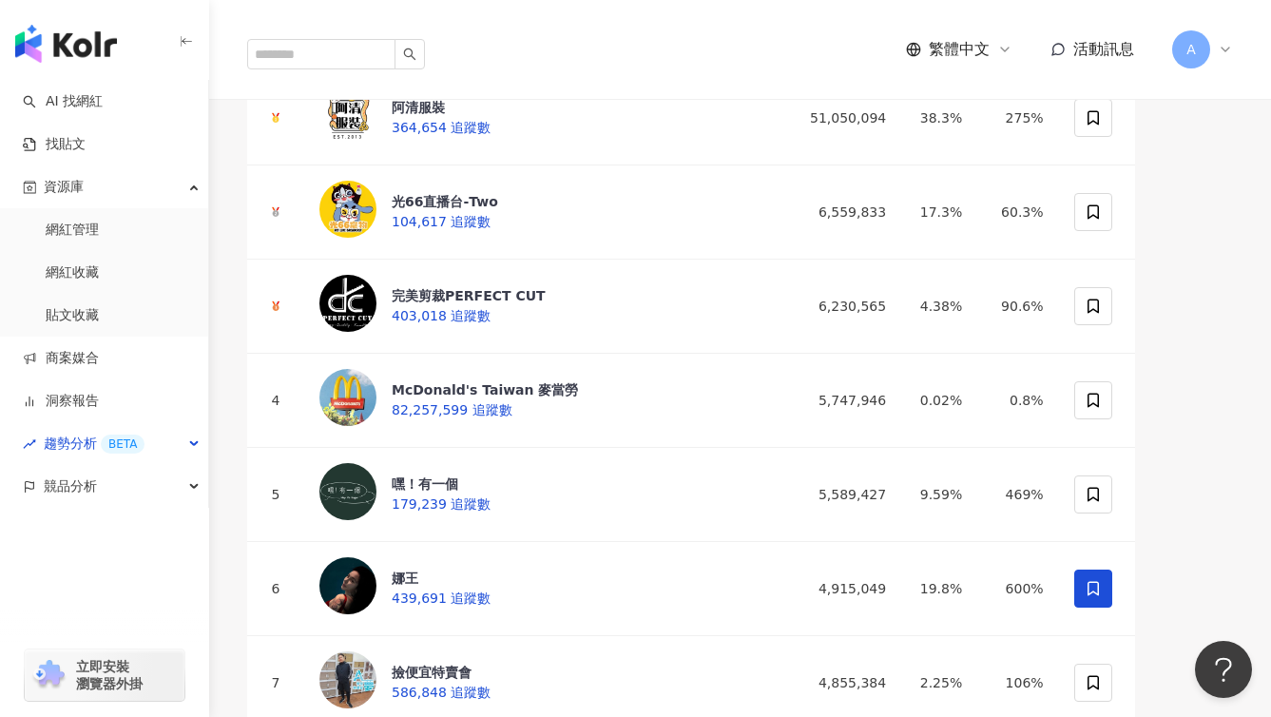
scroll to position [150, 0]
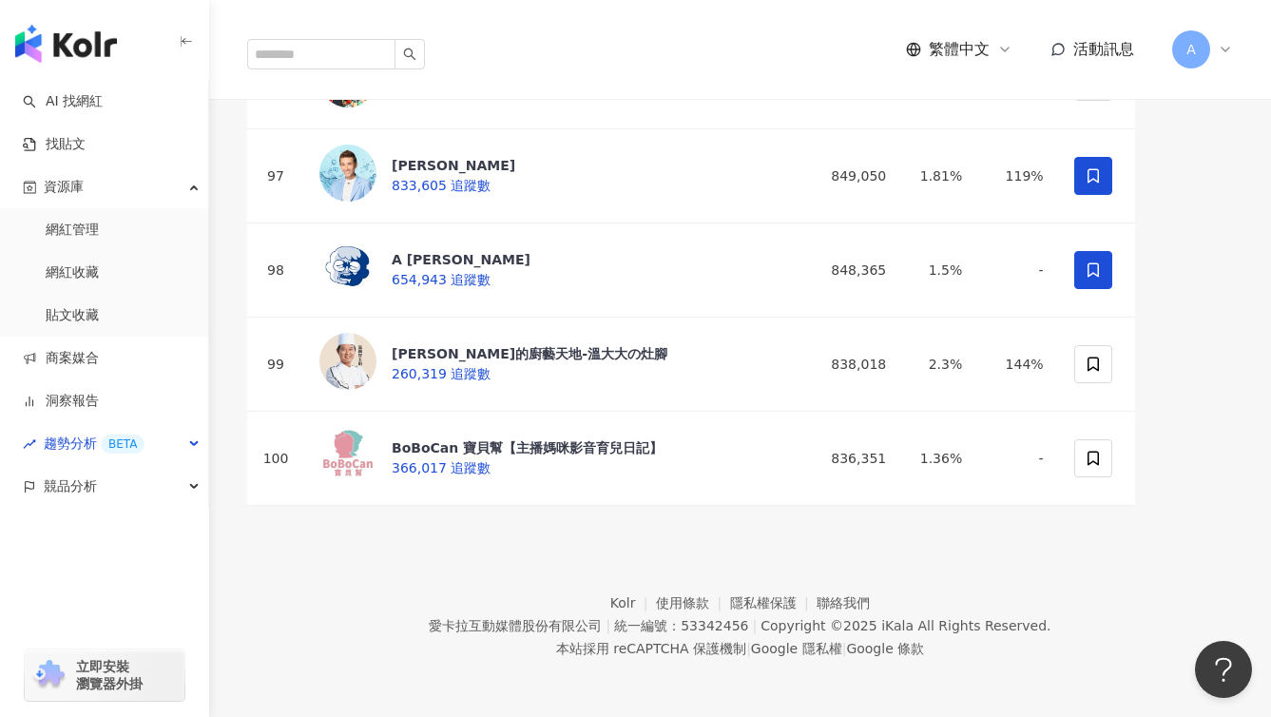
scroll to position [7200, 0]
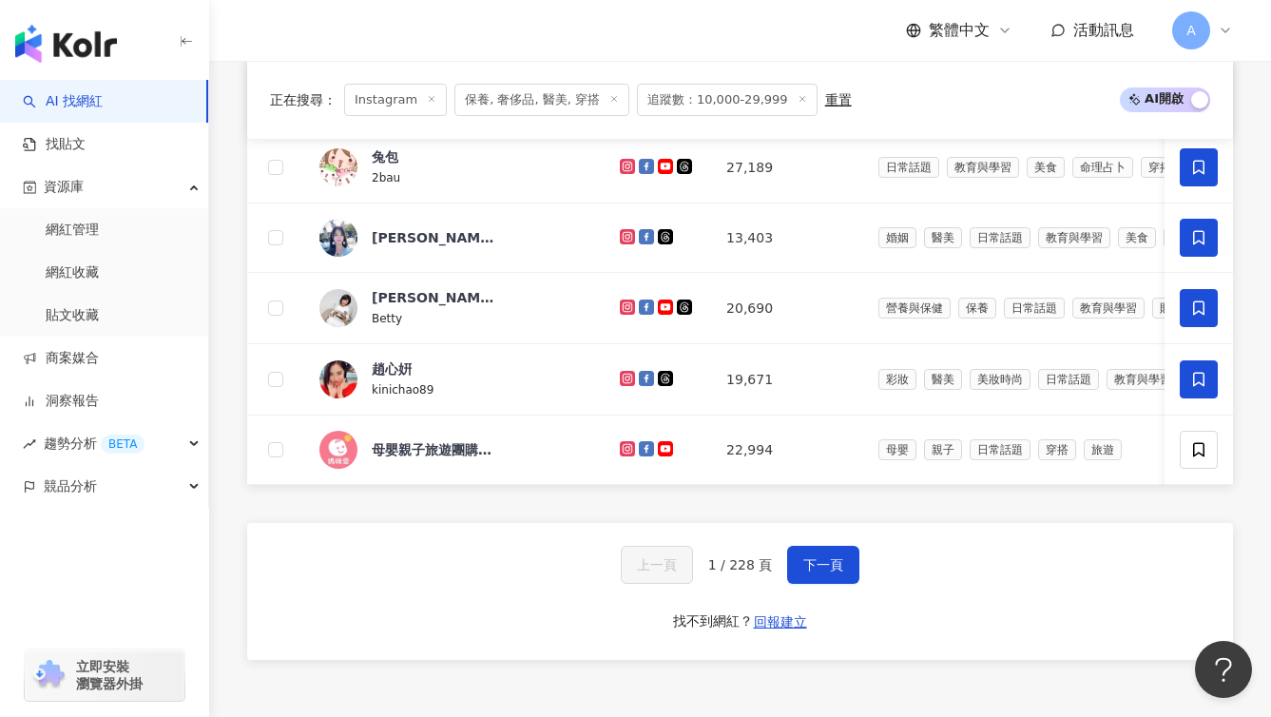
scroll to position [1393, 0]
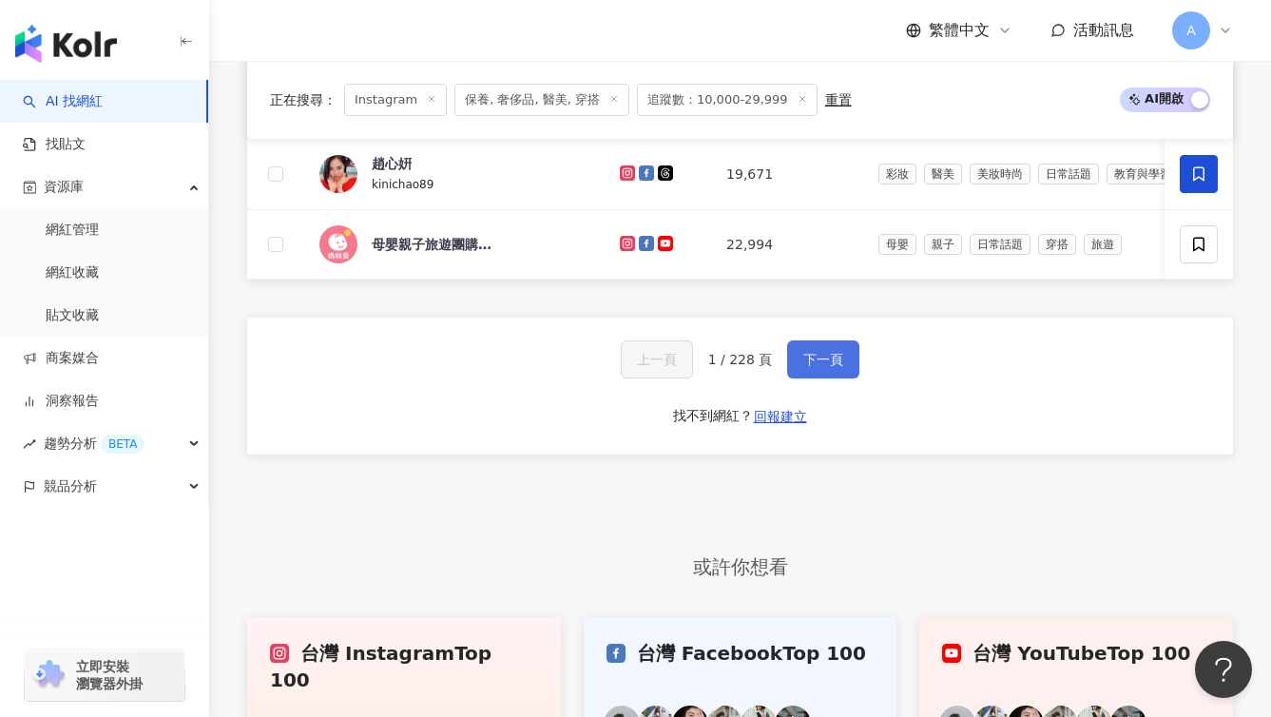
click at [843, 369] on button "下一頁" at bounding box center [823, 359] width 72 height 38
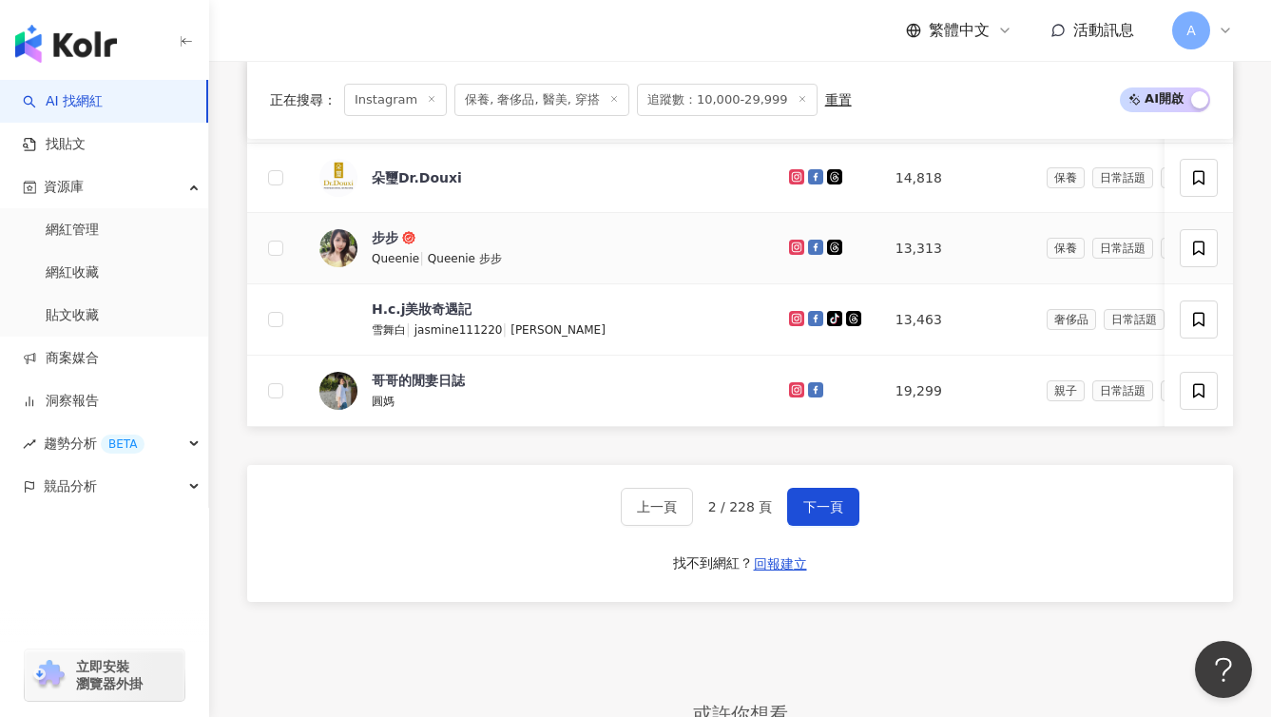
scroll to position [1288, 0]
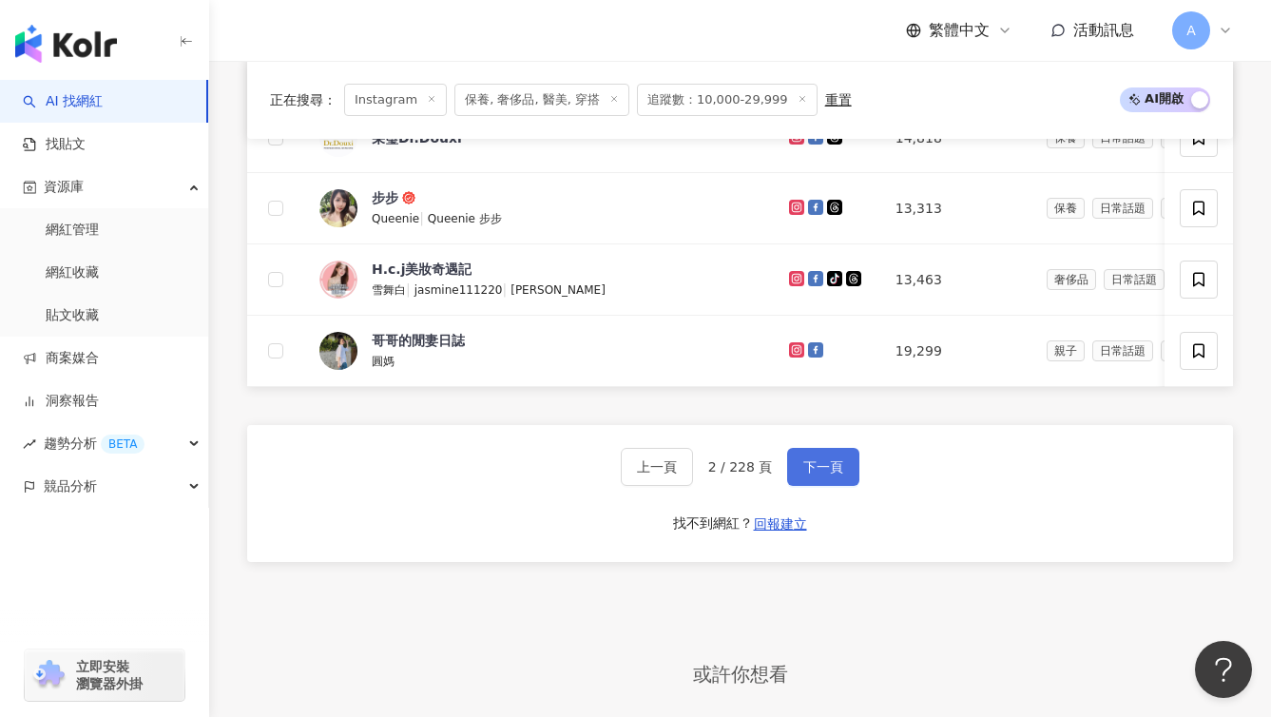
click at [824, 486] on button "下一頁" at bounding box center [823, 467] width 72 height 38
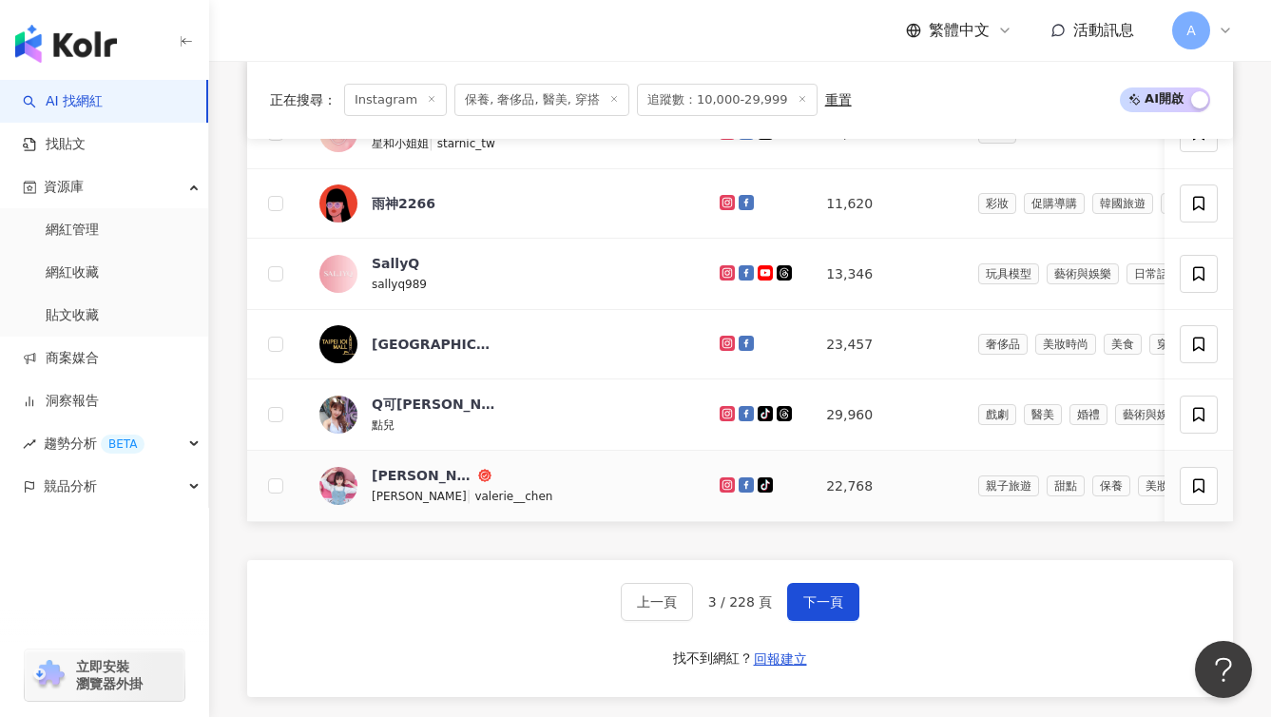
scroll to position [1538, 0]
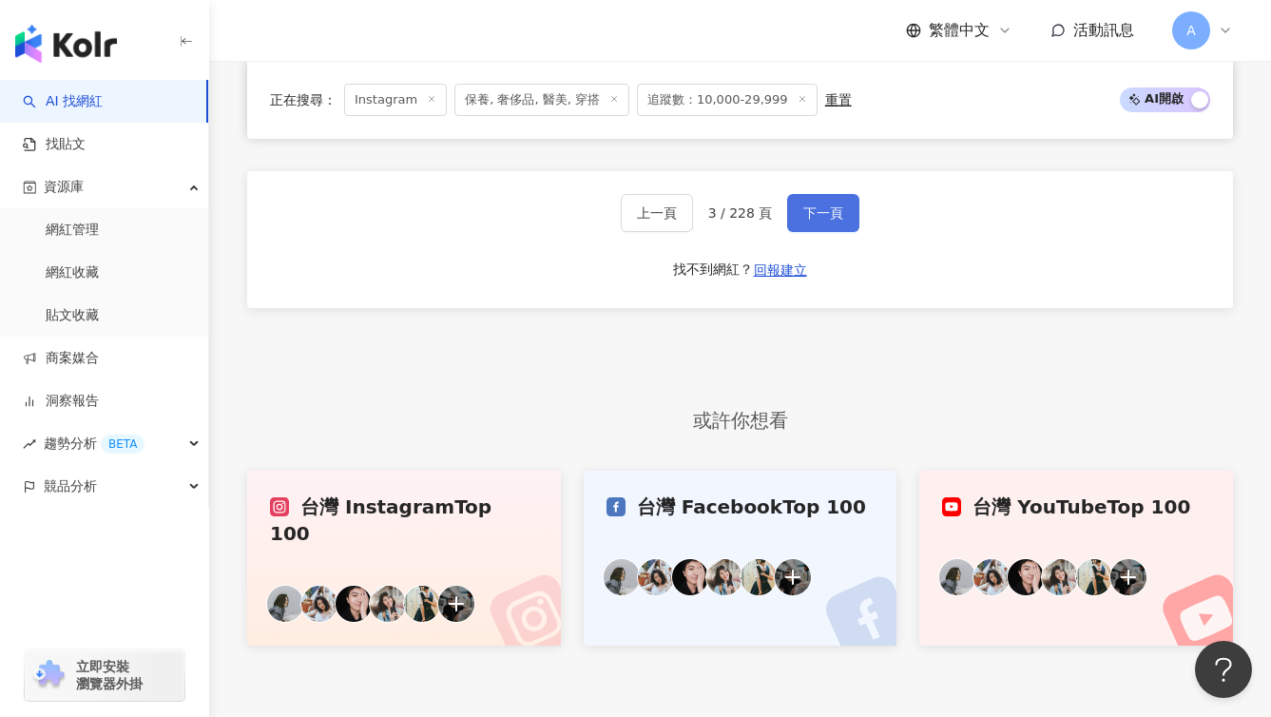
click at [828, 232] on button "下一頁" at bounding box center [823, 213] width 72 height 38
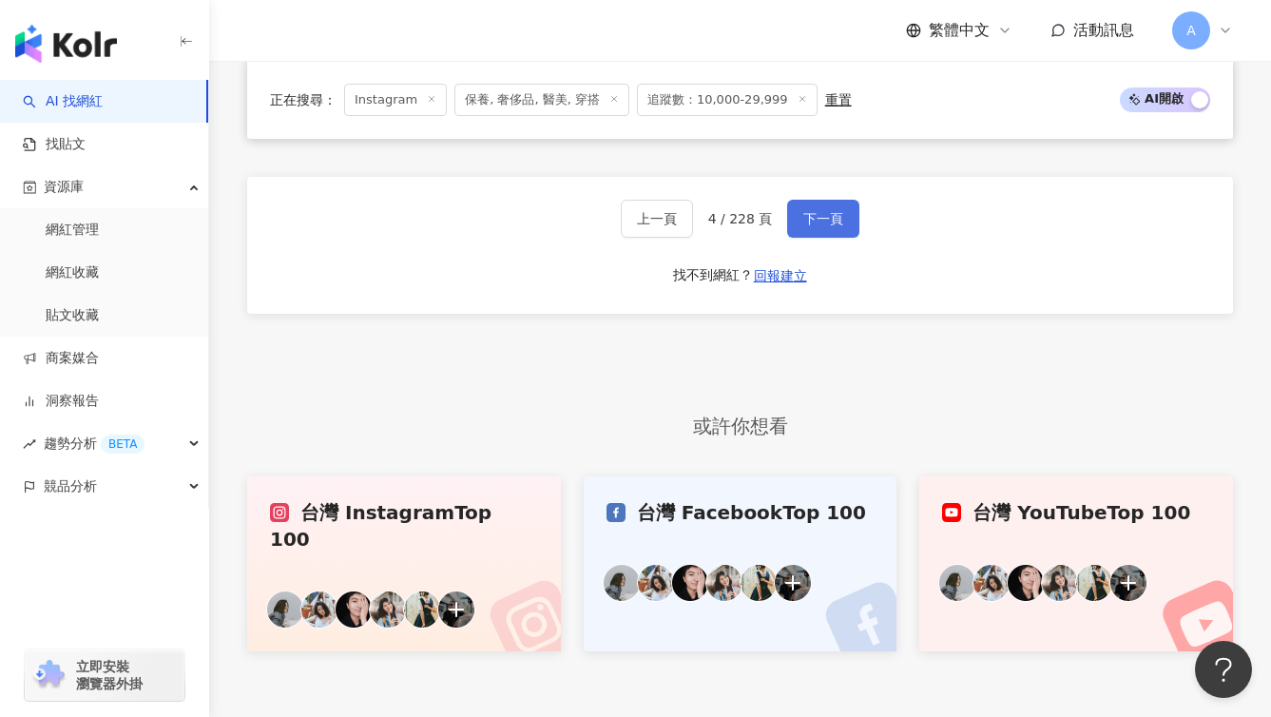
click at [828, 232] on button "下一頁" at bounding box center [823, 219] width 72 height 38
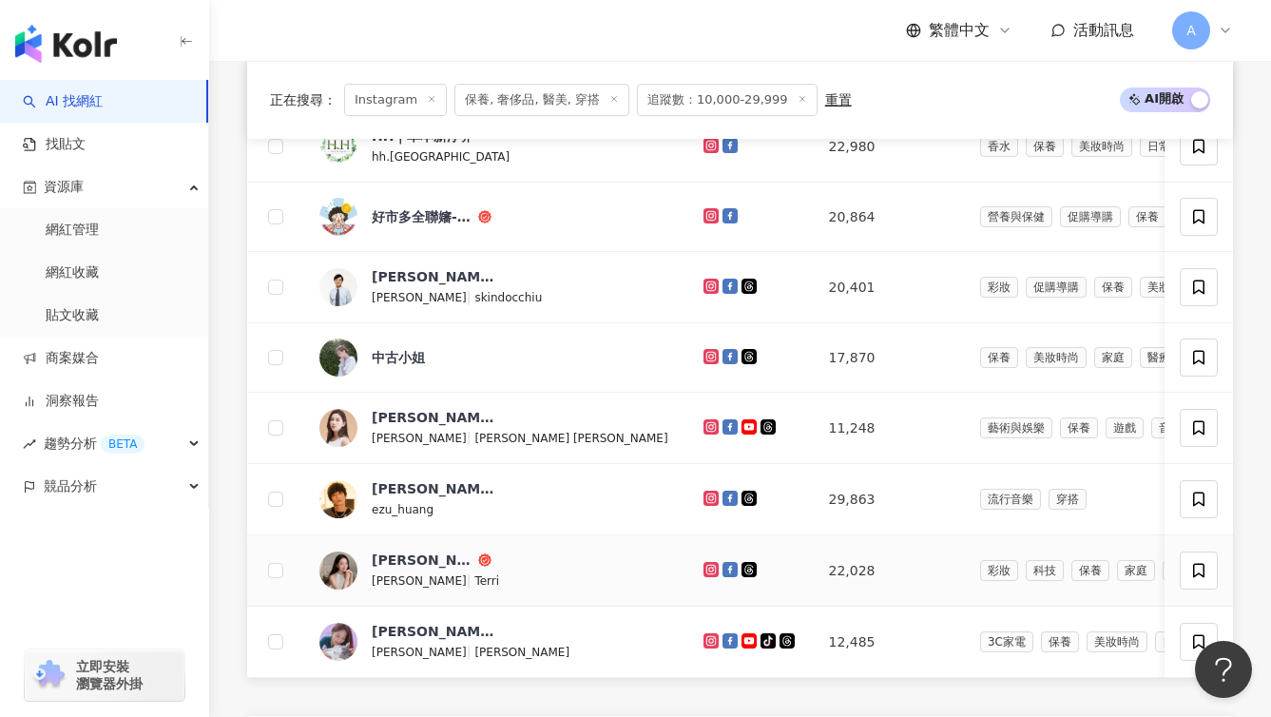
scroll to position [1387, 0]
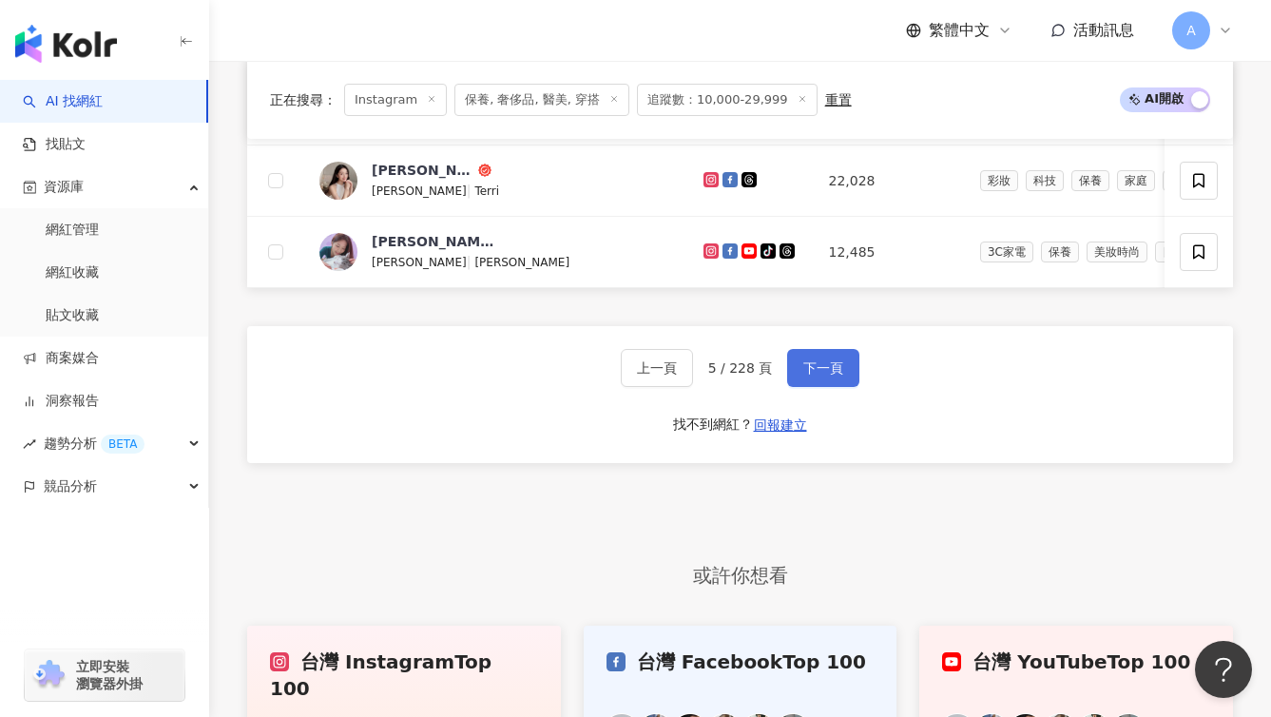
click at [820, 381] on button "下一頁" at bounding box center [823, 368] width 72 height 38
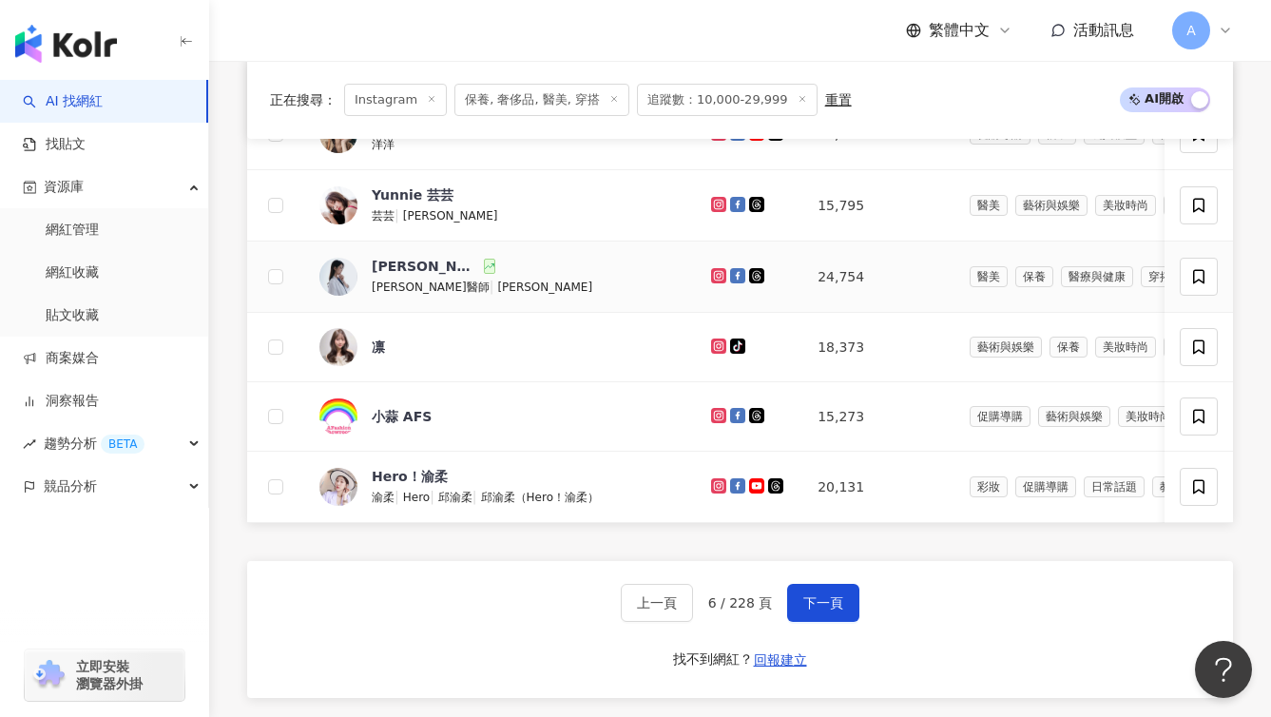
scroll to position [1174, 0]
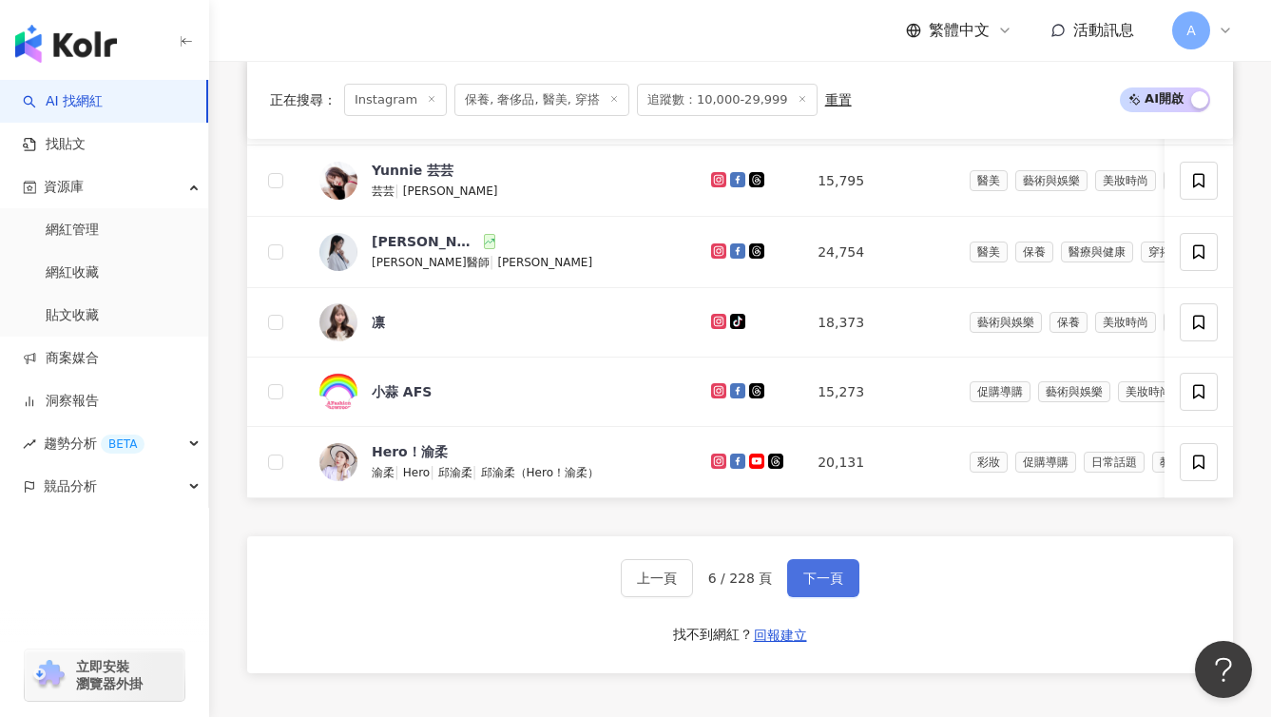
click at [821, 586] on span "下一頁" at bounding box center [824, 578] width 40 height 15
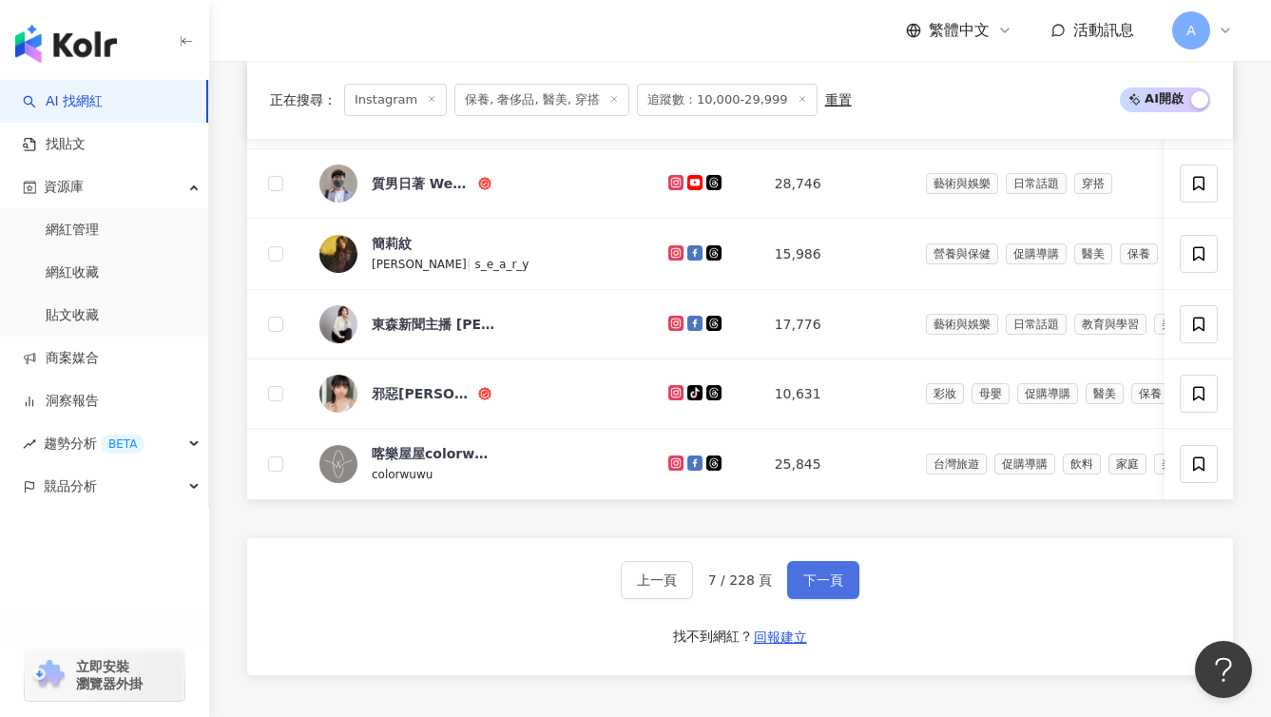
click at [798, 599] on button "下一頁" at bounding box center [823, 580] width 72 height 38
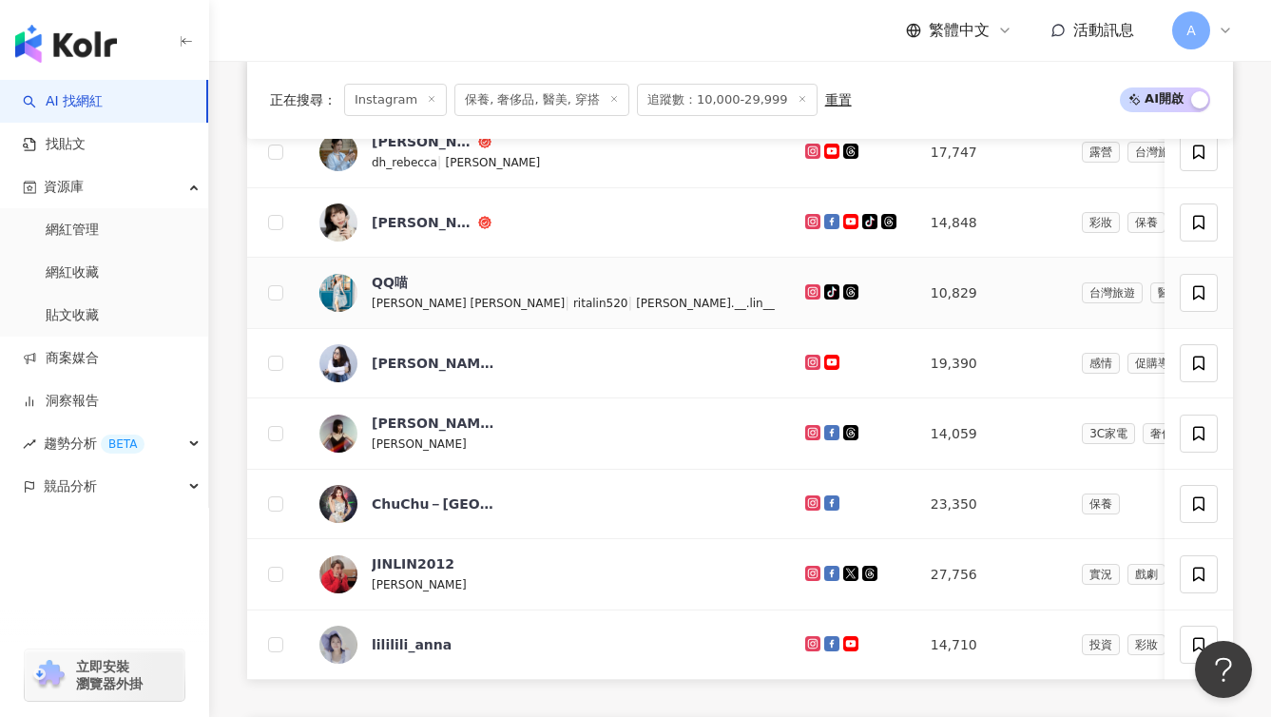
scroll to position [1220, 0]
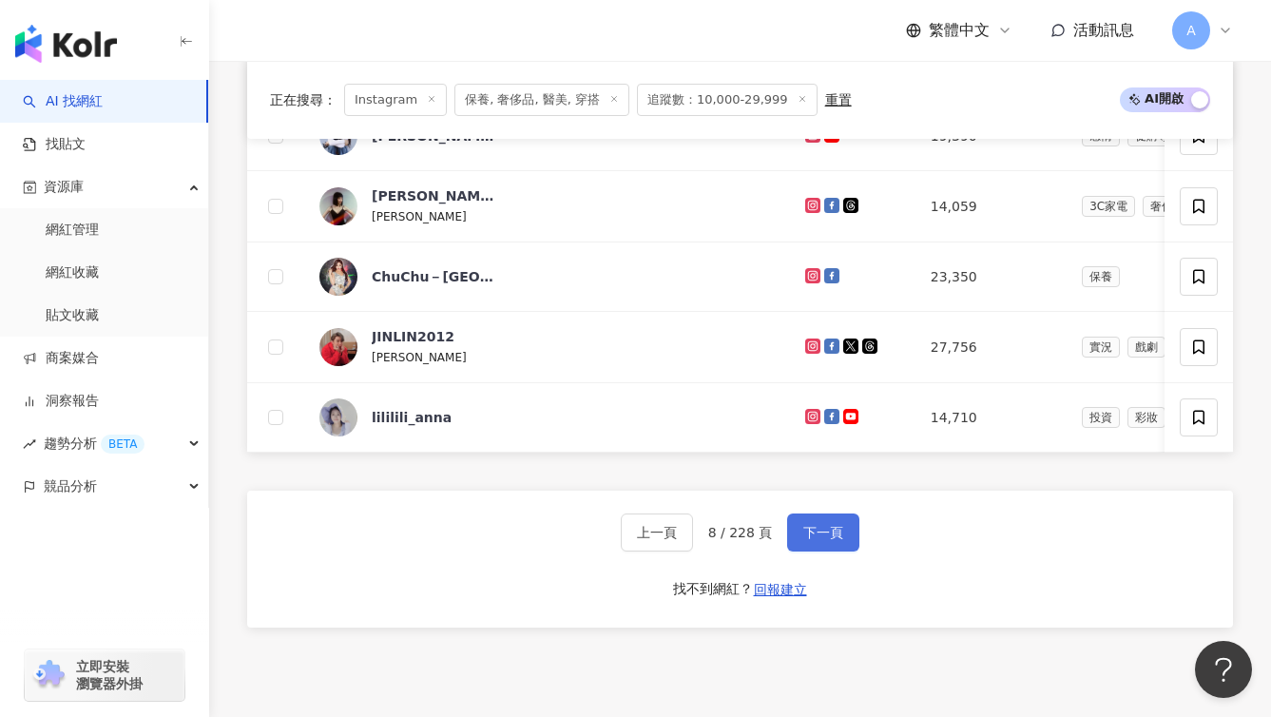
click at [819, 540] on span "下一頁" at bounding box center [824, 532] width 40 height 15
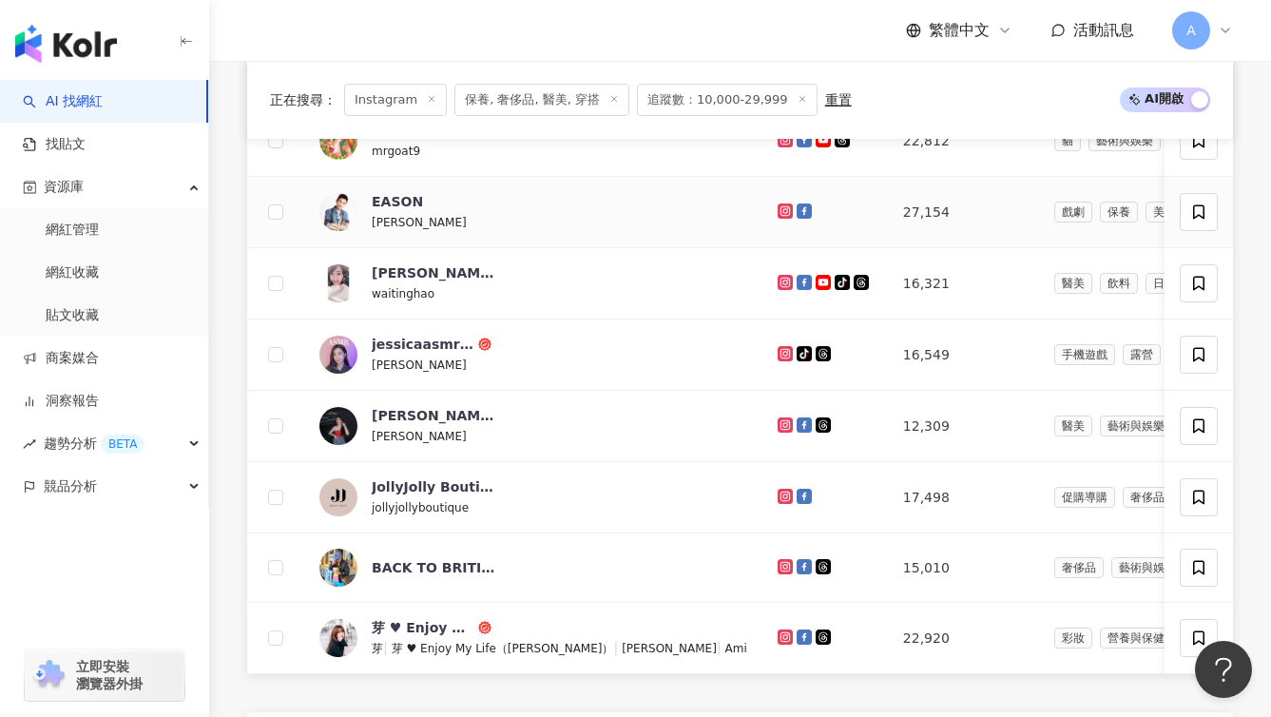
scroll to position [1209, 0]
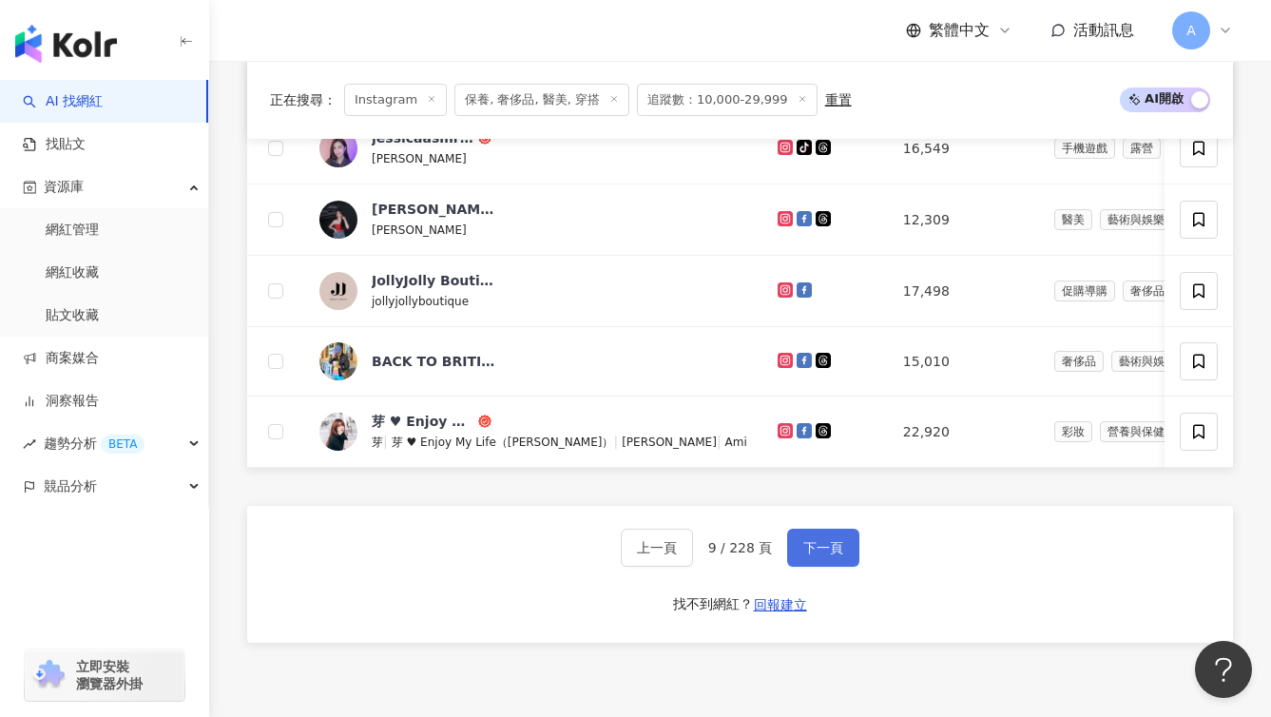
click at [828, 555] on span "下一頁" at bounding box center [824, 547] width 40 height 15
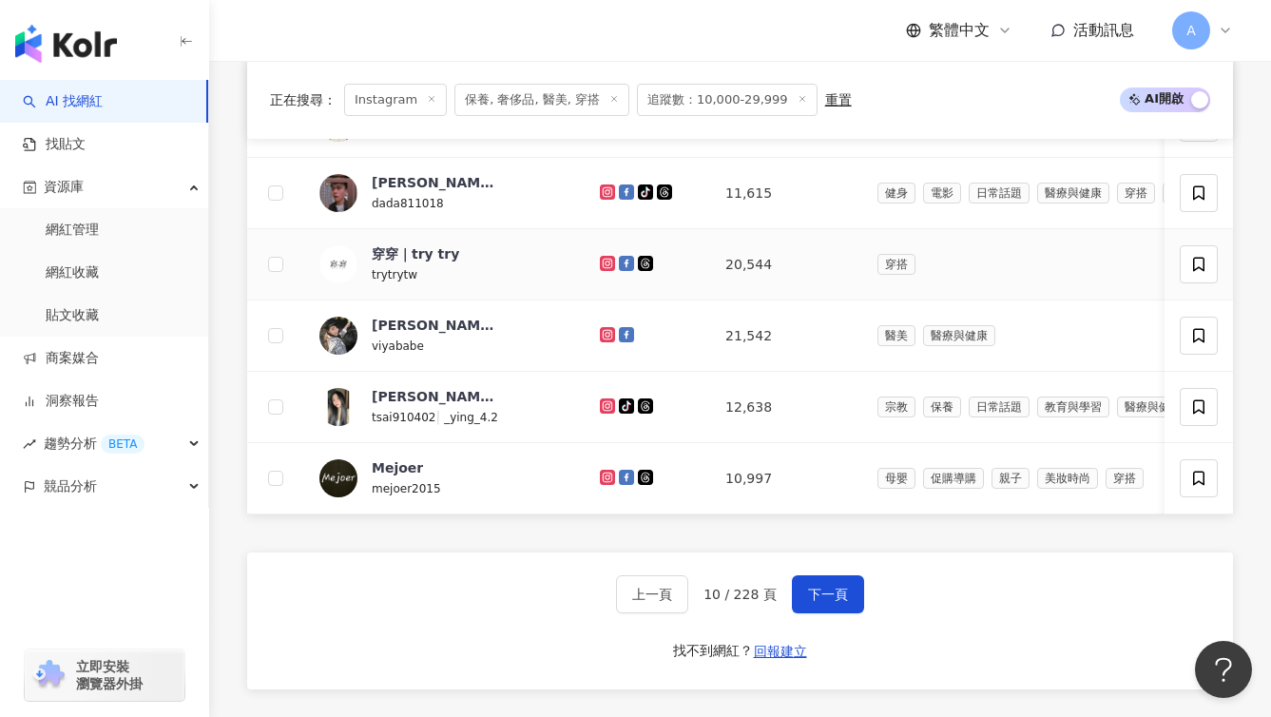
scroll to position [1155, 0]
click at [821, 603] on span "下一頁" at bounding box center [828, 595] width 40 height 15
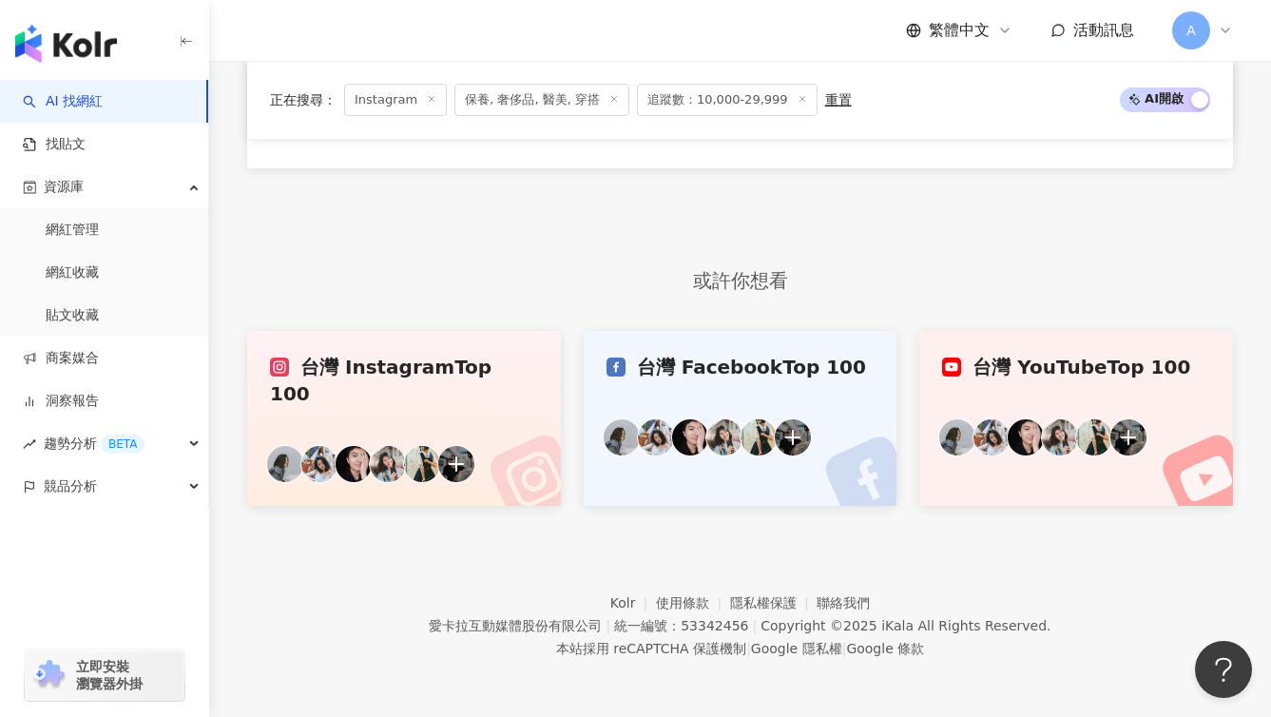
scroll to position [997, 0]
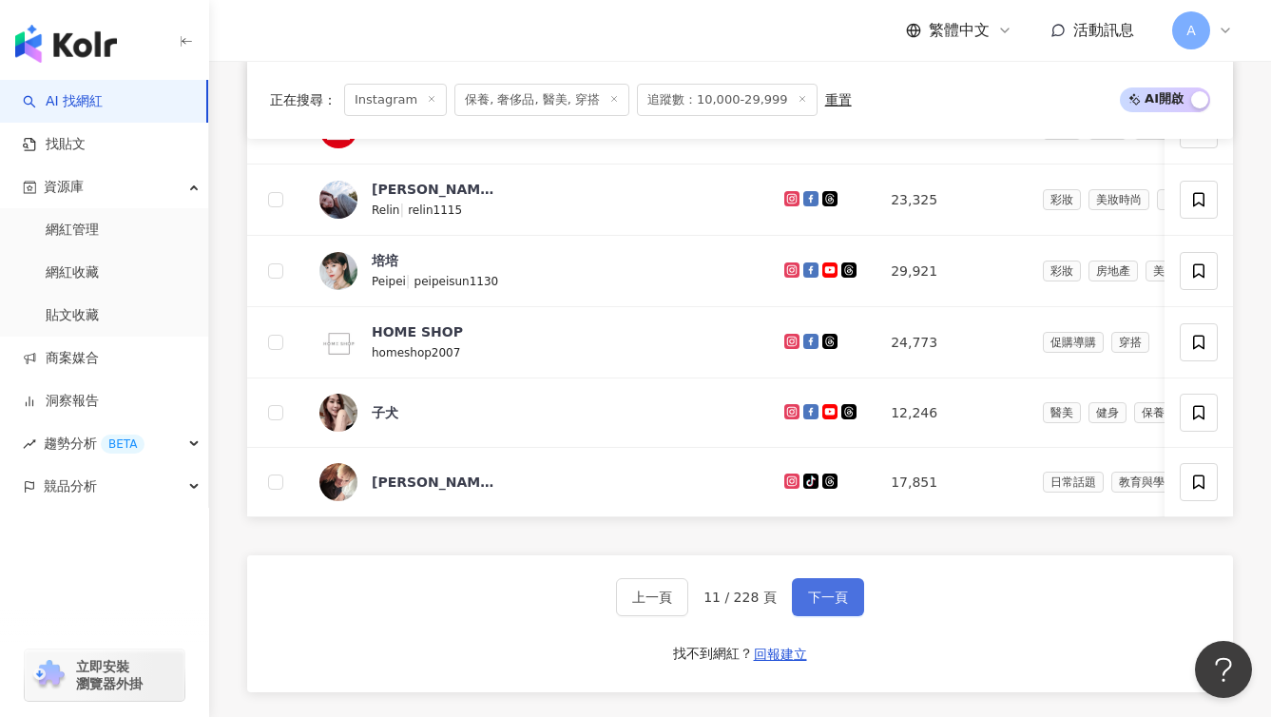
click at [821, 605] on span "下一頁" at bounding box center [828, 597] width 40 height 15
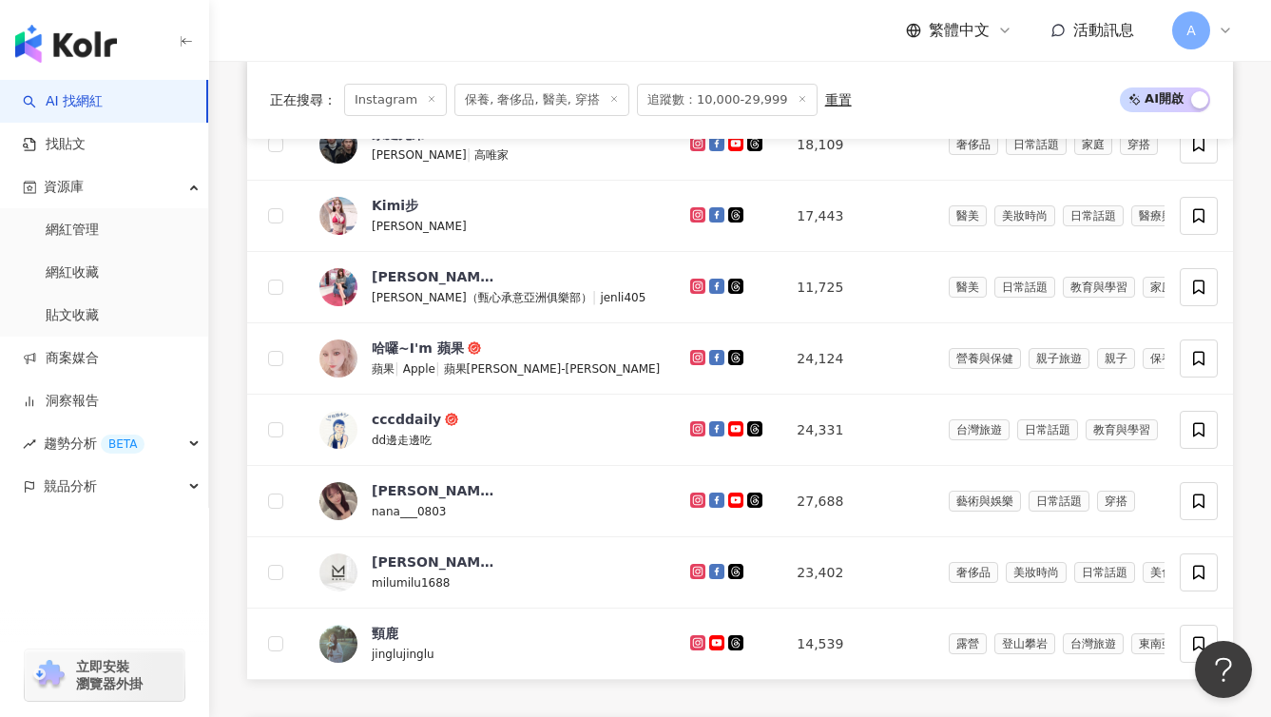
scroll to position [1155, 0]
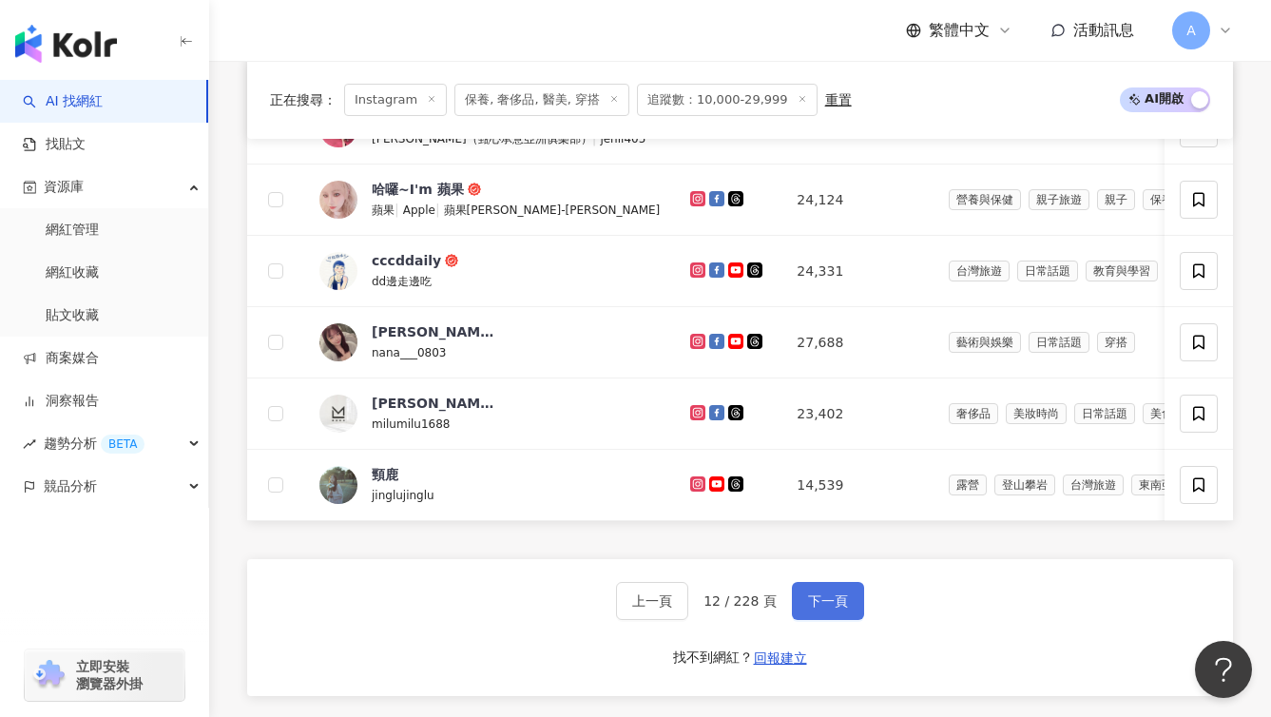
click at [821, 609] on span "下一頁" at bounding box center [828, 600] width 40 height 15
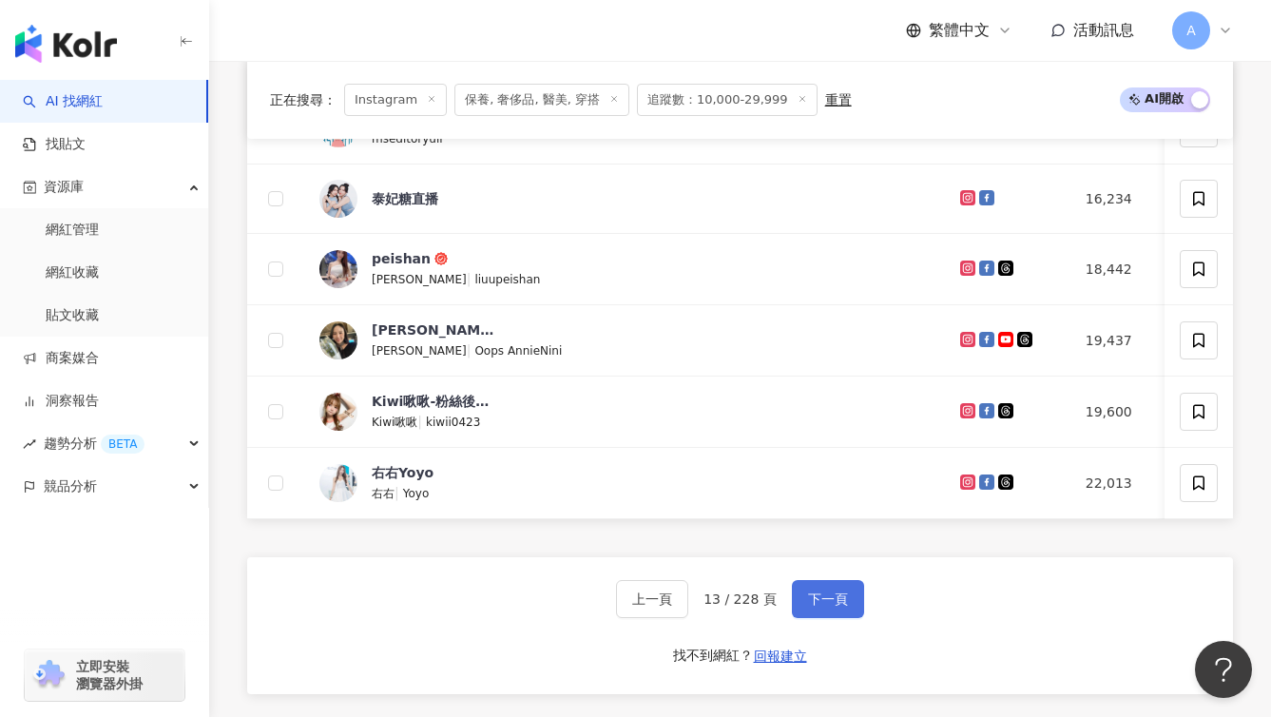
click at [821, 607] on span "下一頁" at bounding box center [828, 599] width 40 height 15
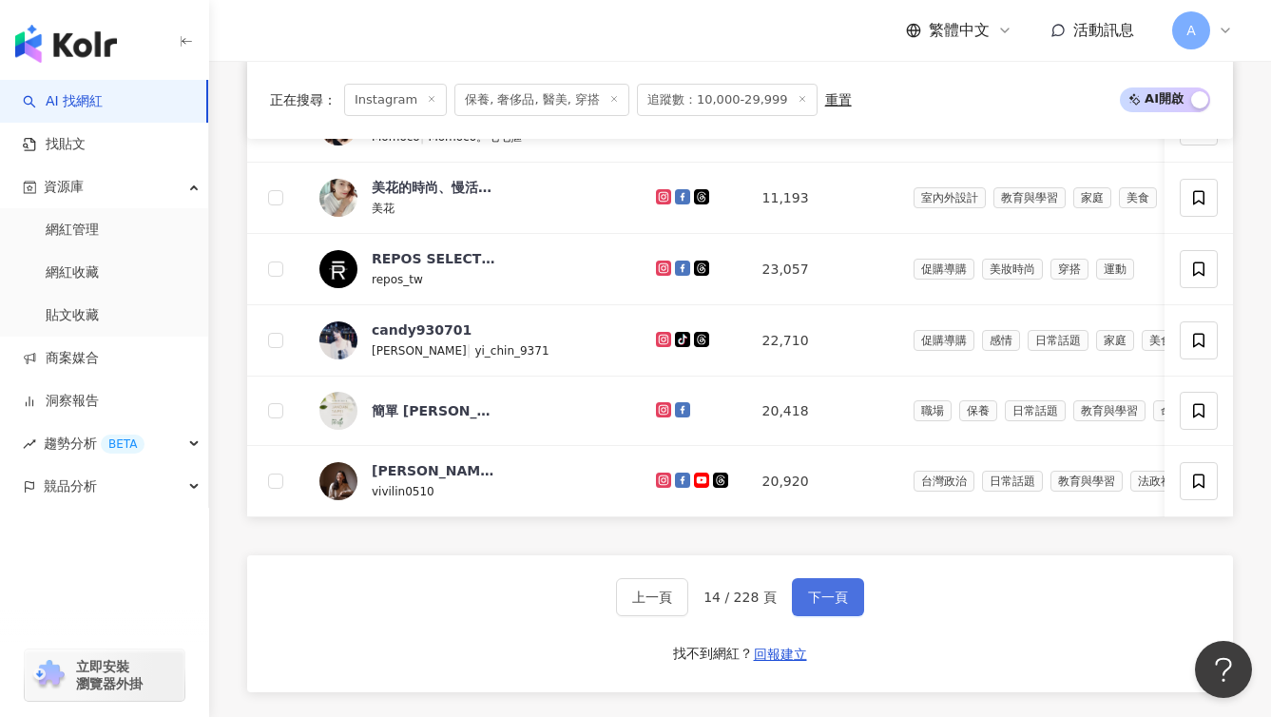
click at [821, 605] on span "下一頁" at bounding box center [828, 597] width 40 height 15
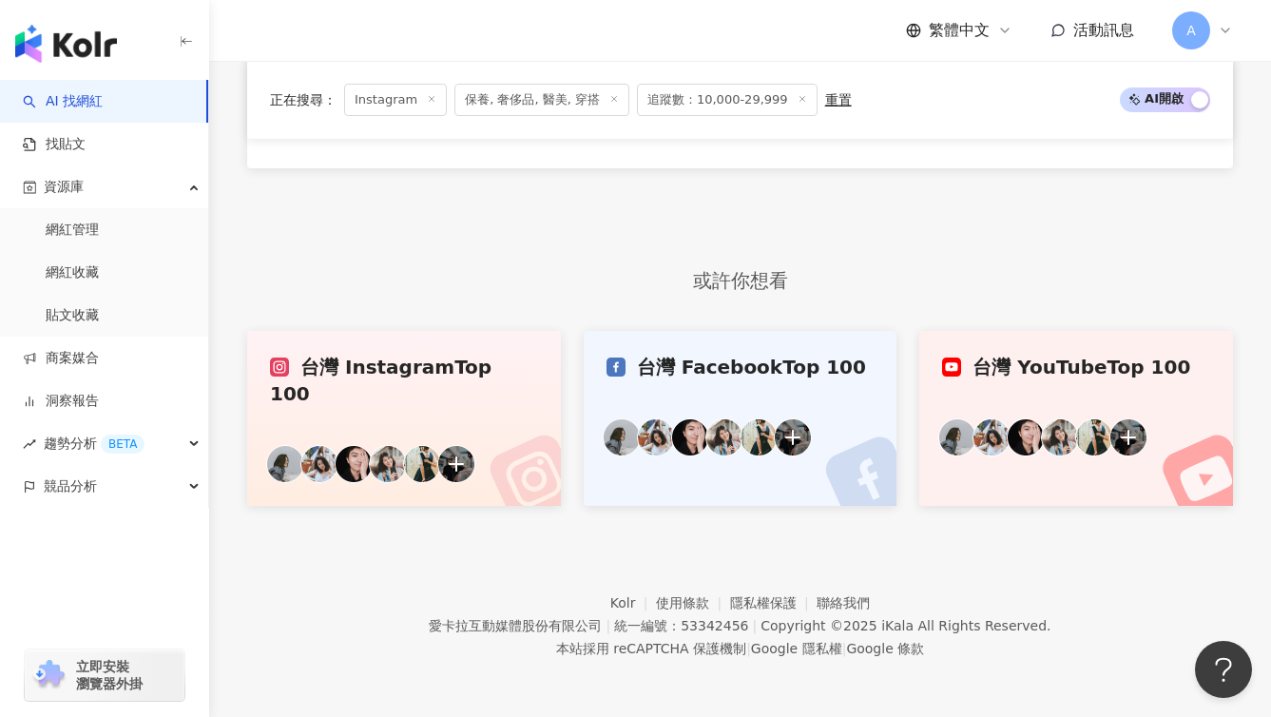
scroll to position [997, 0]
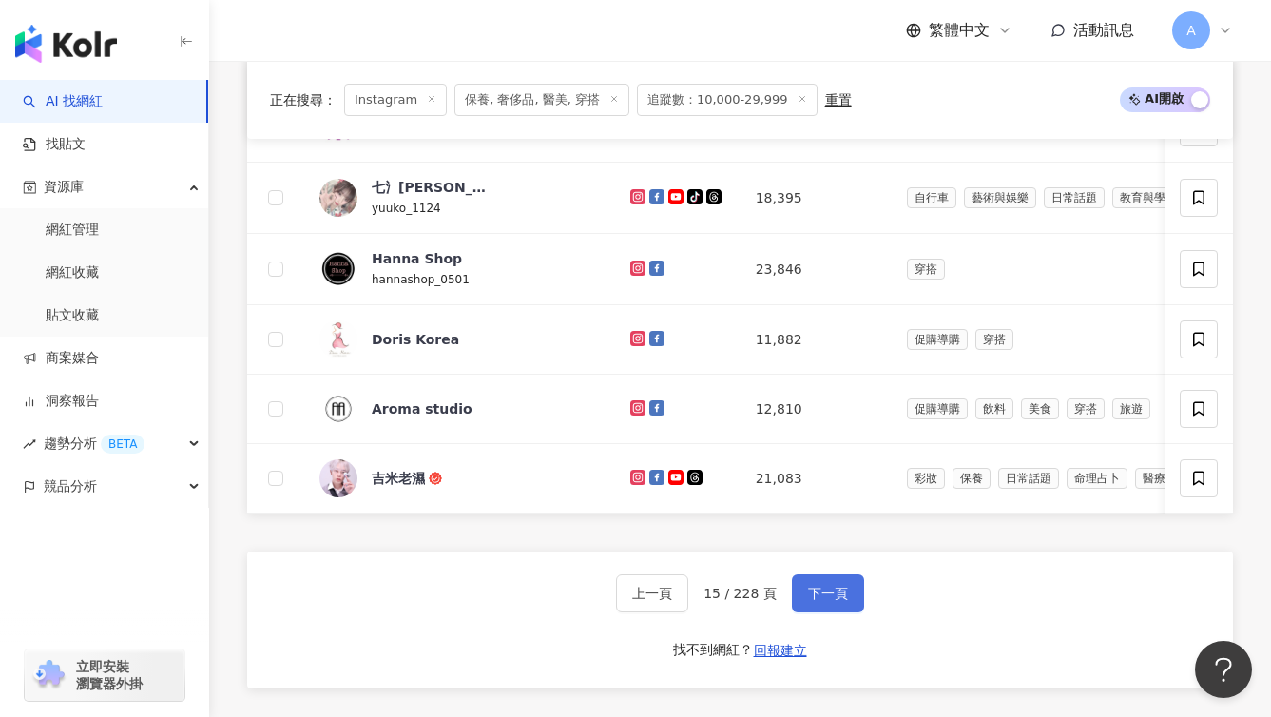
click at [821, 601] on span "下一頁" at bounding box center [828, 593] width 40 height 15
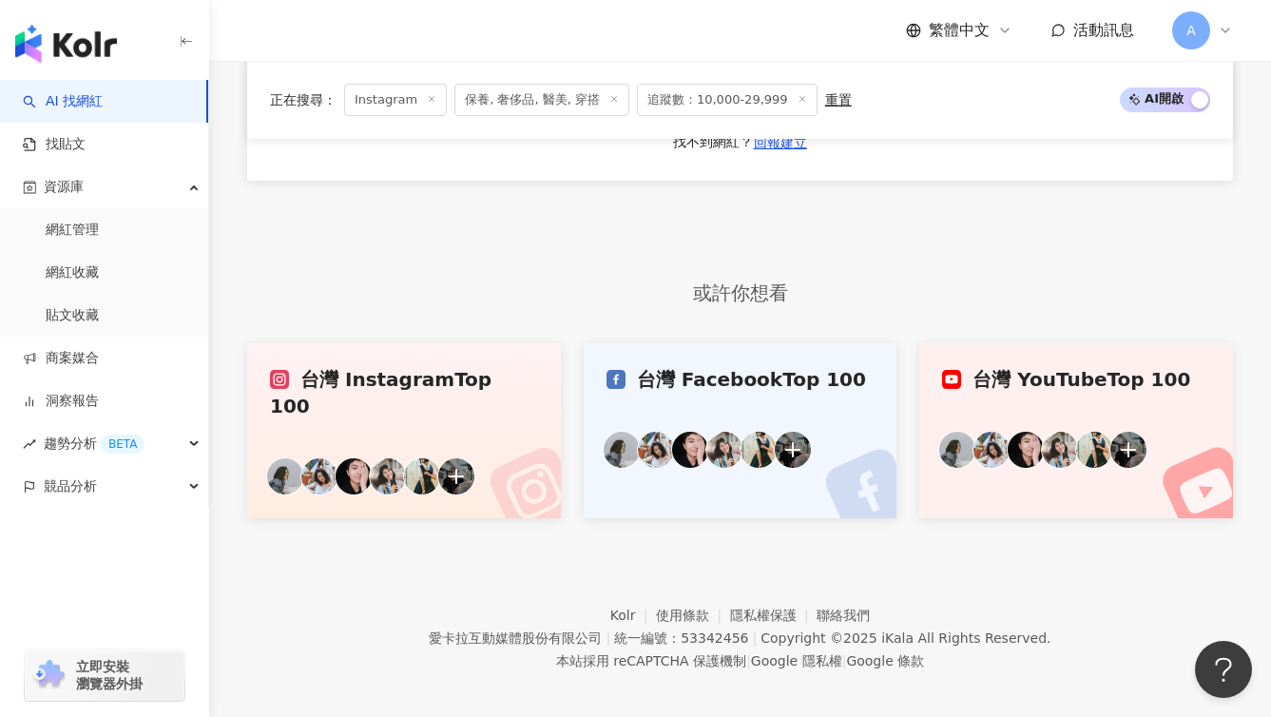
scroll to position [1155, 0]
